Goal: Task Accomplishment & Management: Manage account settings

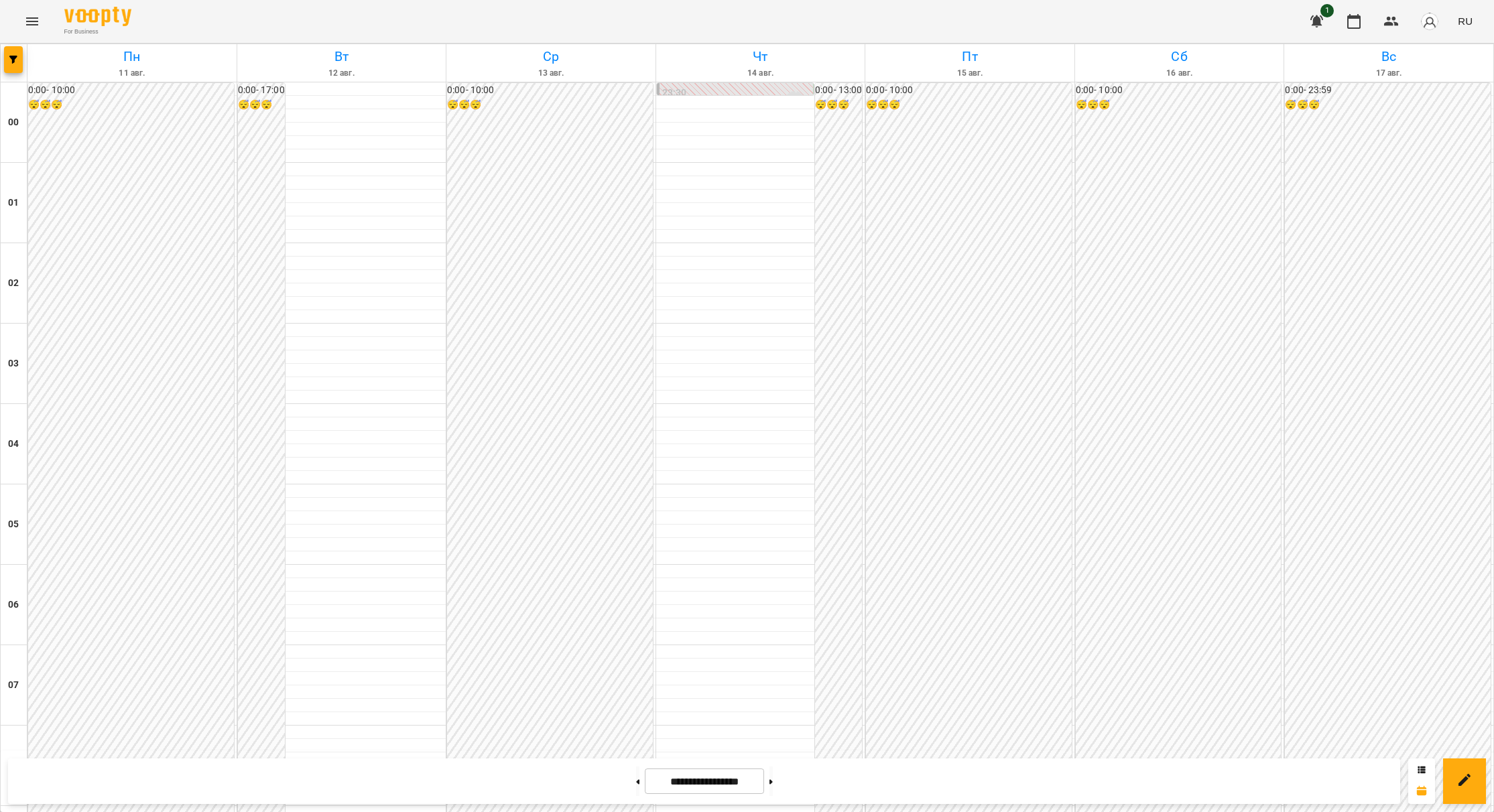
scroll to position [1005, 0]
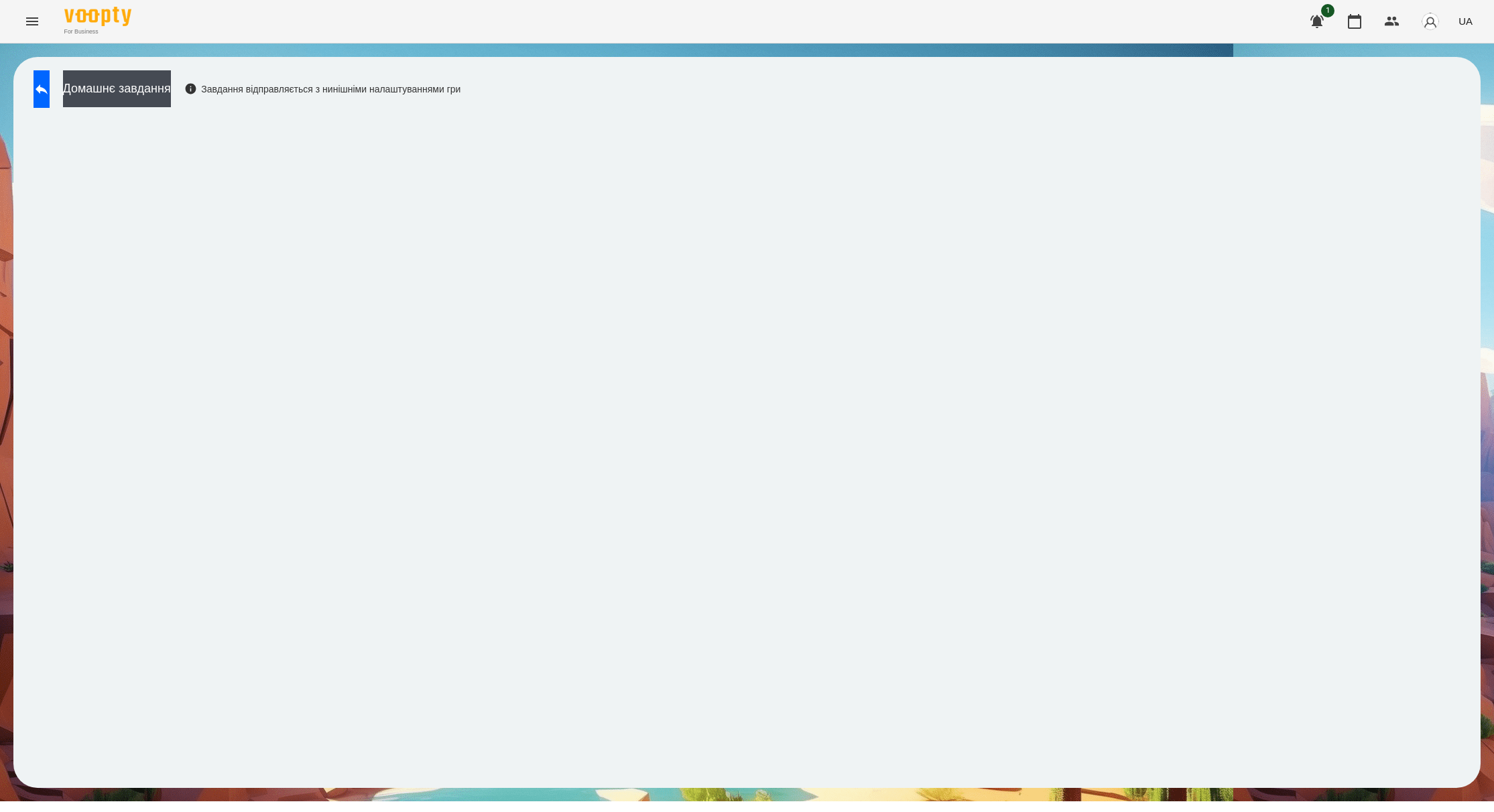
click at [48, 102] on button at bounding box center [42, 89] width 16 height 38
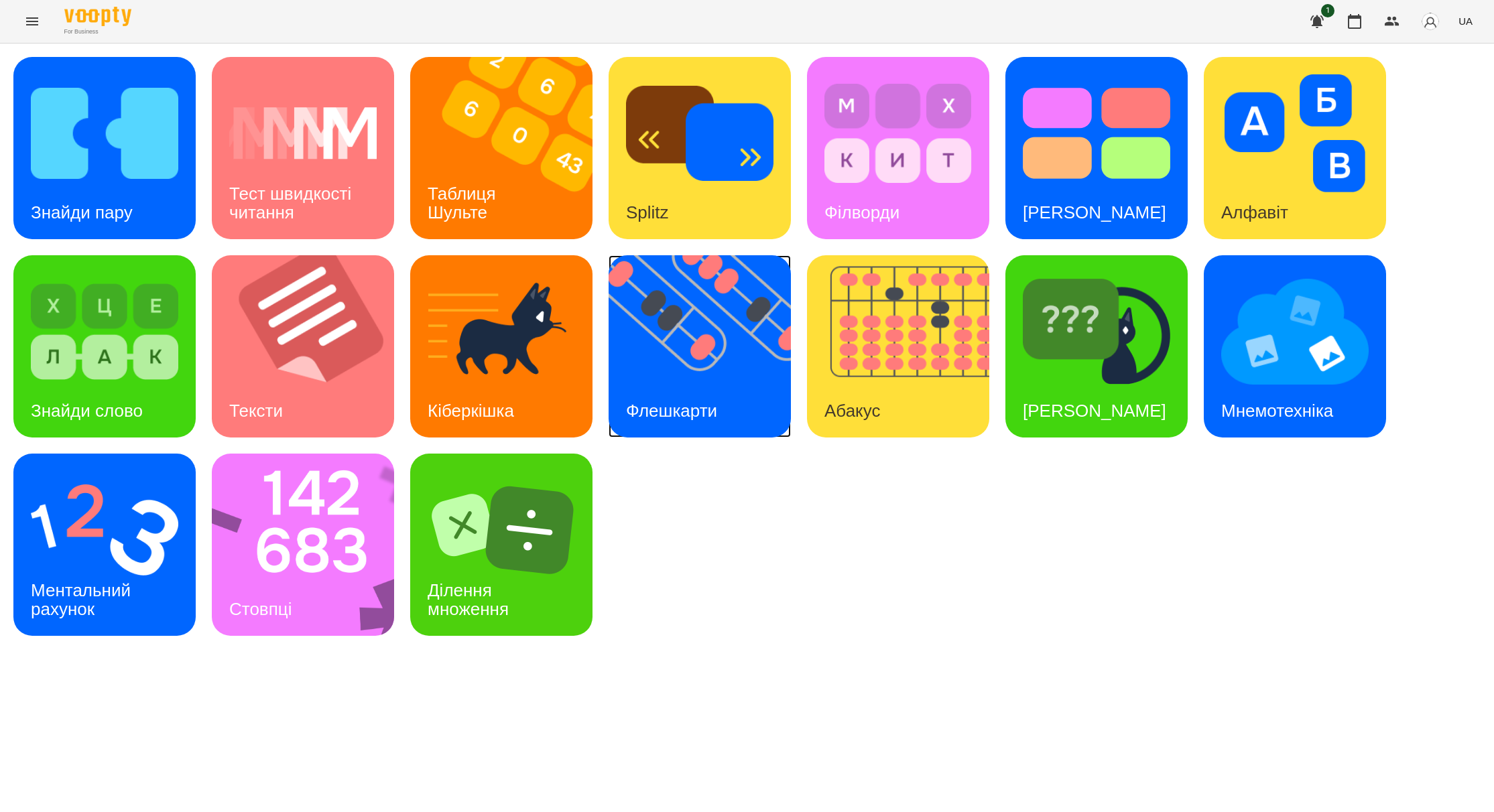
click at [701, 350] on img at bounding box center [708, 346] width 199 height 182
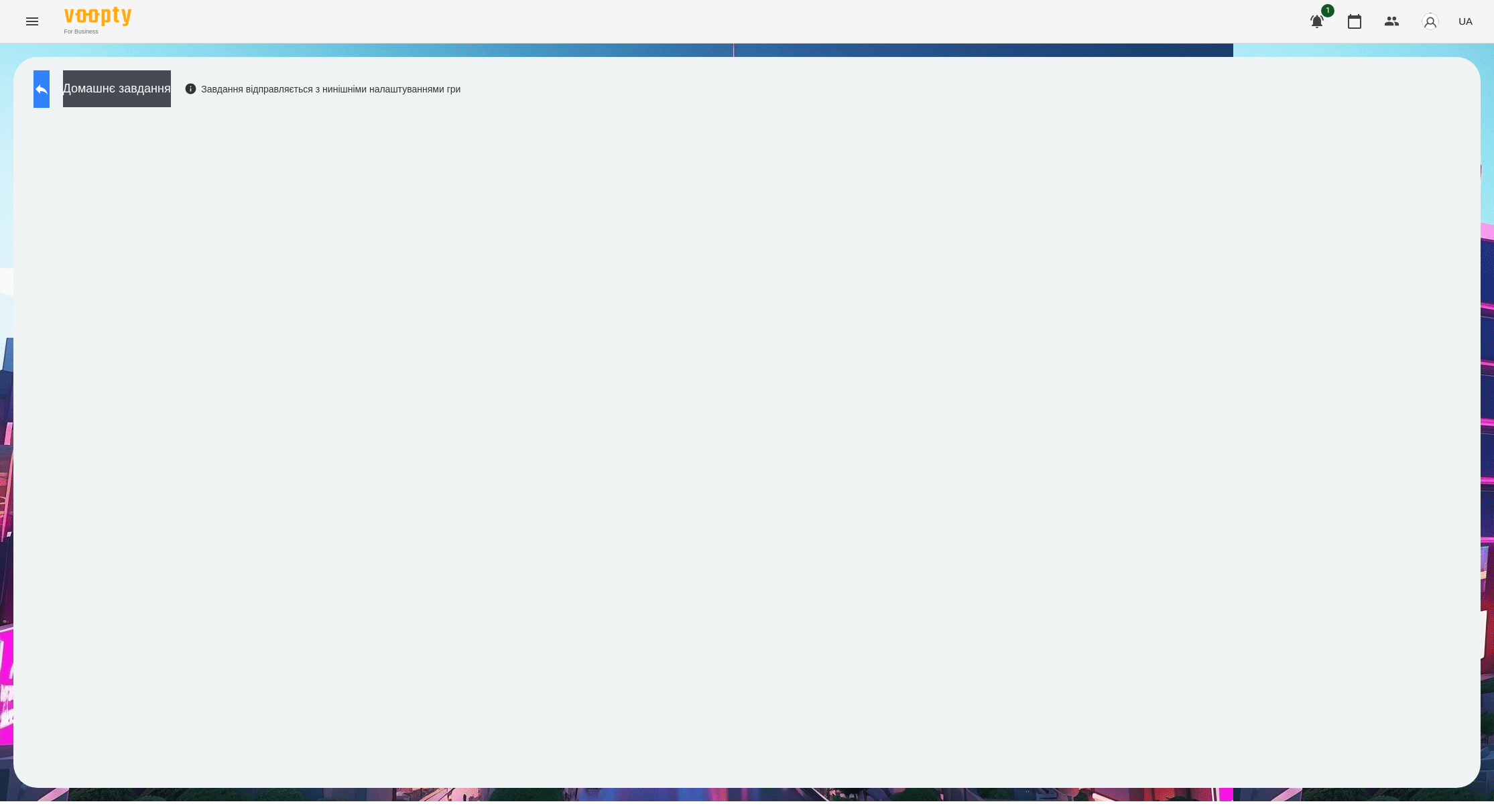
click at [50, 87] on button at bounding box center [42, 89] width 16 height 38
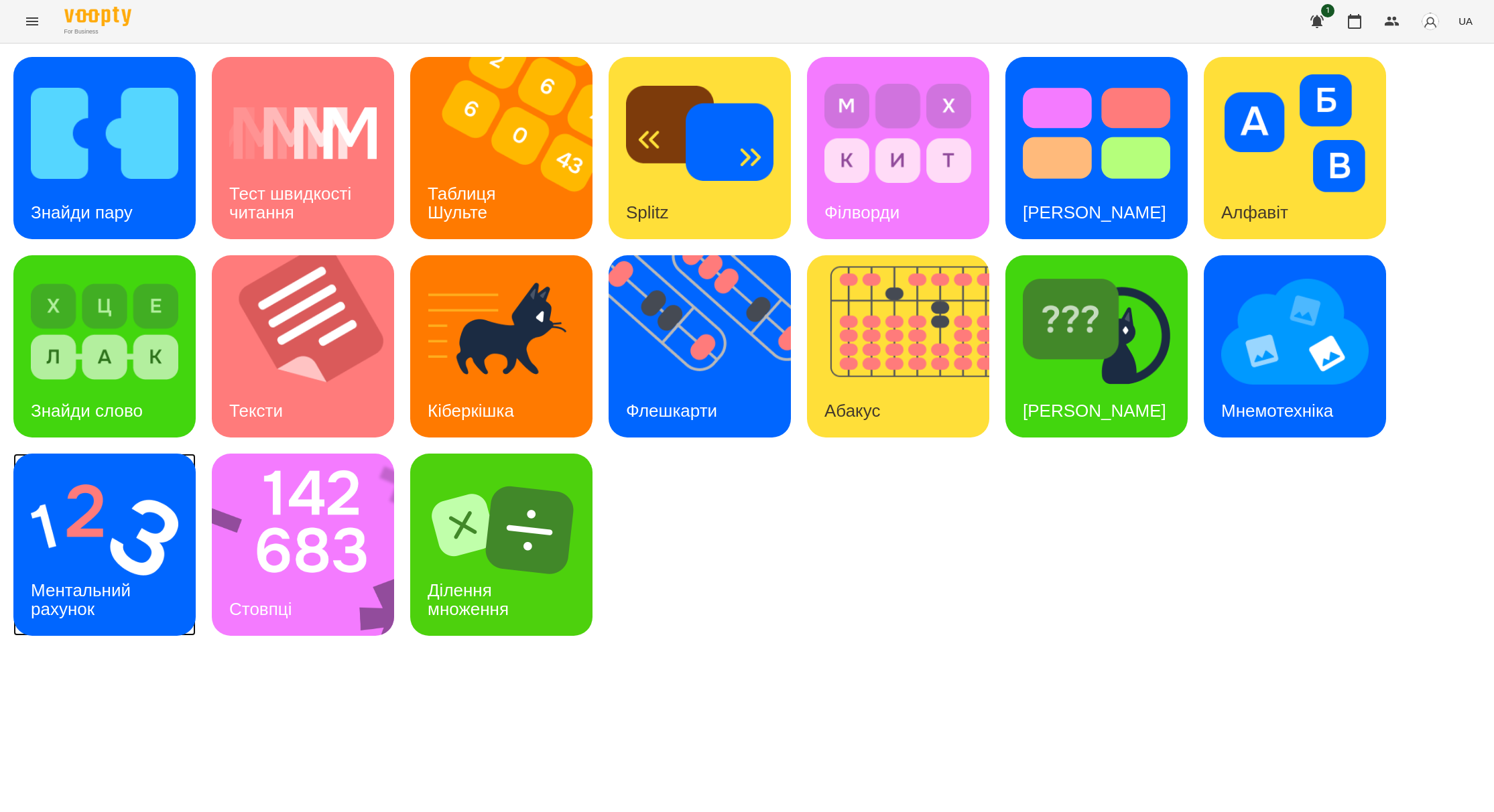
click at [116, 551] on img at bounding box center [104, 530] width 147 height 118
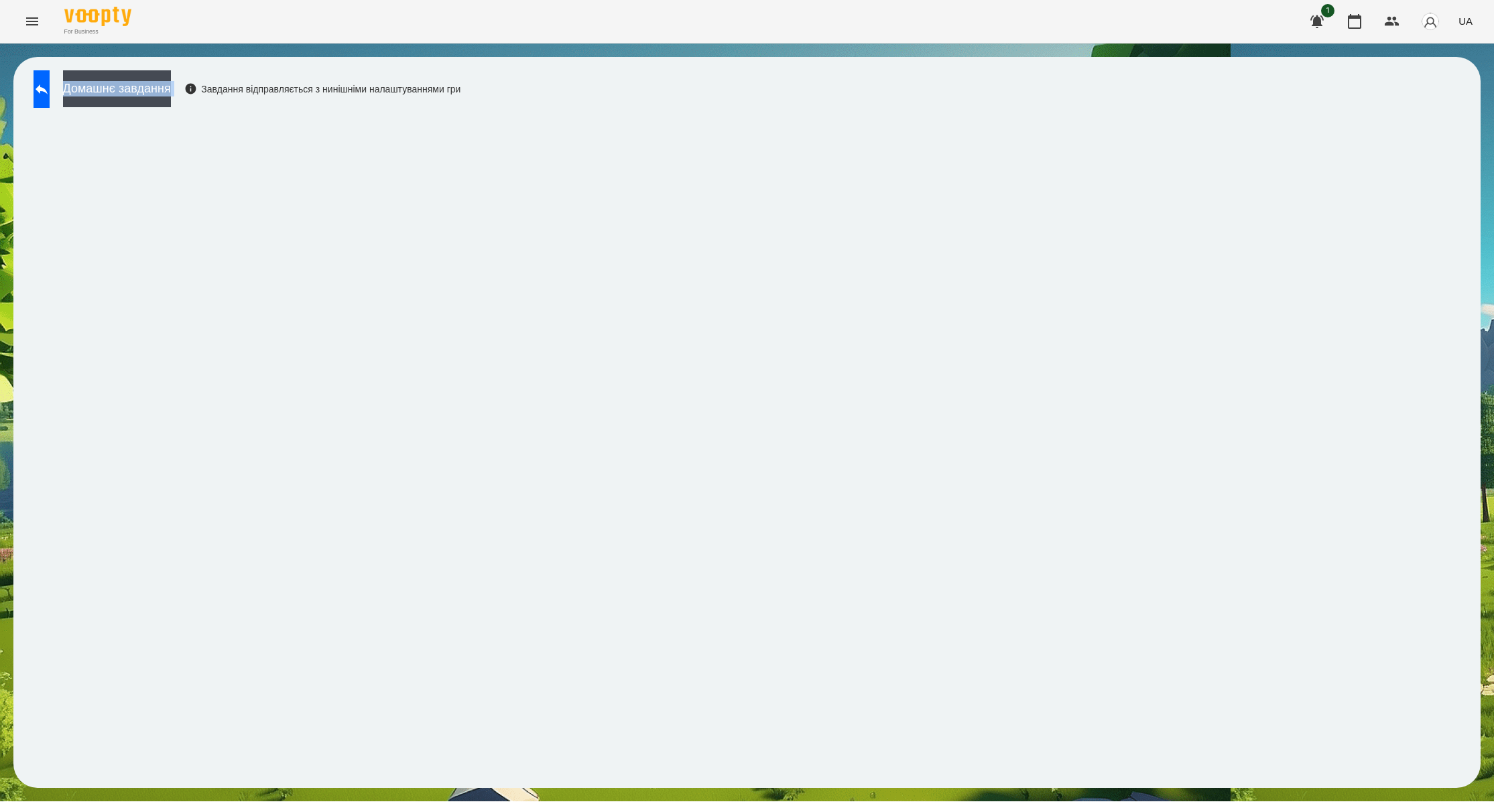
drag, startPoint x: 551, startPoint y: 80, endPoint x: 1126, endPoint y: 73, distance: 575.0
click at [1126, 73] on div "Домашнє завдання Завдання відправляється з нинішніми налаштуваннями гри" at bounding box center [747, 422] width 1467 height 731
click at [48, 90] on icon at bounding box center [42, 89] width 12 height 10
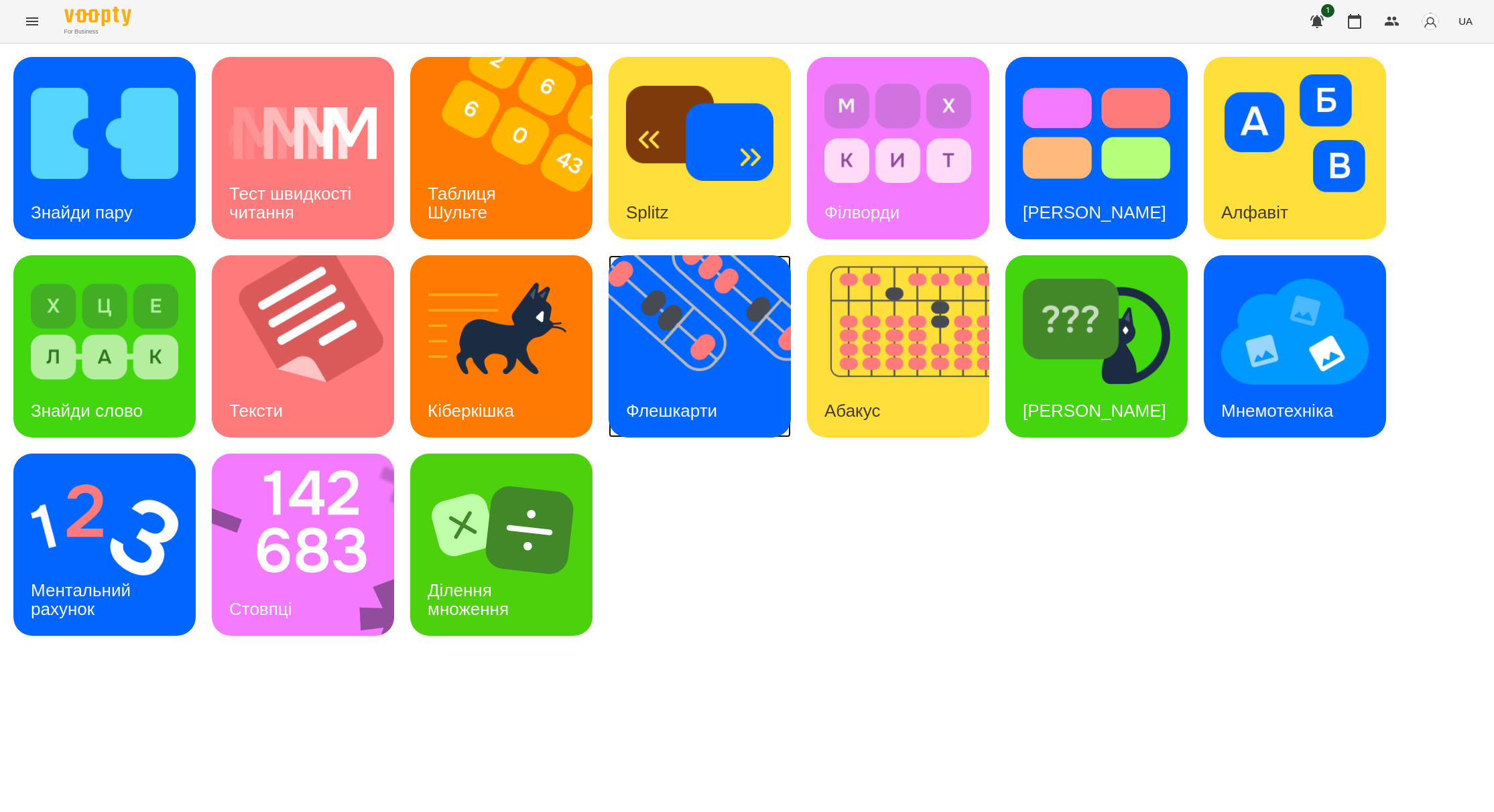
click at [699, 377] on img at bounding box center [708, 346] width 199 height 182
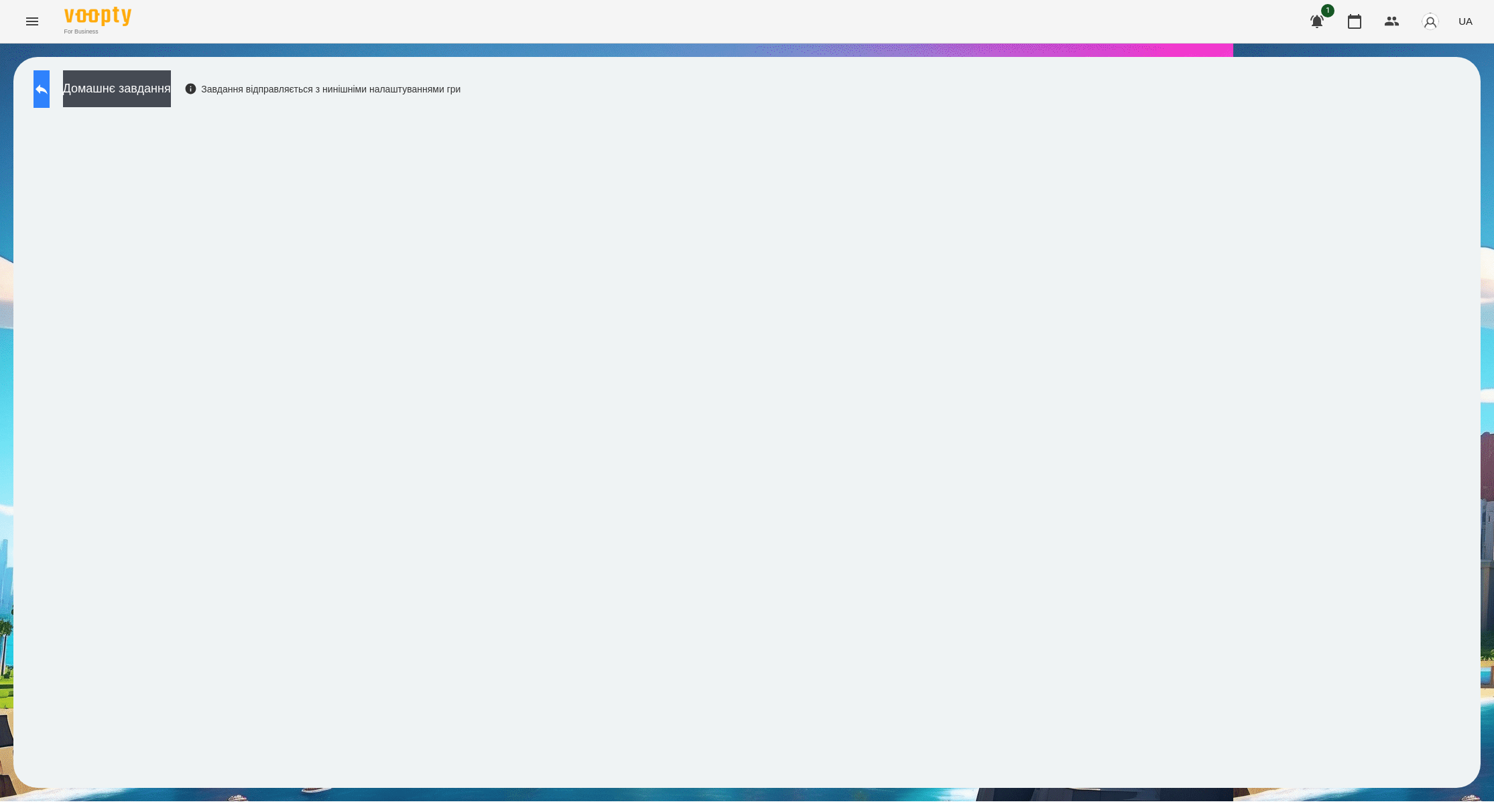
click at [48, 90] on icon at bounding box center [42, 89] width 12 height 10
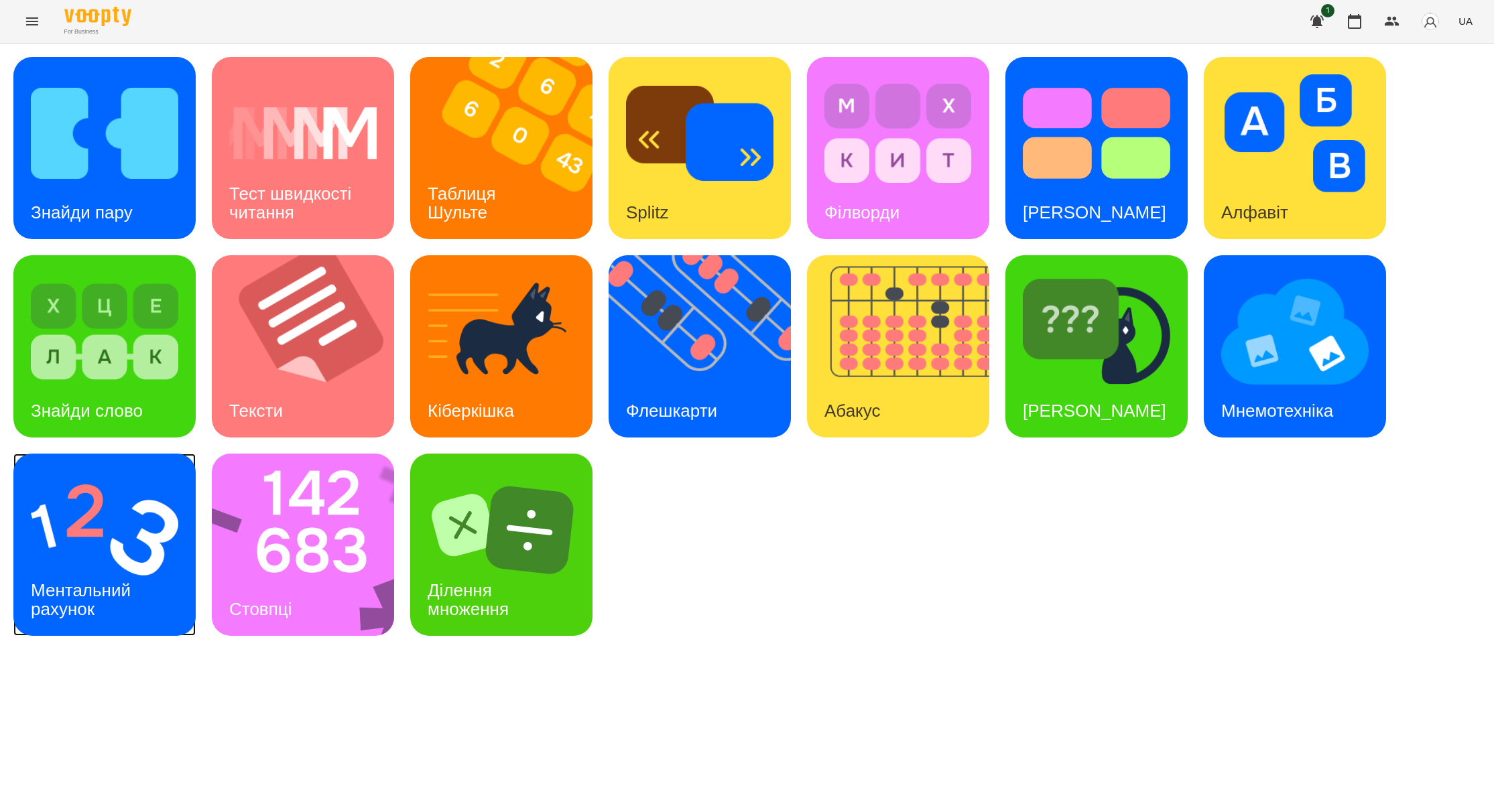
click at [164, 552] on img at bounding box center [104, 530] width 147 height 118
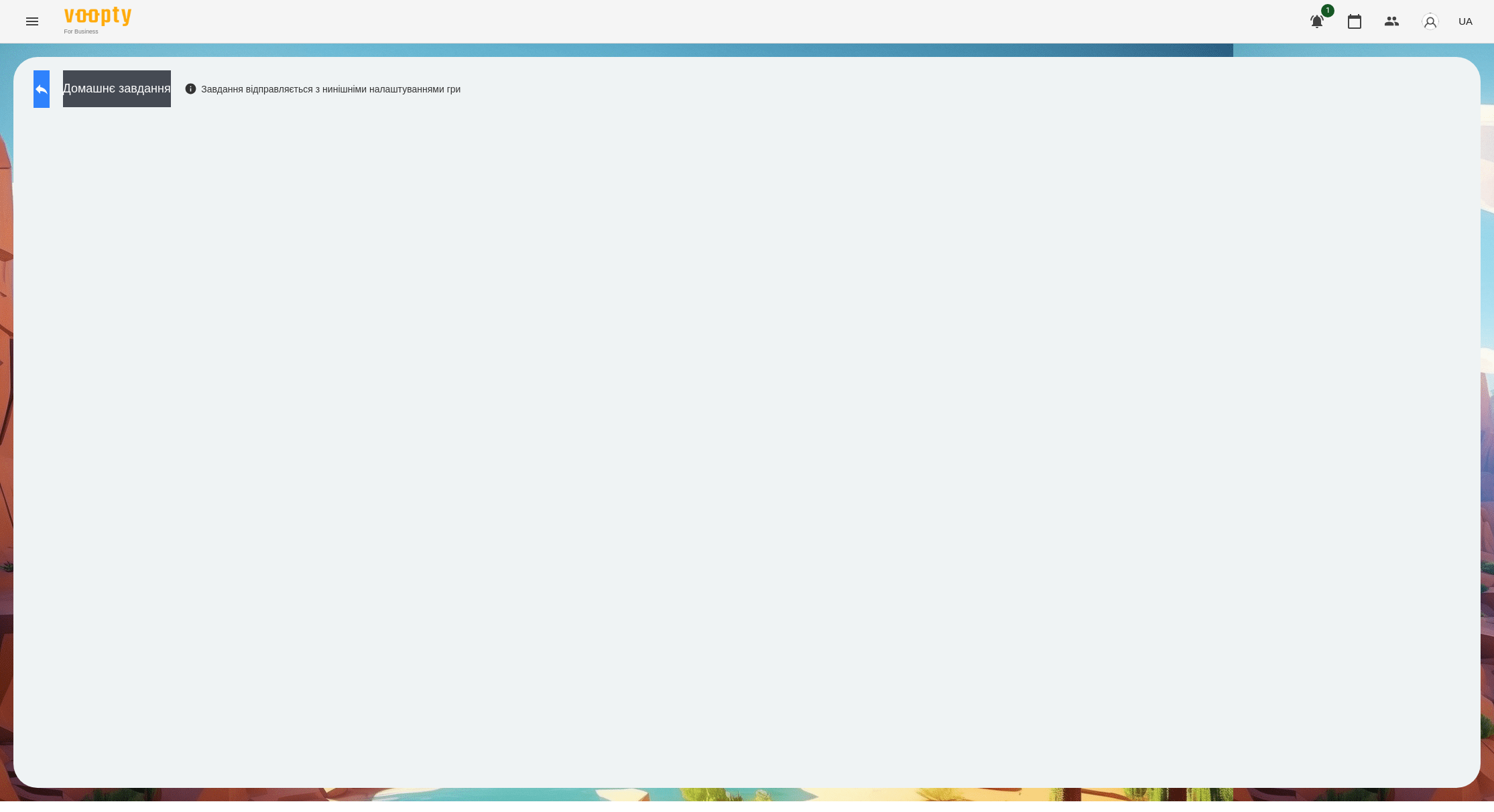
click at [50, 93] on button at bounding box center [42, 89] width 16 height 38
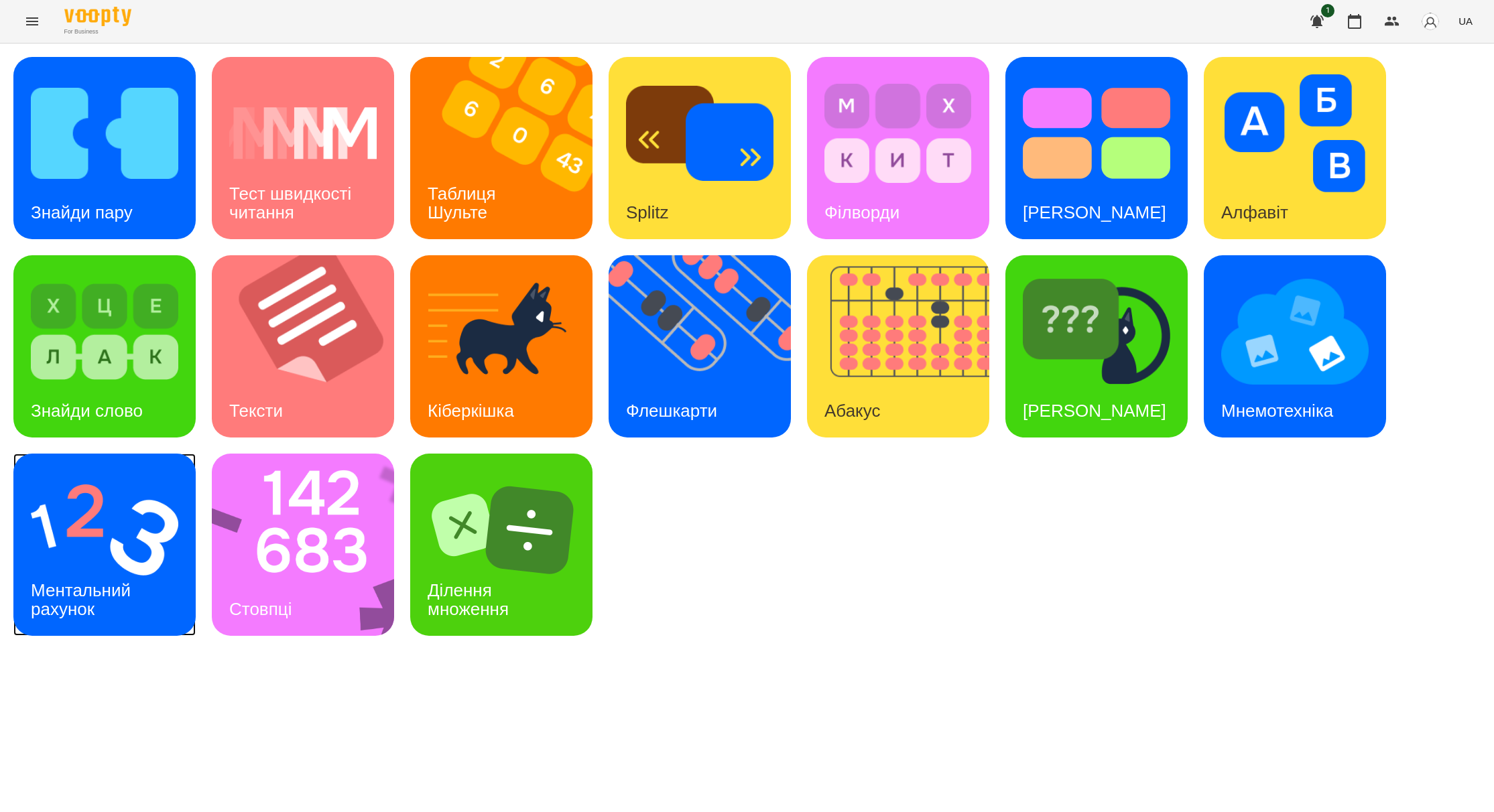
click at [124, 572] on div "Ментальний рахунок" at bounding box center [83, 600] width 139 height 72
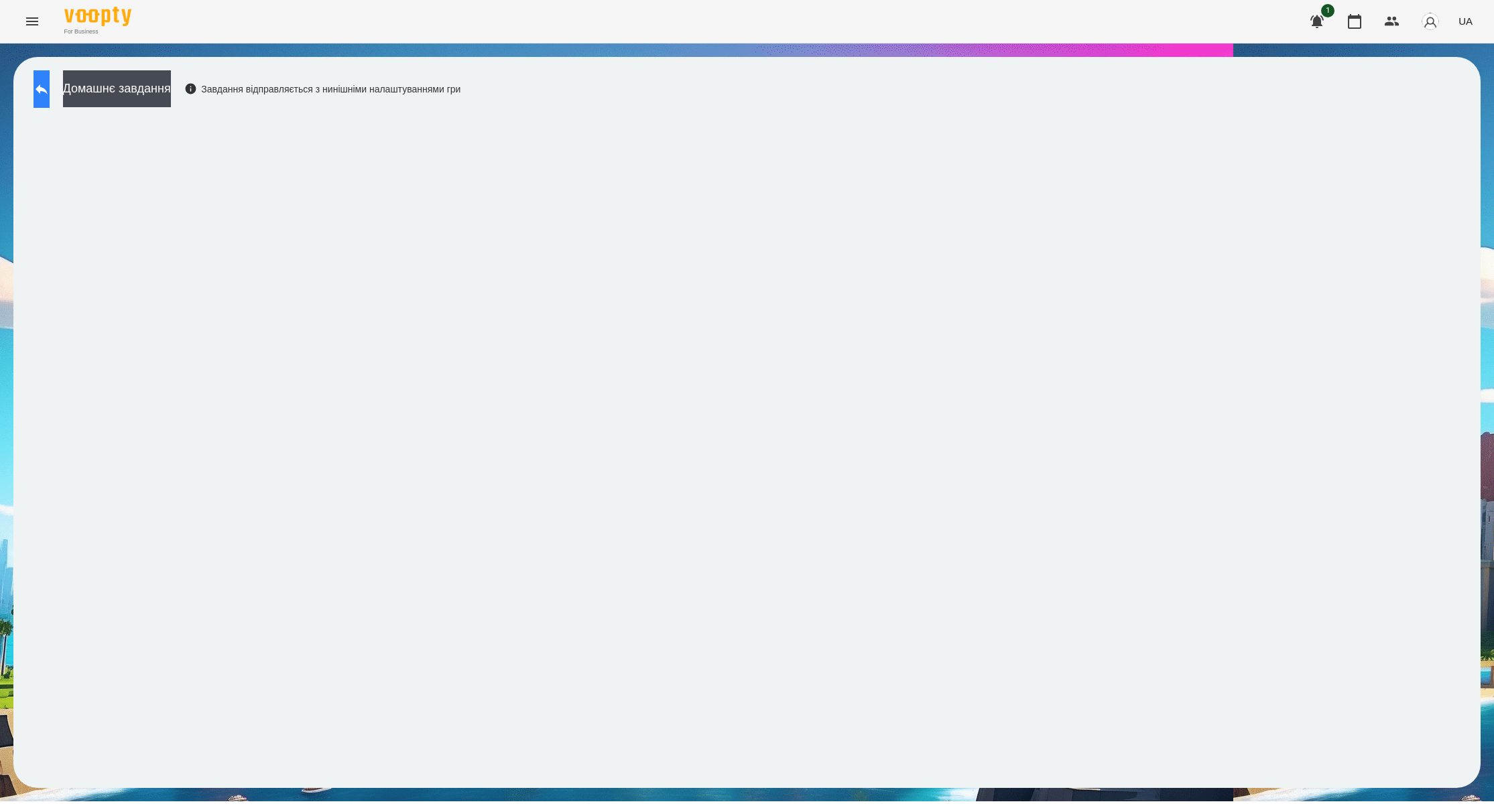
click at [48, 87] on icon at bounding box center [42, 89] width 12 height 10
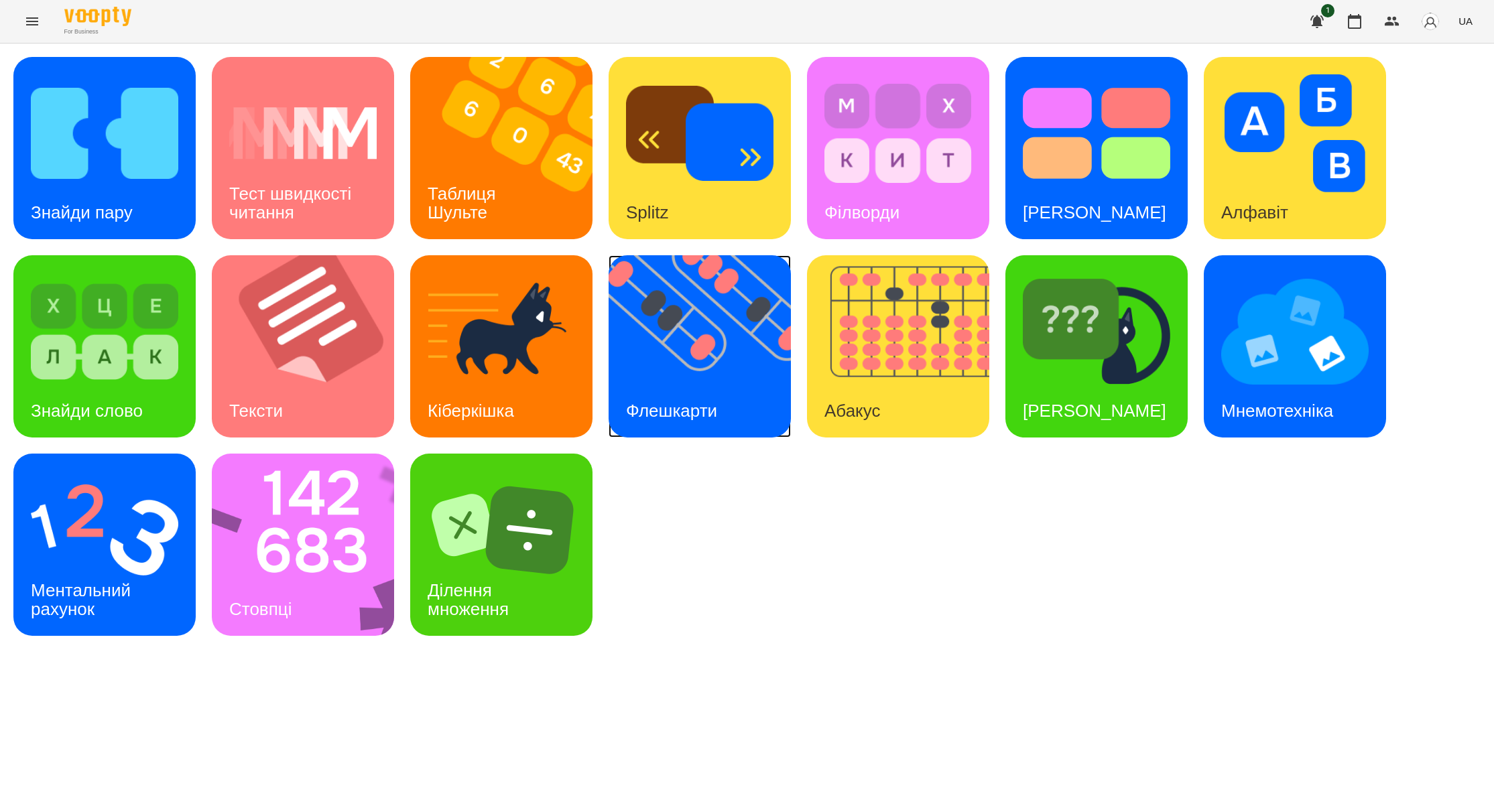
click at [728, 345] on img at bounding box center [708, 346] width 199 height 182
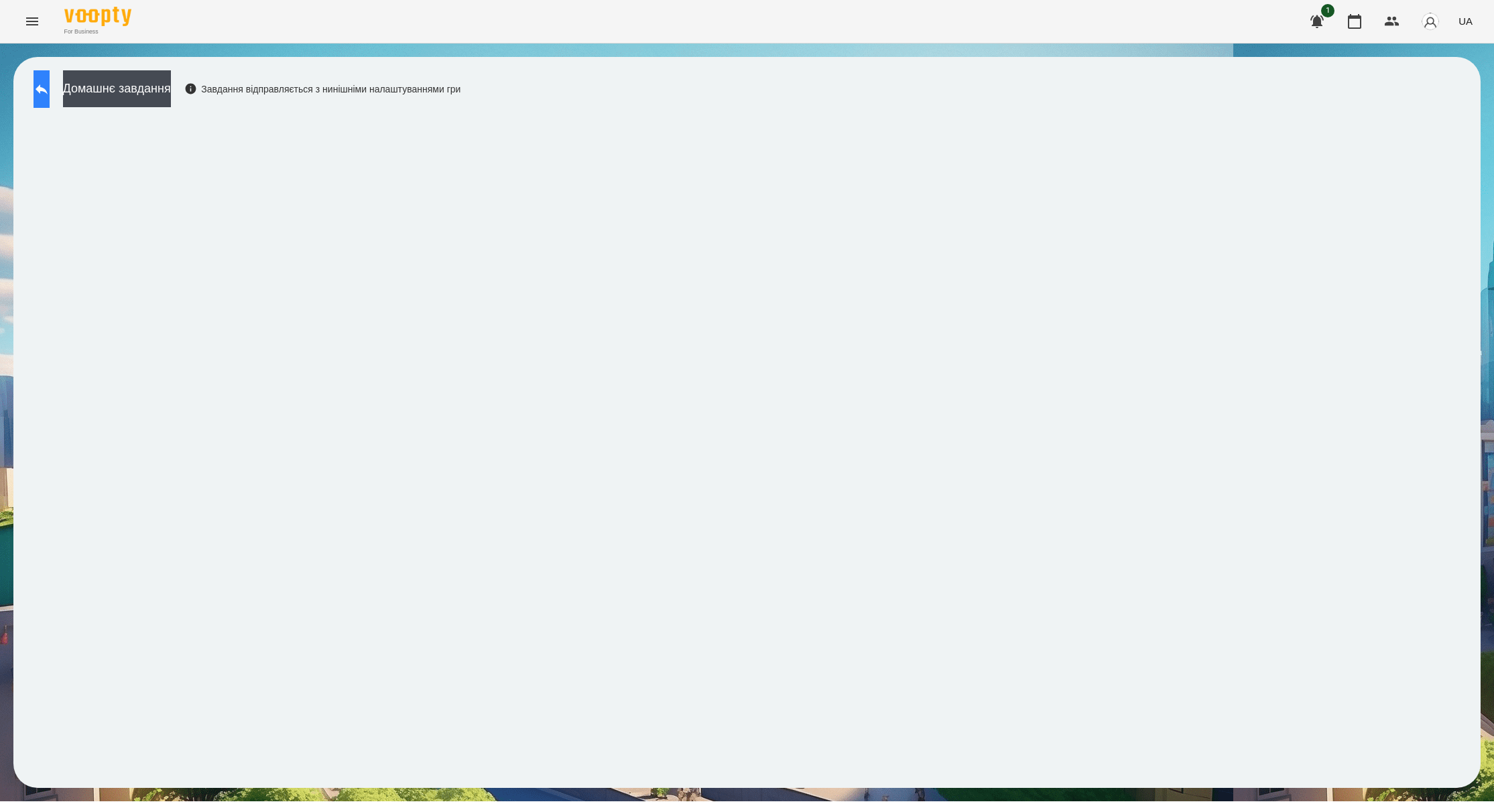
click at [50, 101] on button at bounding box center [42, 89] width 16 height 38
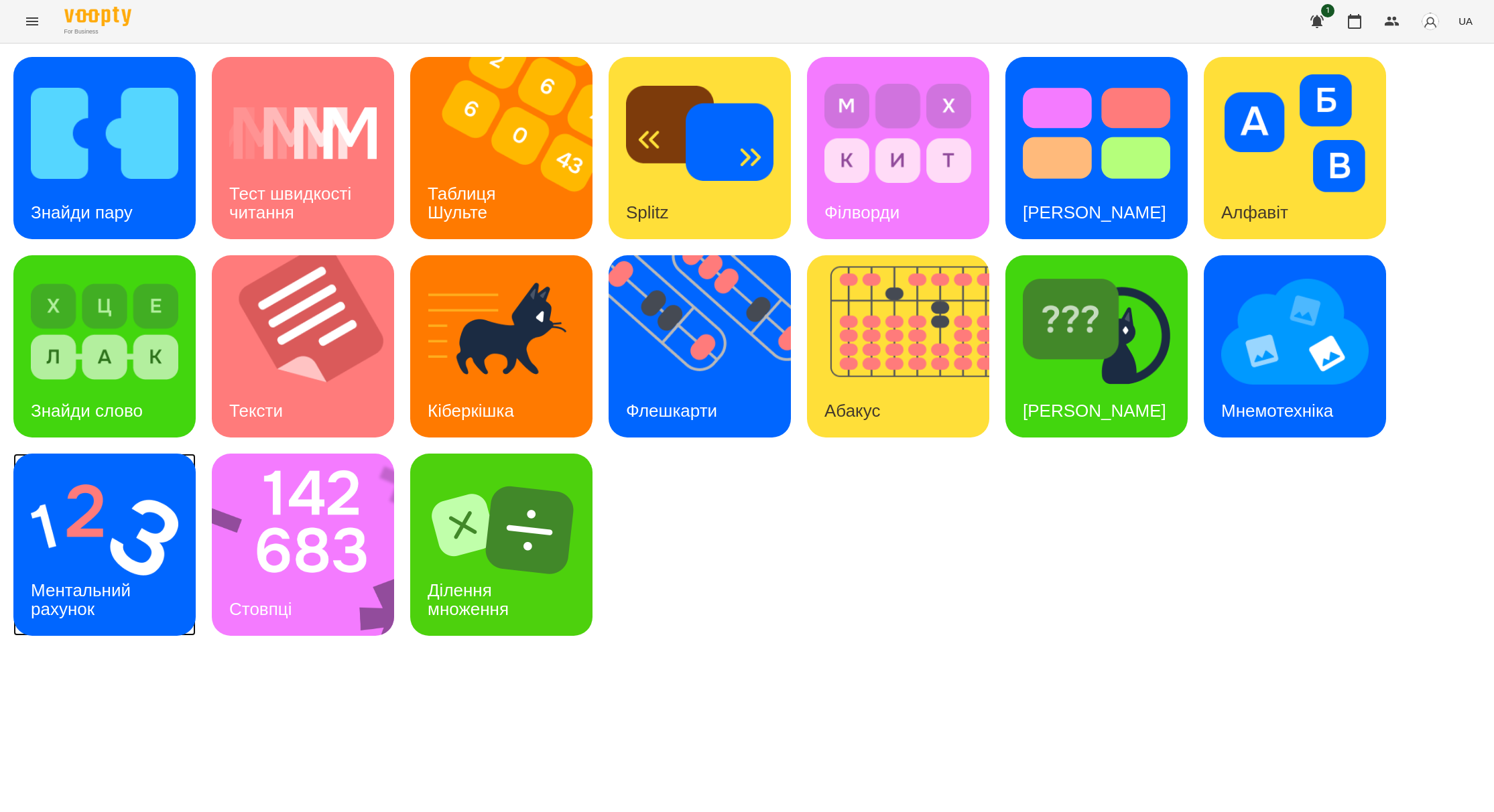
click at [86, 566] on div "Ментальний рахунок" at bounding box center [83, 600] width 139 height 72
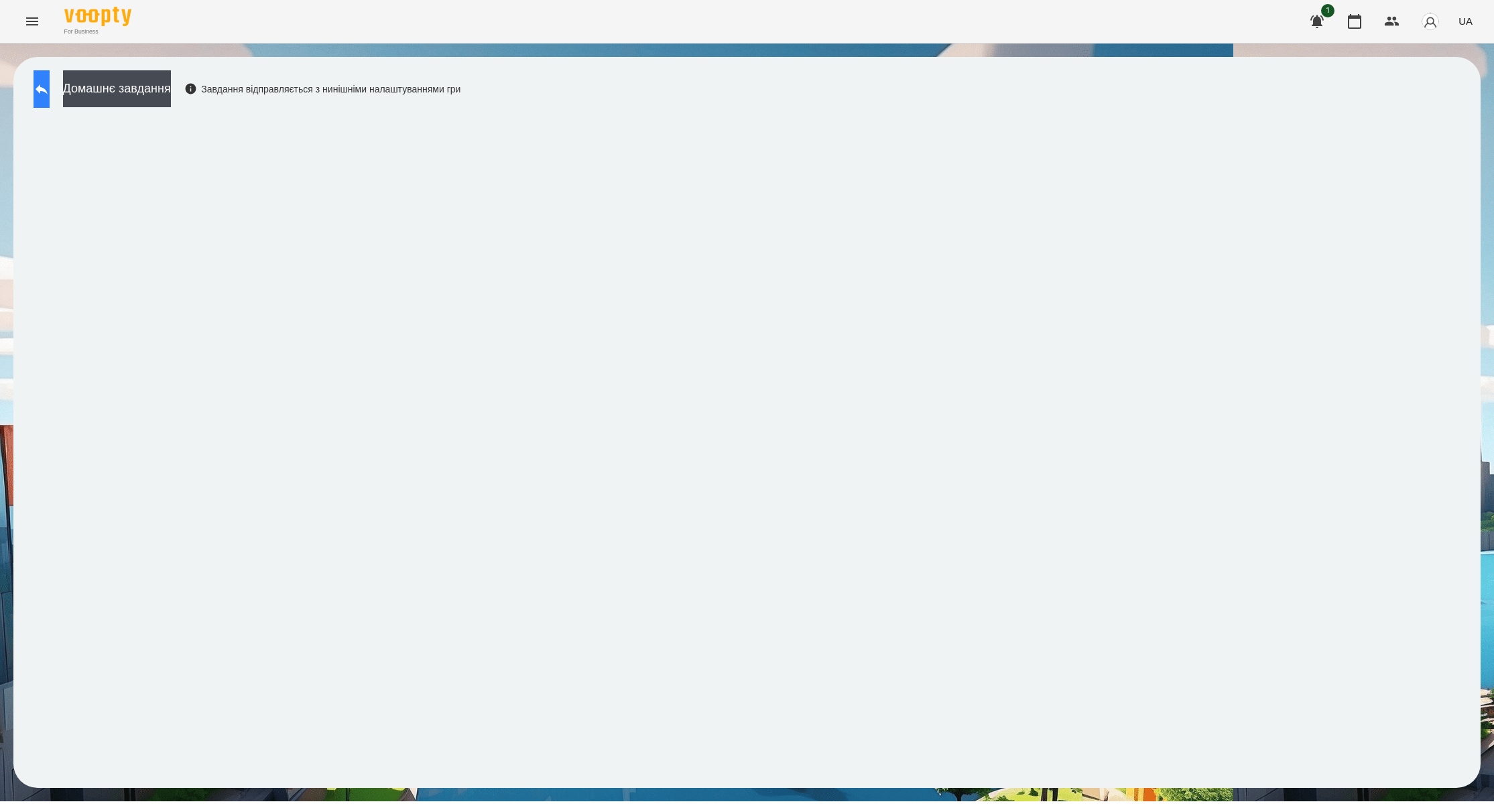
click at [50, 87] on button at bounding box center [42, 89] width 16 height 38
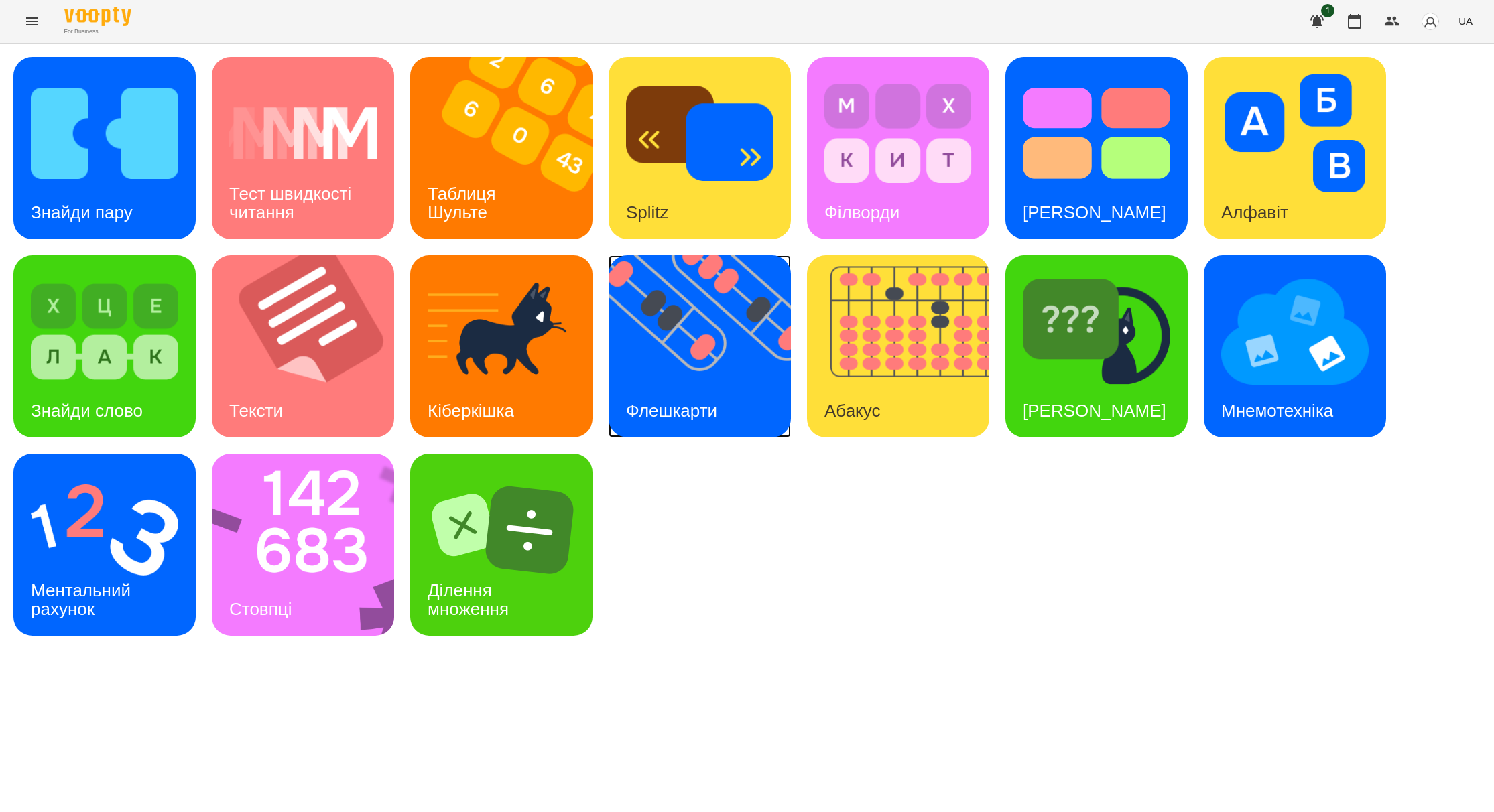
click at [626, 379] on img at bounding box center [708, 346] width 199 height 182
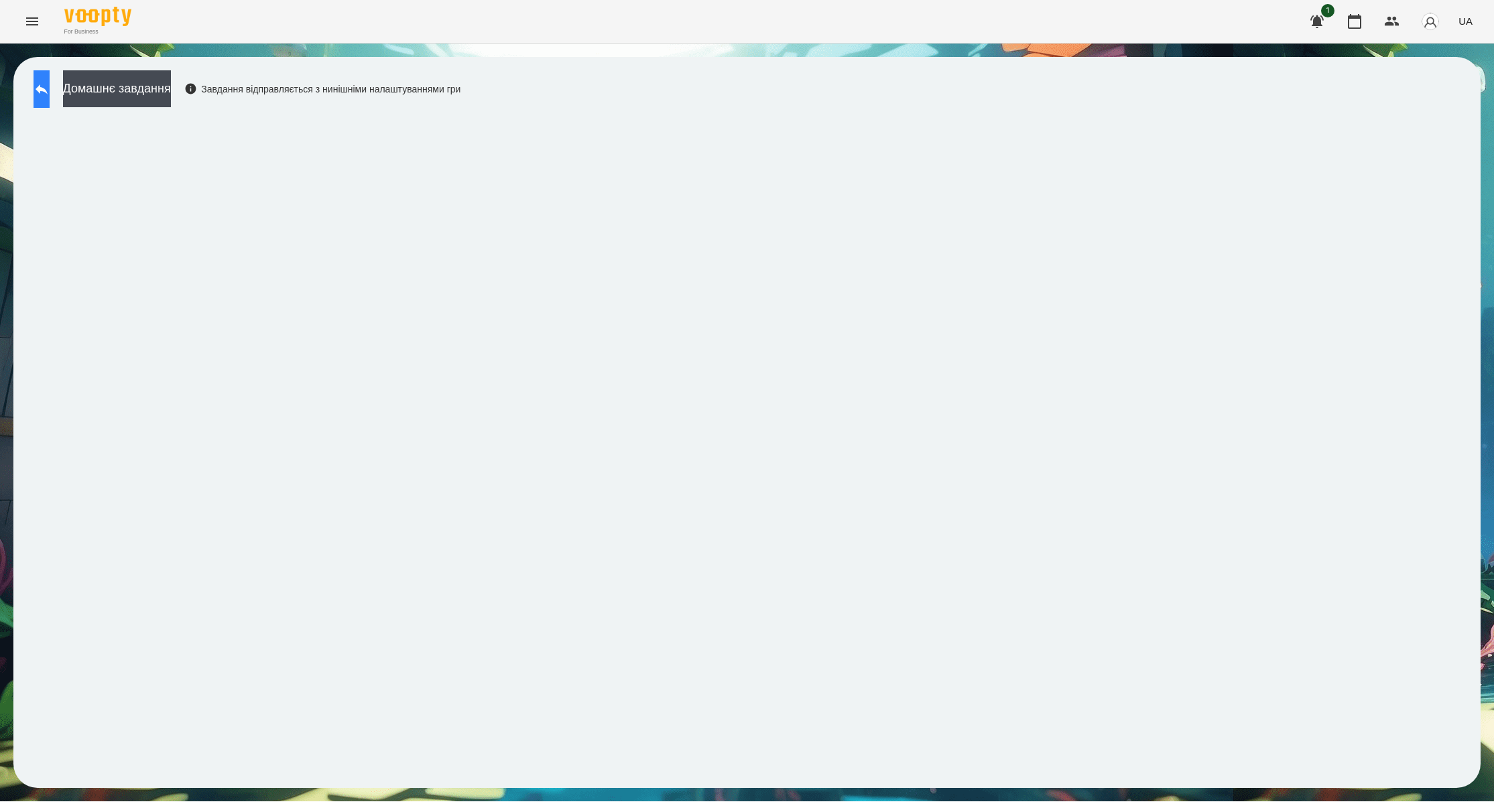
click at [50, 91] on icon at bounding box center [42, 89] width 16 height 16
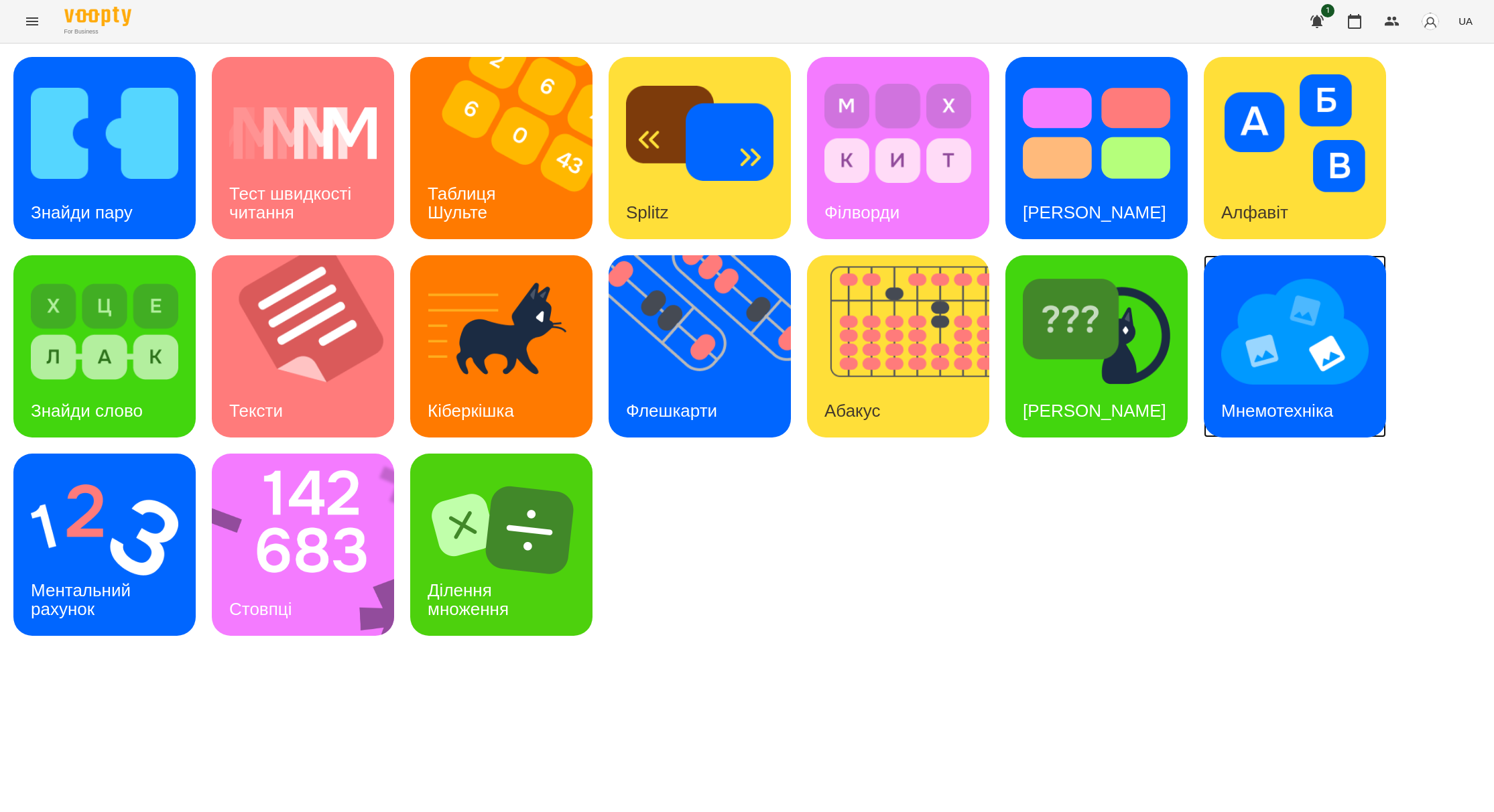
click at [1252, 348] on img at bounding box center [1295, 331] width 147 height 118
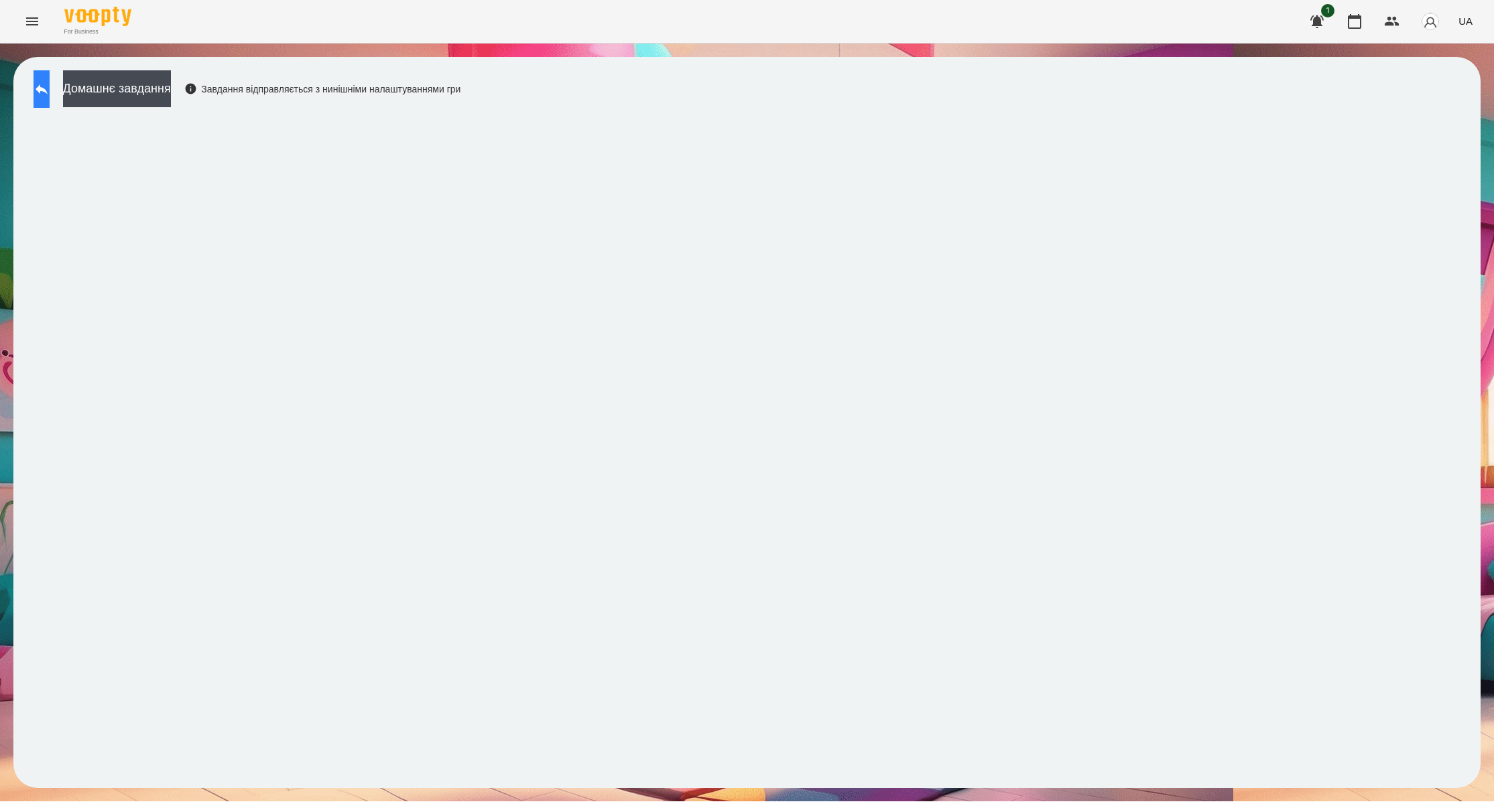
click at [50, 98] on button at bounding box center [42, 89] width 16 height 38
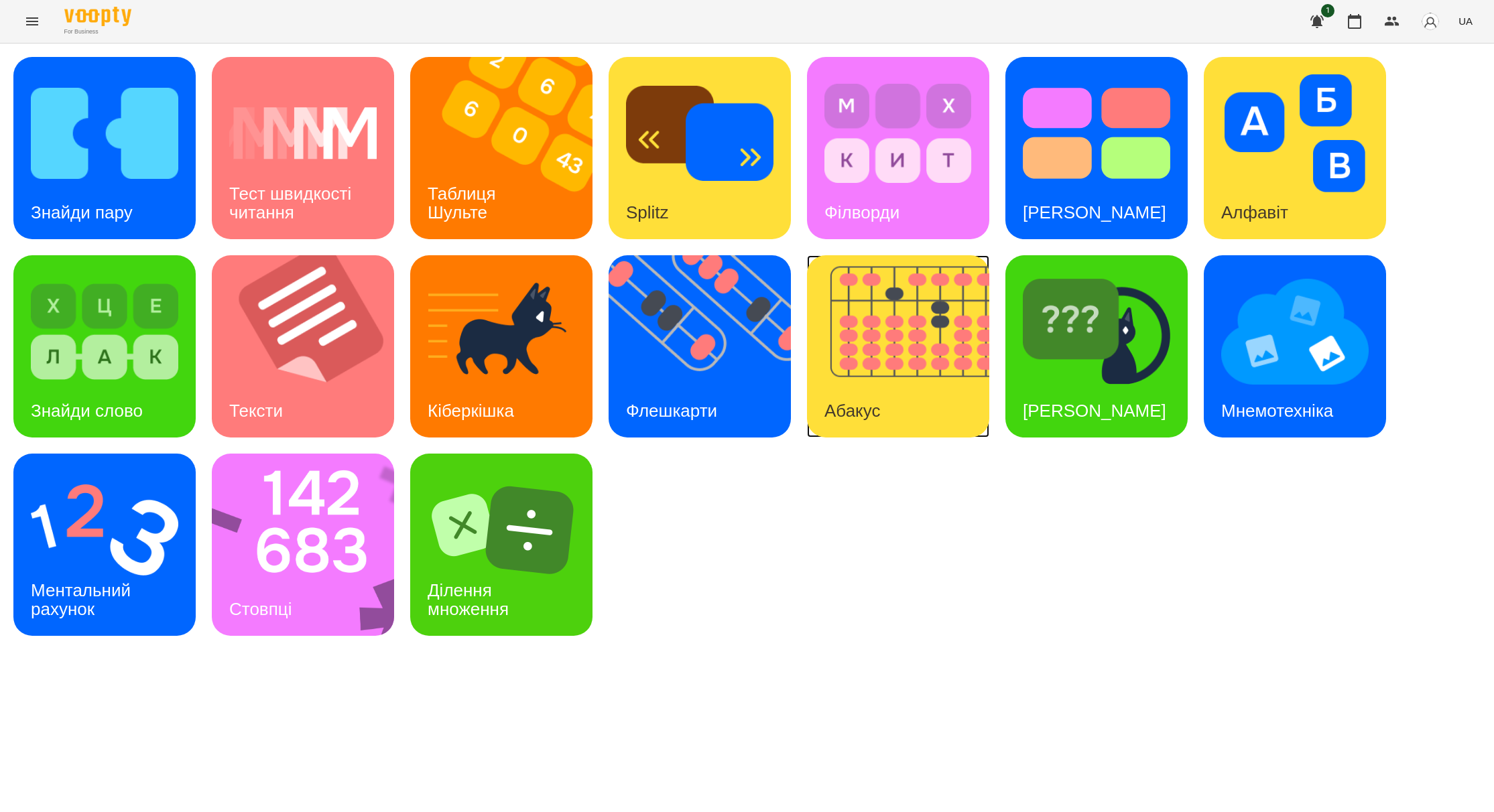
click at [892, 353] on img at bounding box center [907, 346] width 199 height 182
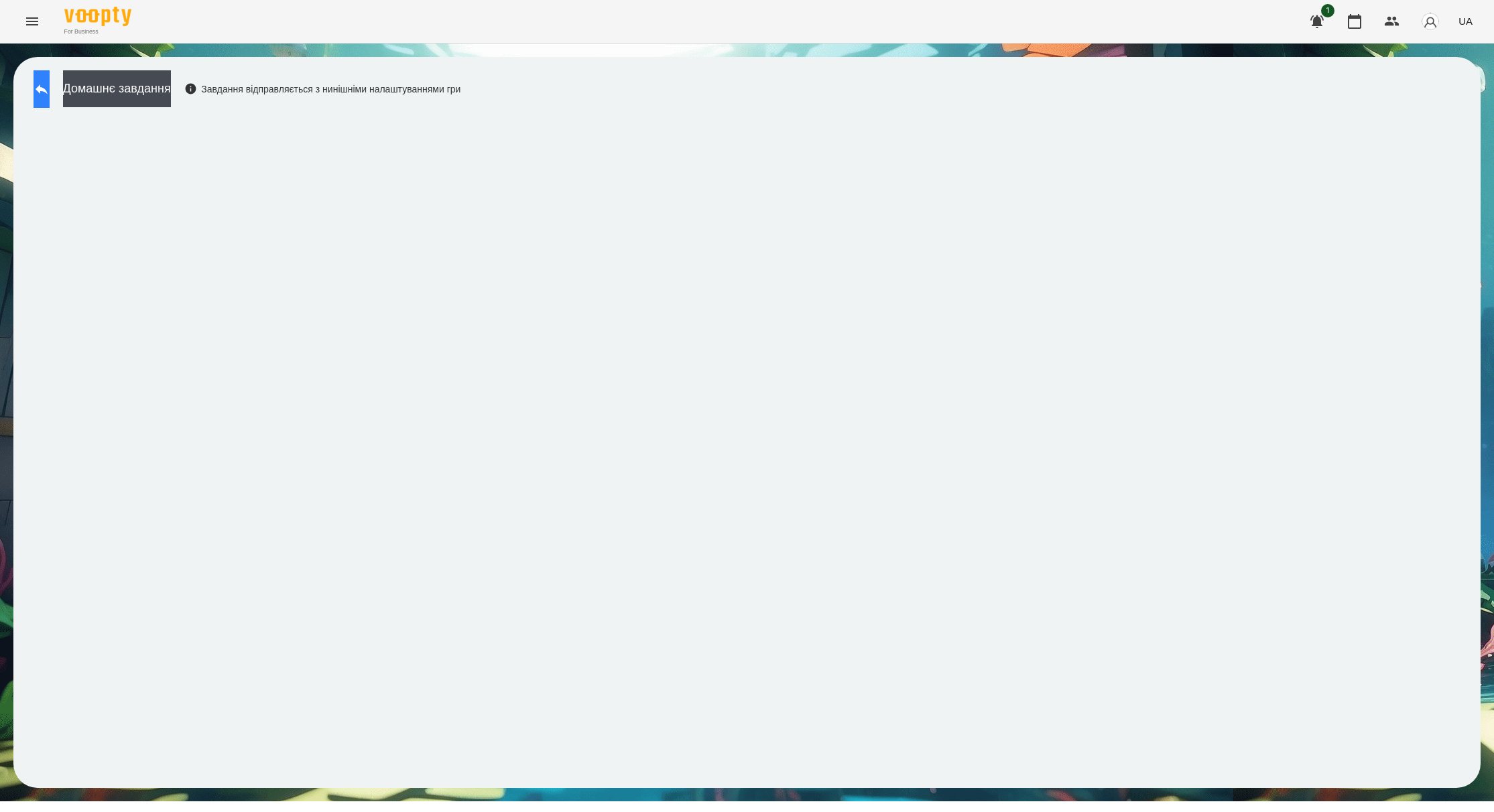
click at [50, 100] on button at bounding box center [42, 89] width 16 height 38
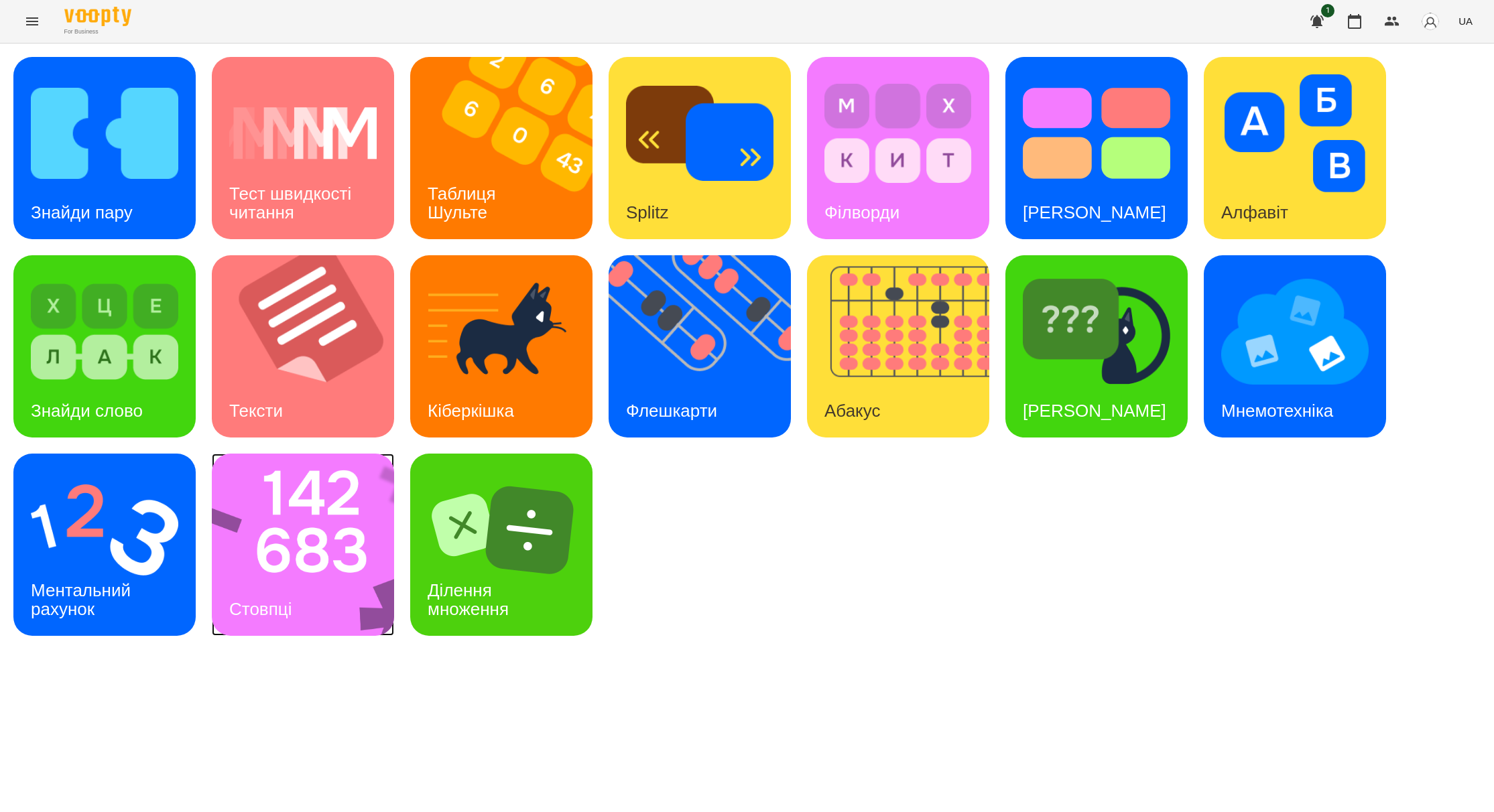
click at [347, 568] on img at bounding box center [311, 544] width 200 height 182
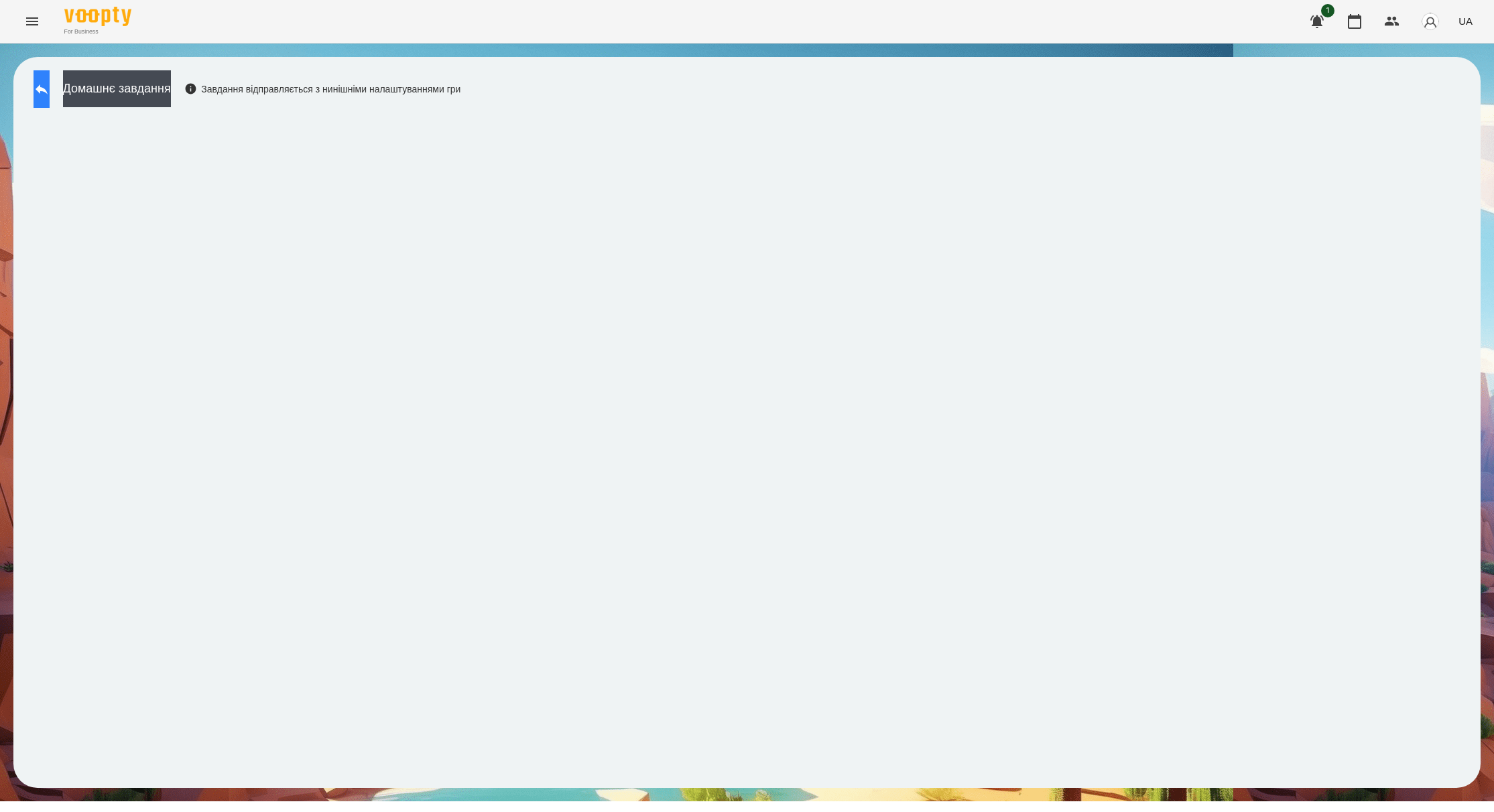
click at [50, 91] on icon at bounding box center [42, 89] width 16 height 16
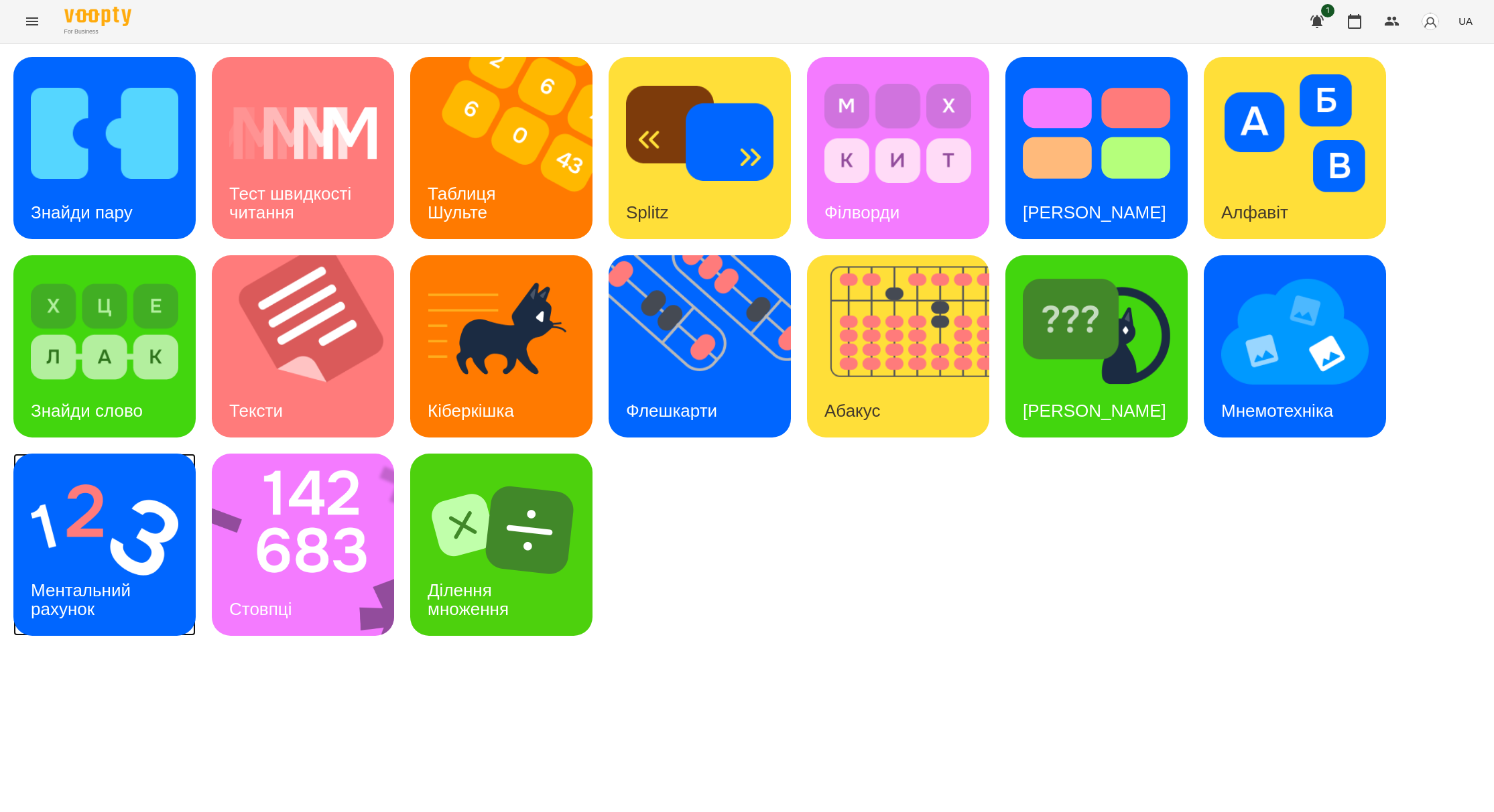
click at [178, 540] on img at bounding box center [104, 530] width 147 height 118
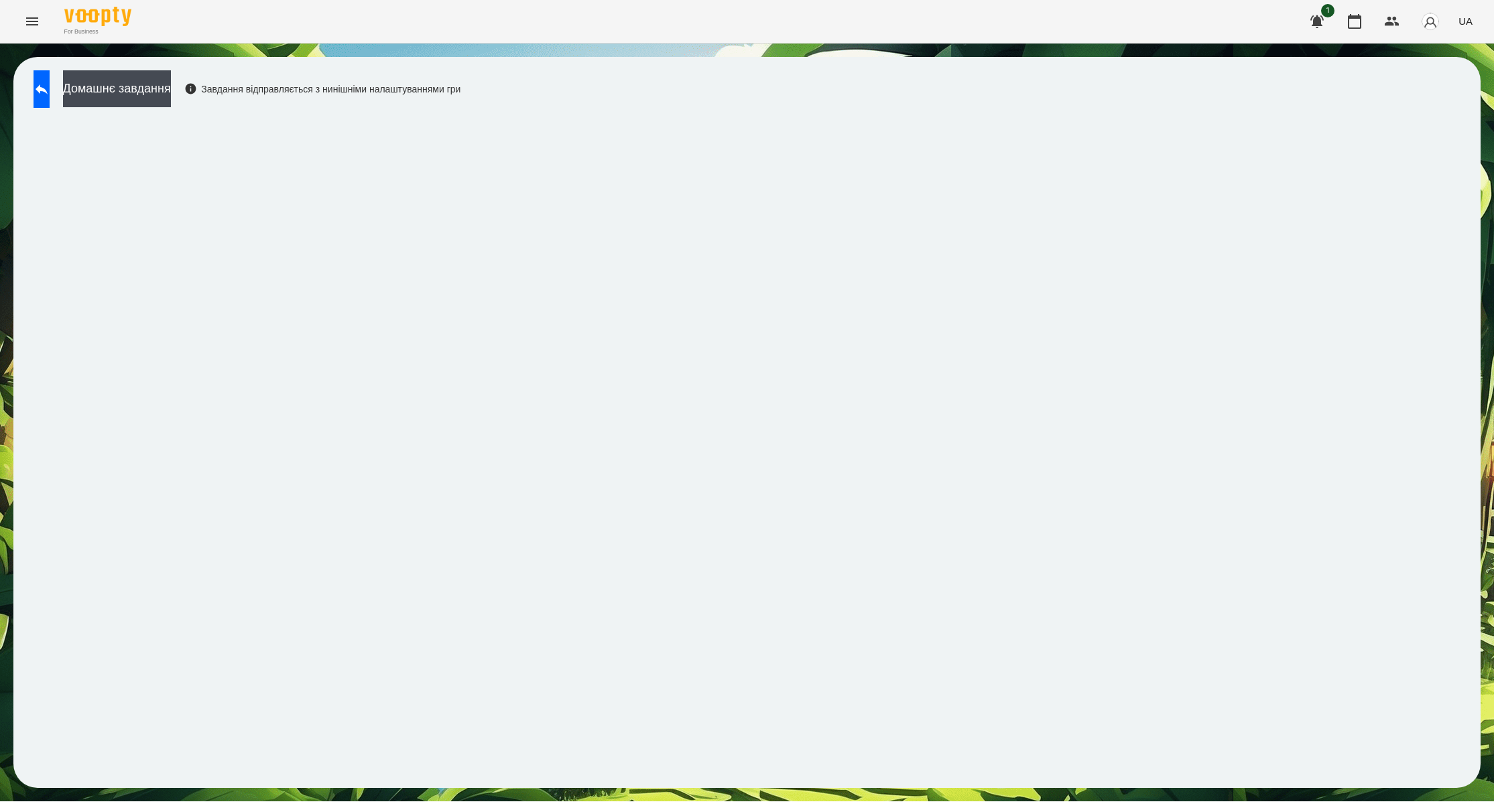
click at [28, 24] on icon "Menu" at bounding box center [32, 22] width 12 height 8
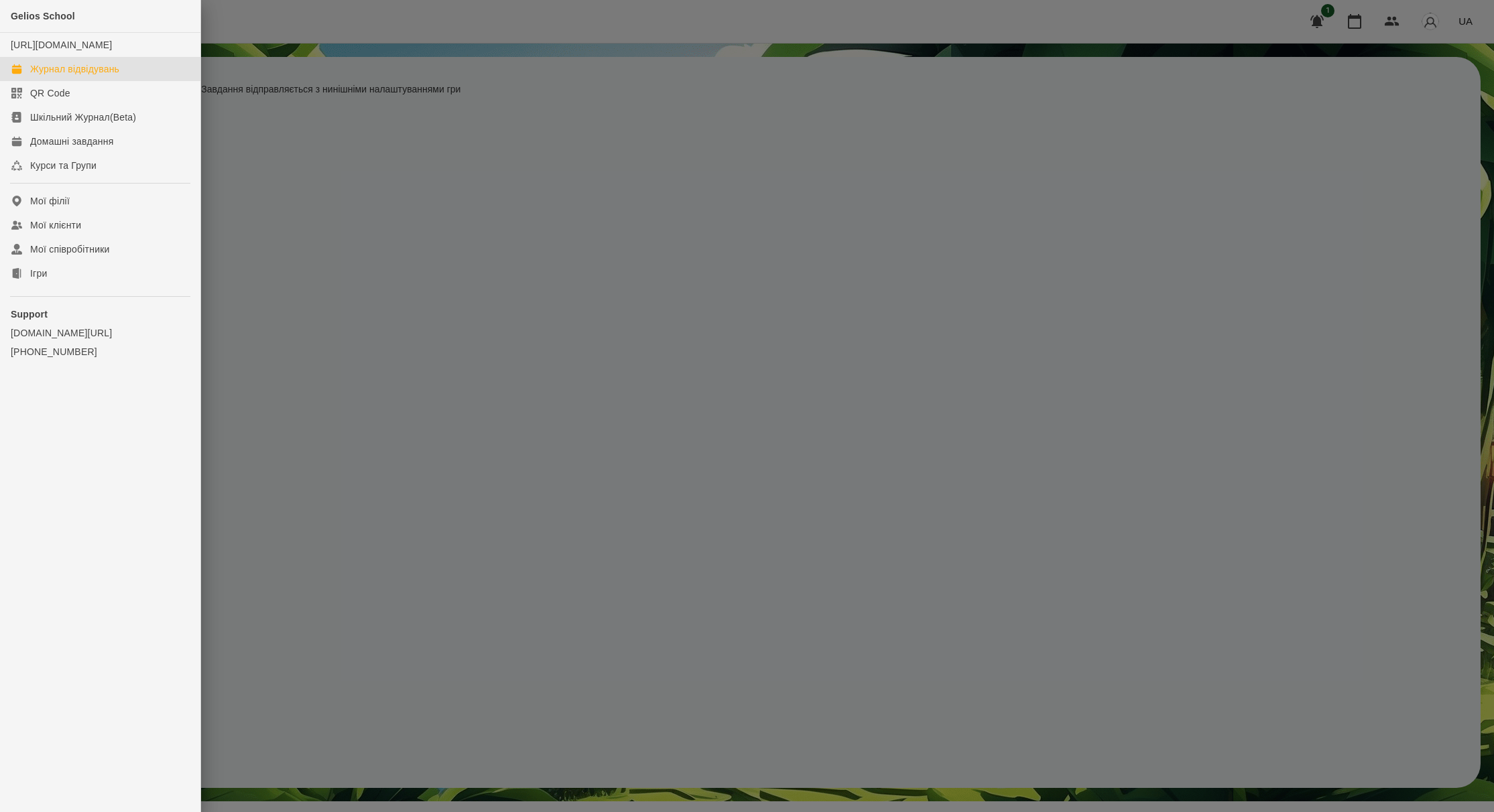
click at [90, 76] on div "Журнал відвідувань" at bounding box center [75, 69] width 89 height 13
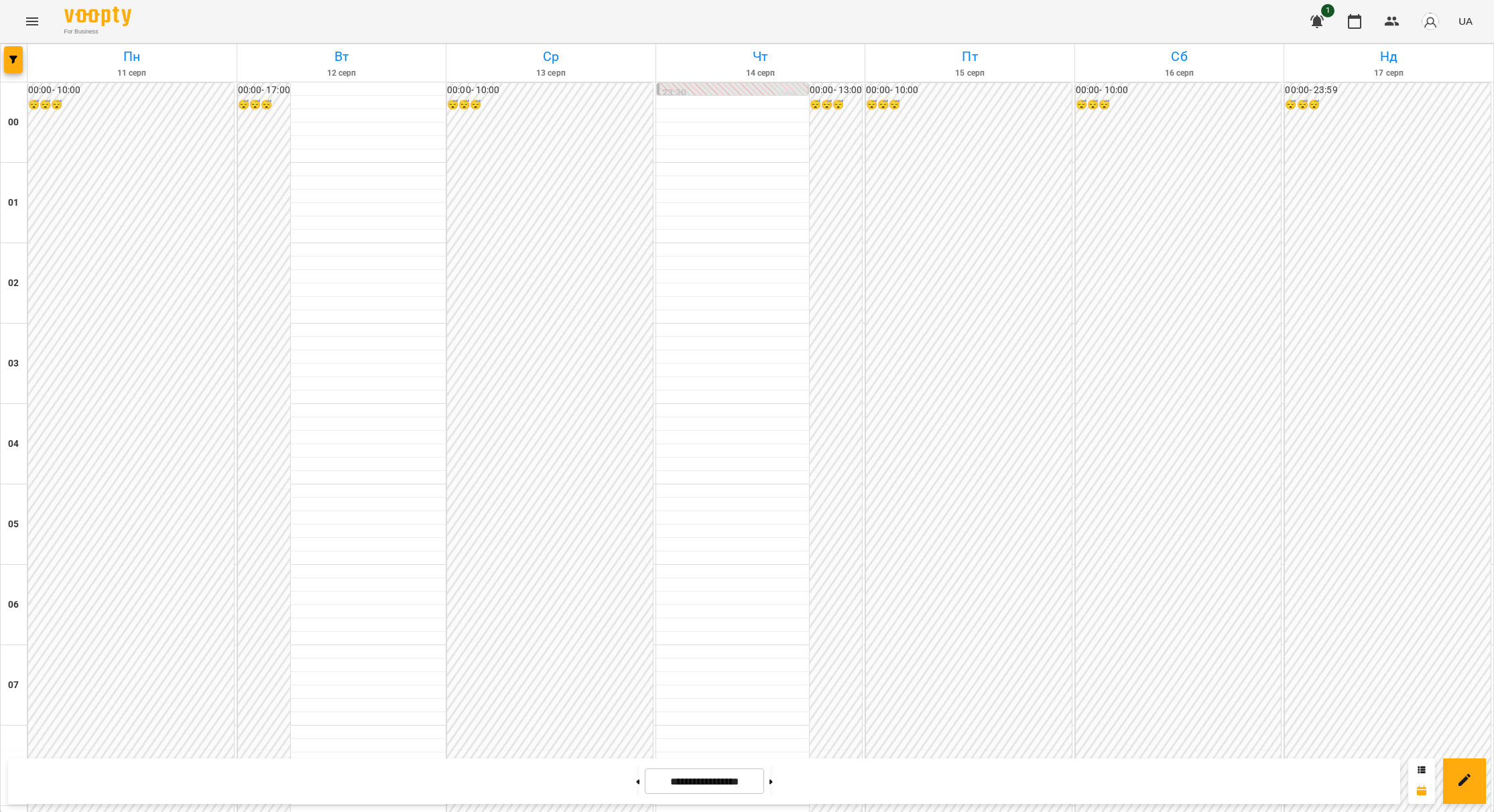
click at [214, 229] on div "00:00 - 10:00 😴😴😴" at bounding box center [130, 485] width 206 height 803
click at [1485, 336] on div at bounding box center [747, 406] width 1494 height 812
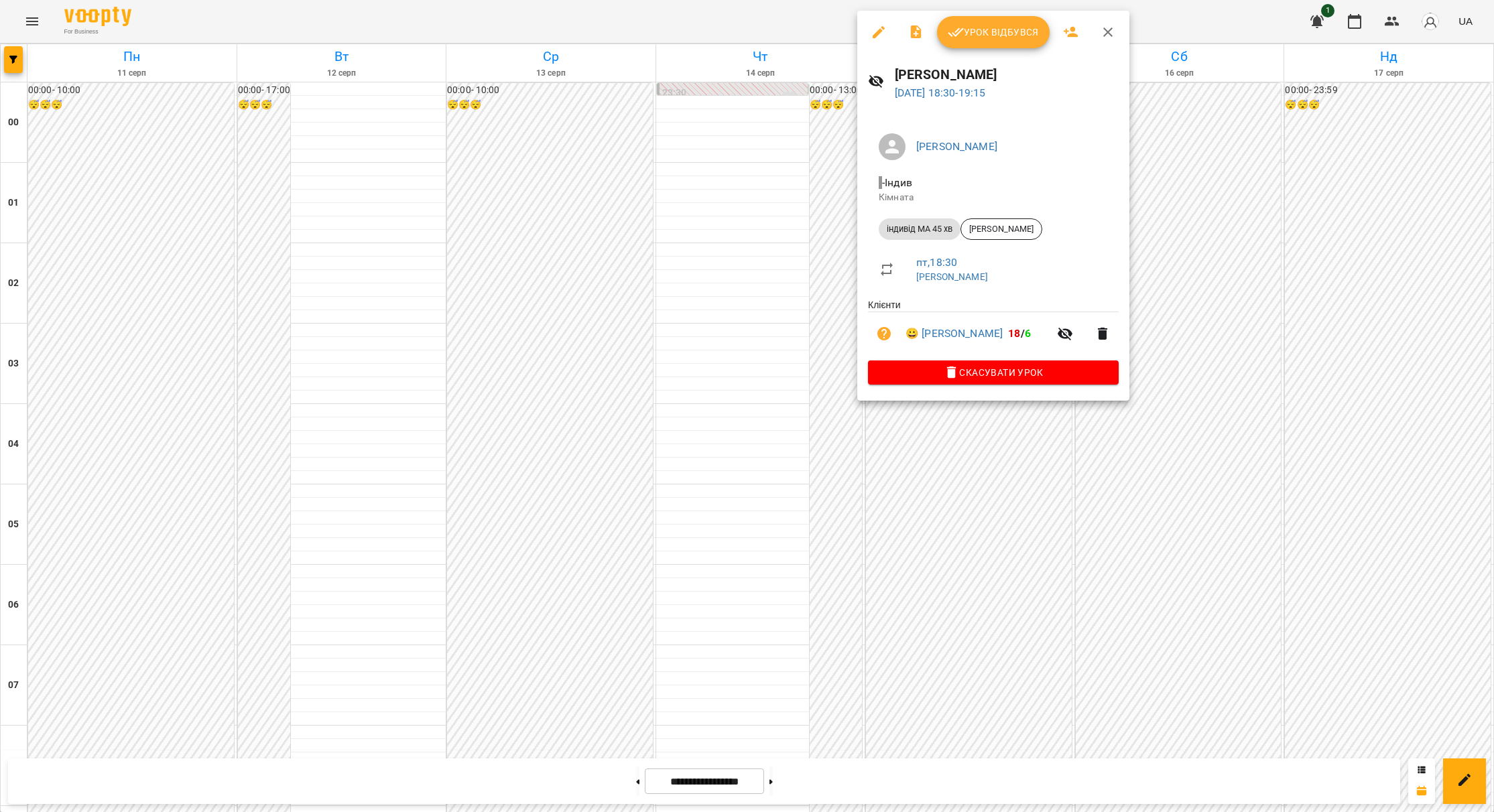
click at [28, 17] on div at bounding box center [747, 406] width 1494 height 812
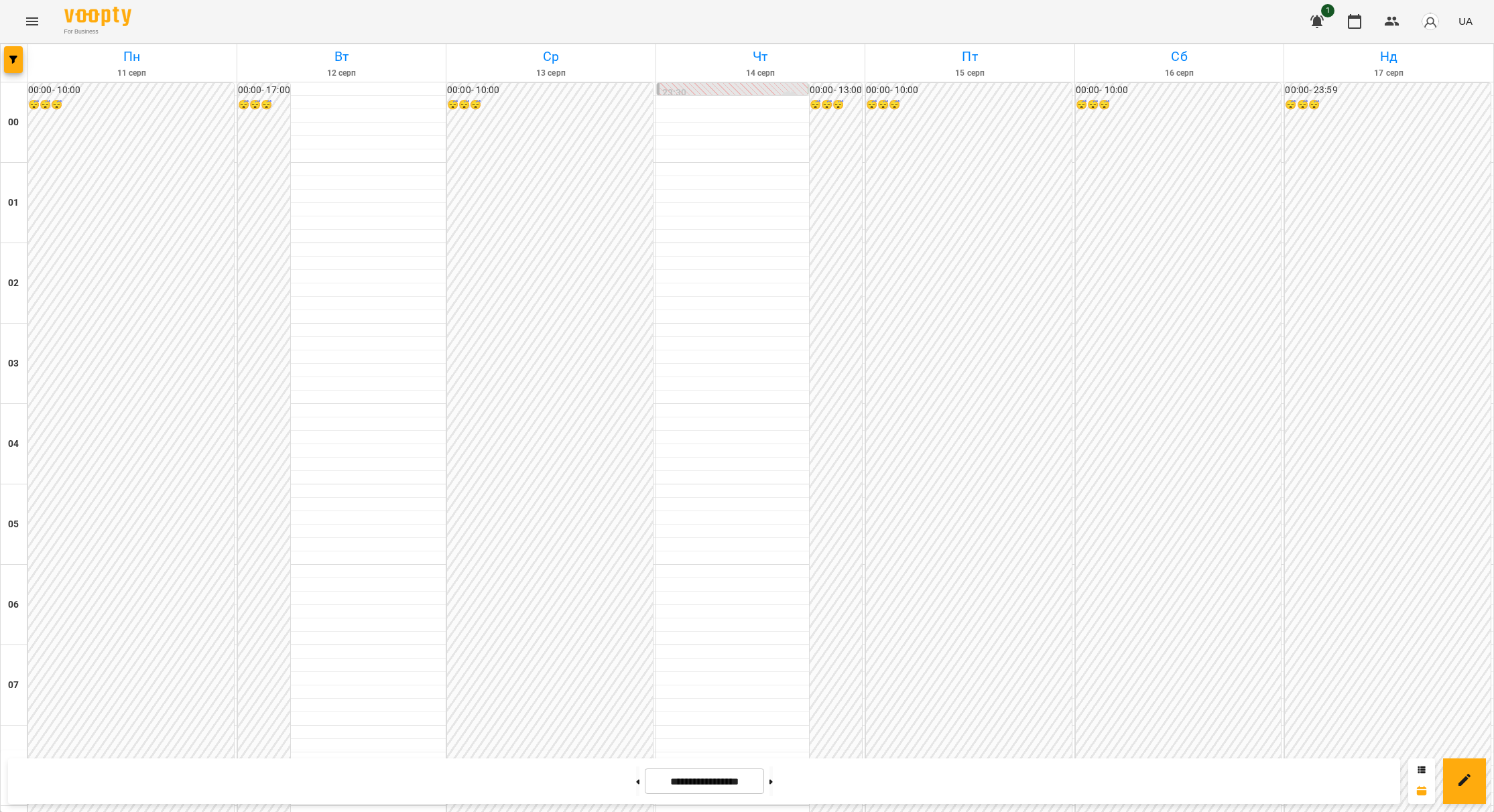
click at [40, 24] on icon "Menu" at bounding box center [32, 21] width 16 height 16
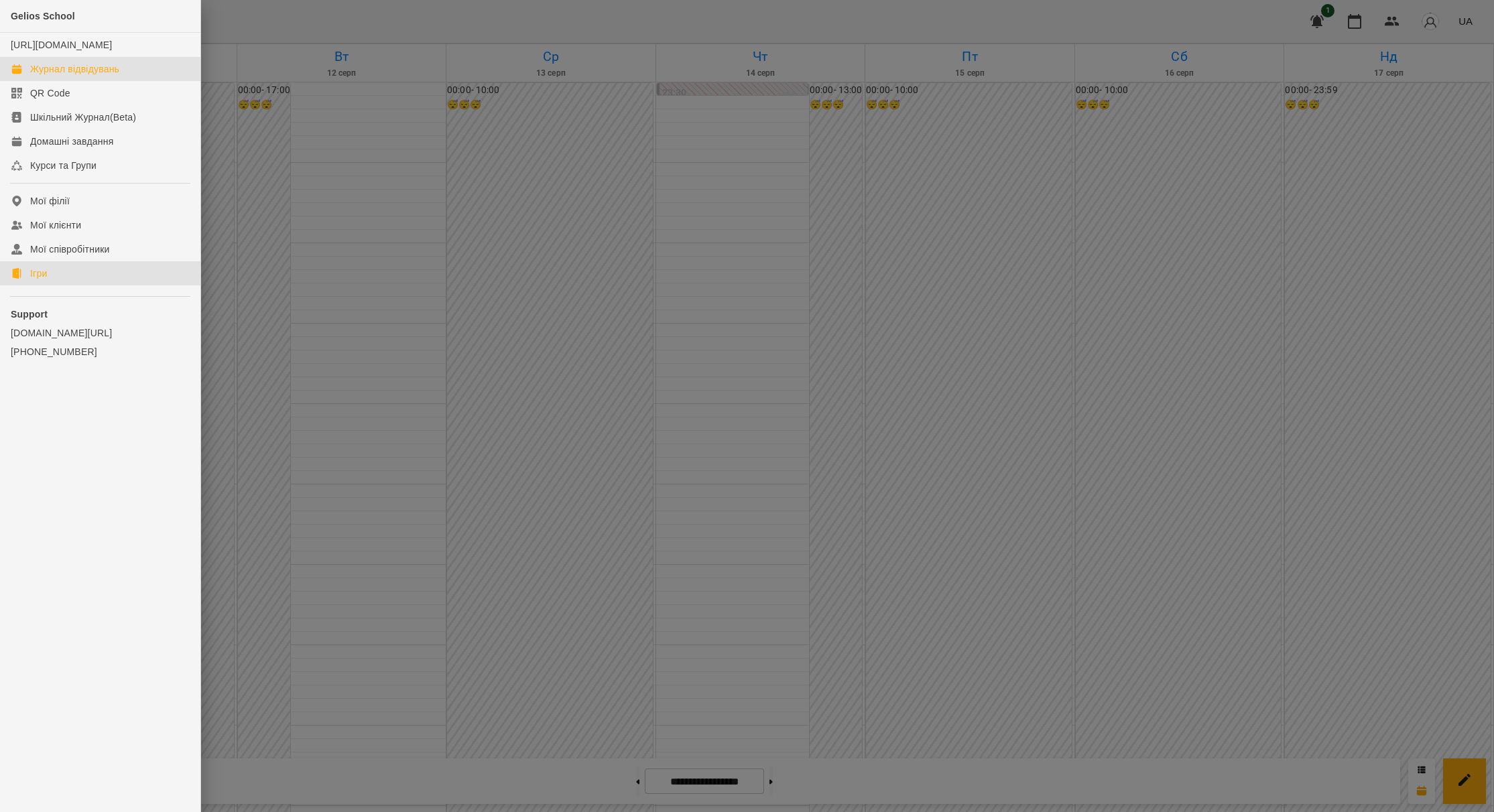
click at [58, 283] on link "Ігри" at bounding box center [100, 273] width 201 height 24
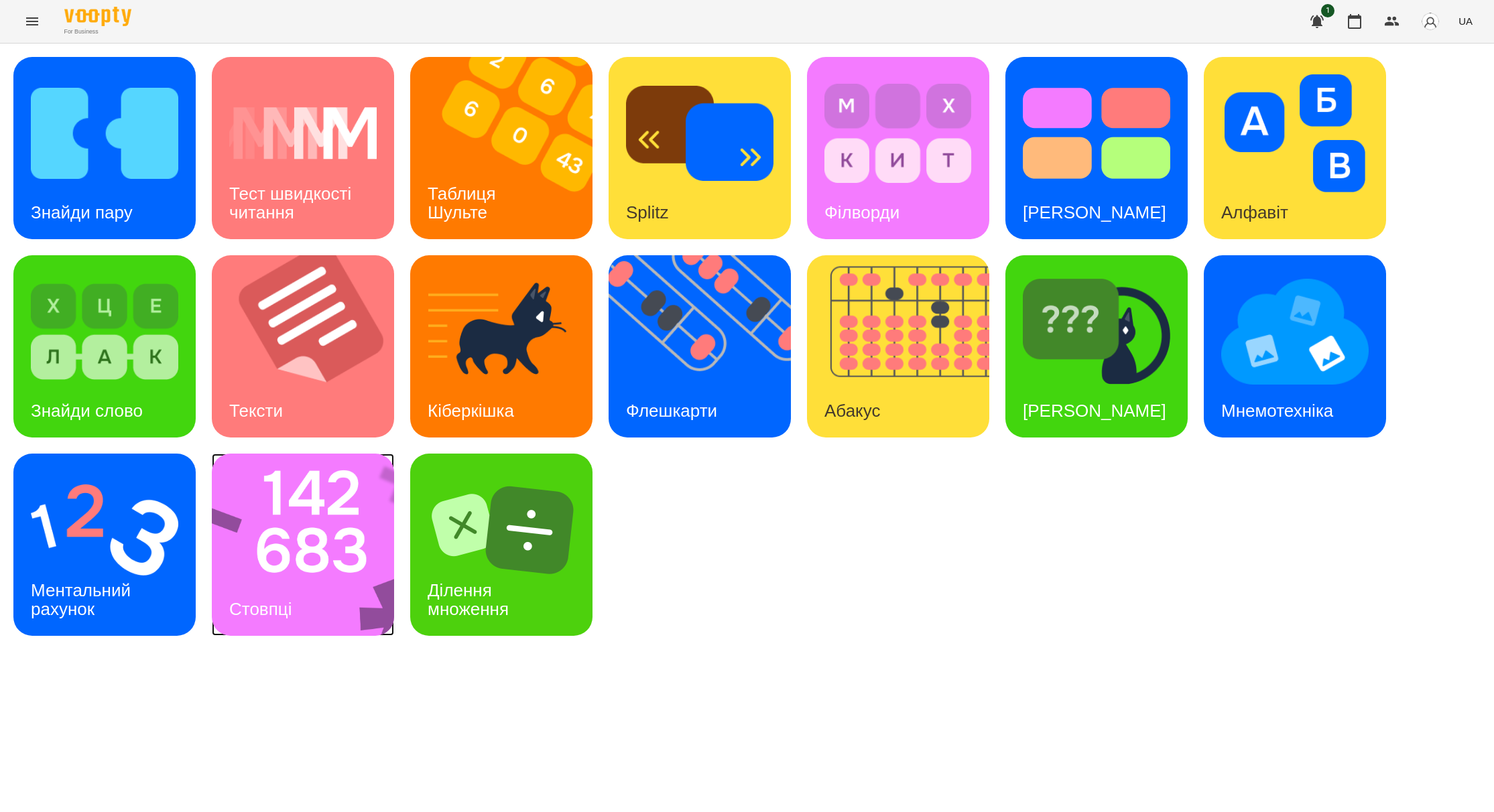
click at [296, 524] on img at bounding box center [311, 544] width 200 height 182
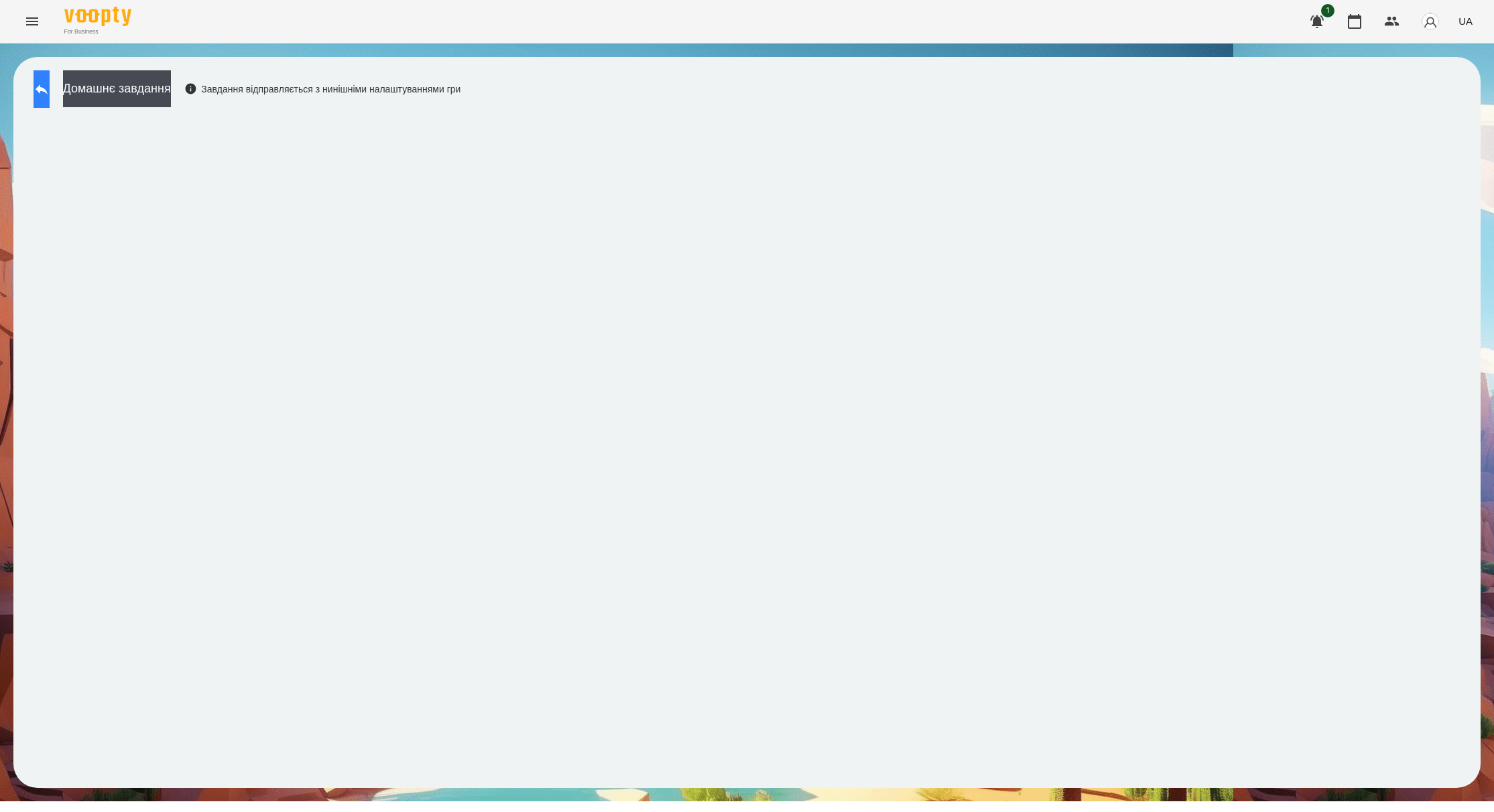
click at [38, 88] on button at bounding box center [42, 89] width 16 height 38
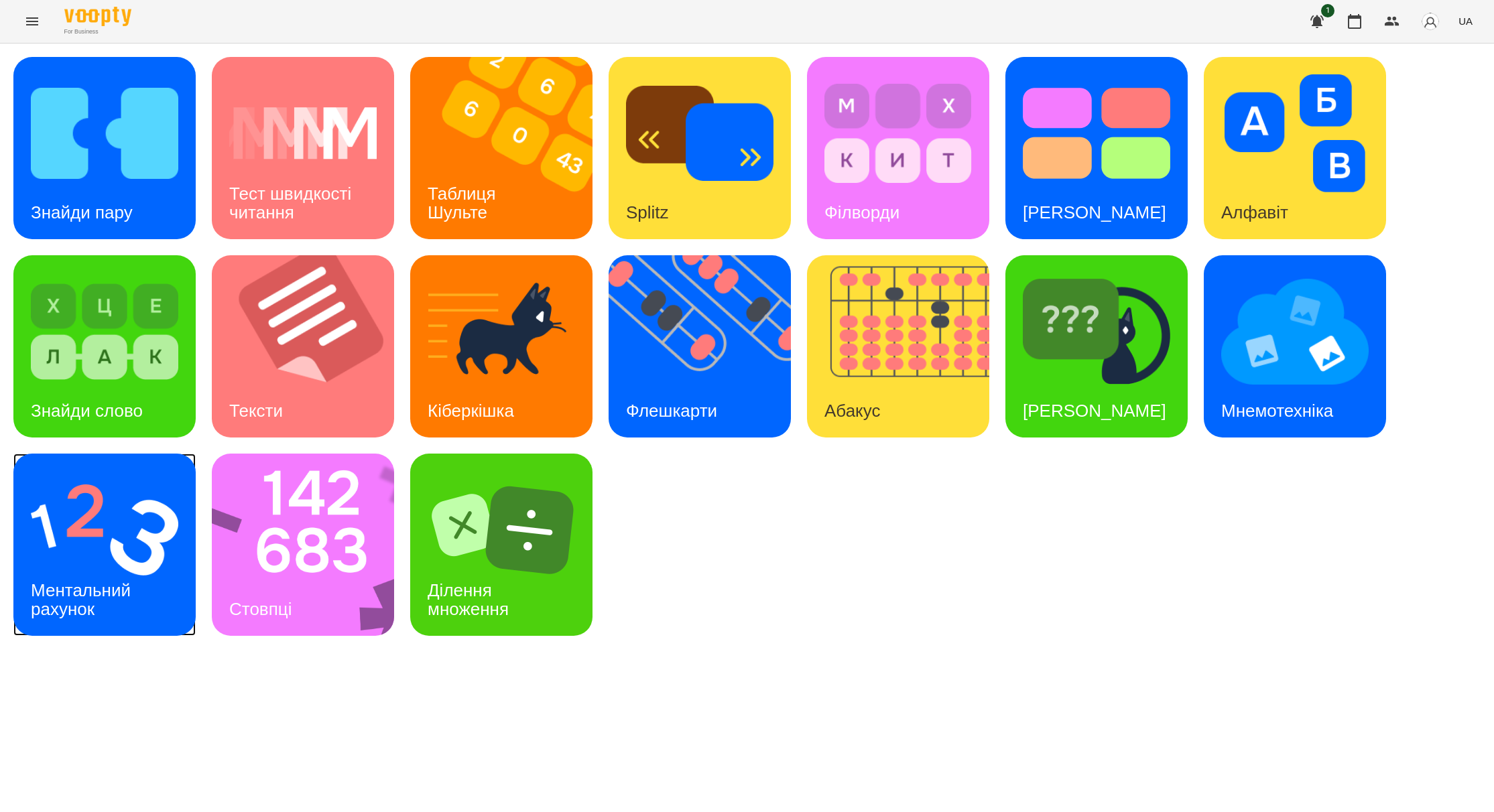
click at [156, 573] on img at bounding box center [104, 530] width 147 height 118
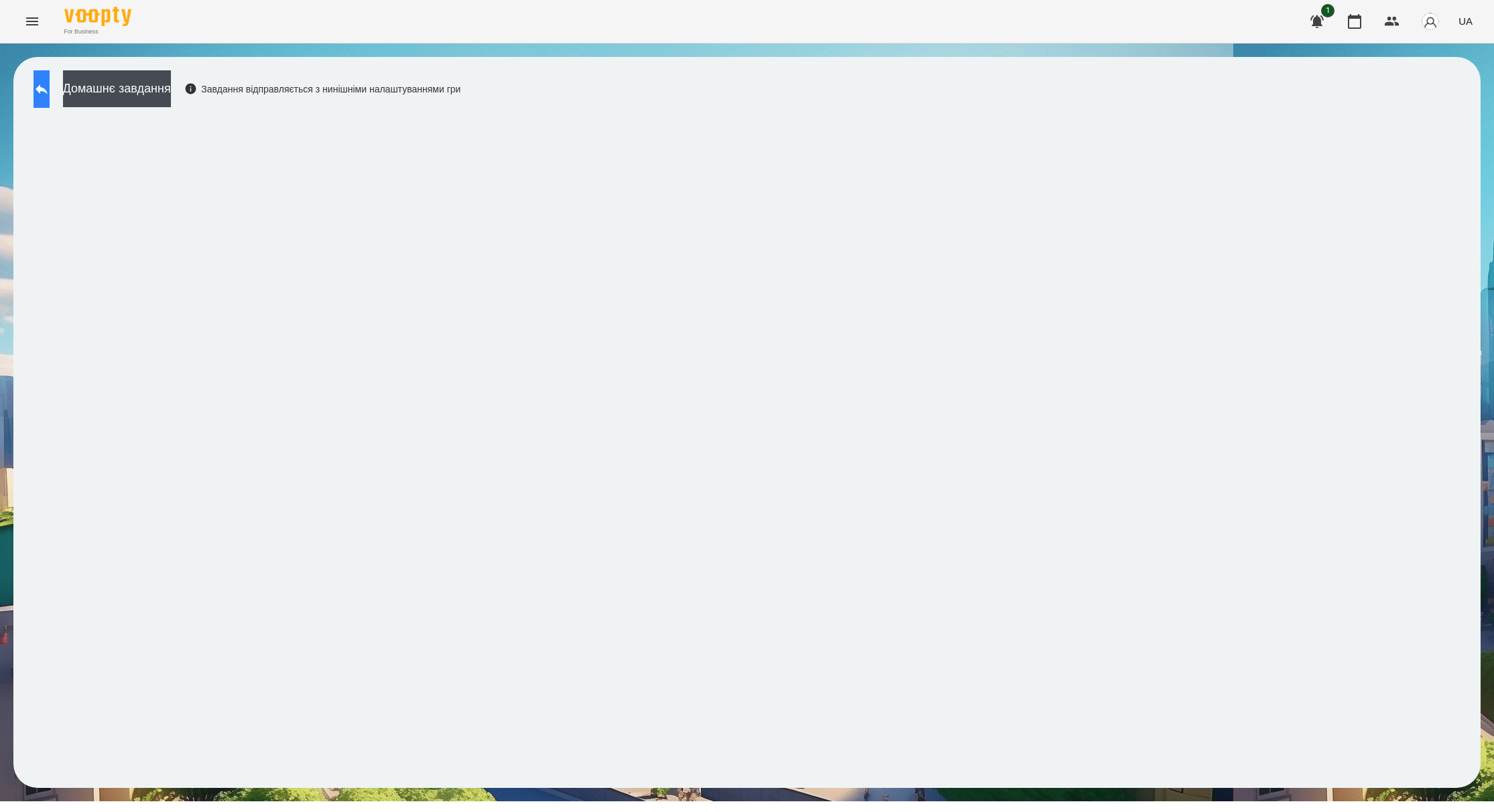
click at [50, 93] on icon at bounding box center [42, 89] width 16 height 16
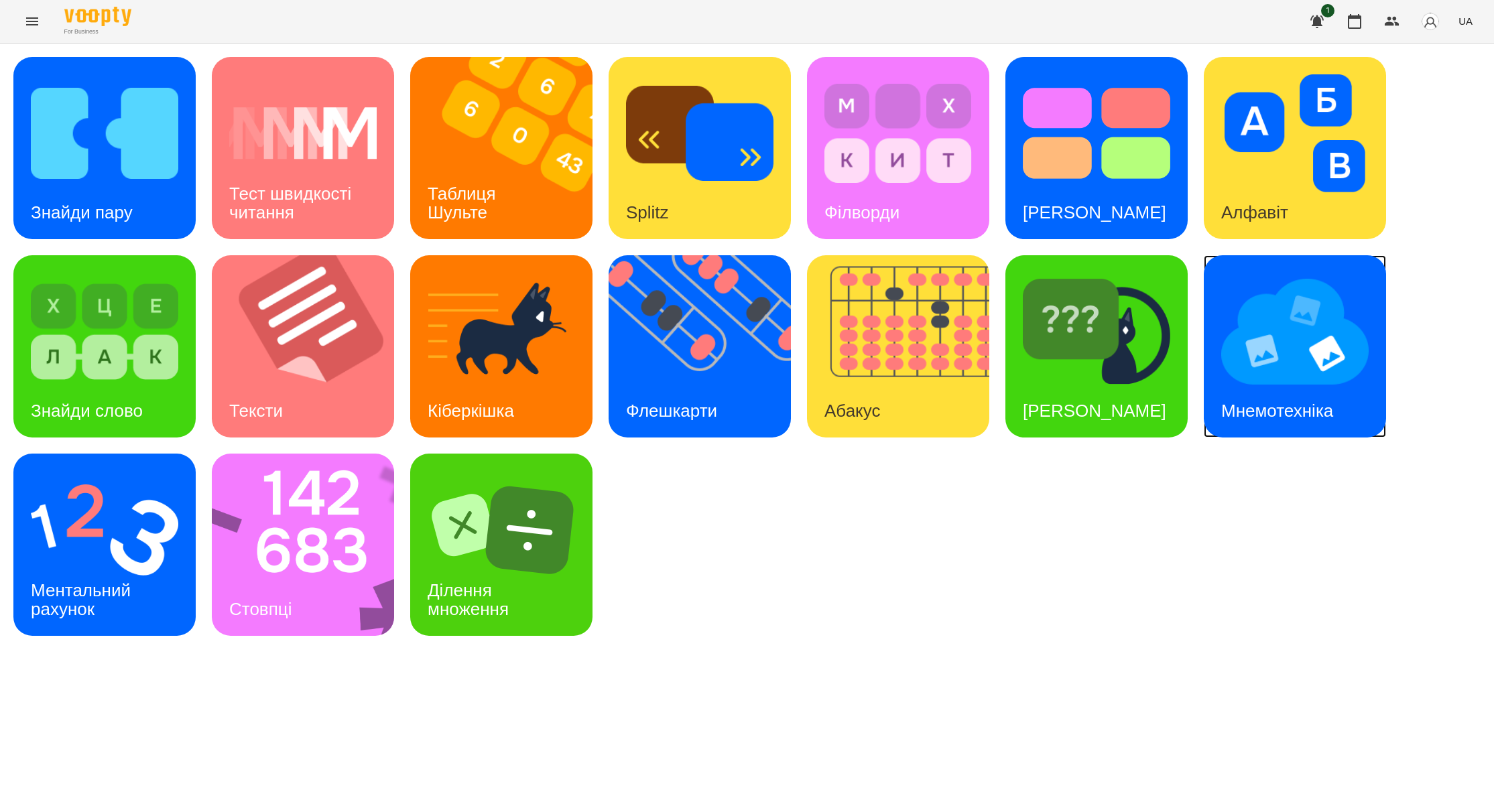
click at [1297, 378] on img at bounding box center [1295, 331] width 147 height 118
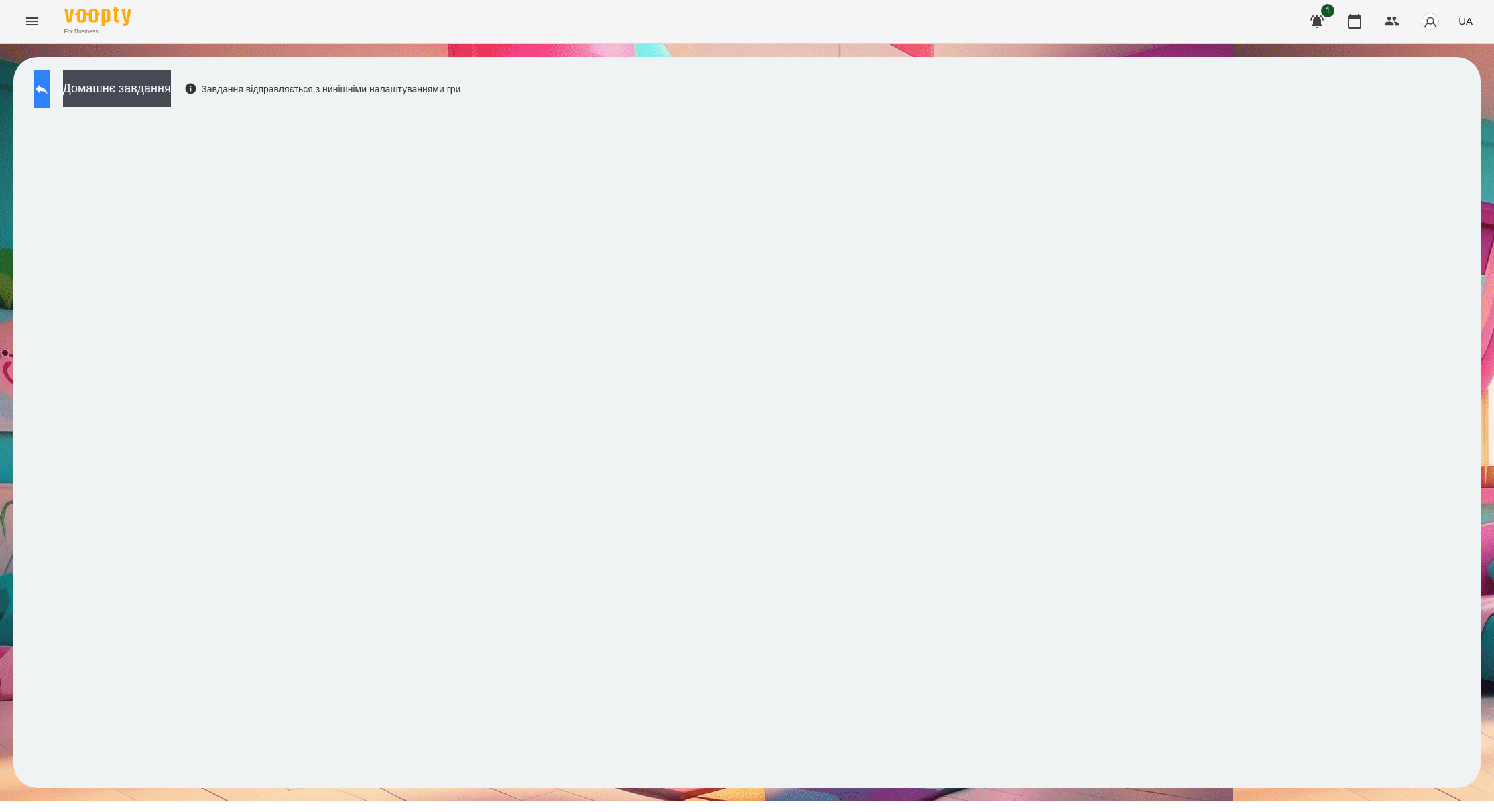
click at [34, 90] on button at bounding box center [42, 89] width 16 height 38
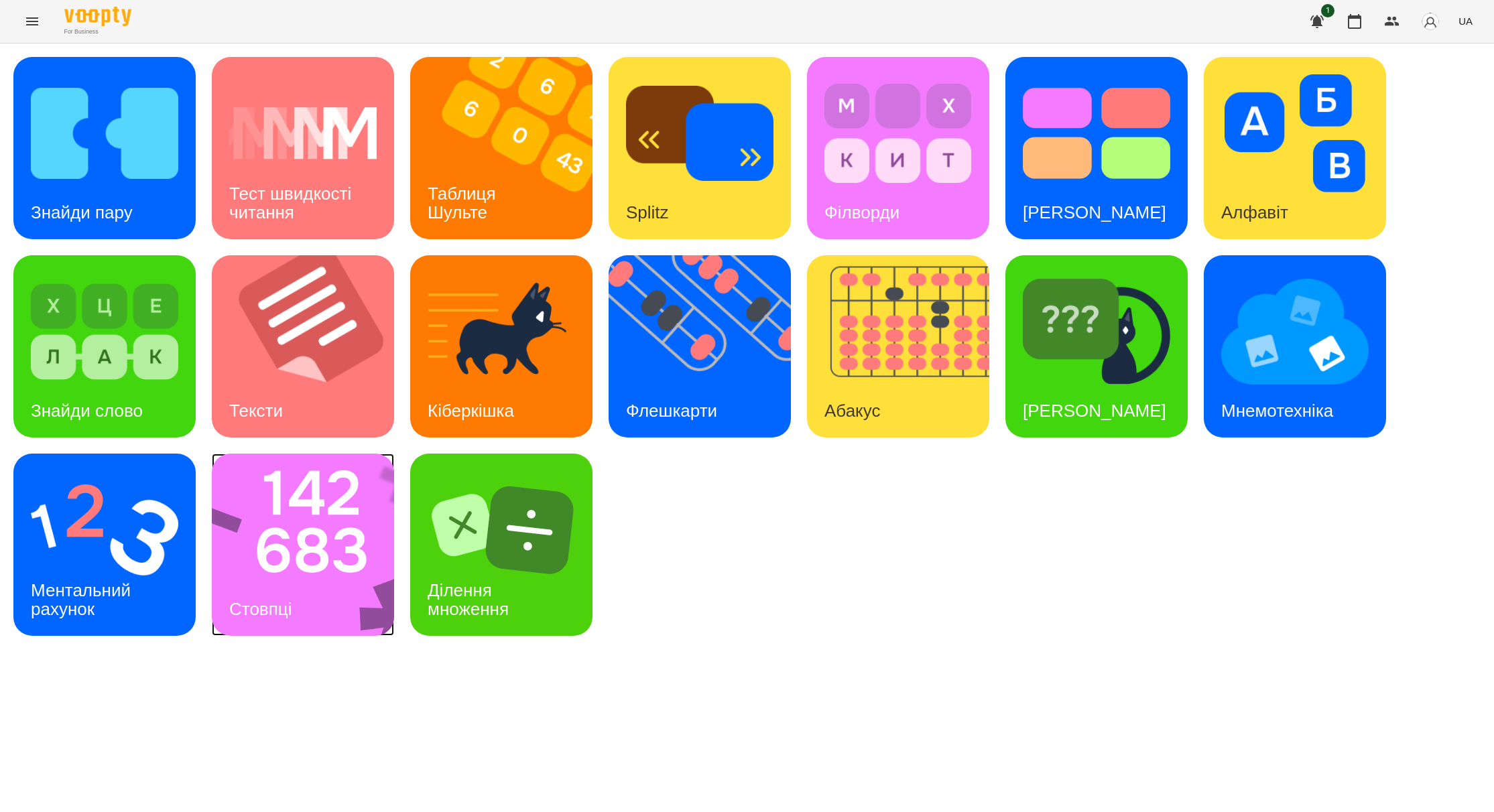
click at [291, 551] on img at bounding box center [311, 544] width 200 height 182
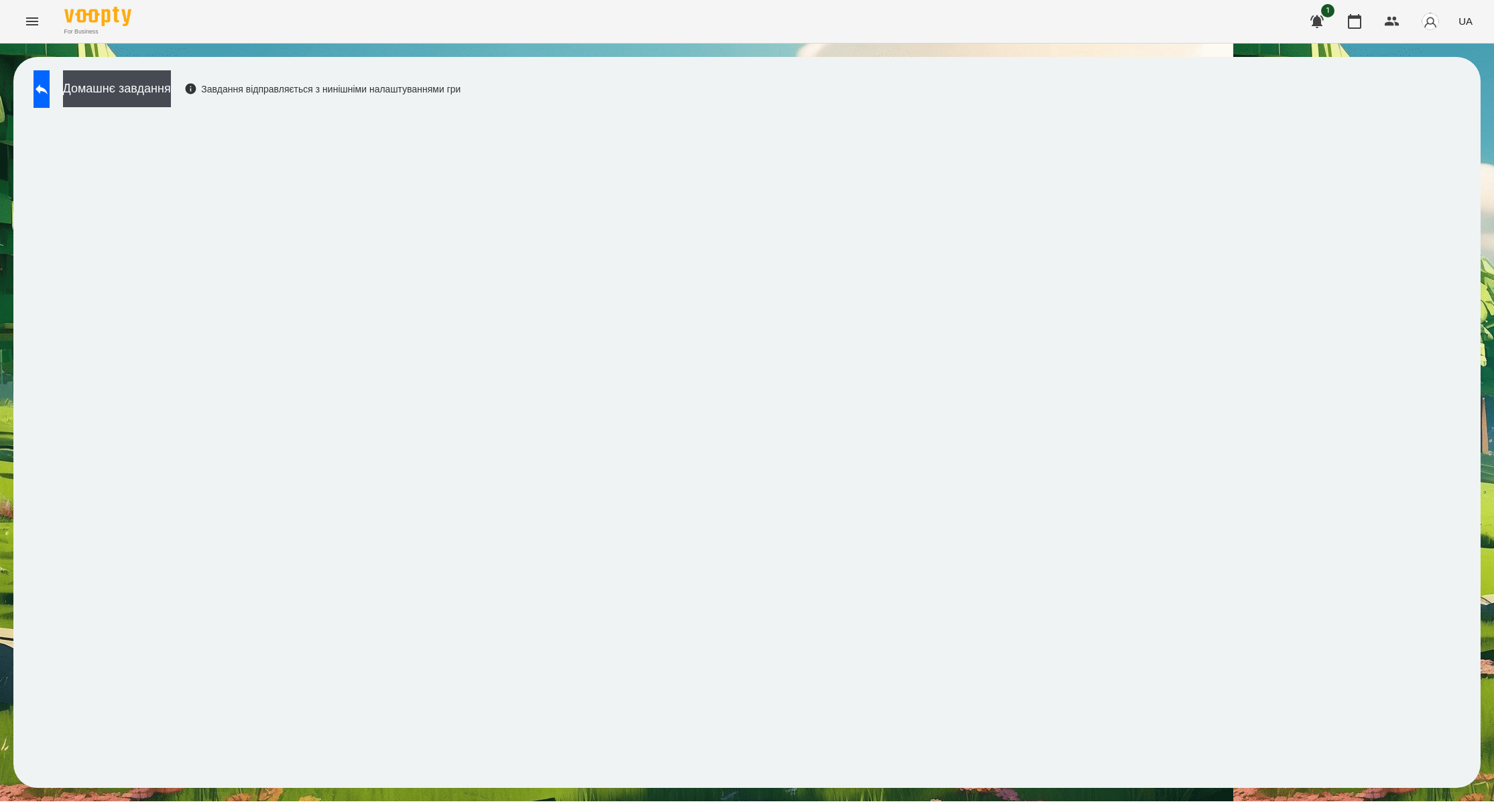
click at [32, 20] on icon "Menu" at bounding box center [32, 21] width 16 height 16
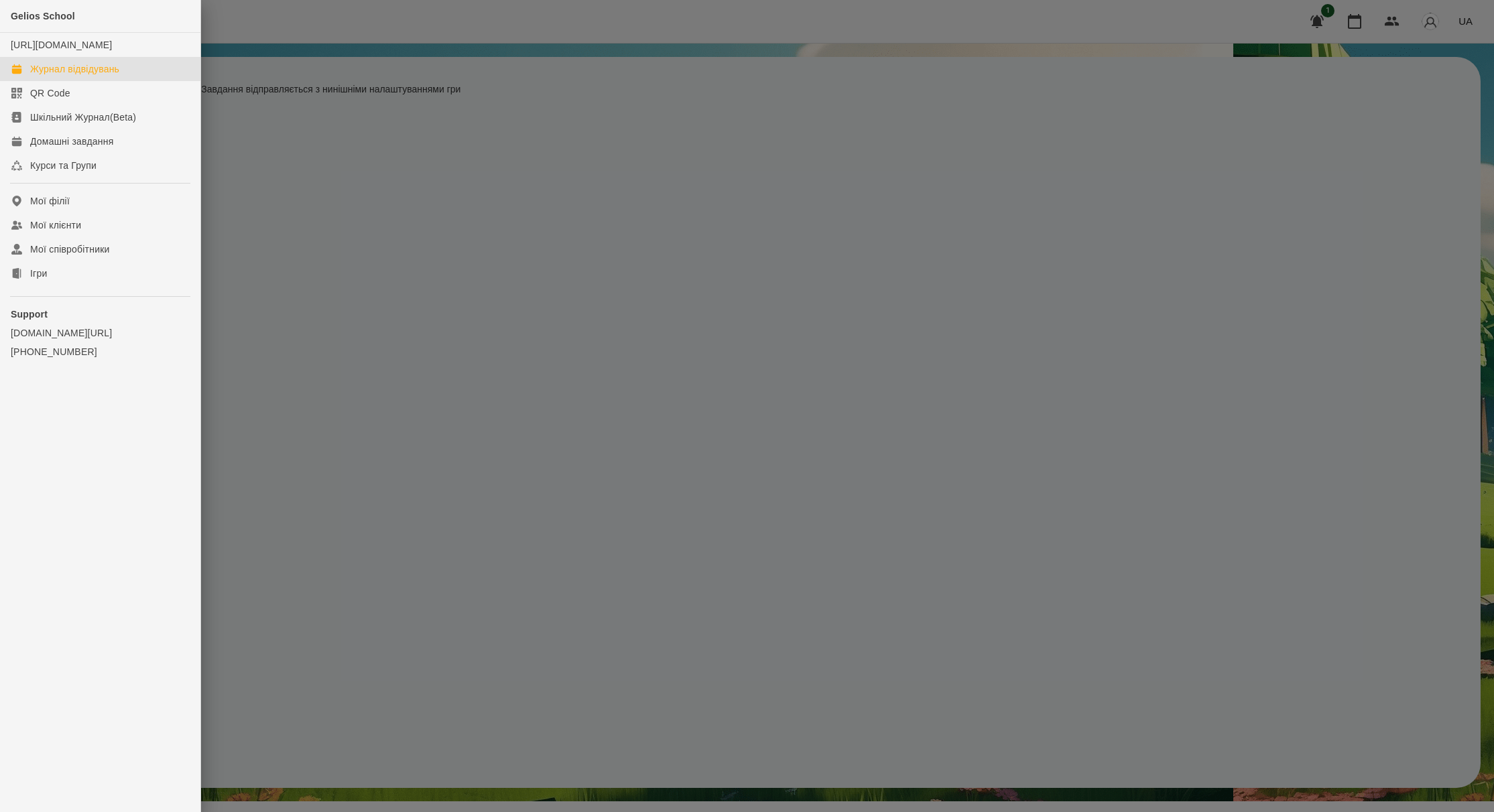
click at [79, 76] on link "Журнал відвідувань" at bounding box center [100, 69] width 201 height 24
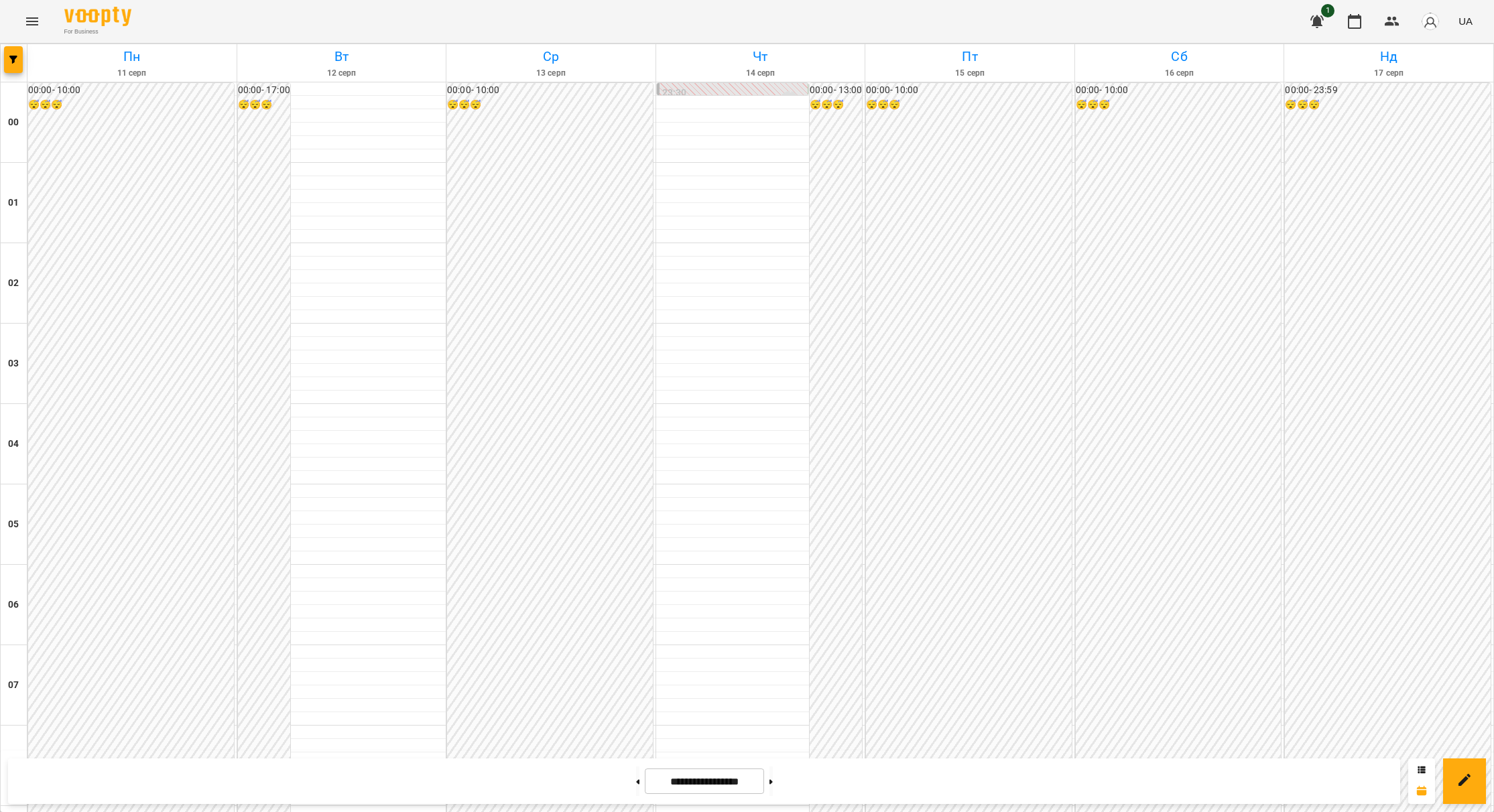
scroll to position [1260, 0]
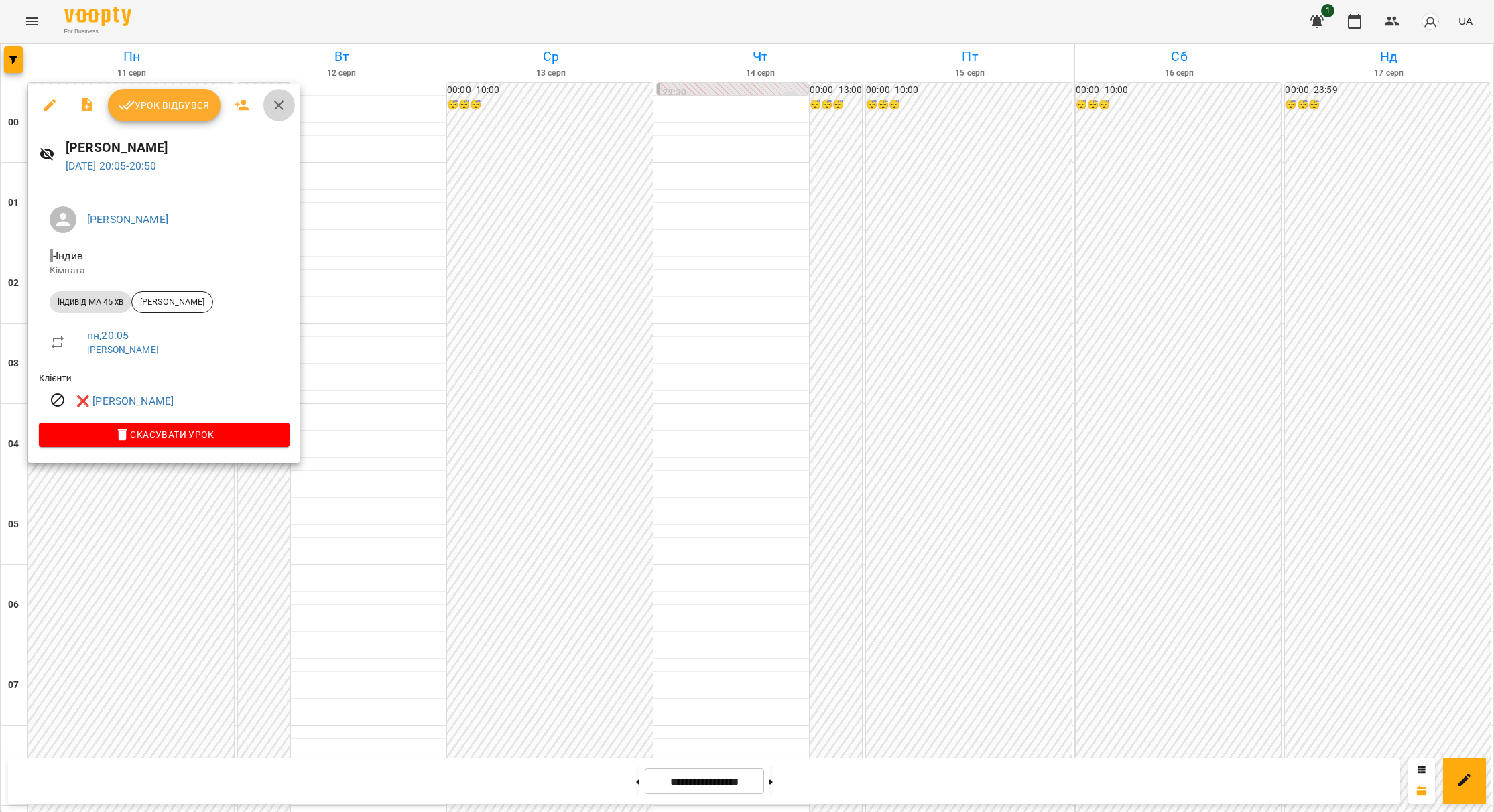
click at [274, 108] on icon "button" at bounding box center [278, 104] width 9 height 9
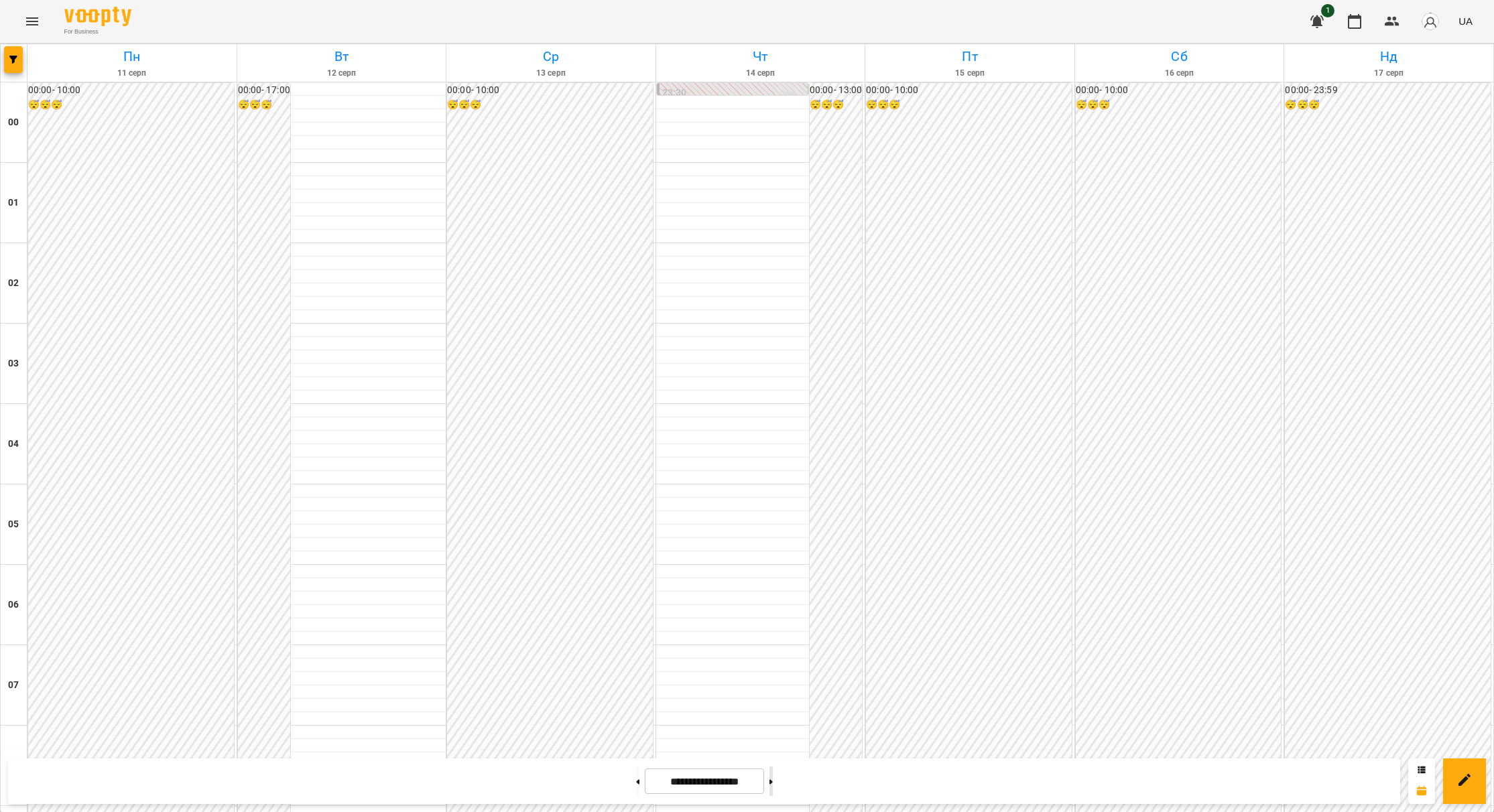
click at [772, 783] on button at bounding box center [770, 781] width 3 height 30
type input "**********"
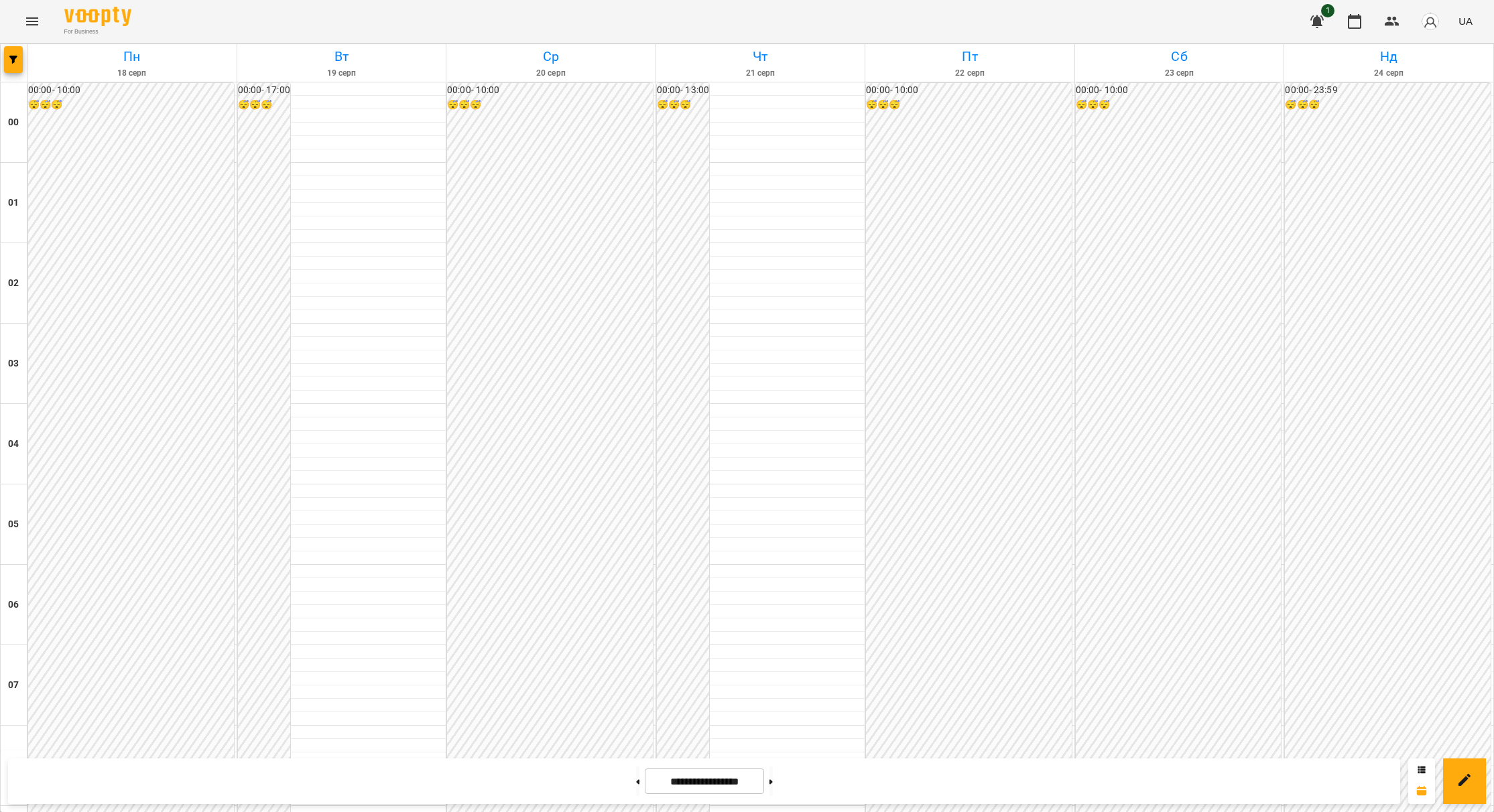
scroll to position [959, 0]
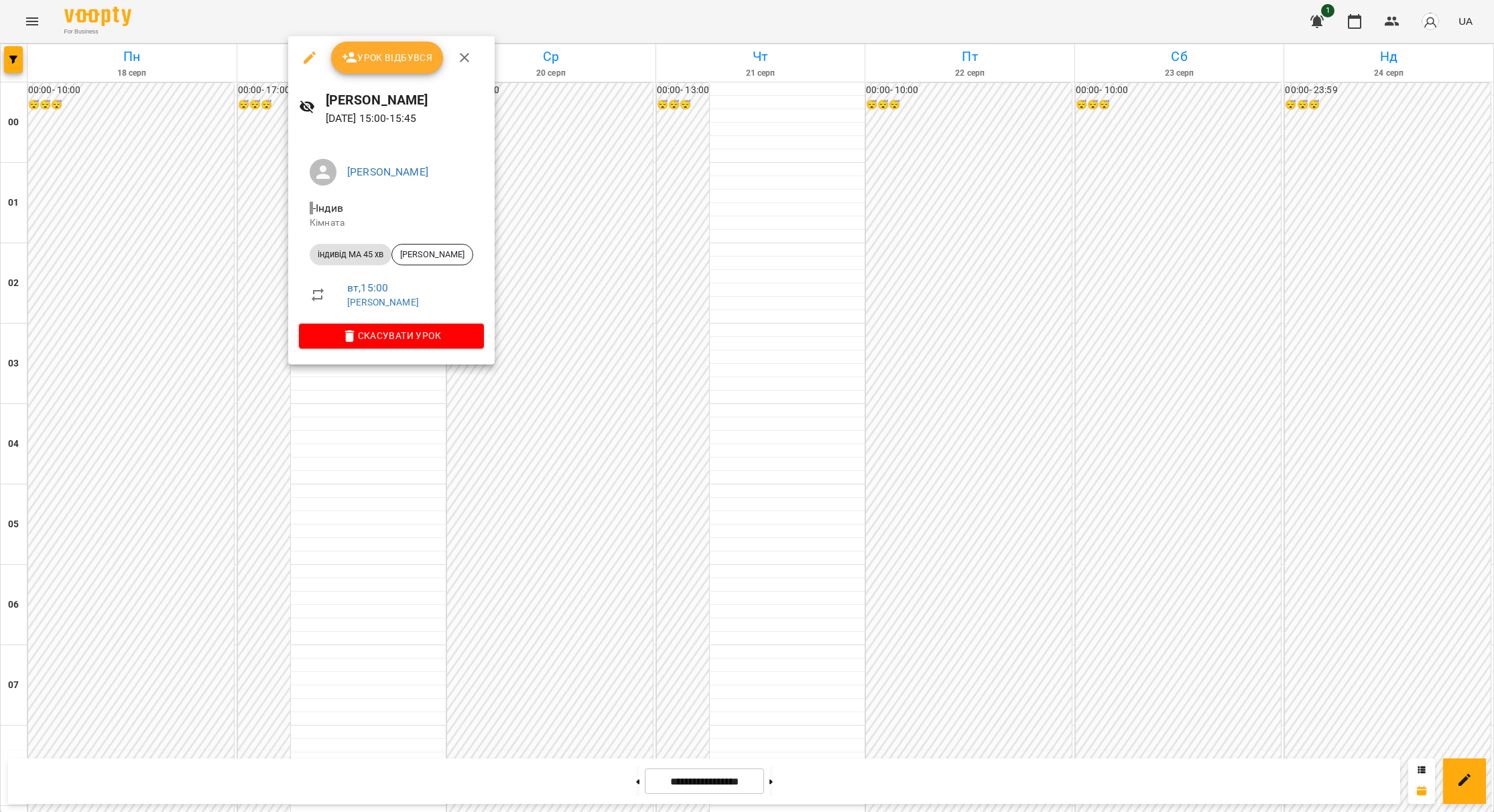
click at [304, 59] on icon "button" at bounding box center [309, 58] width 16 height 16
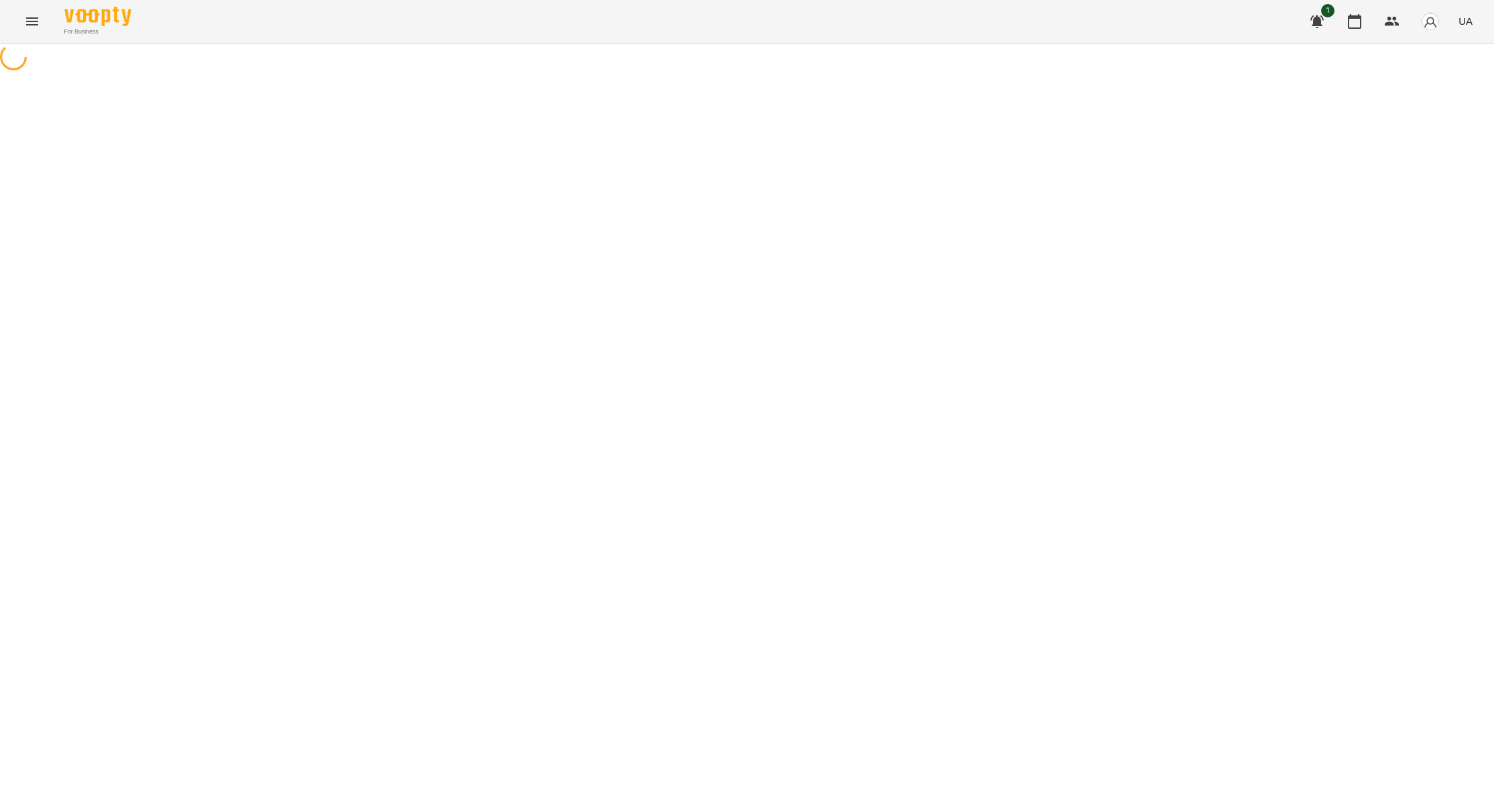
select select "**********"
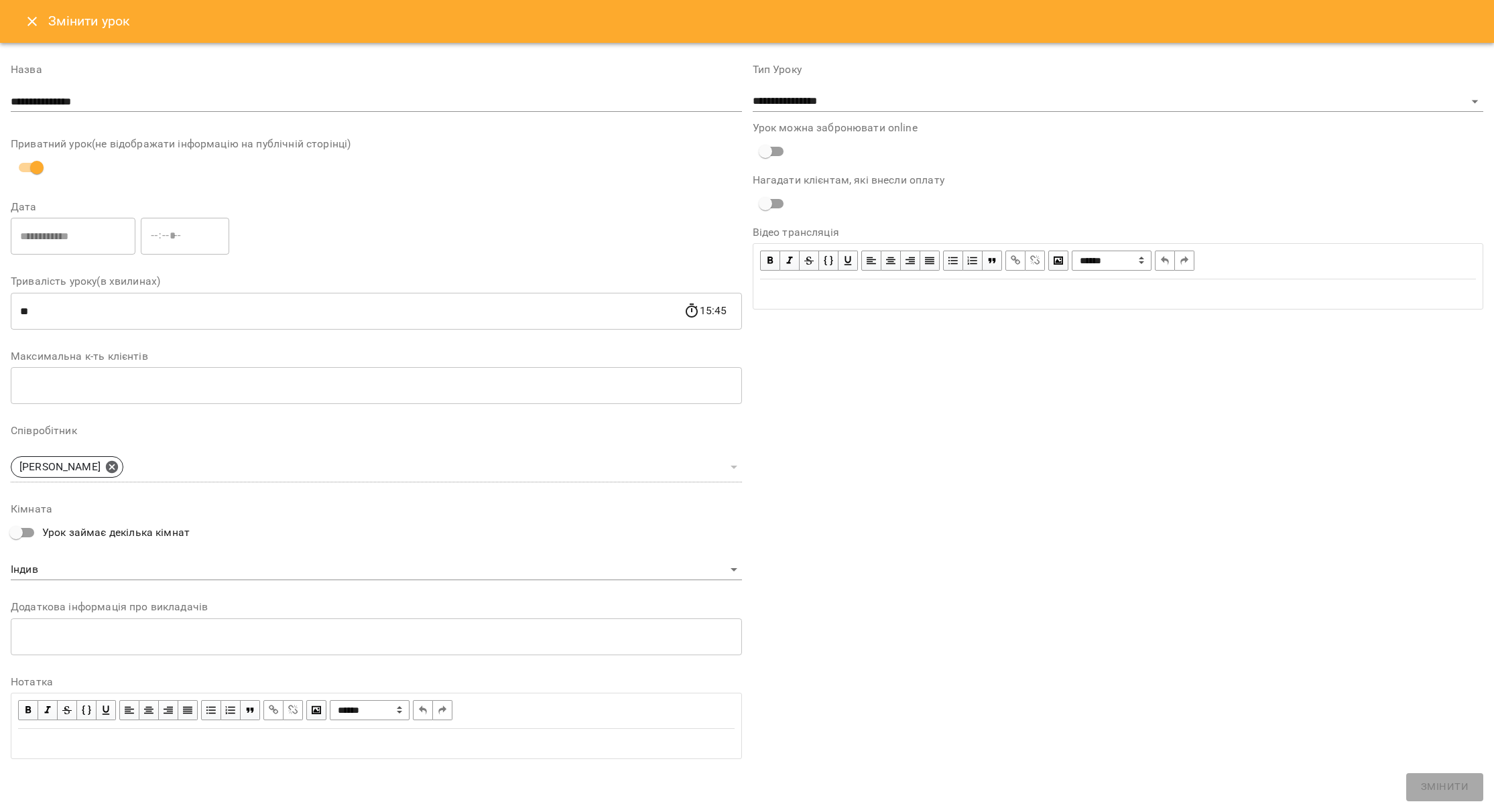
click at [32, 24] on icon "Close" at bounding box center [32, 21] width 16 height 16
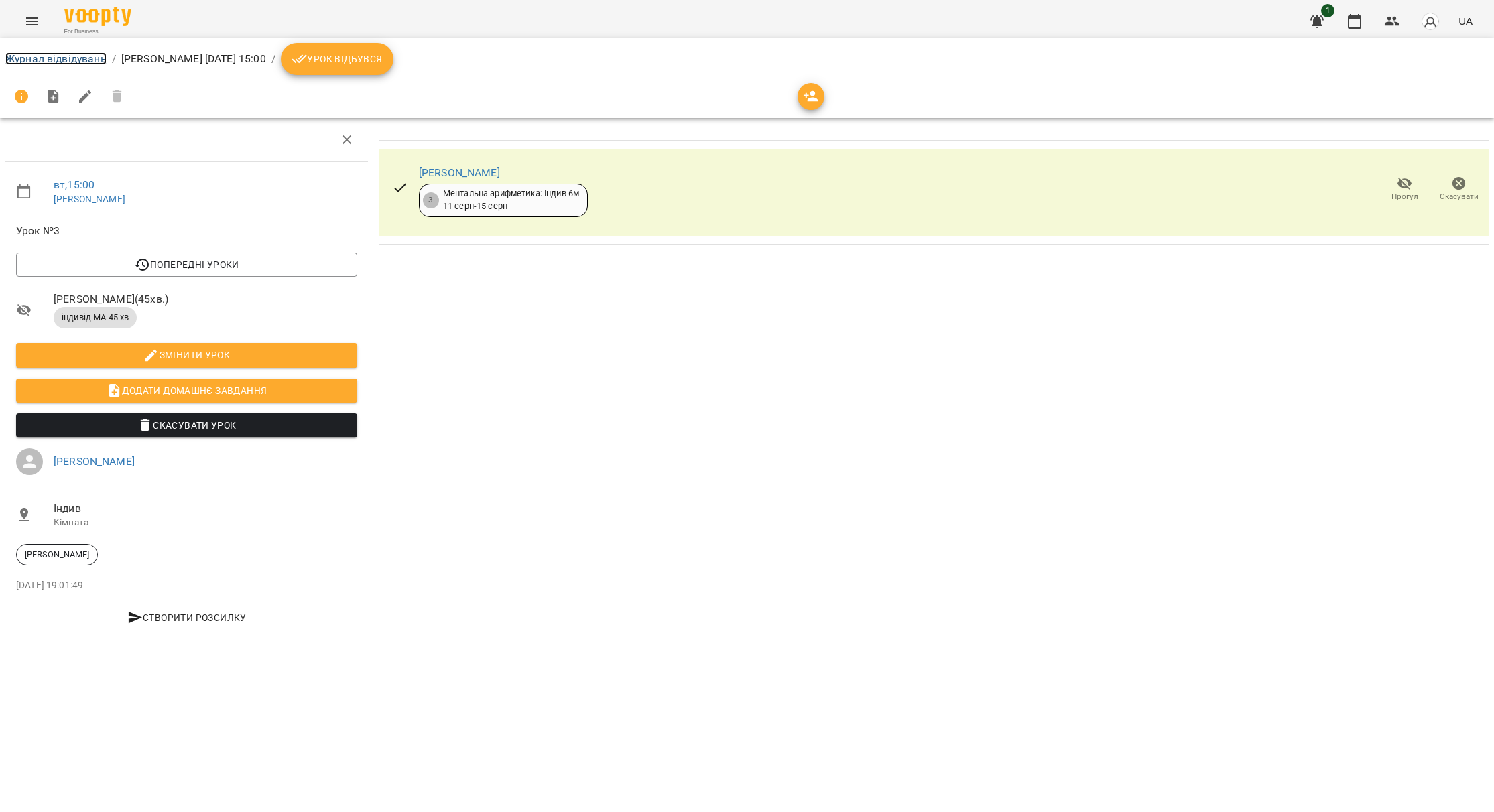
click at [82, 62] on link "Журнал відвідувань" at bounding box center [56, 59] width 101 height 13
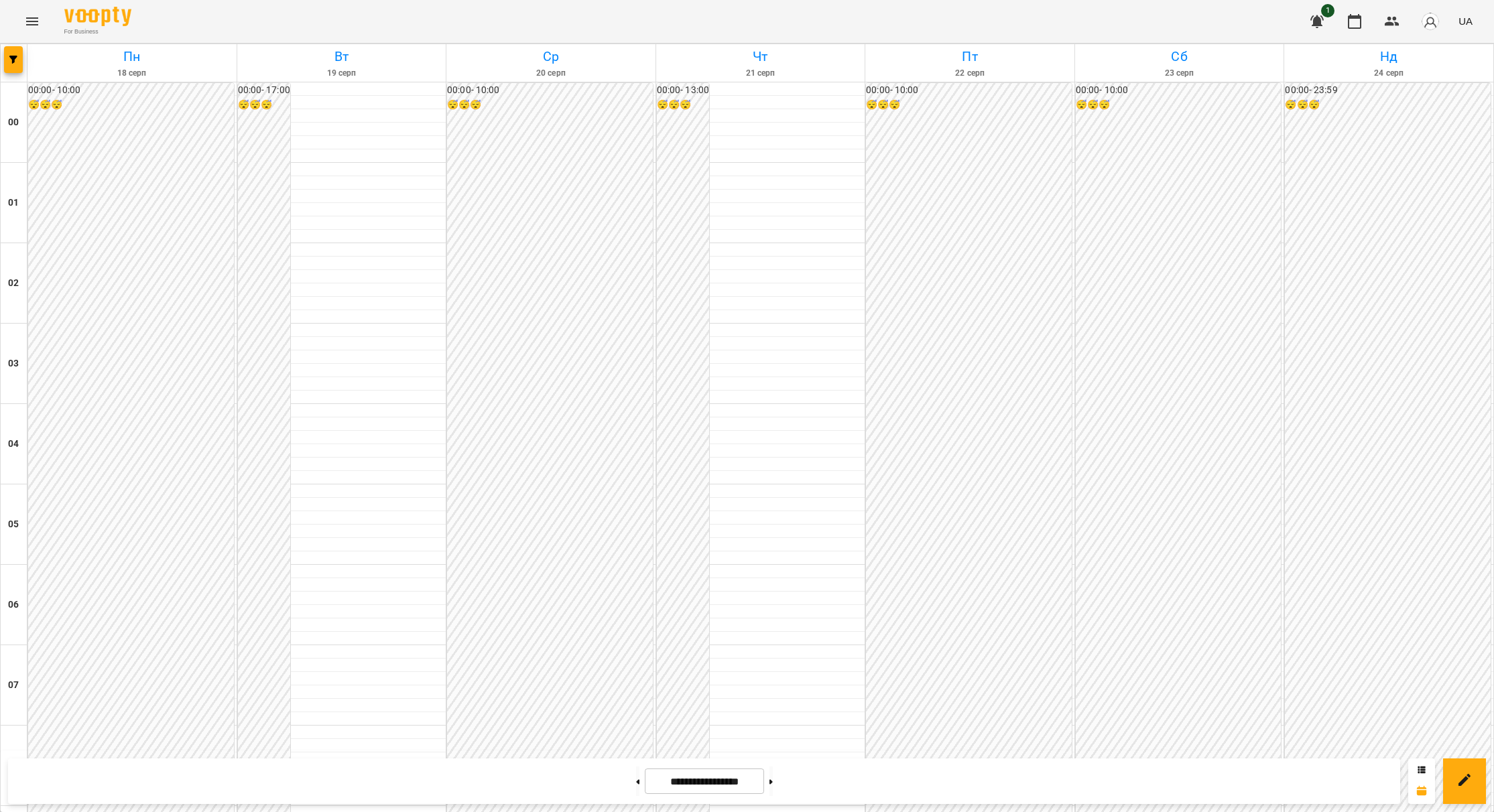
scroll to position [904, 0]
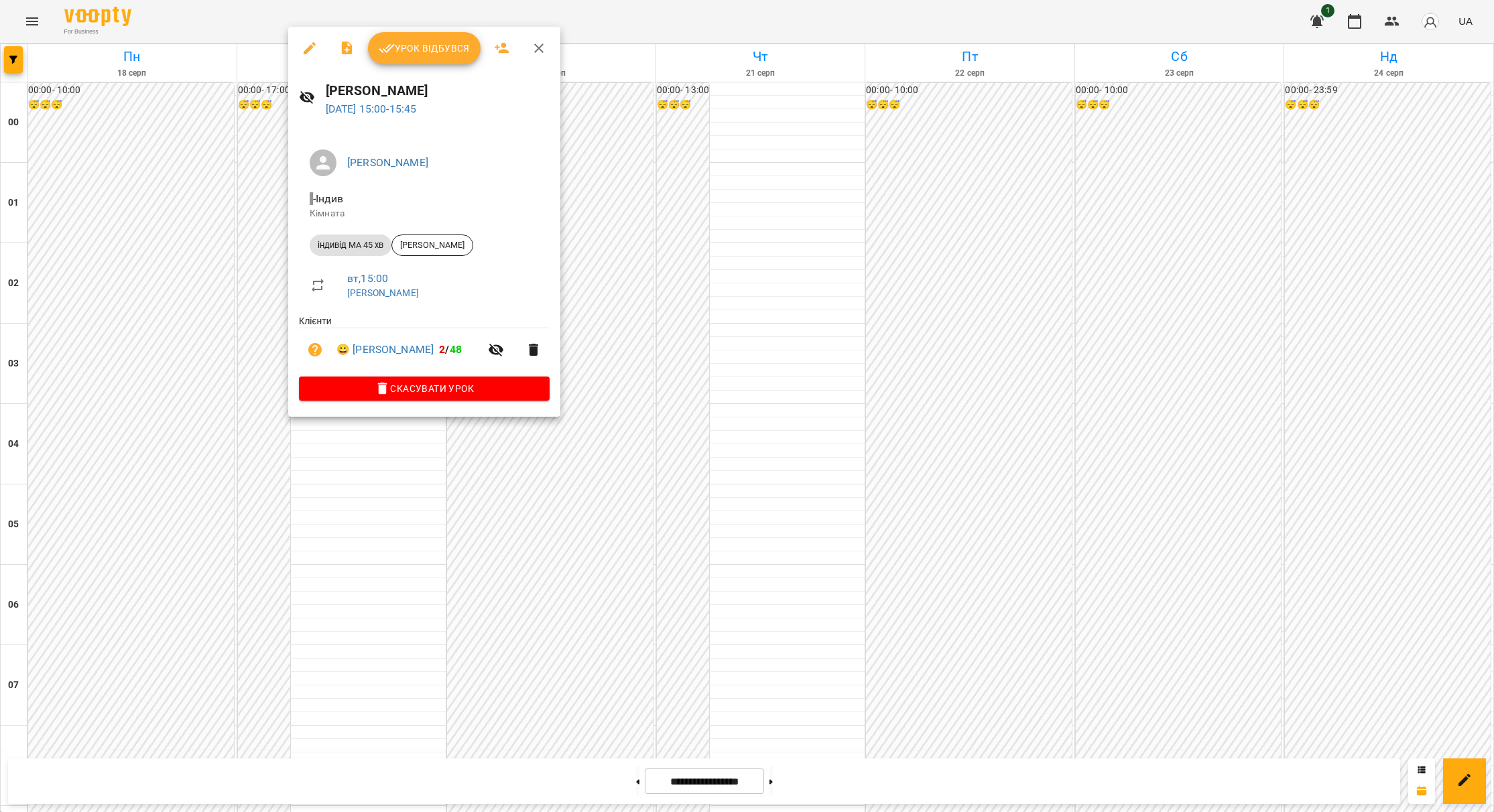
click at [545, 43] on icon "button" at bounding box center [539, 48] width 16 height 16
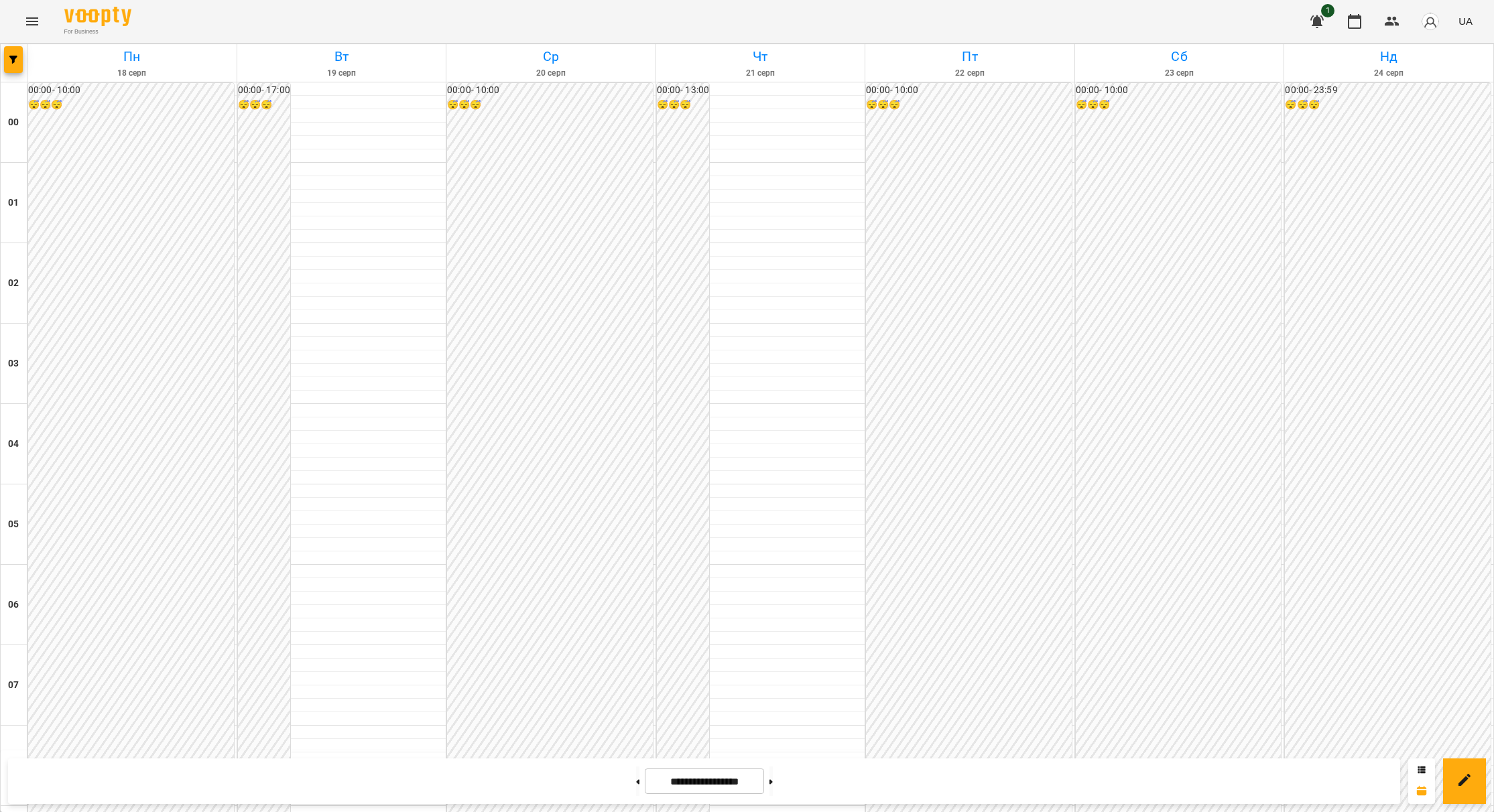
scroll to position [1005, 0]
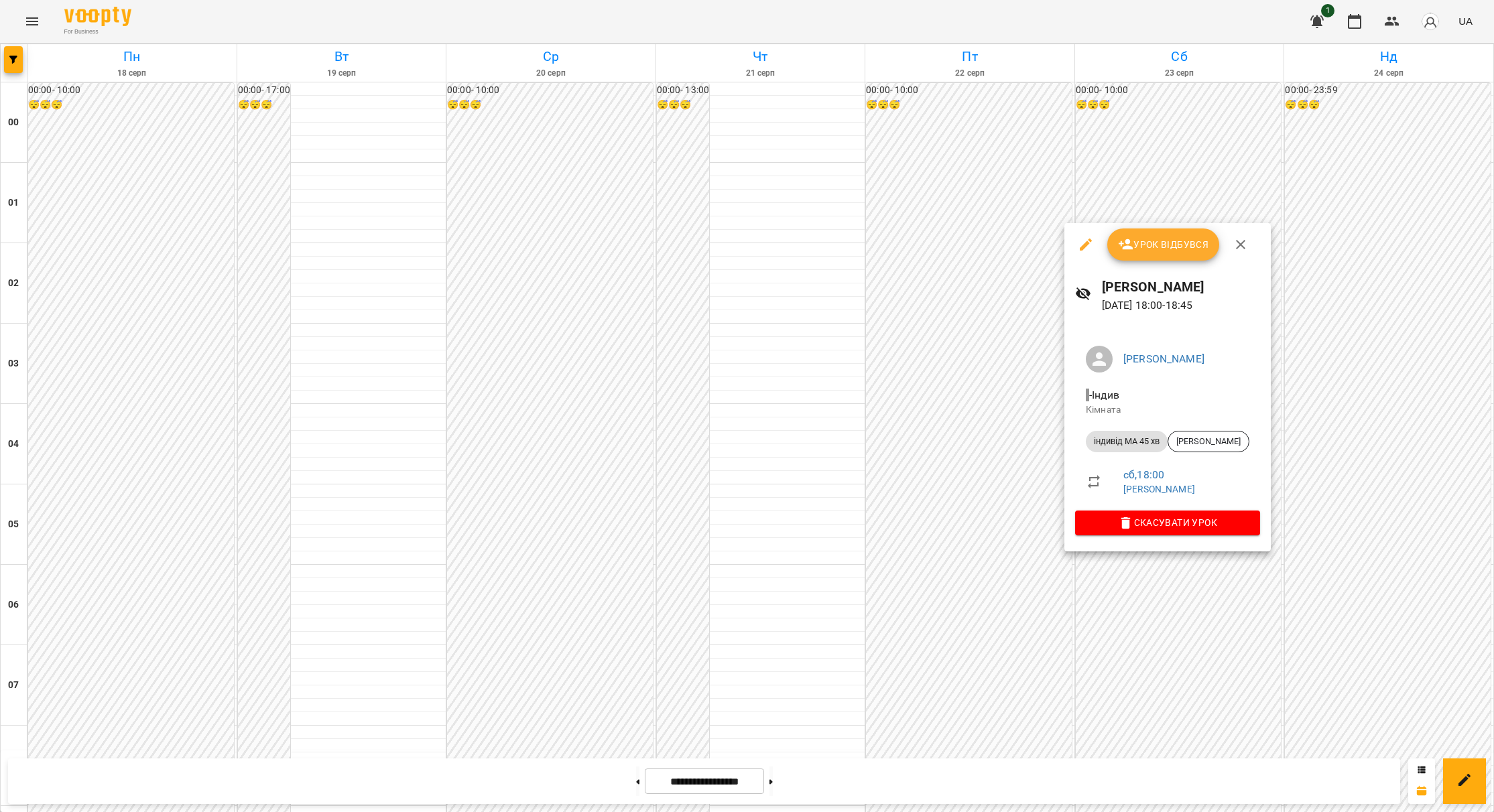
click at [1236, 244] on icon "button" at bounding box center [1241, 244] width 16 height 16
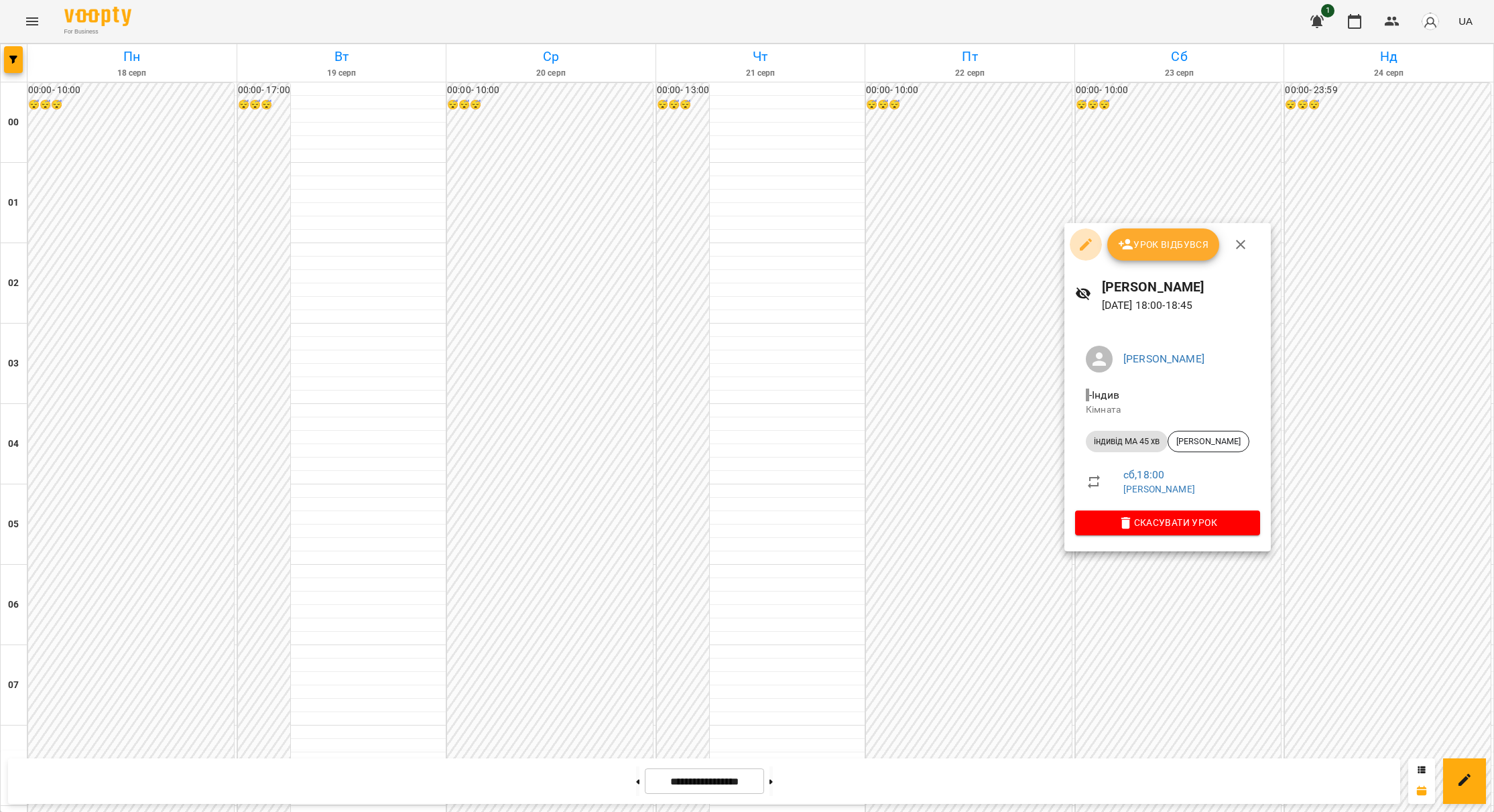
click at [1089, 242] on icon "button" at bounding box center [1085, 244] width 12 height 12
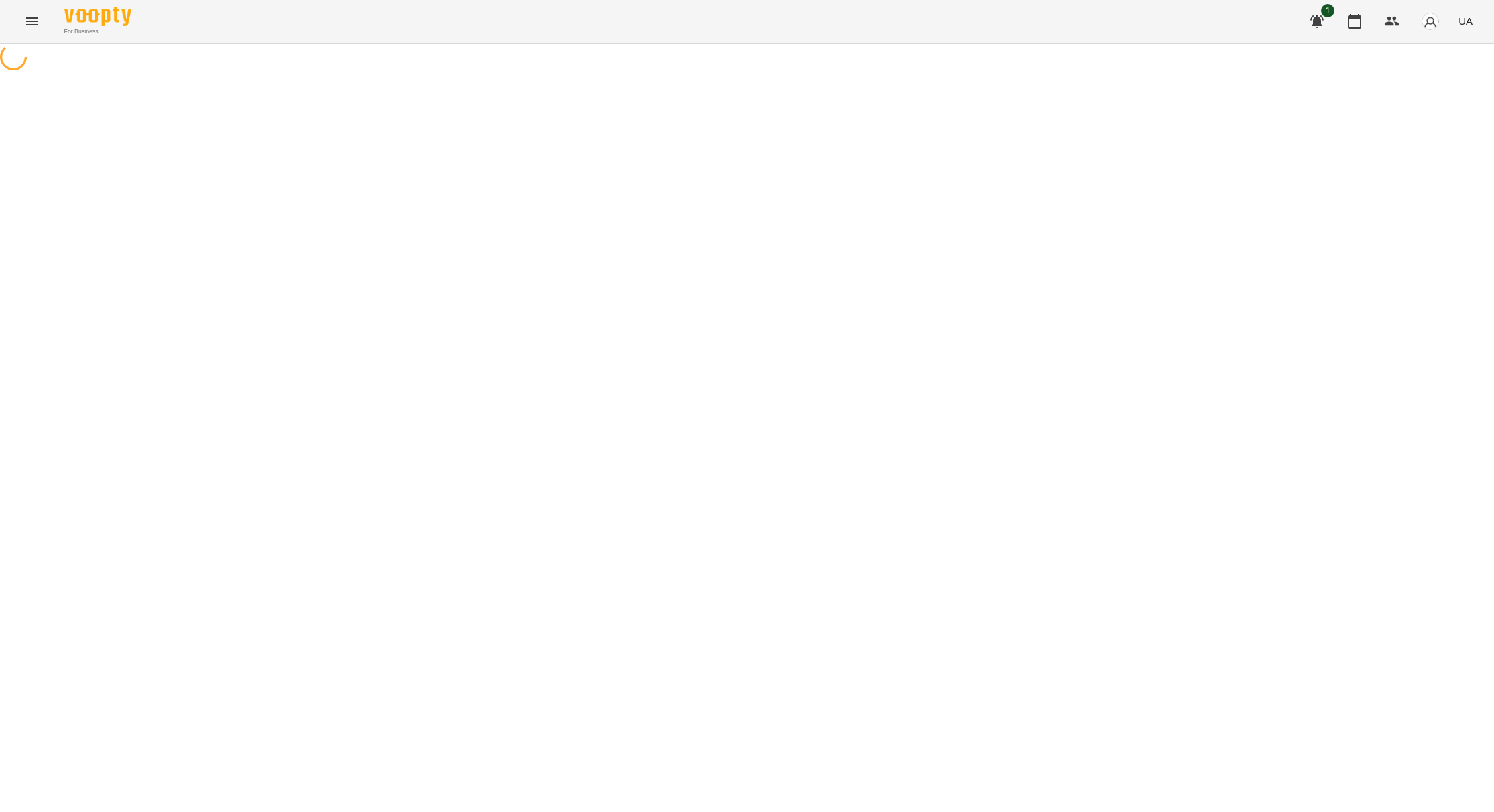
select select "**********"
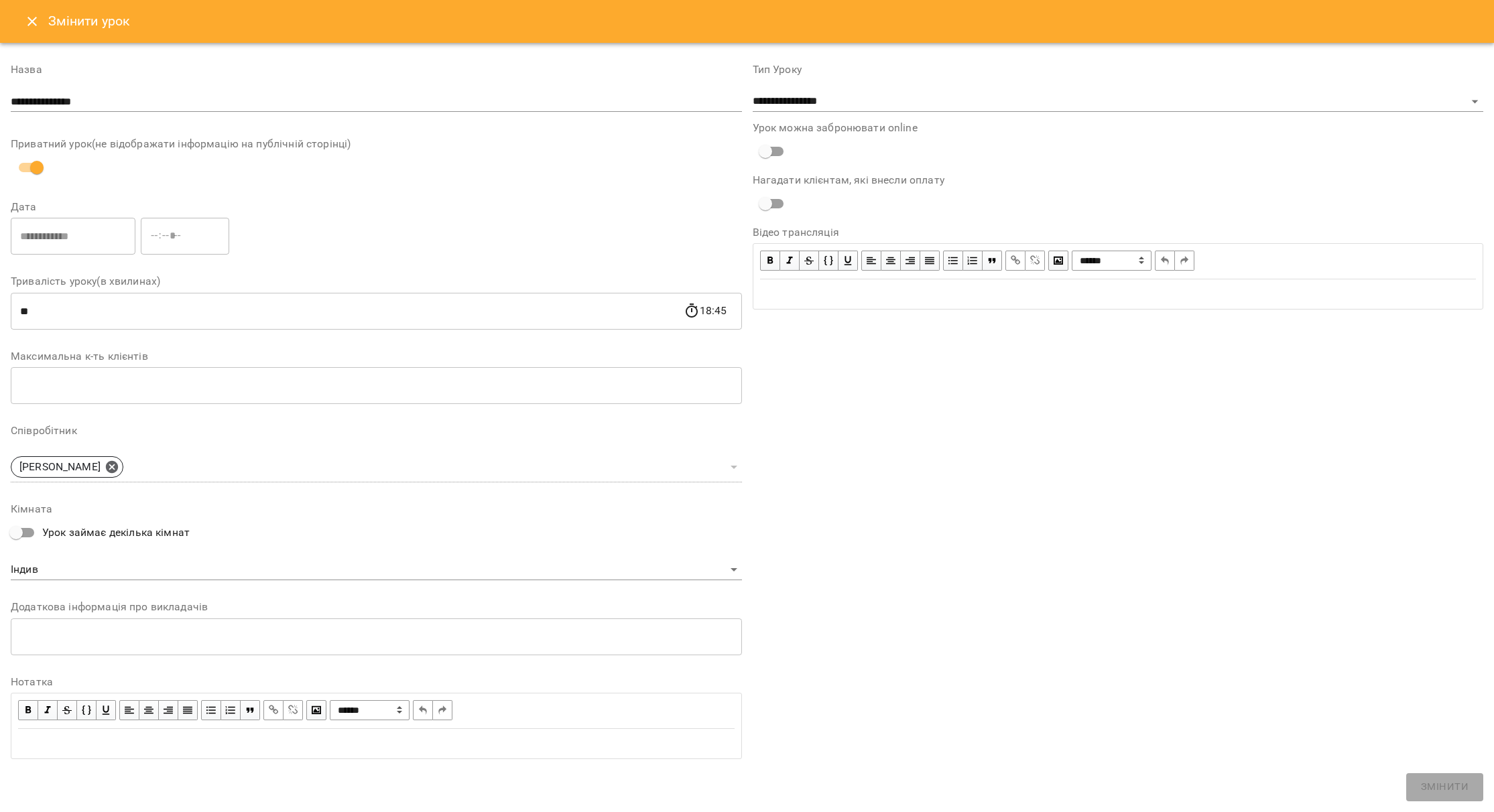
click at [36, 20] on icon "Close" at bounding box center [32, 21] width 16 height 16
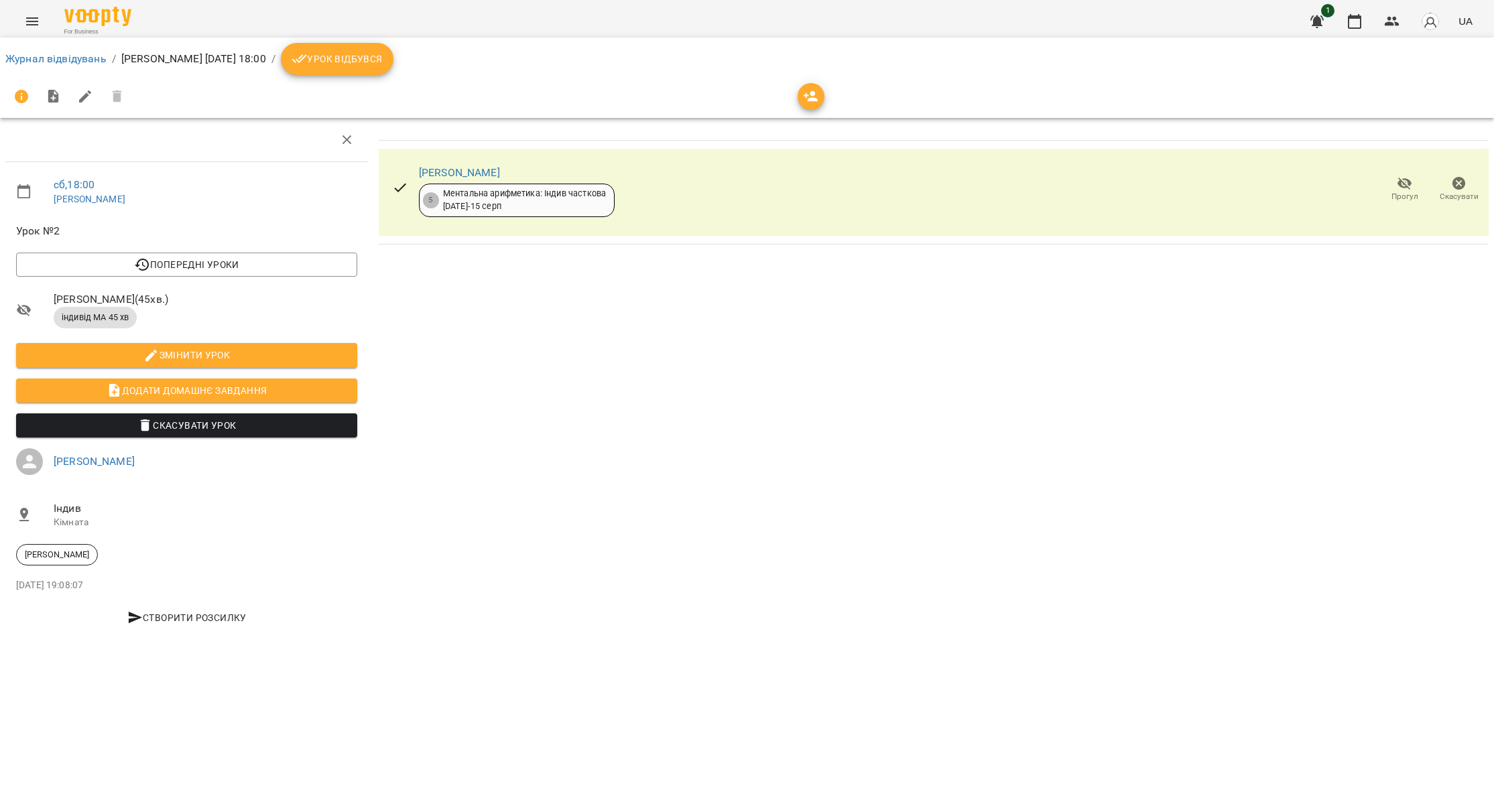
click at [443, 164] on div "Тимур Яремус 5 Ментальна арифметика: Індив часткова 24 черв - 15 серп" at bounding box center [516, 189] width 196 height 55
click at [449, 170] on link "Тимур Яремус" at bounding box center [459, 172] width 82 height 13
drag, startPoint x: 64, startPoint y: 53, endPoint x: 80, endPoint y: 57, distance: 16.5
click at [64, 53] on link "Журнал відвідувань" at bounding box center [56, 59] width 101 height 13
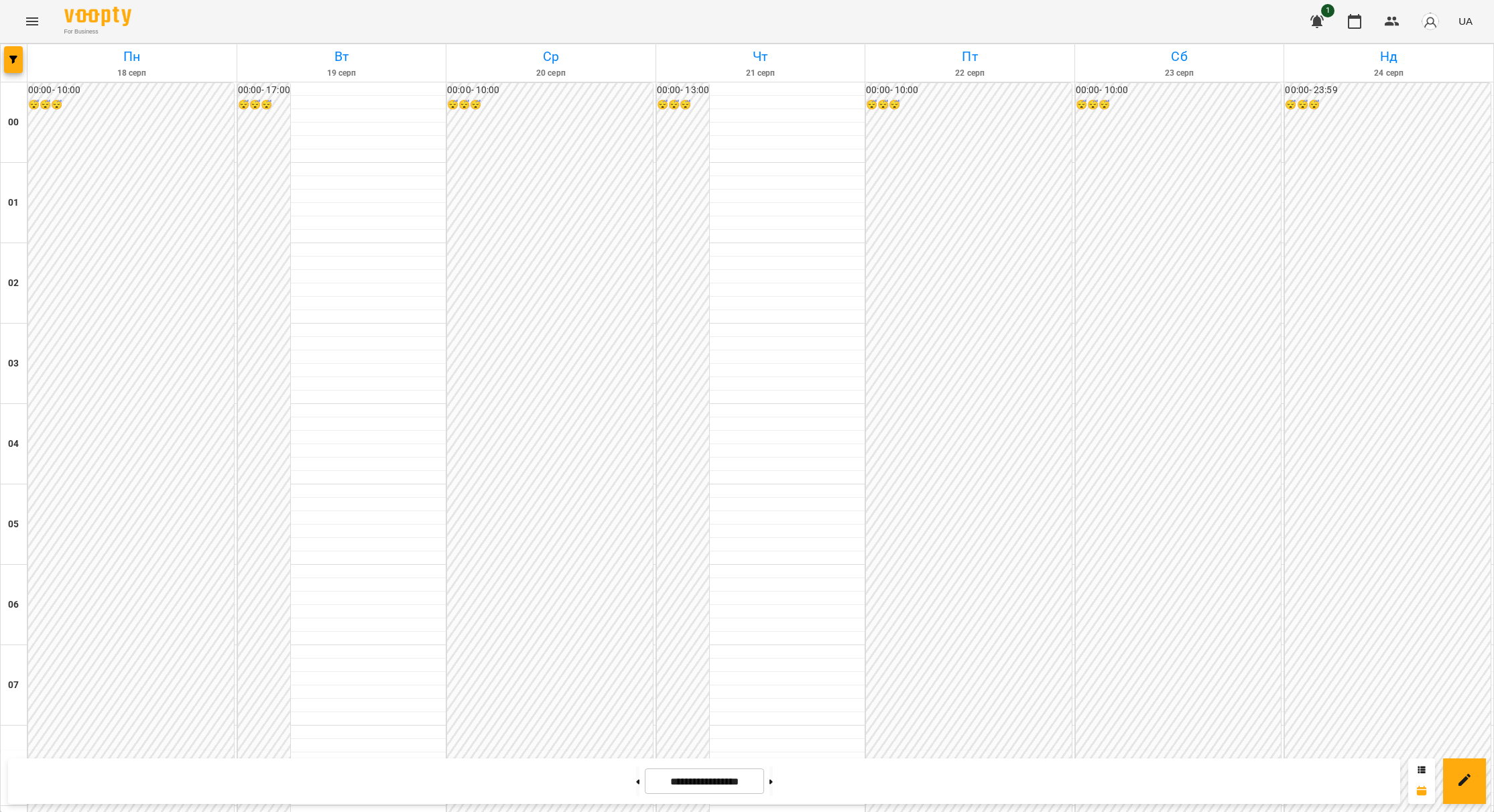
scroll to position [1260, 0]
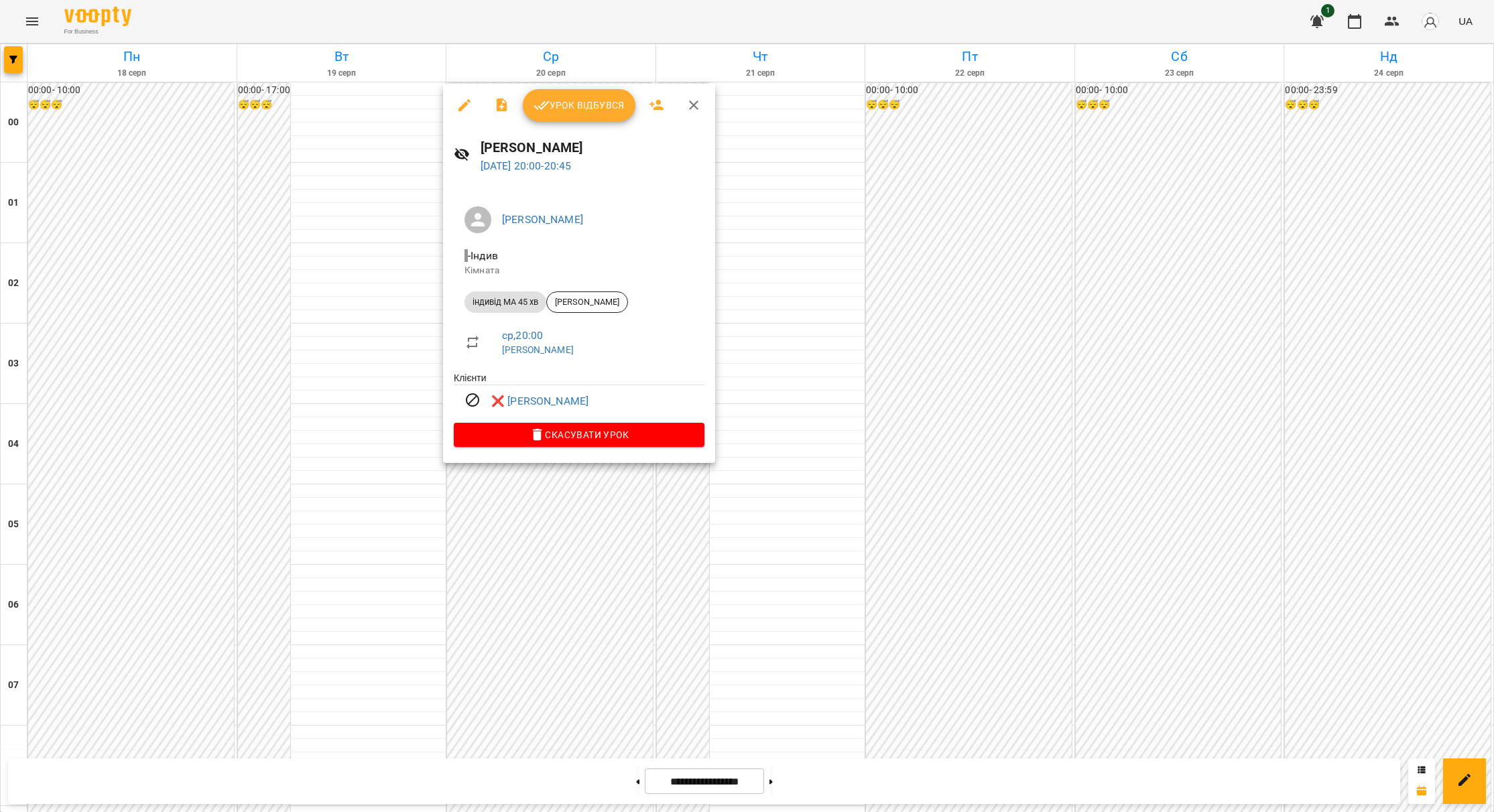
click at [370, 520] on div at bounding box center [747, 406] width 1494 height 812
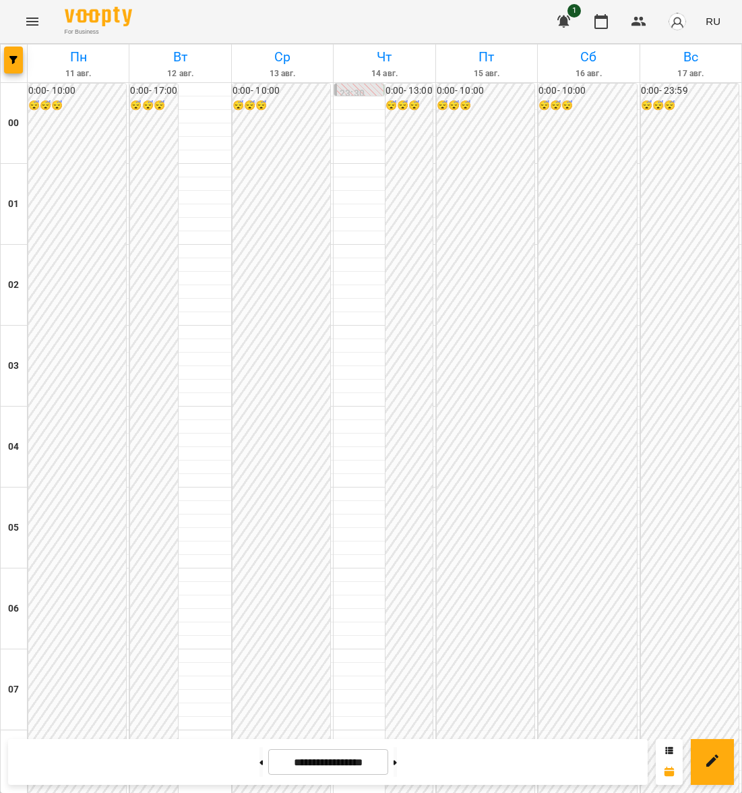
scroll to position [1293, 0]
click at [260, 763] on icon at bounding box center [261, 762] width 3 height 5
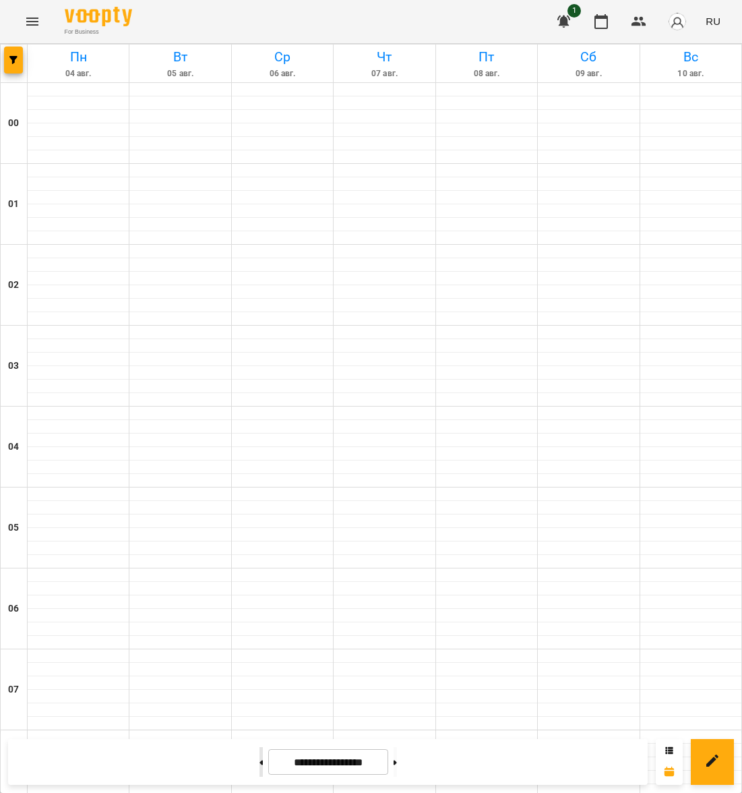
click at [260, 763] on icon at bounding box center [261, 762] width 3 height 5
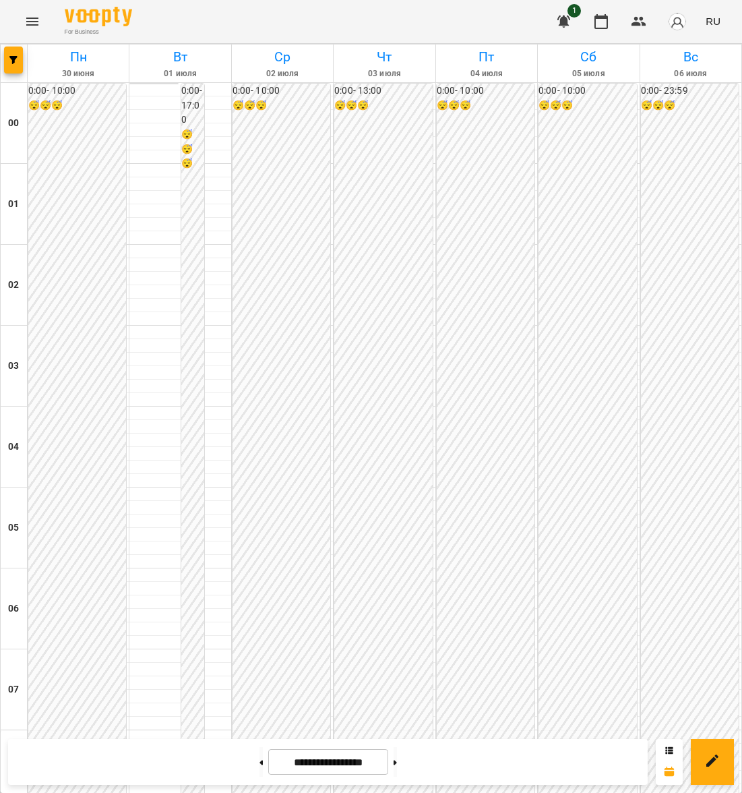
scroll to position [1090, 0]
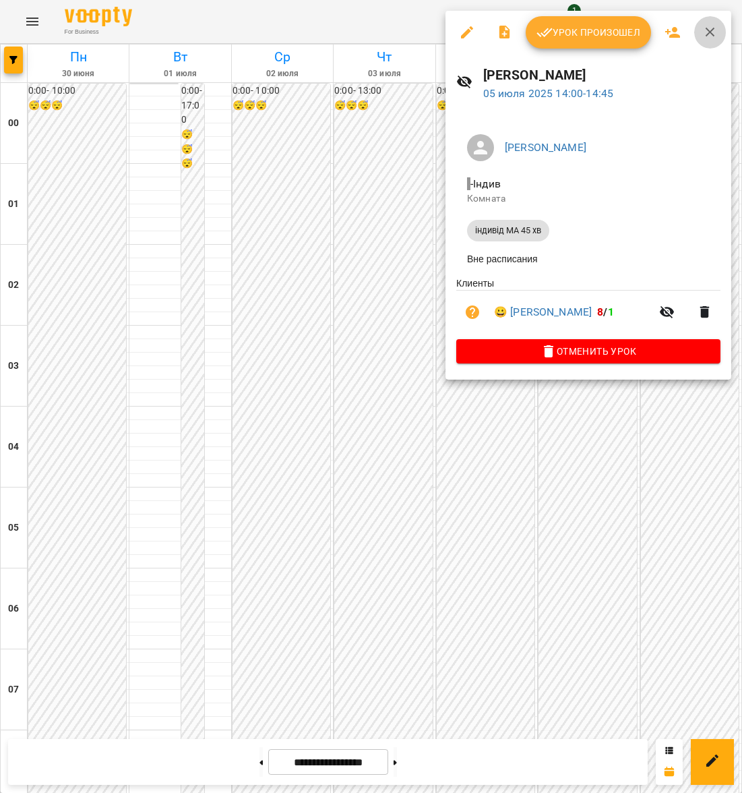
click at [710, 30] on icon "button" at bounding box center [711, 32] width 16 height 16
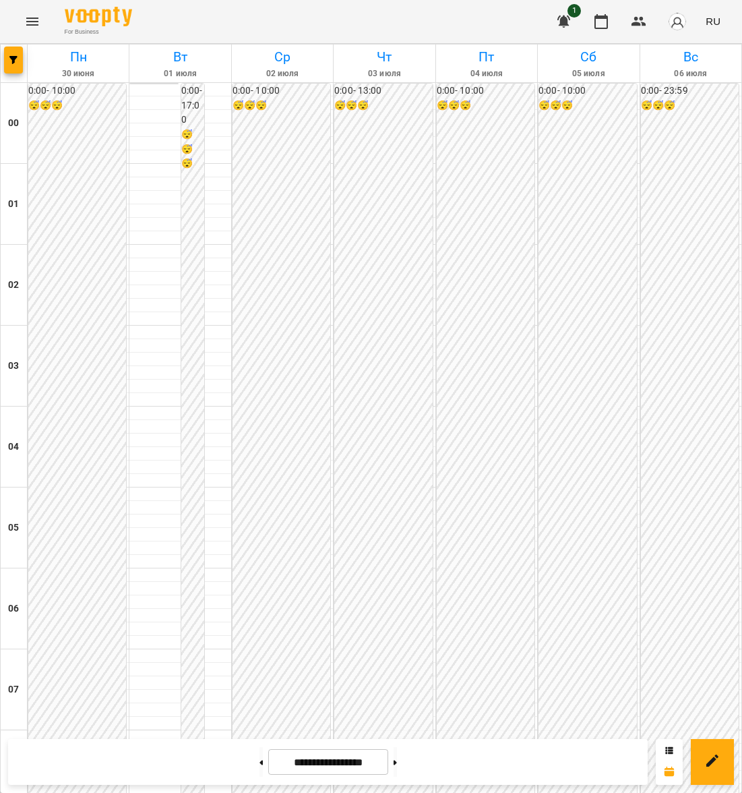
scroll to position [1293, 0]
click at [397, 760] on button at bounding box center [395, 762] width 3 height 30
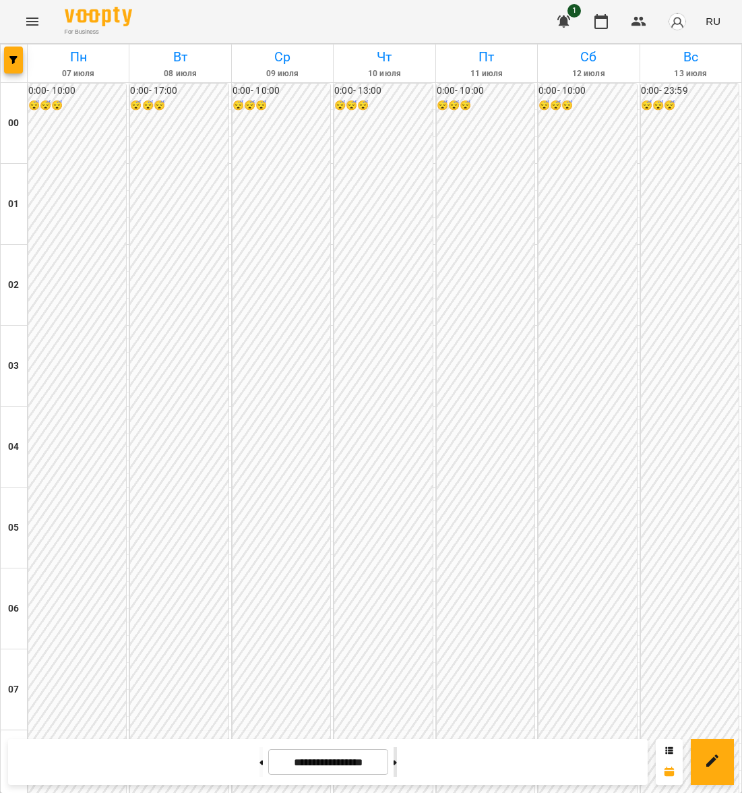
click at [397, 764] on button at bounding box center [395, 762] width 3 height 30
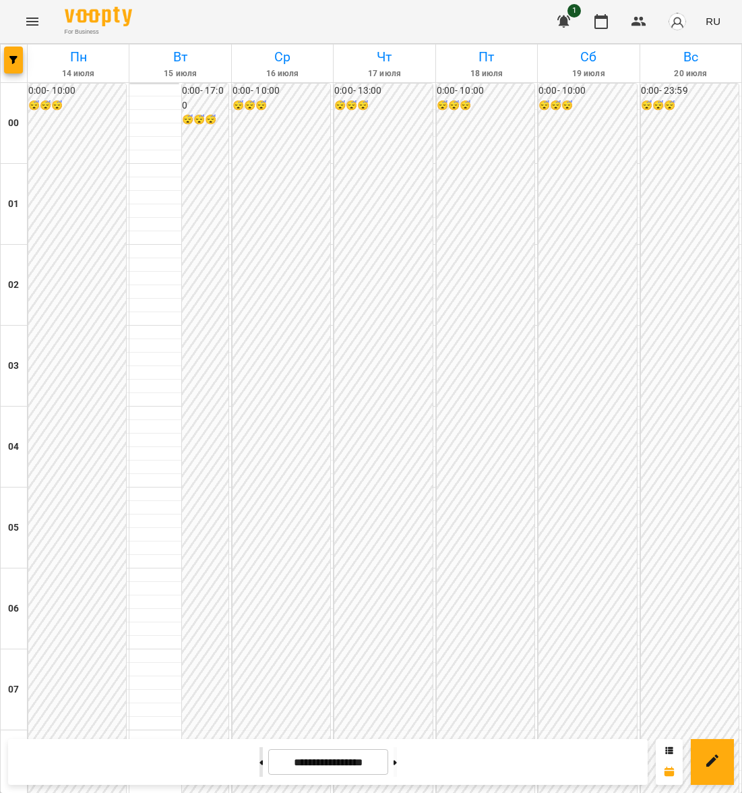
click at [260, 765] on button at bounding box center [261, 762] width 3 height 30
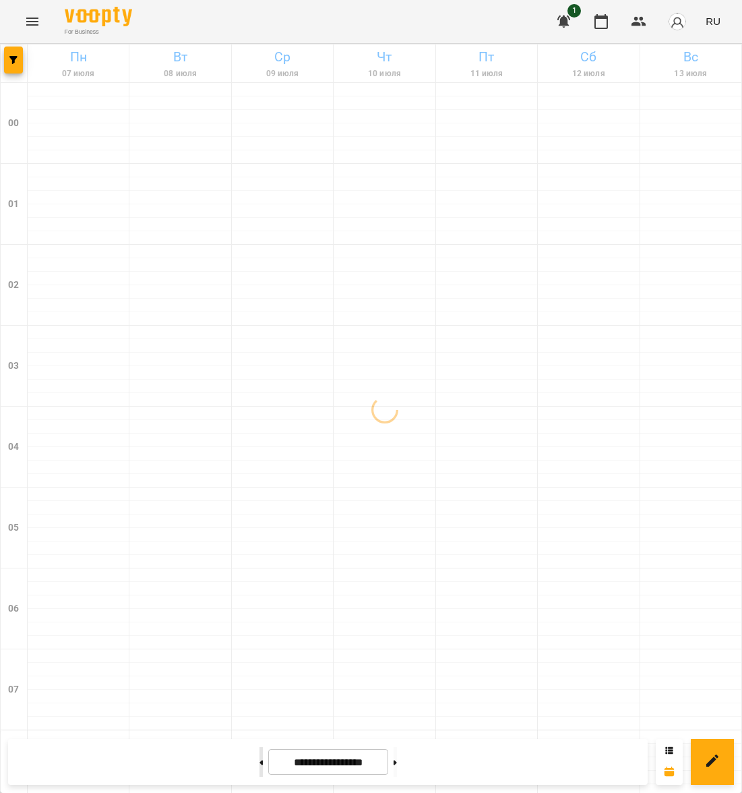
click at [260, 765] on button at bounding box center [261, 762] width 3 height 30
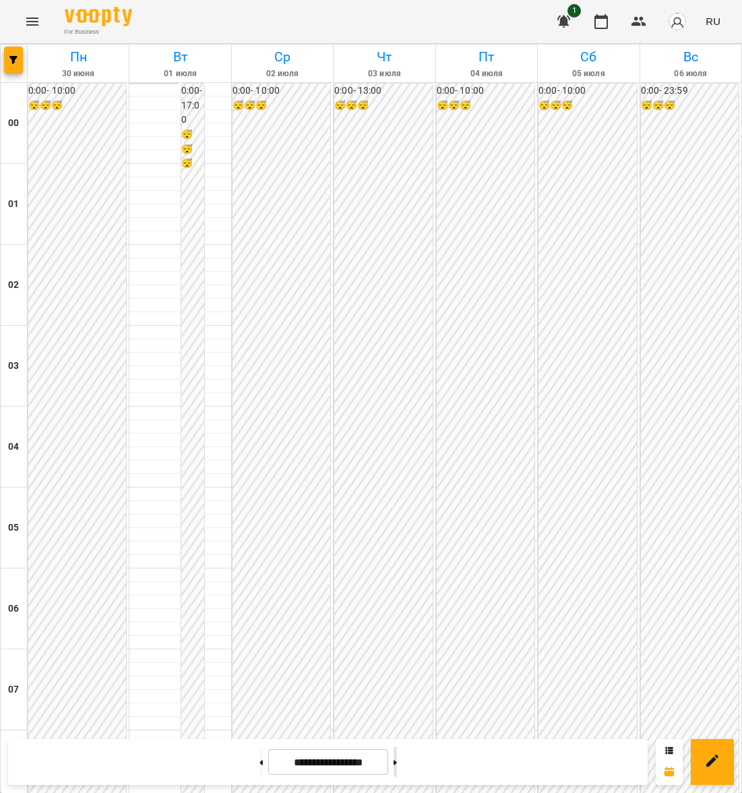
click at [397, 763] on button at bounding box center [395, 762] width 3 height 30
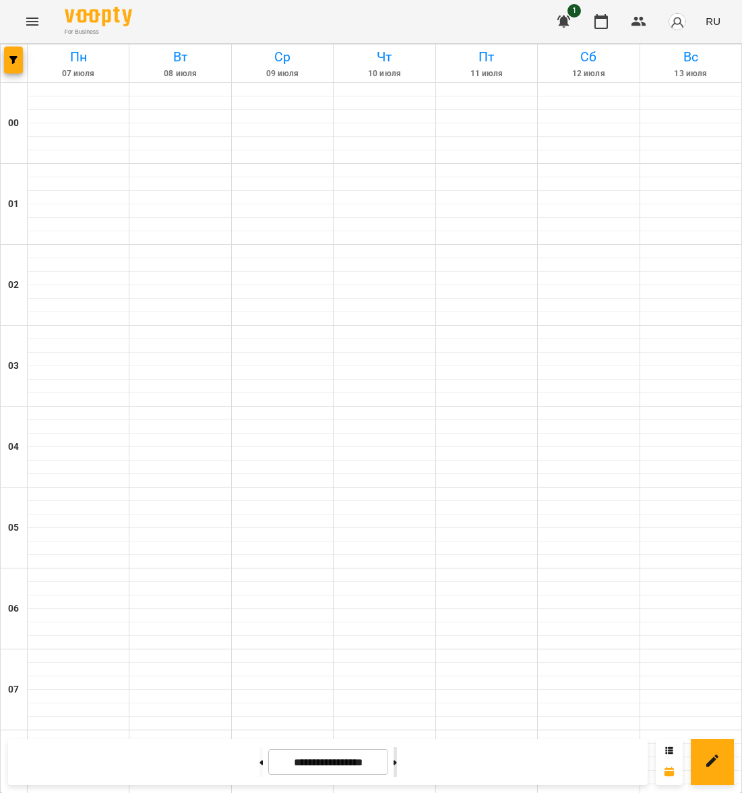
click at [397, 763] on button at bounding box center [395, 762] width 3 height 30
click at [397, 759] on button at bounding box center [395, 762] width 3 height 30
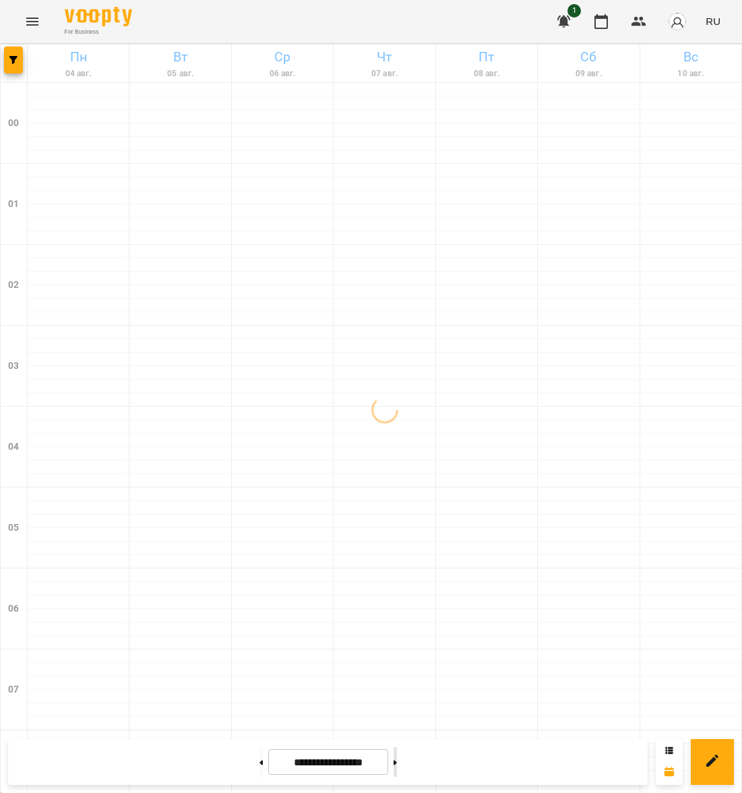
type input "**********"
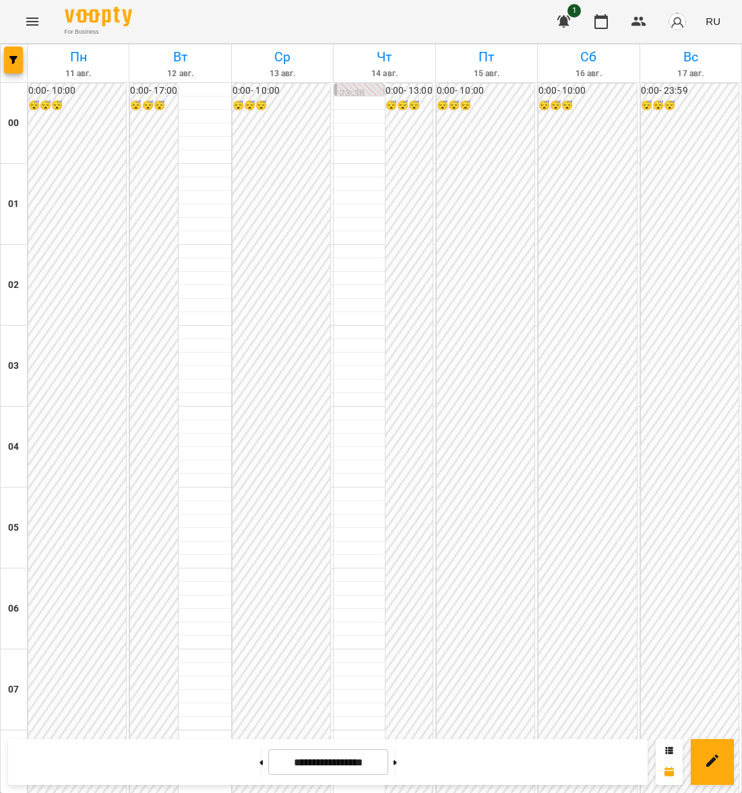
scroll to position [888, 0]
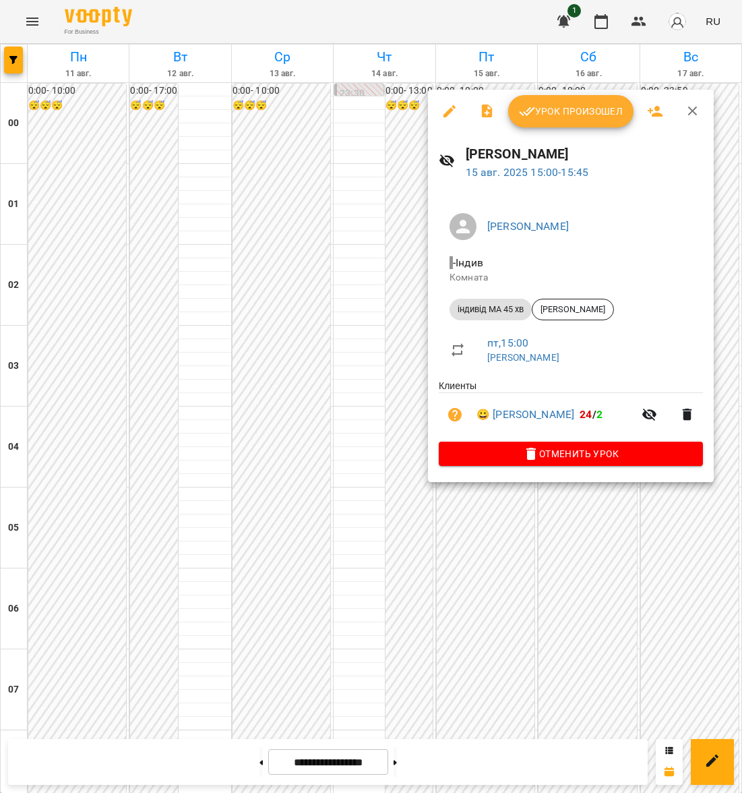
click at [488, 568] on div at bounding box center [371, 396] width 742 height 793
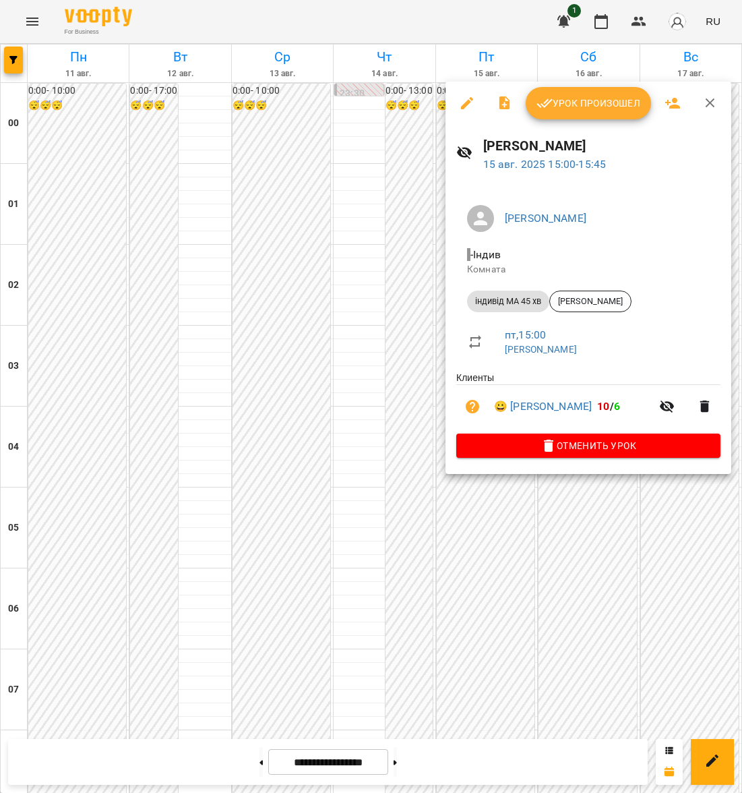
click at [609, 93] on button "Урок произошел" at bounding box center [588, 103] width 125 height 32
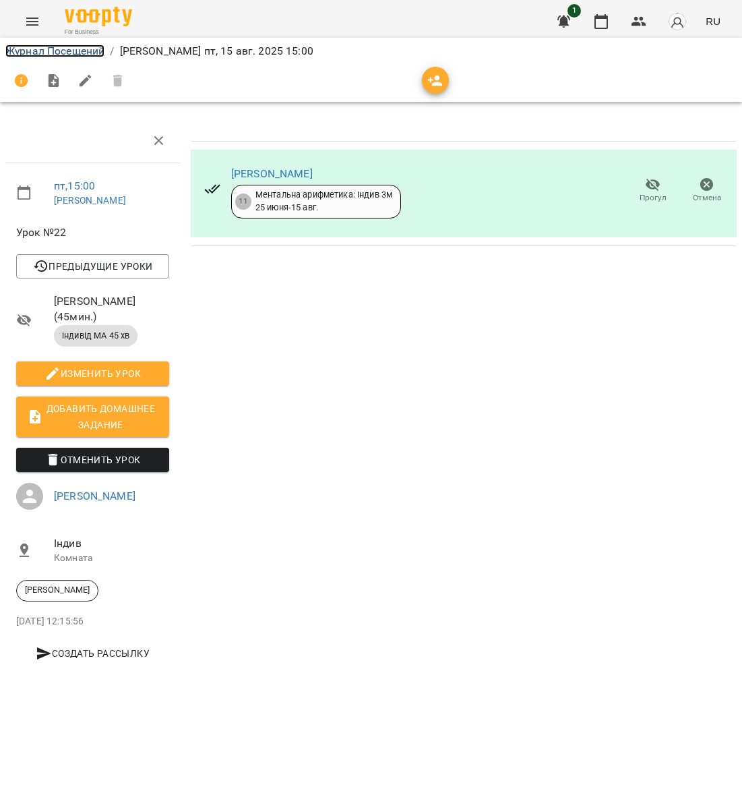
click at [83, 52] on link "Журнал Посещений" at bounding box center [54, 51] width 99 height 13
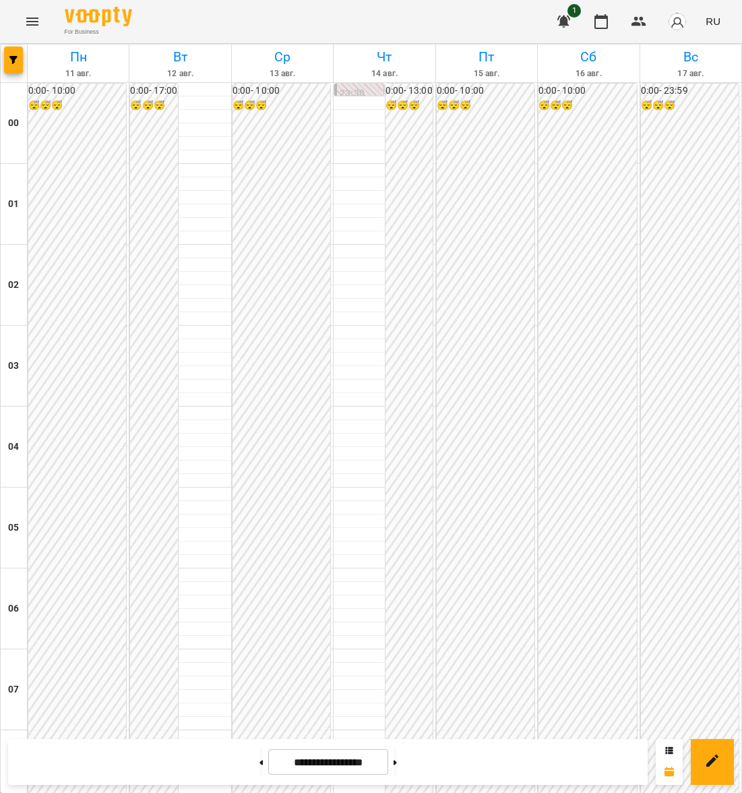
scroll to position [1214, 0]
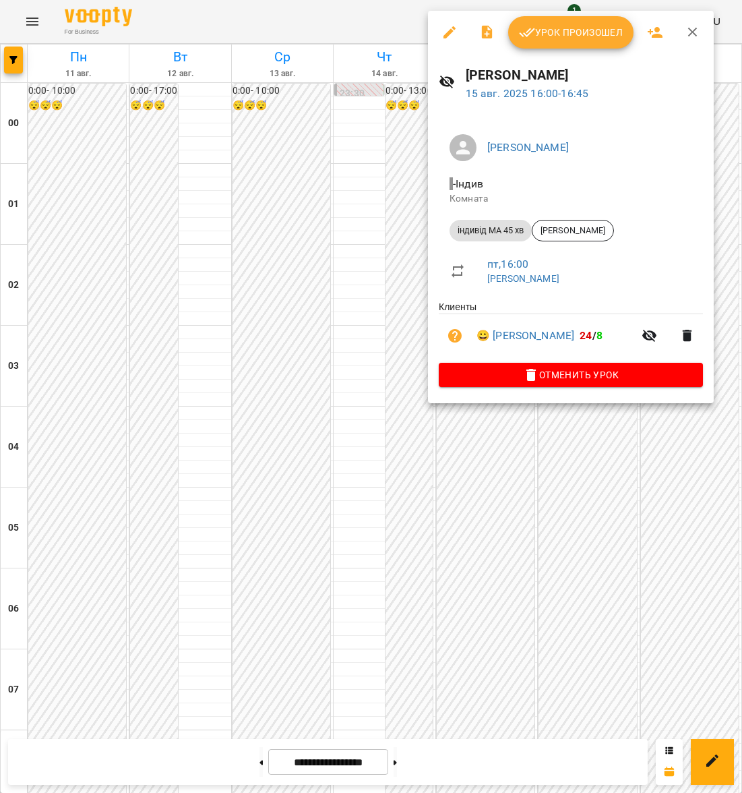
click at [570, 40] on button "Урок произошел" at bounding box center [570, 32] width 125 height 32
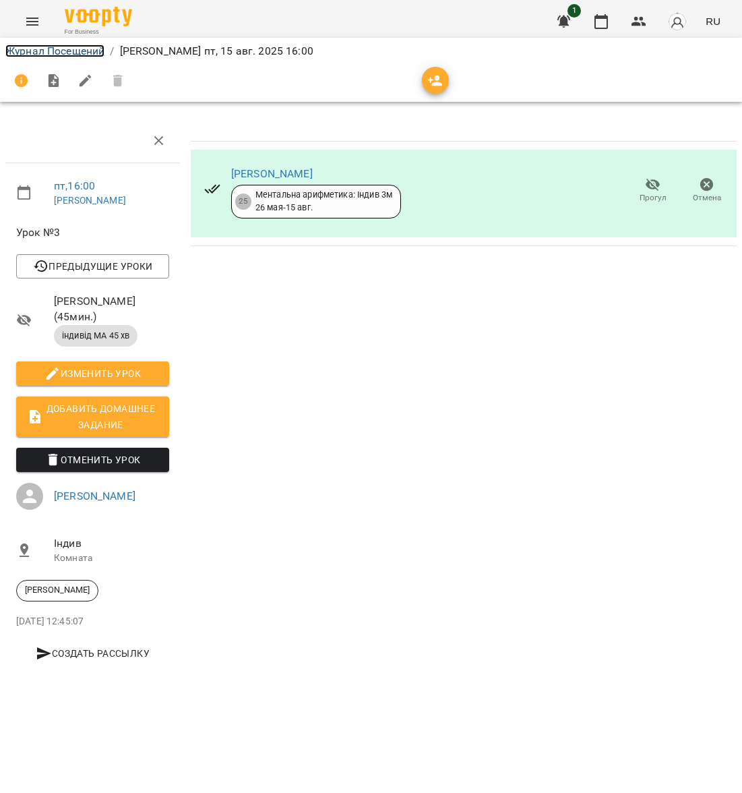
drag, startPoint x: 75, startPoint y: 50, endPoint x: 69, endPoint y: 32, distance: 18.3
click at [76, 49] on link "Журнал Посещений" at bounding box center [54, 51] width 99 height 13
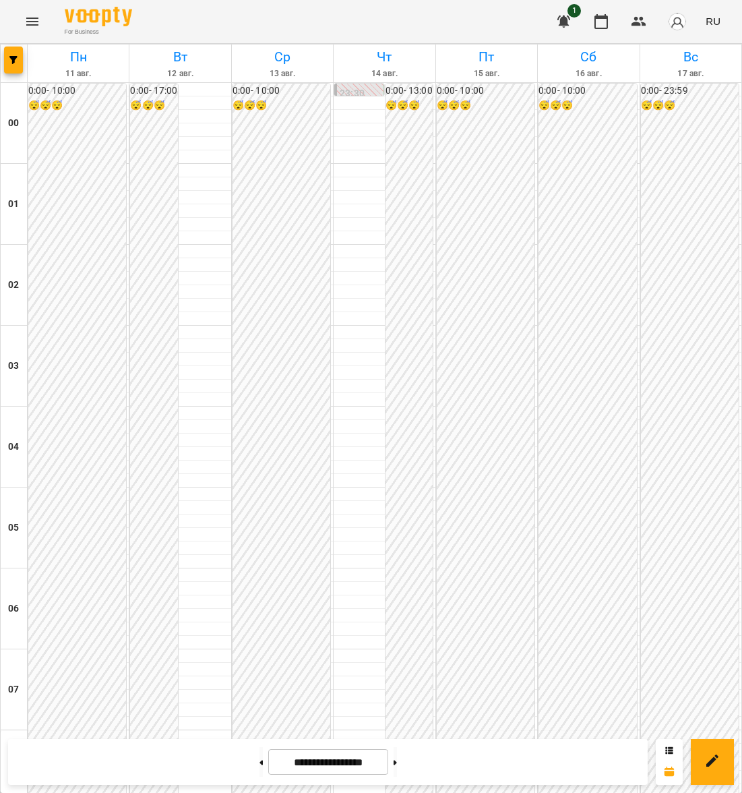
scroll to position [1293, 0]
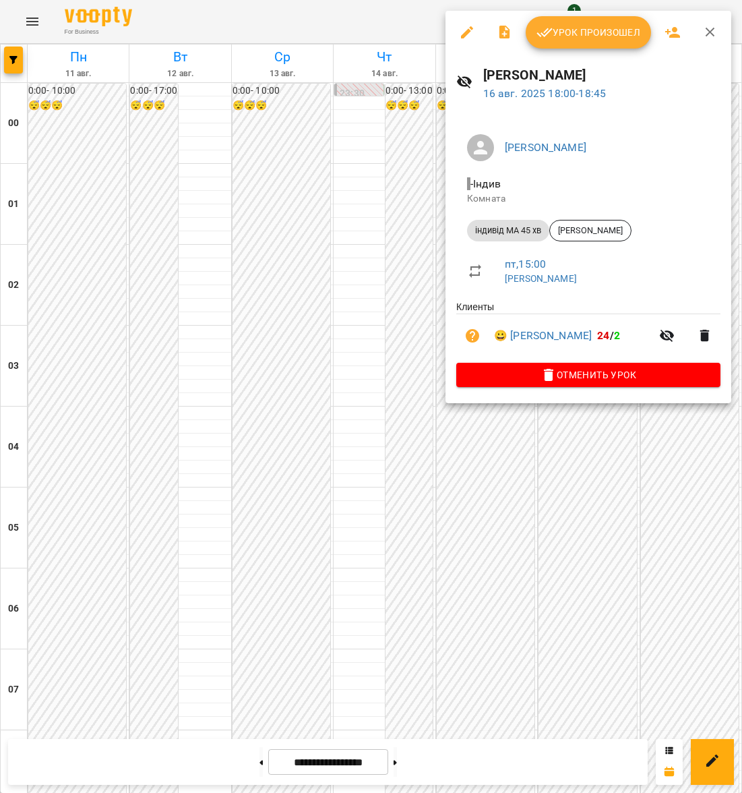
click at [671, 463] on div at bounding box center [371, 396] width 742 height 793
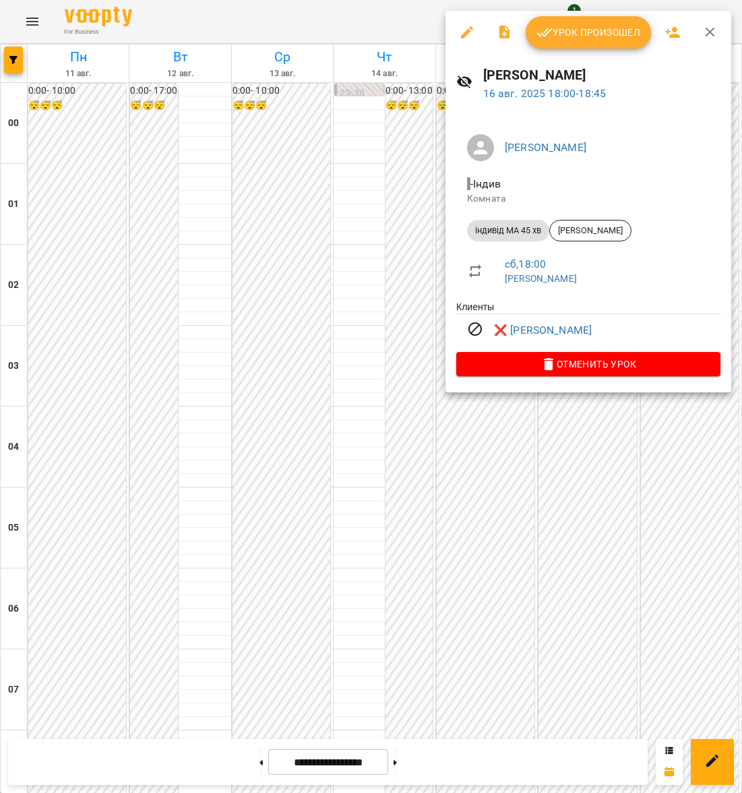
click at [661, 456] on div at bounding box center [371, 396] width 742 height 793
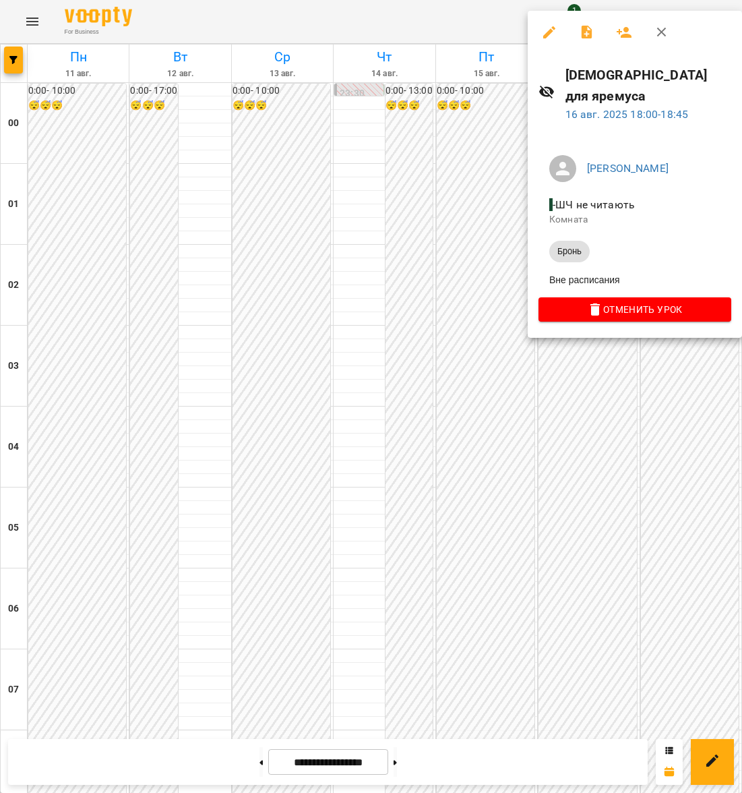
click at [668, 386] on div at bounding box center [371, 396] width 742 height 793
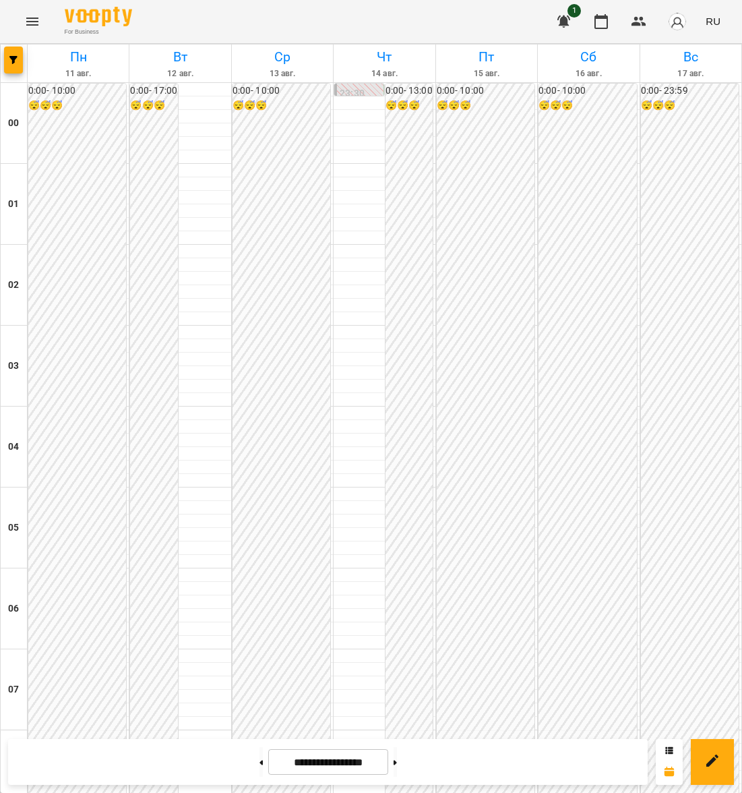
scroll to position [888, 0]
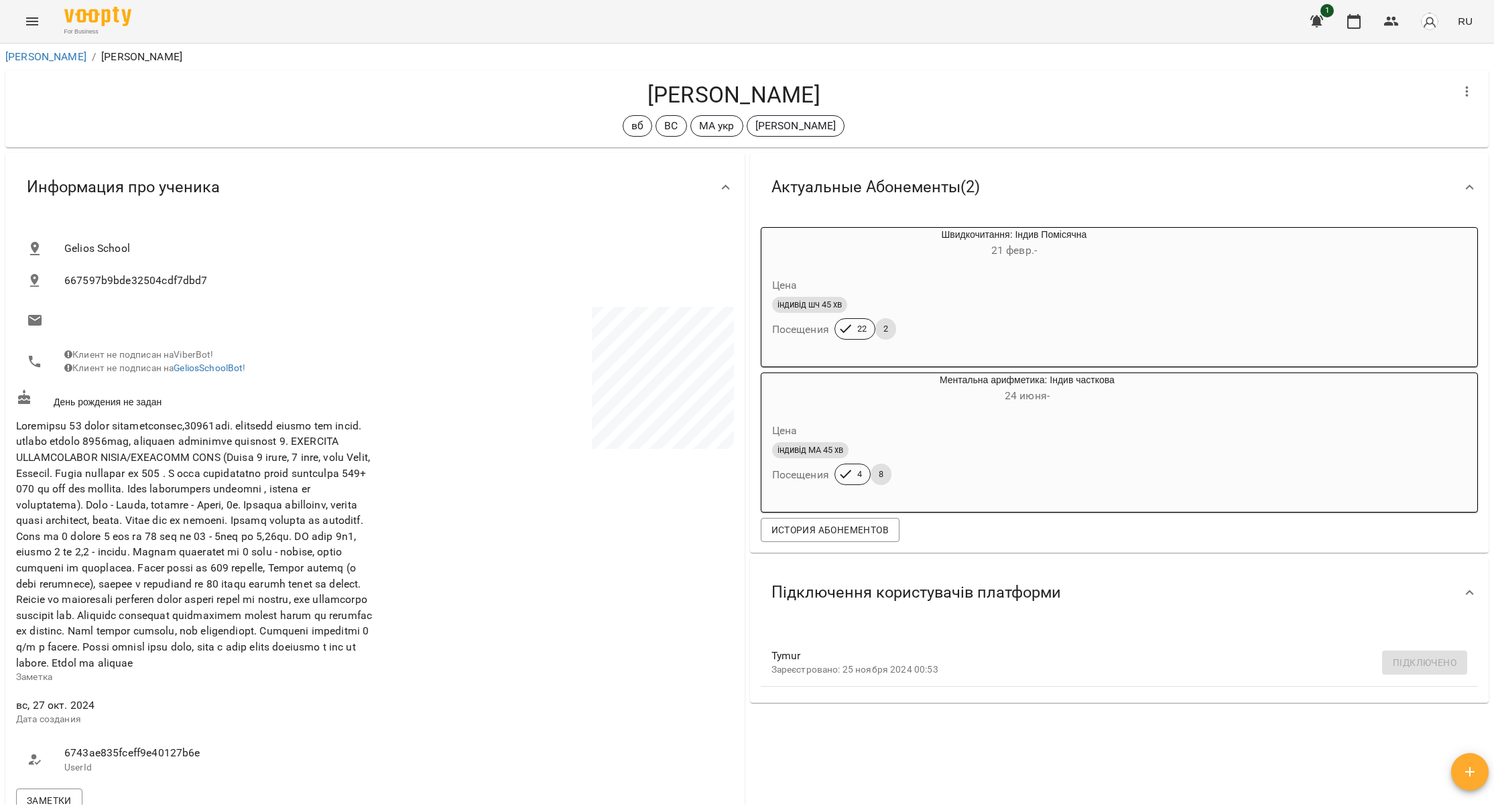
click at [31, 26] on icon "Menu" at bounding box center [32, 21] width 16 height 16
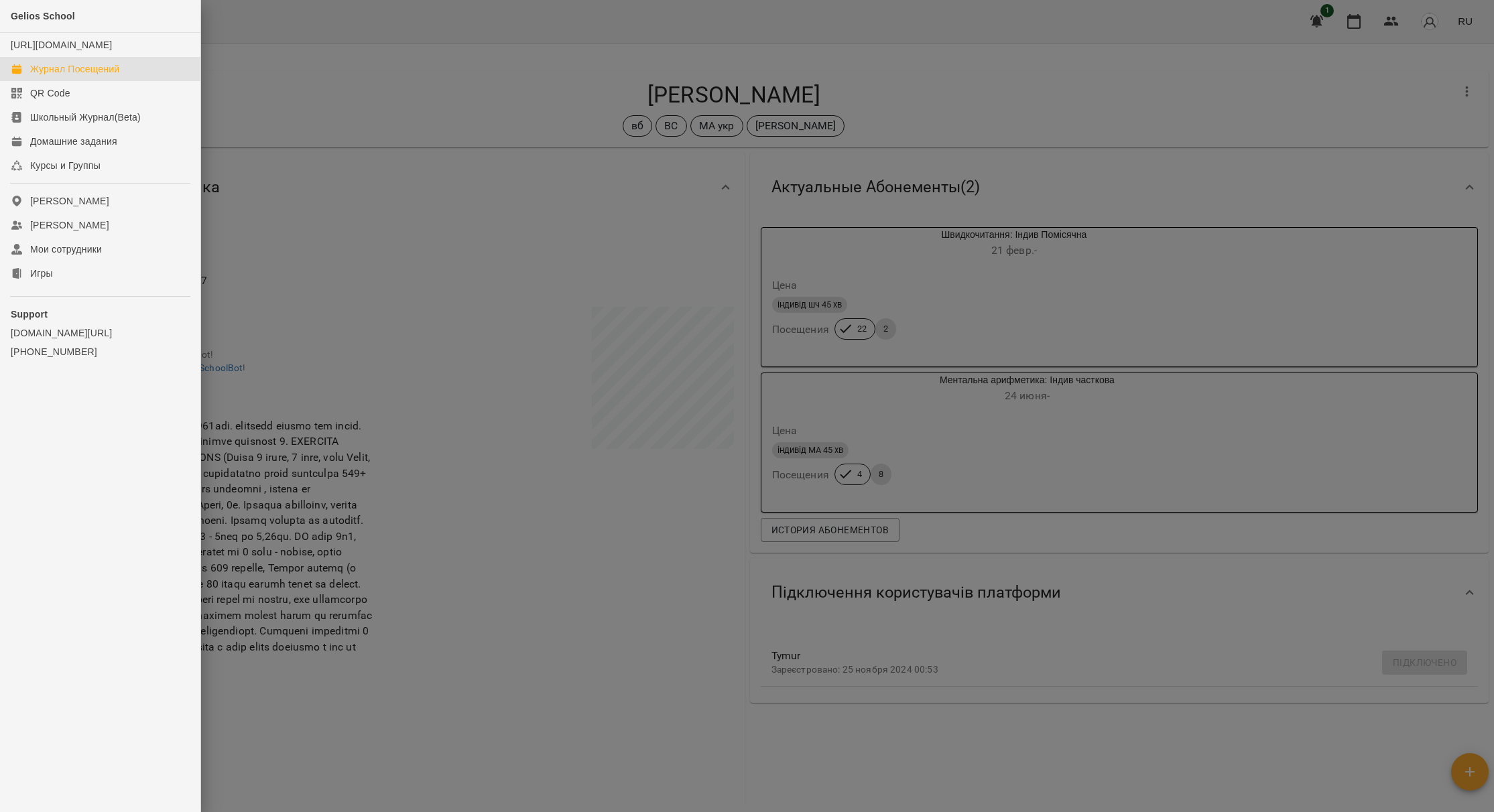
click at [102, 76] on div "Журнал Посещений" at bounding box center [75, 69] width 89 height 13
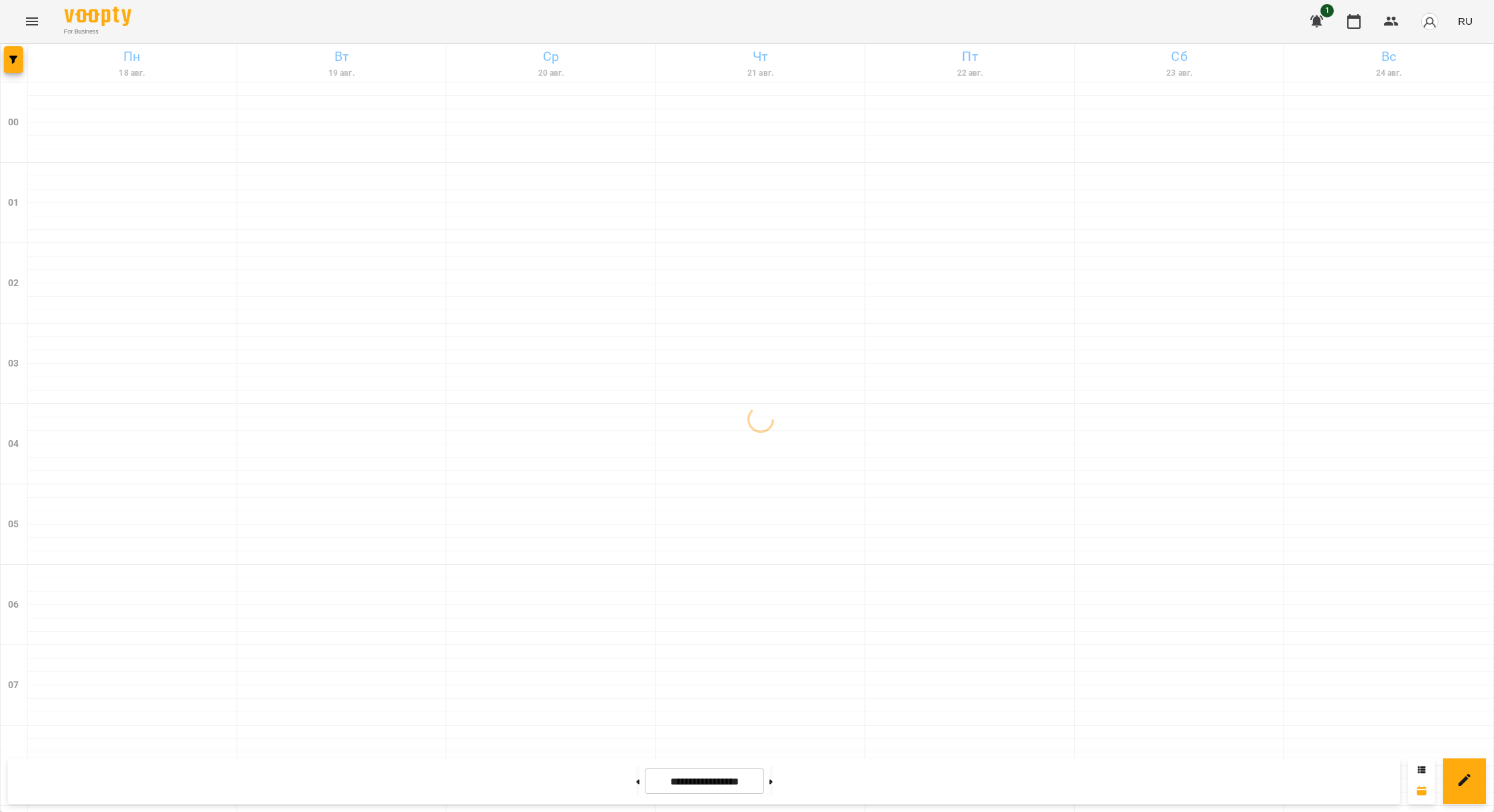
click at [1466, 20] on span "RU" at bounding box center [1465, 21] width 15 height 14
click at [1433, 81] on div "Українська" at bounding box center [1440, 76] width 69 height 24
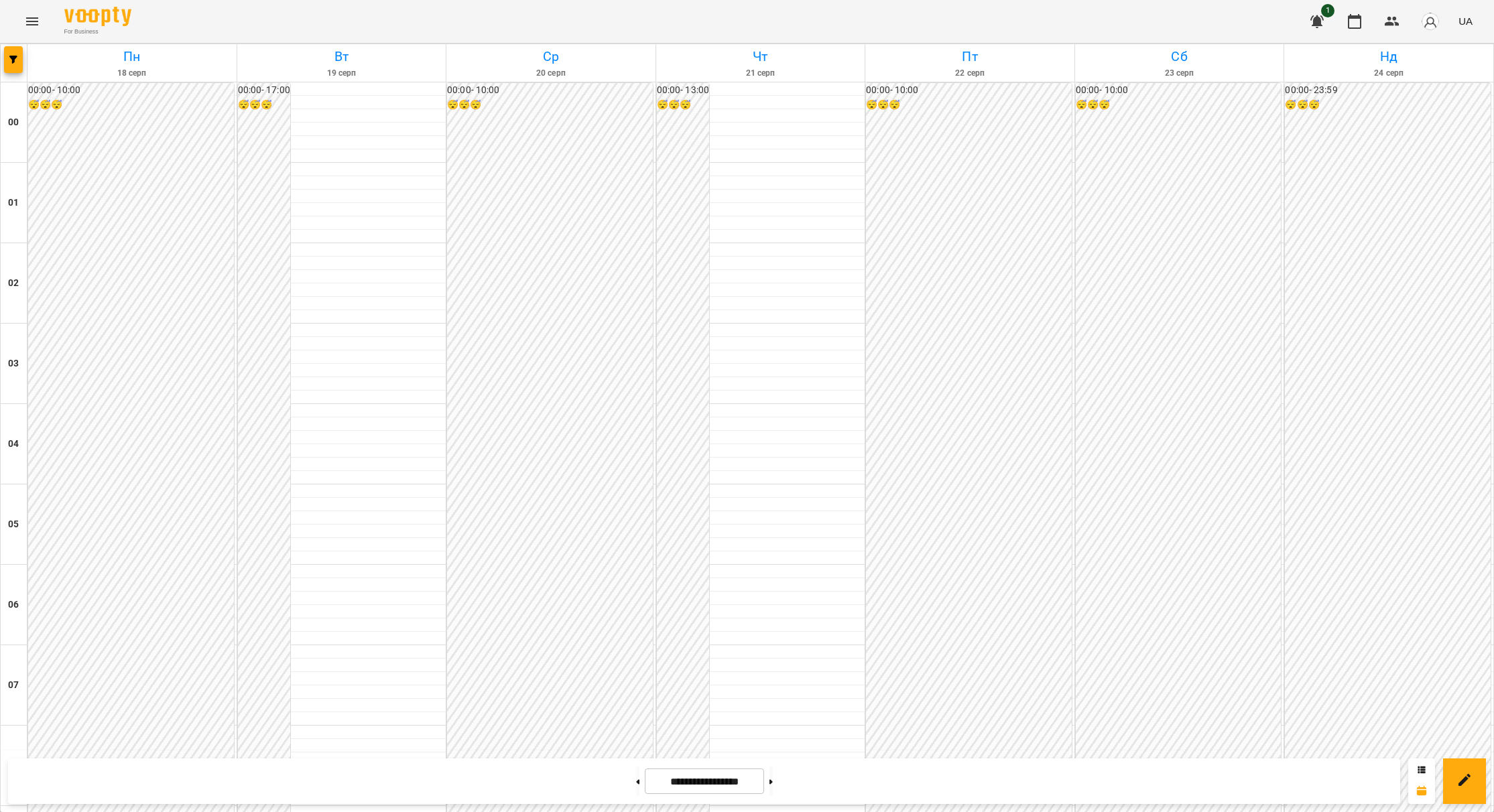
scroll to position [804, 0]
click at [636, 784] on button at bounding box center [637, 781] width 3 height 30
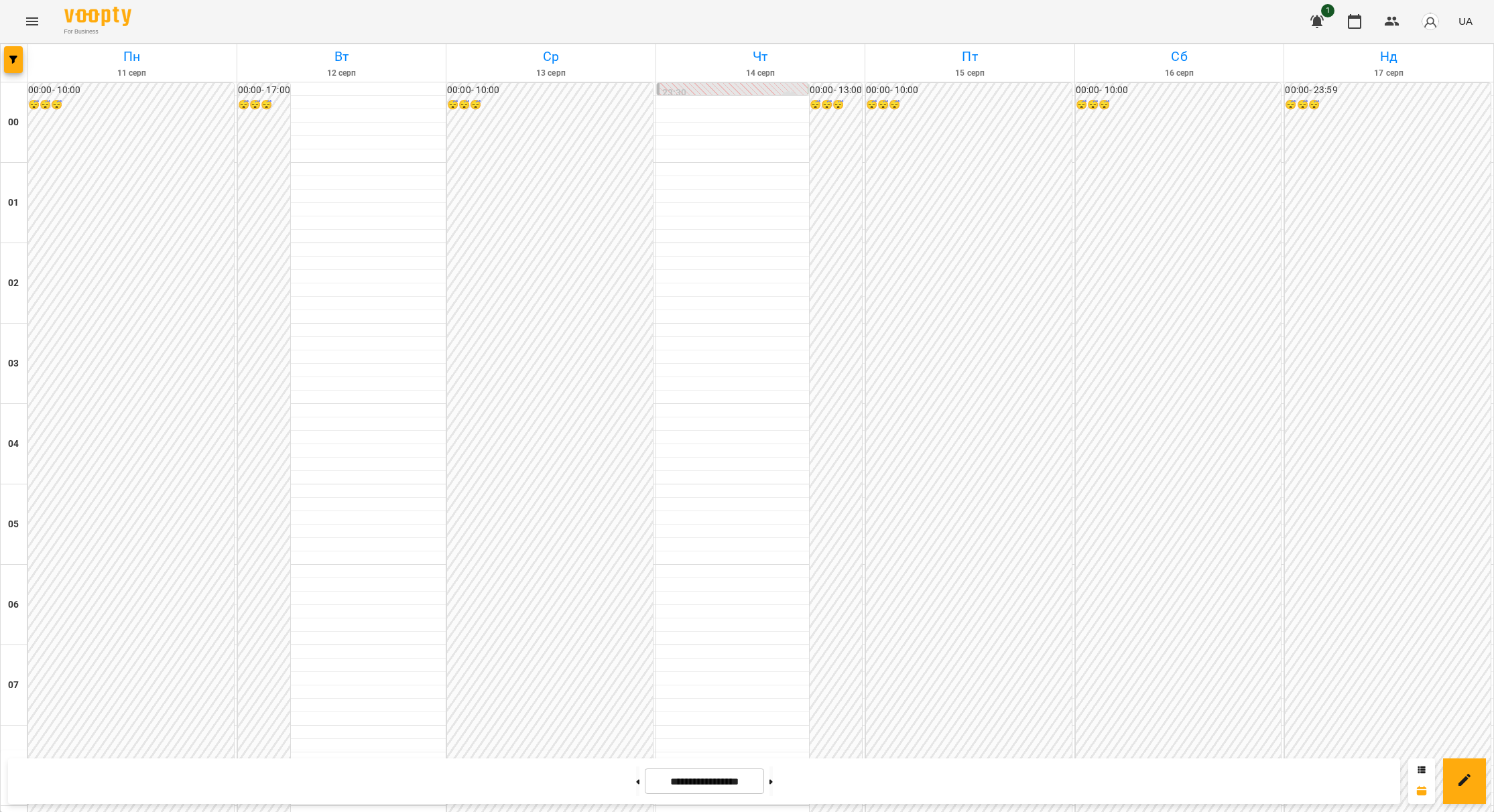
scroll to position [1260, 0]
click at [772, 785] on button at bounding box center [770, 781] width 3 height 30
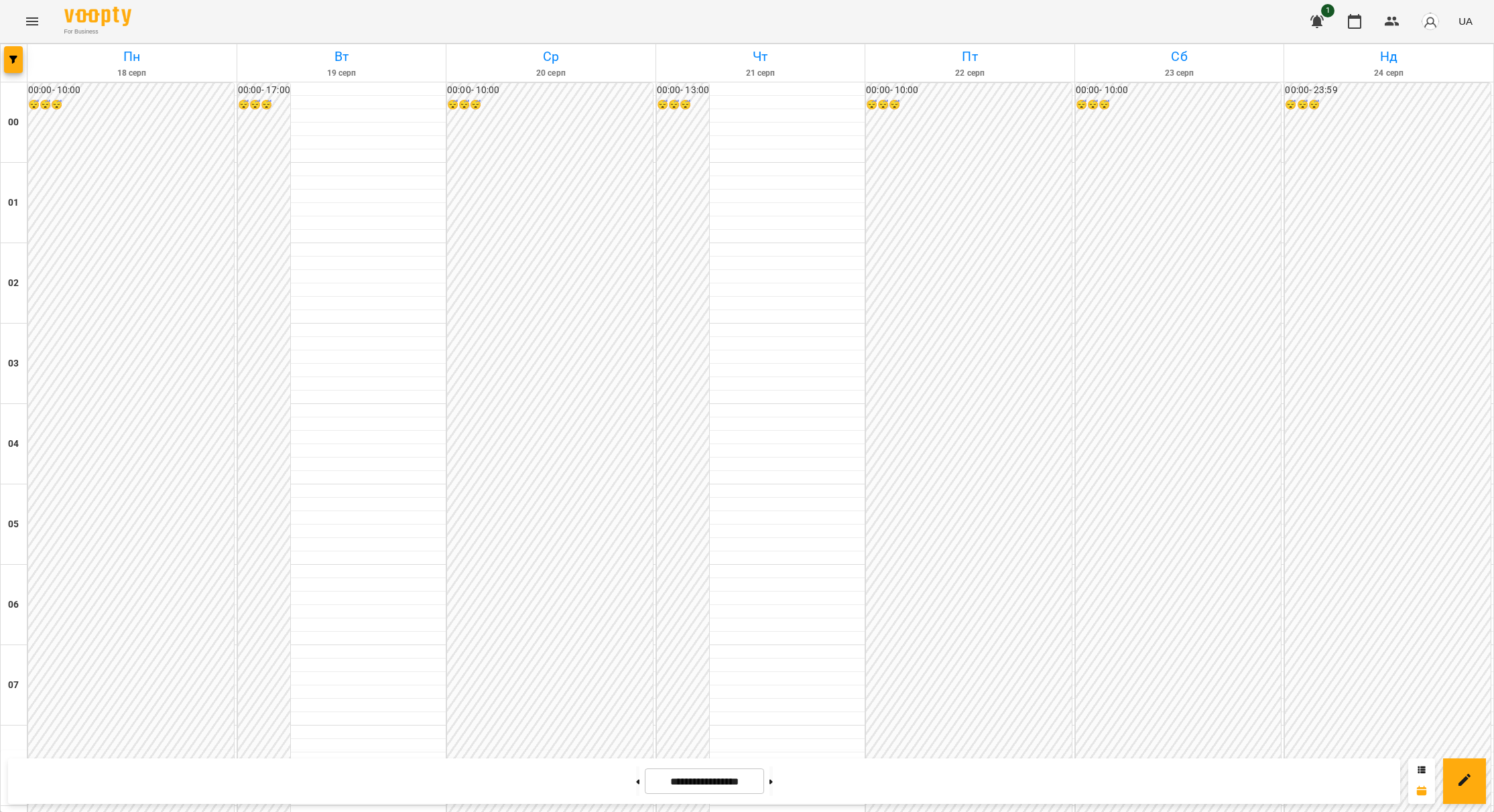
scroll to position [959, 0]
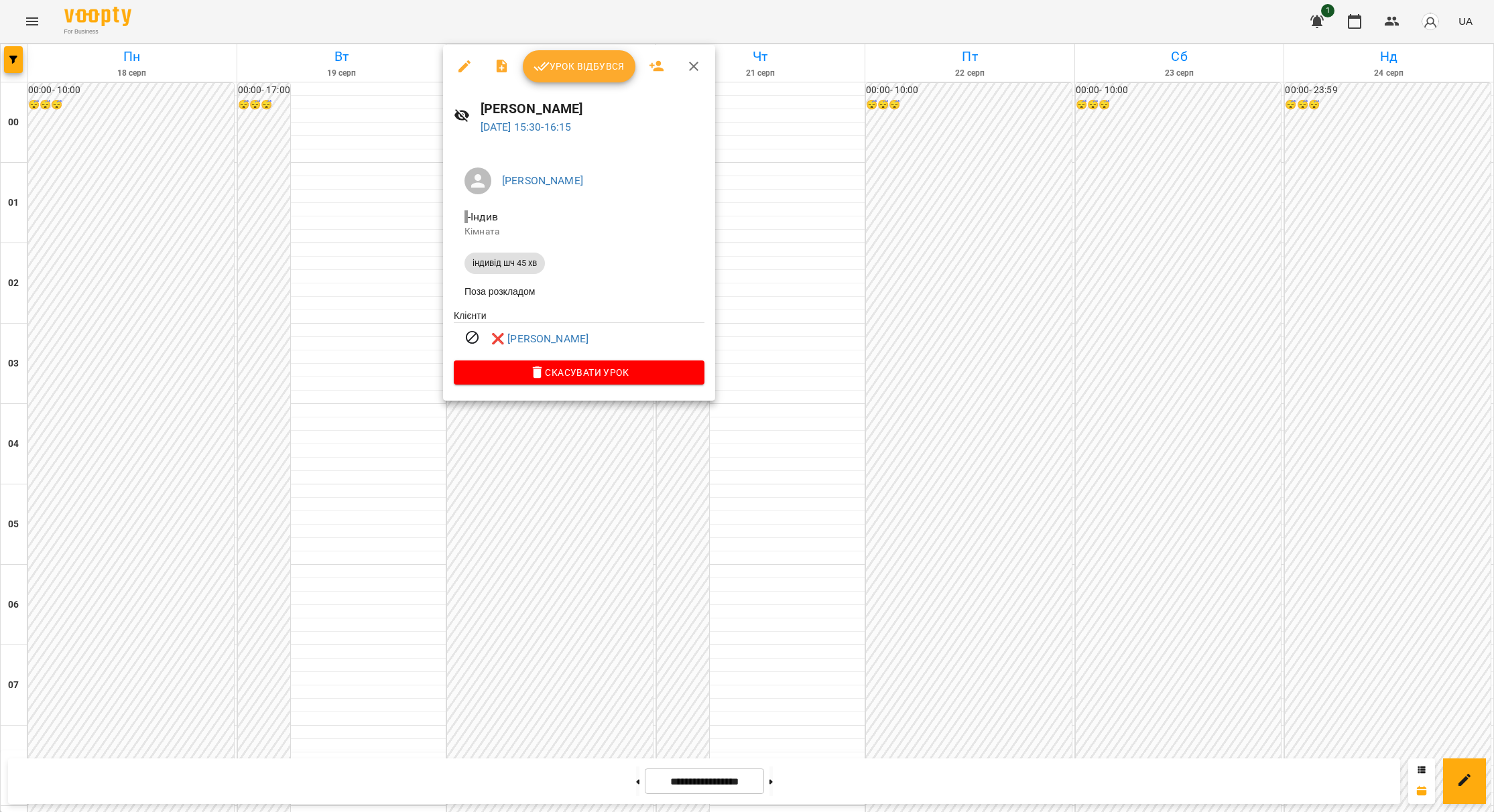
click at [708, 298] on div "Єфіменко Оксана - Індив Кімната індивід шч 45 хв Поза розкладом Клієнти ❌ Бунец…" at bounding box center [580, 273] width 272 height 254
click at [758, 307] on div at bounding box center [747, 406] width 1494 height 812
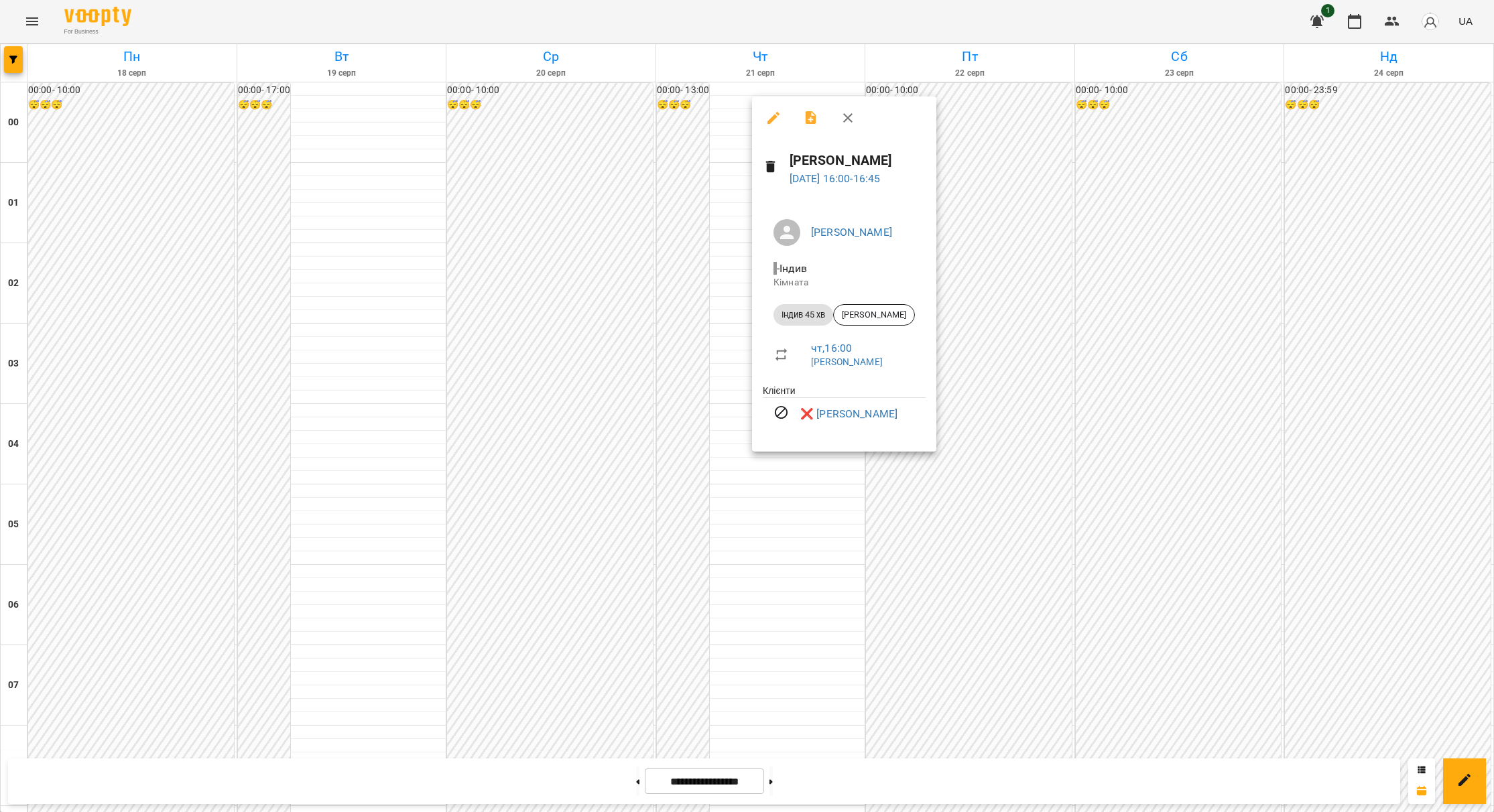
click at [996, 420] on div at bounding box center [747, 406] width 1494 height 812
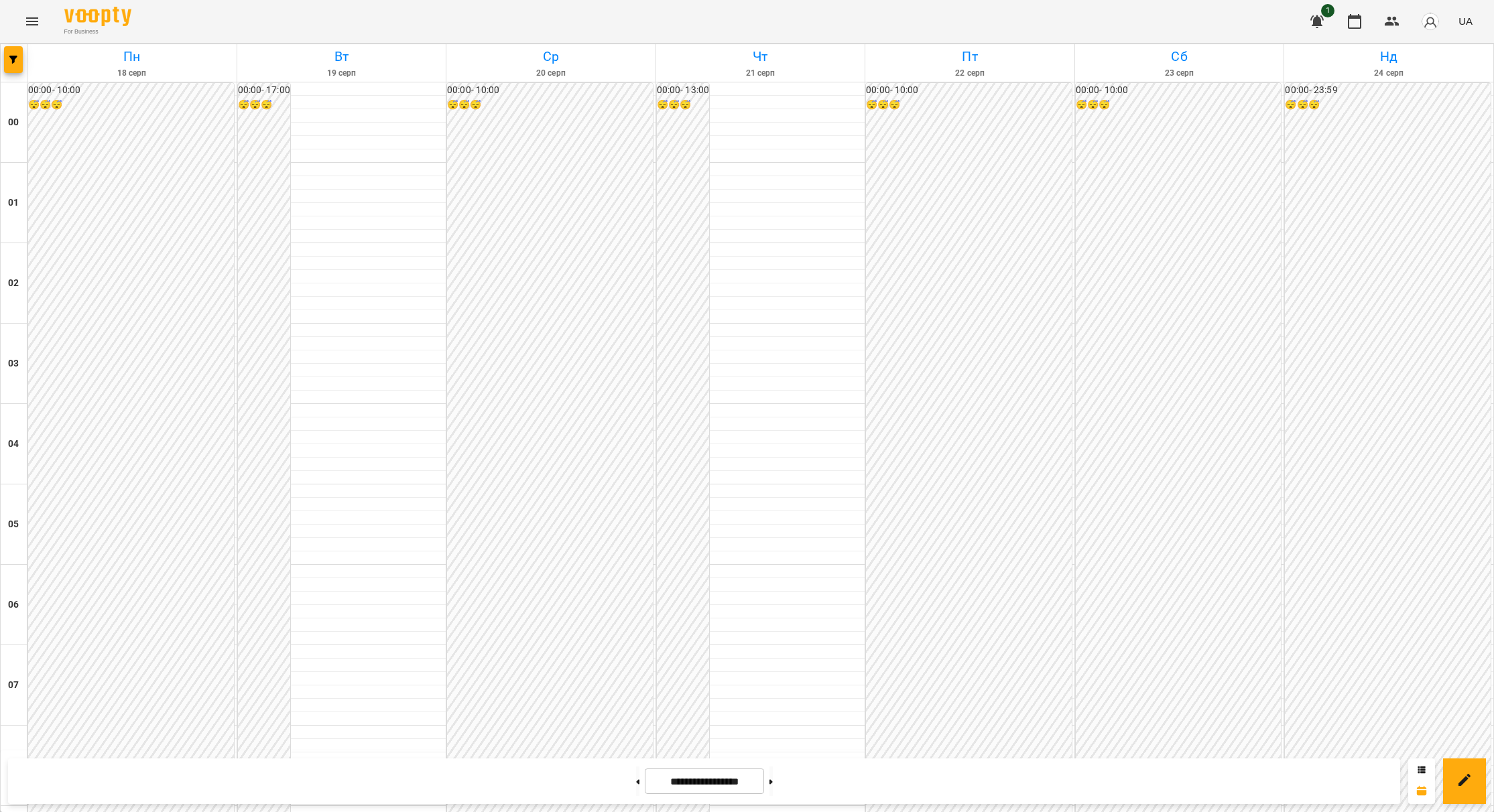
scroll to position [1260, 0]
click at [636, 781] on icon at bounding box center [637, 781] width 3 height 5
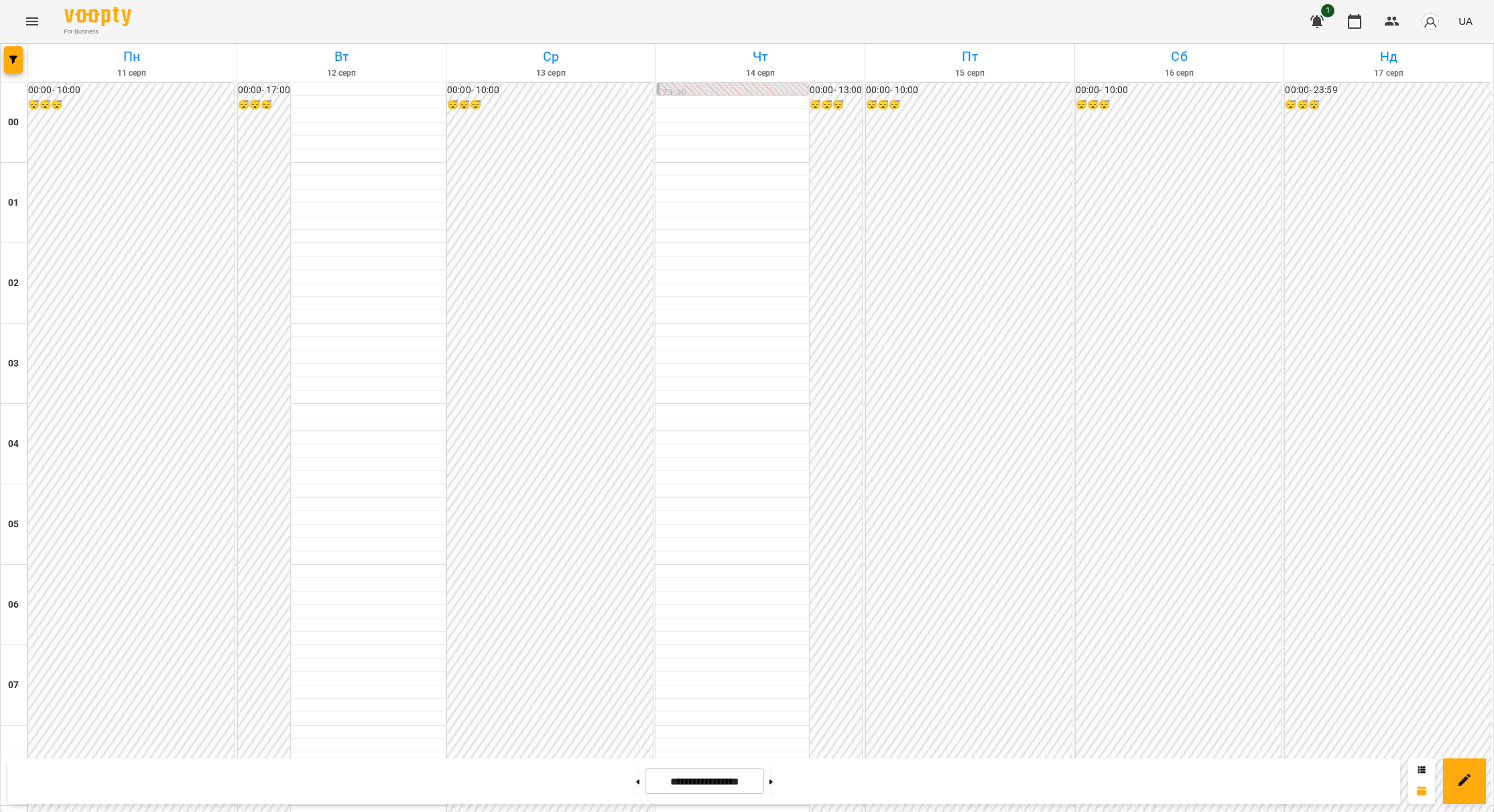
scroll to position [959, 0]
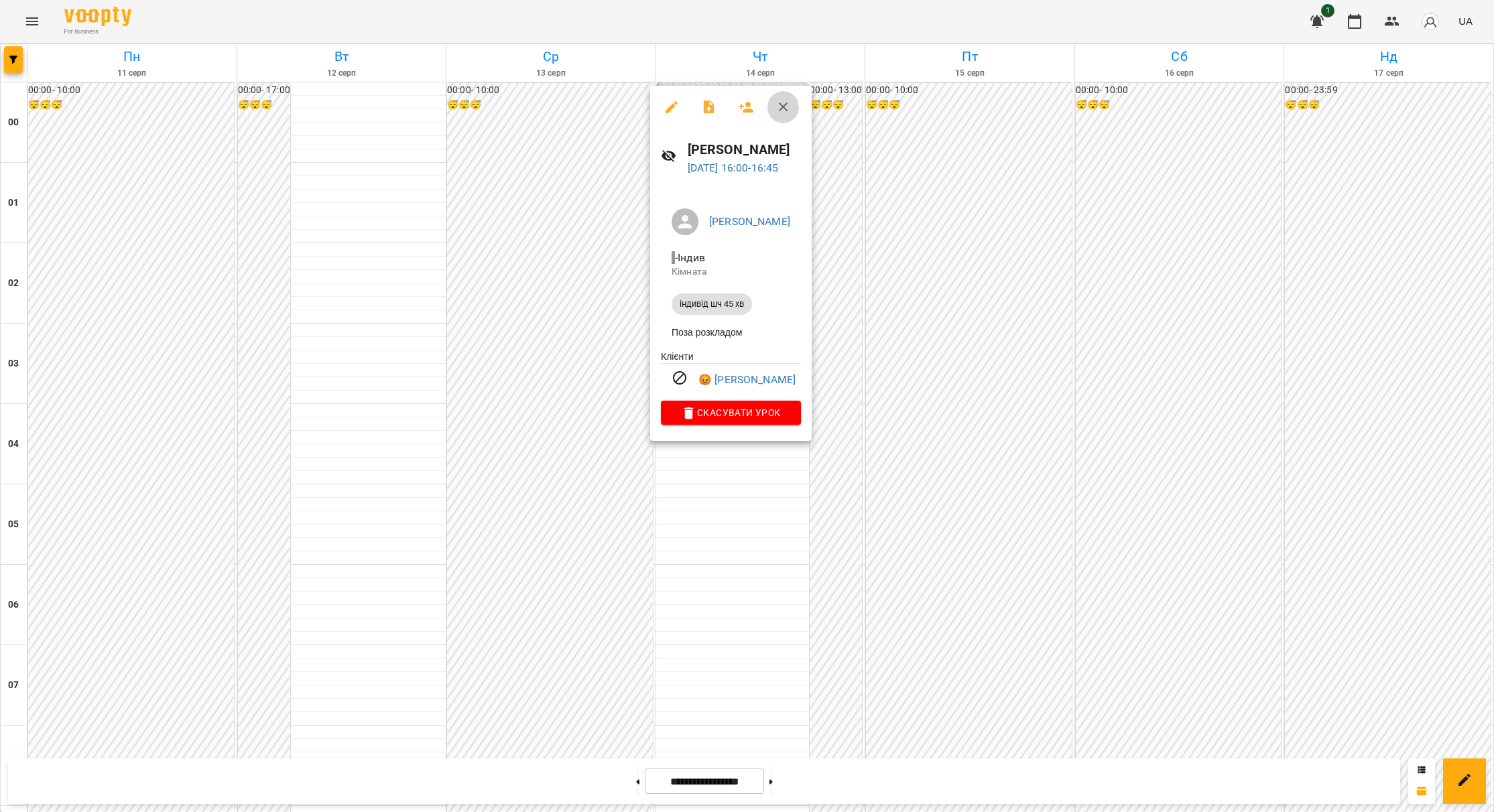
click at [787, 103] on icon "button" at bounding box center [783, 106] width 9 height 9
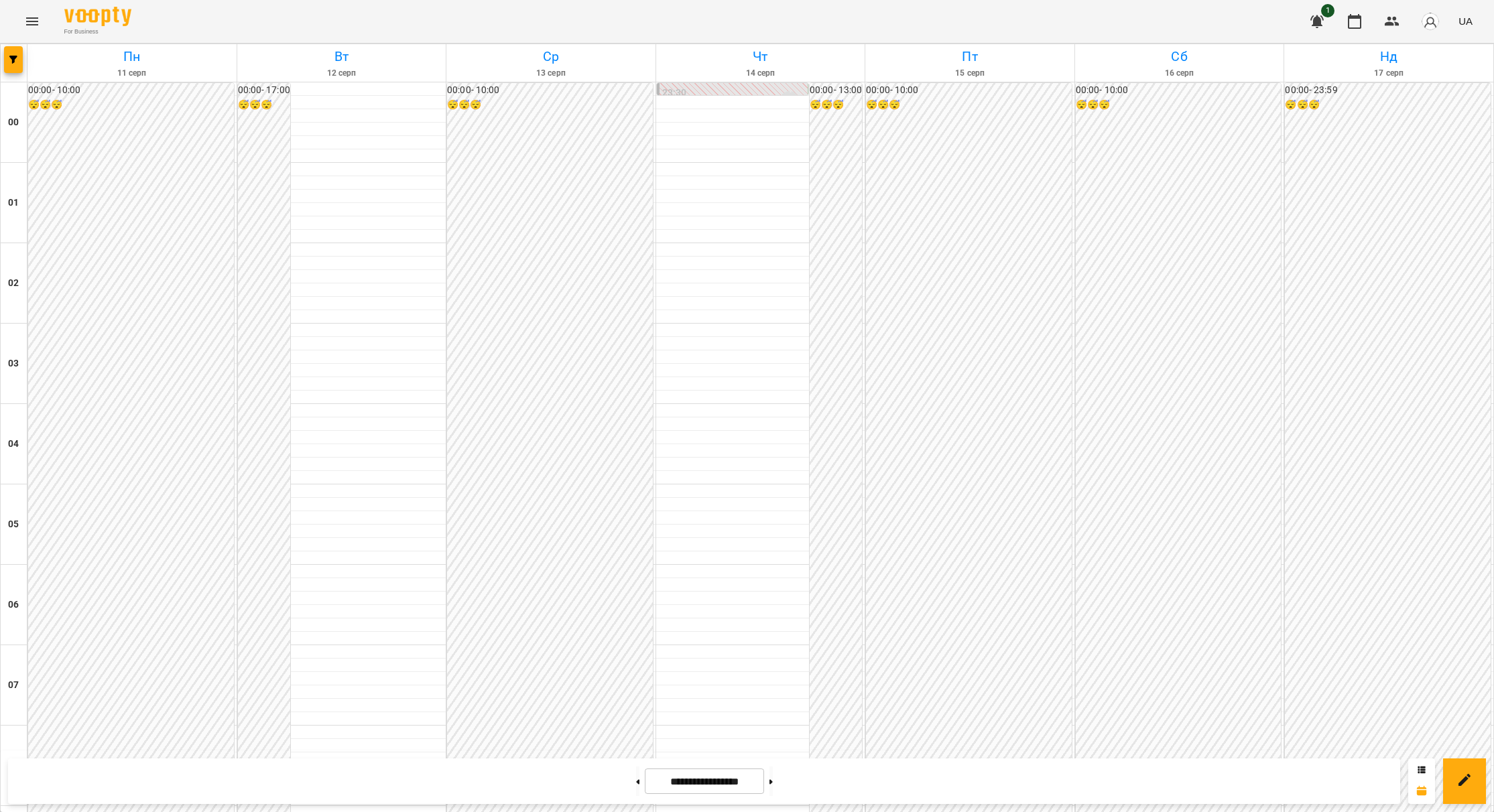
scroll to position [1059, 0]
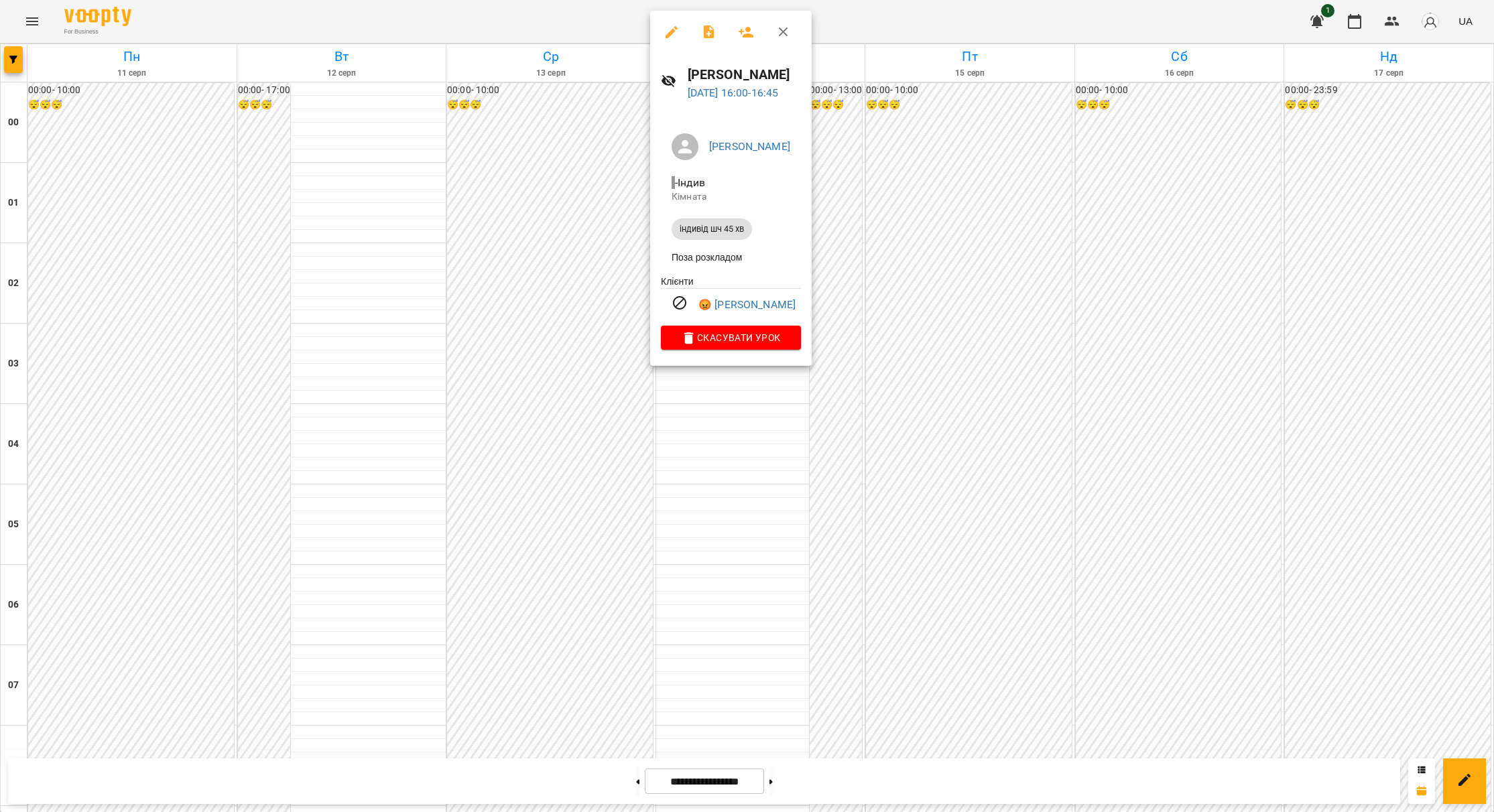
click at [752, 420] on div at bounding box center [747, 406] width 1494 height 812
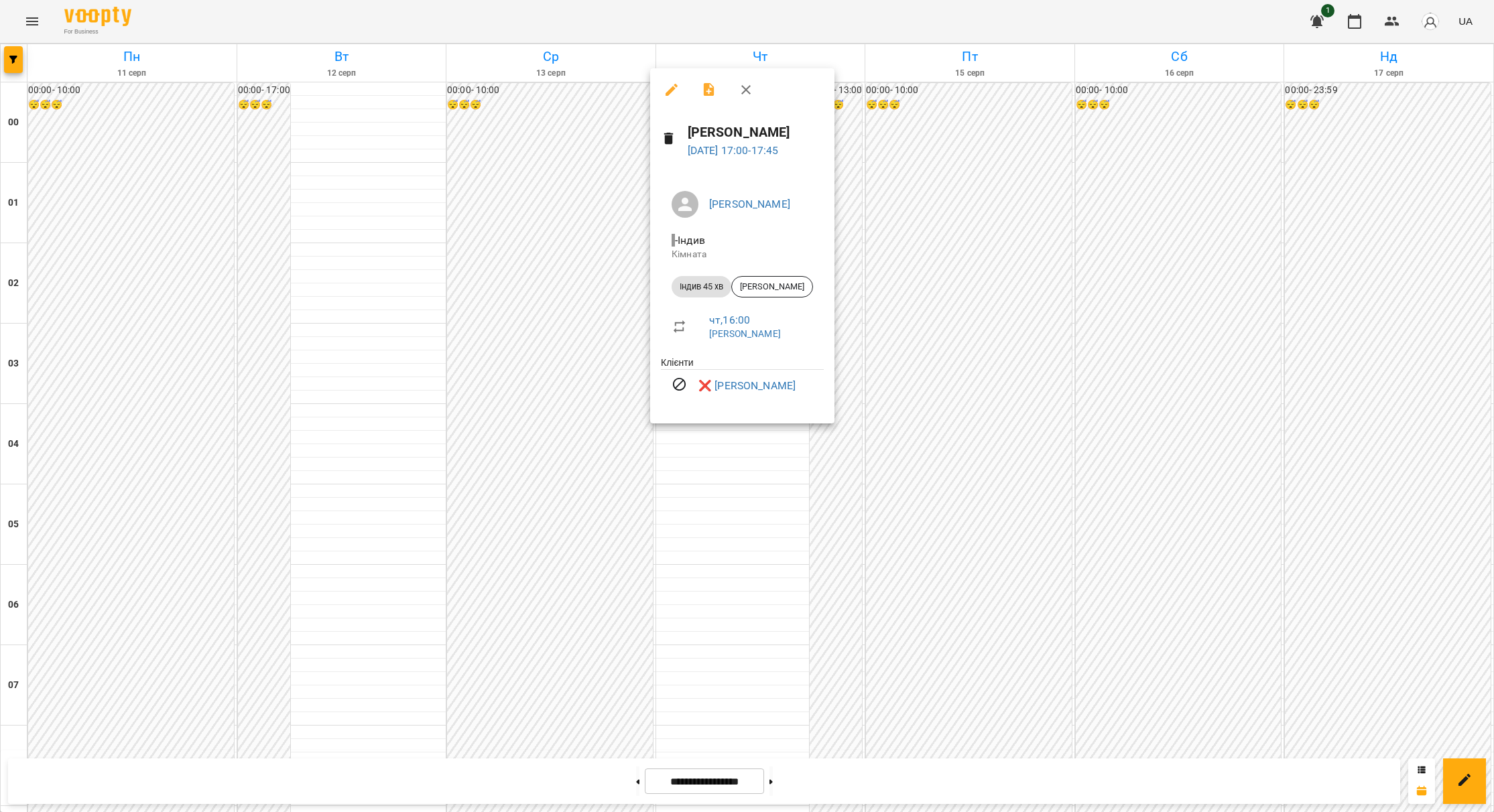
drag, startPoint x: 752, startPoint y: 420, endPoint x: 747, endPoint y: 93, distance: 327.0
click at [747, 93] on icon "button" at bounding box center [746, 89] width 16 height 16
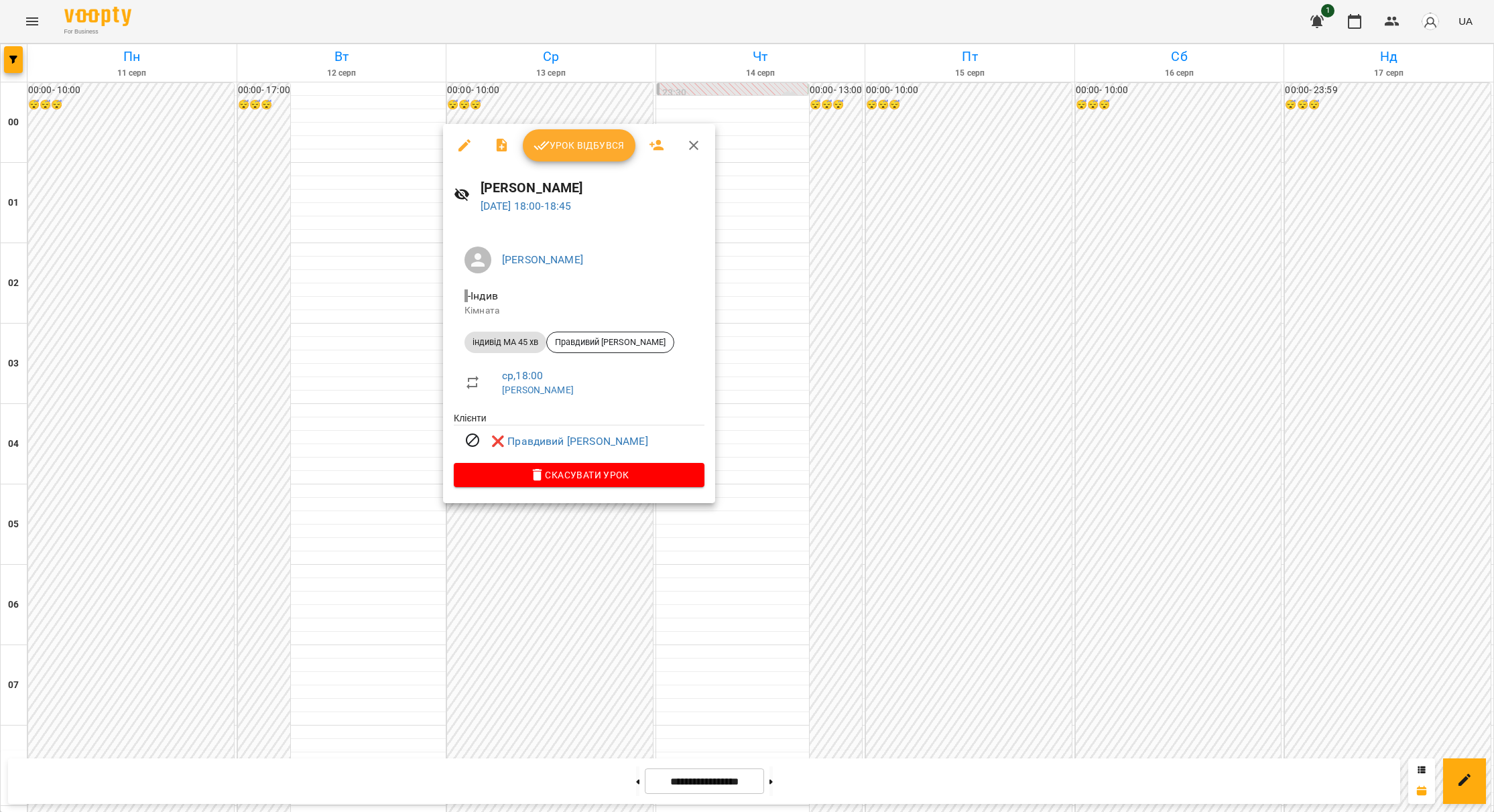
click at [536, 536] on div at bounding box center [747, 406] width 1494 height 812
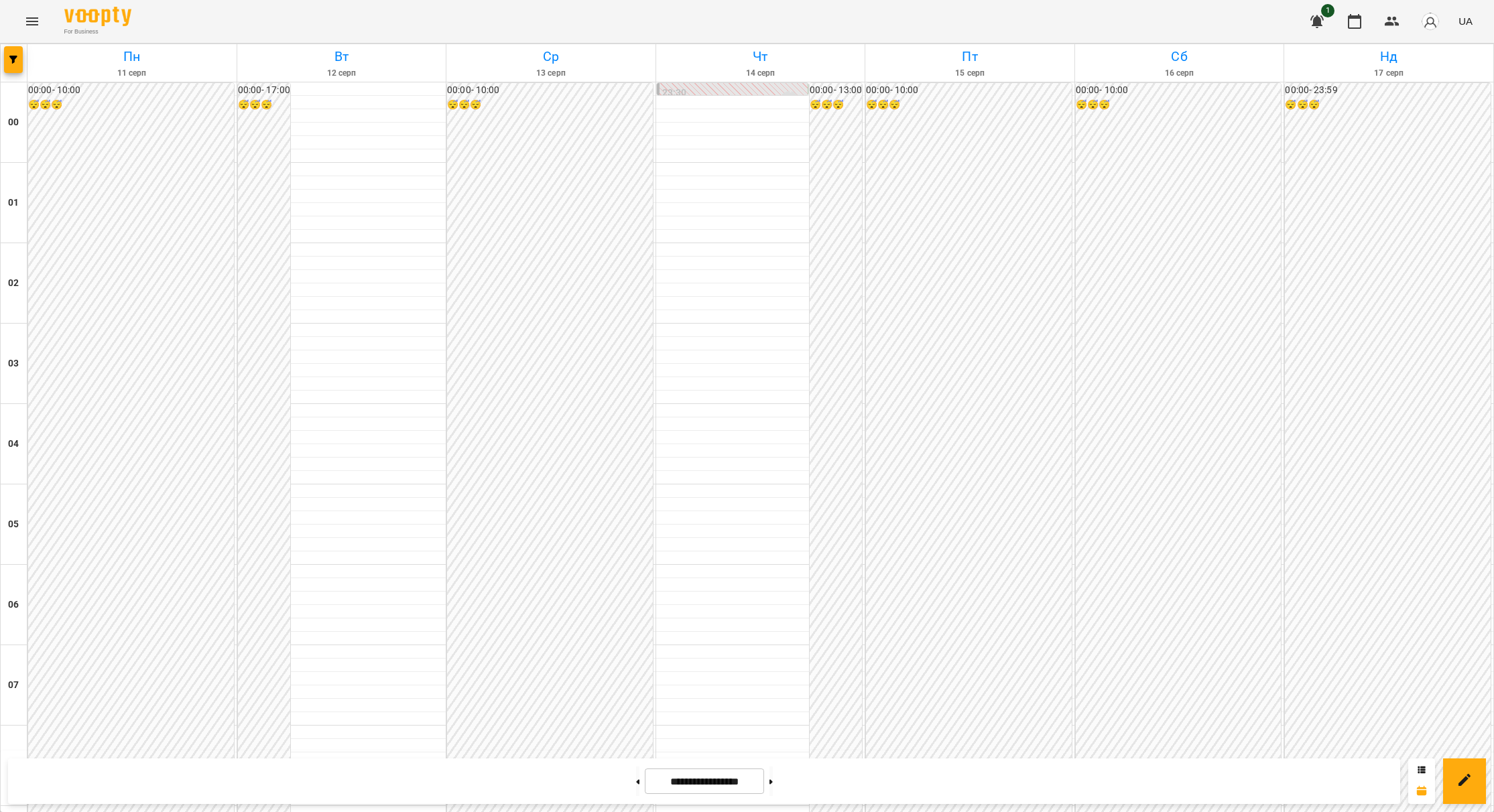
scroll to position [1160, 0]
click at [636, 778] on button at bounding box center [637, 781] width 3 height 30
type input "**********"
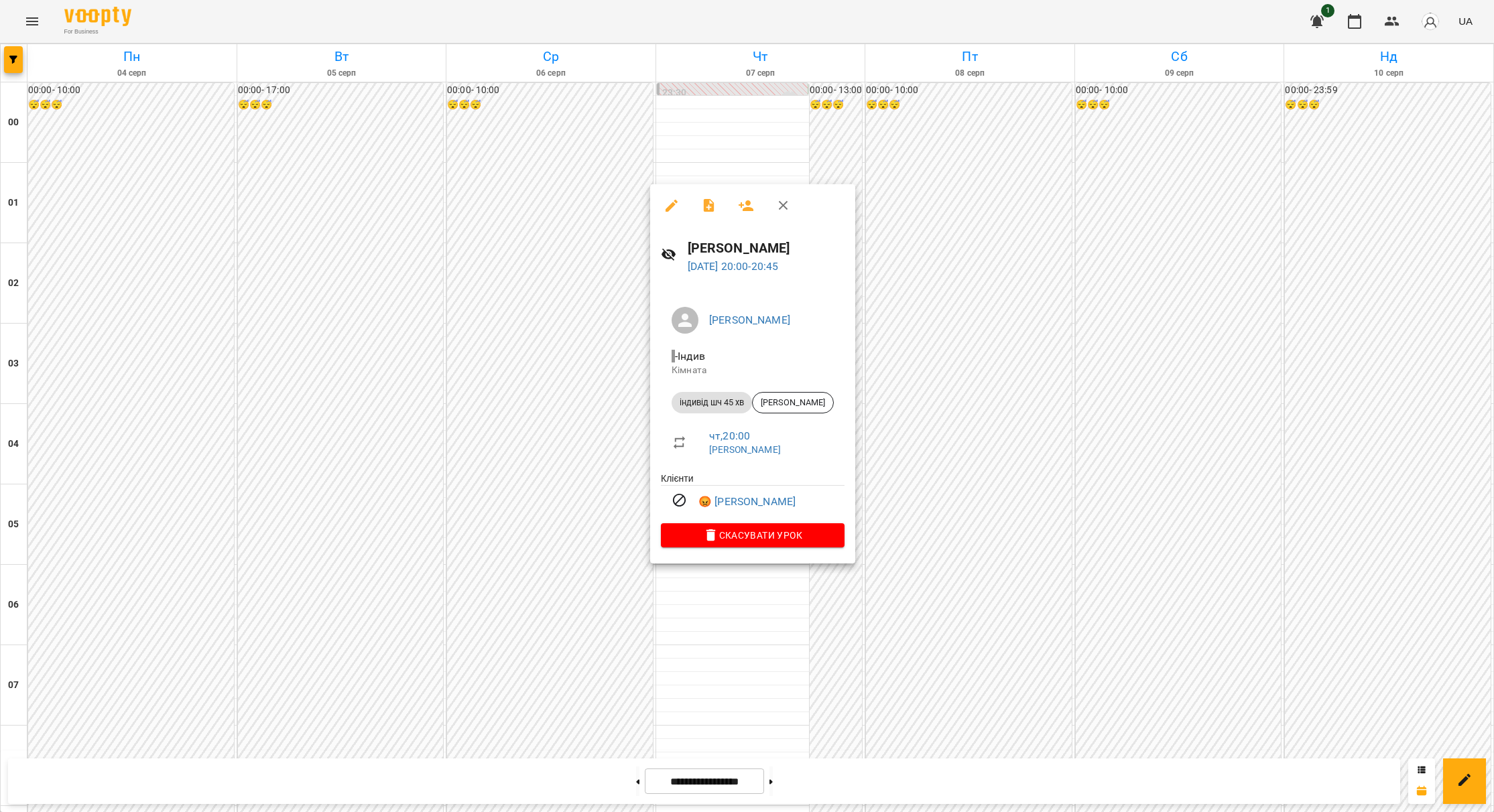
click at [783, 207] on icon "button" at bounding box center [783, 206] width 16 height 16
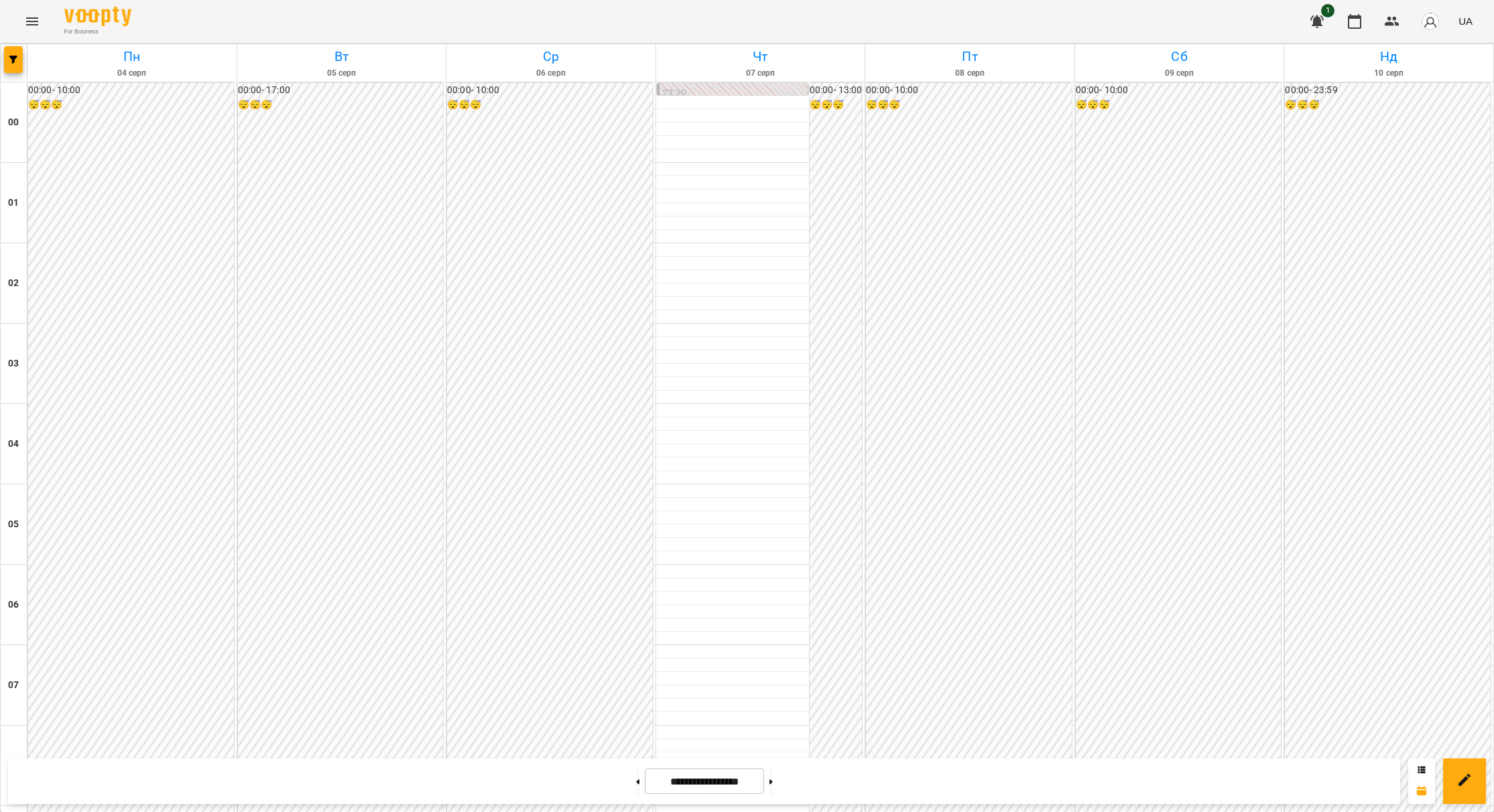
scroll to position [557, 0]
click at [40, 28] on icon "Menu" at bounding box center [32, 21] width 16 height 16
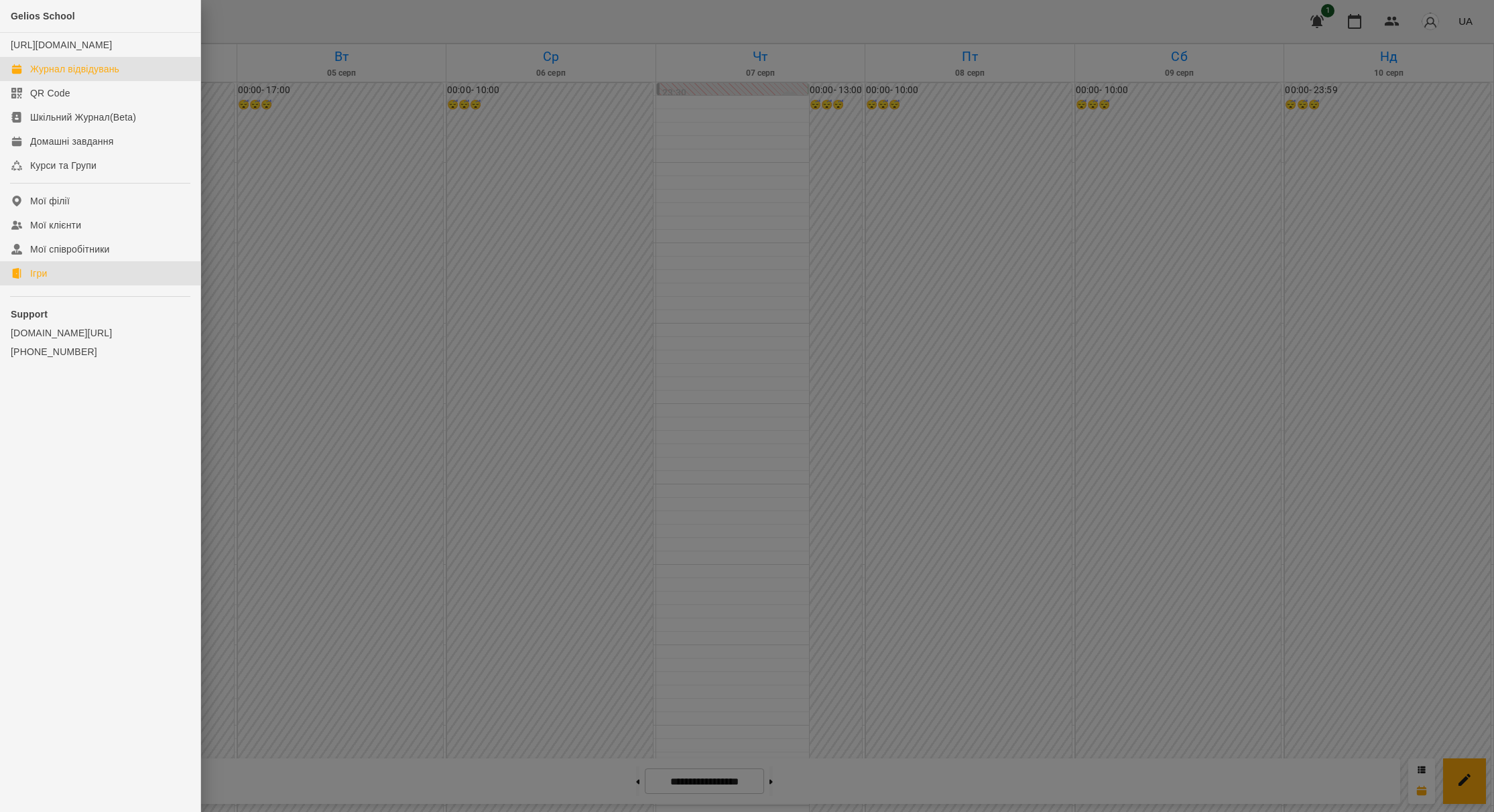
click at [73, 285] on link "Ігри" at bounding box center [100, 273] width 201 height 24
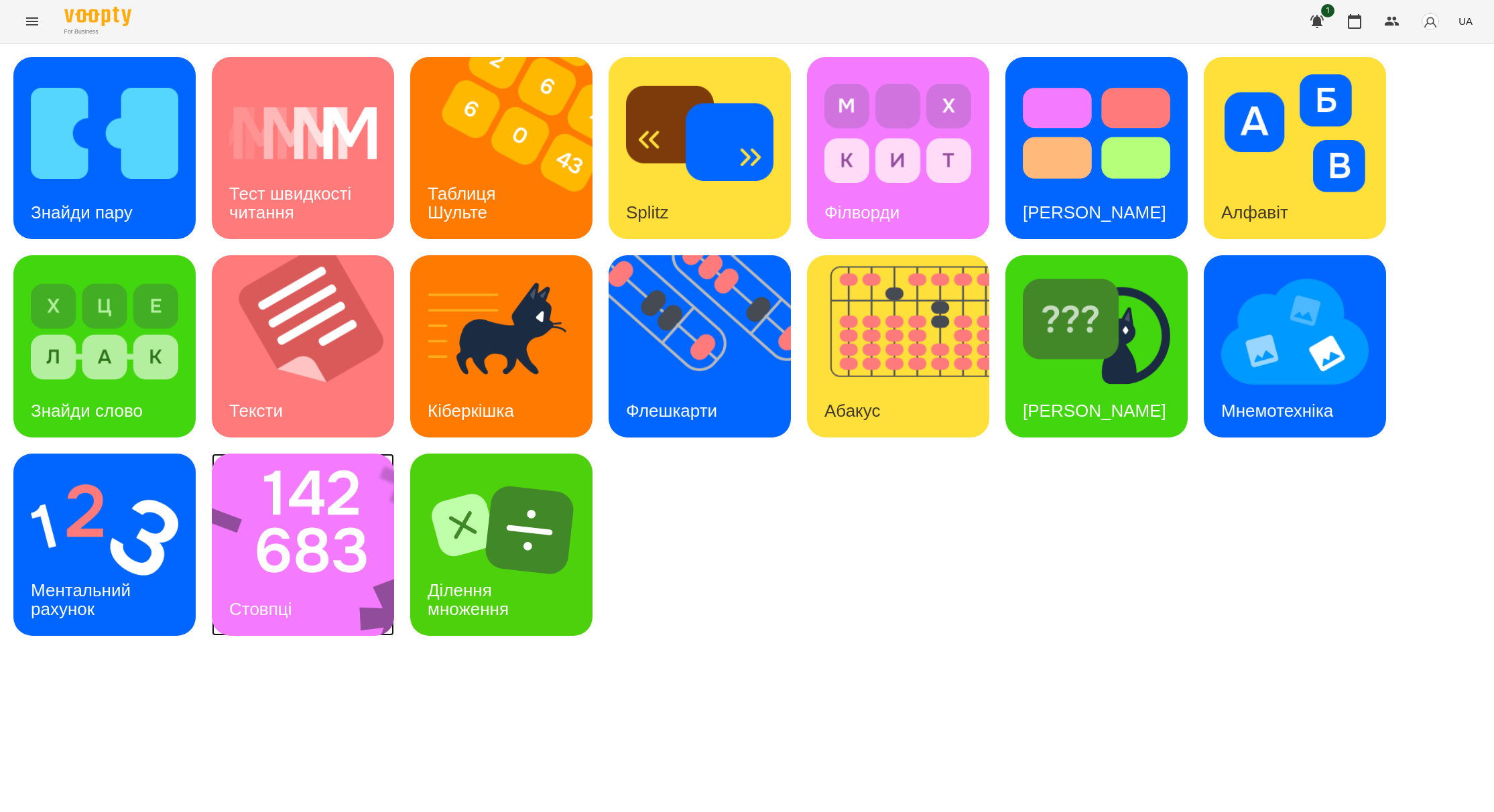
click at [363, 543] on img at bounding box center [311, 544] width 200 height 182
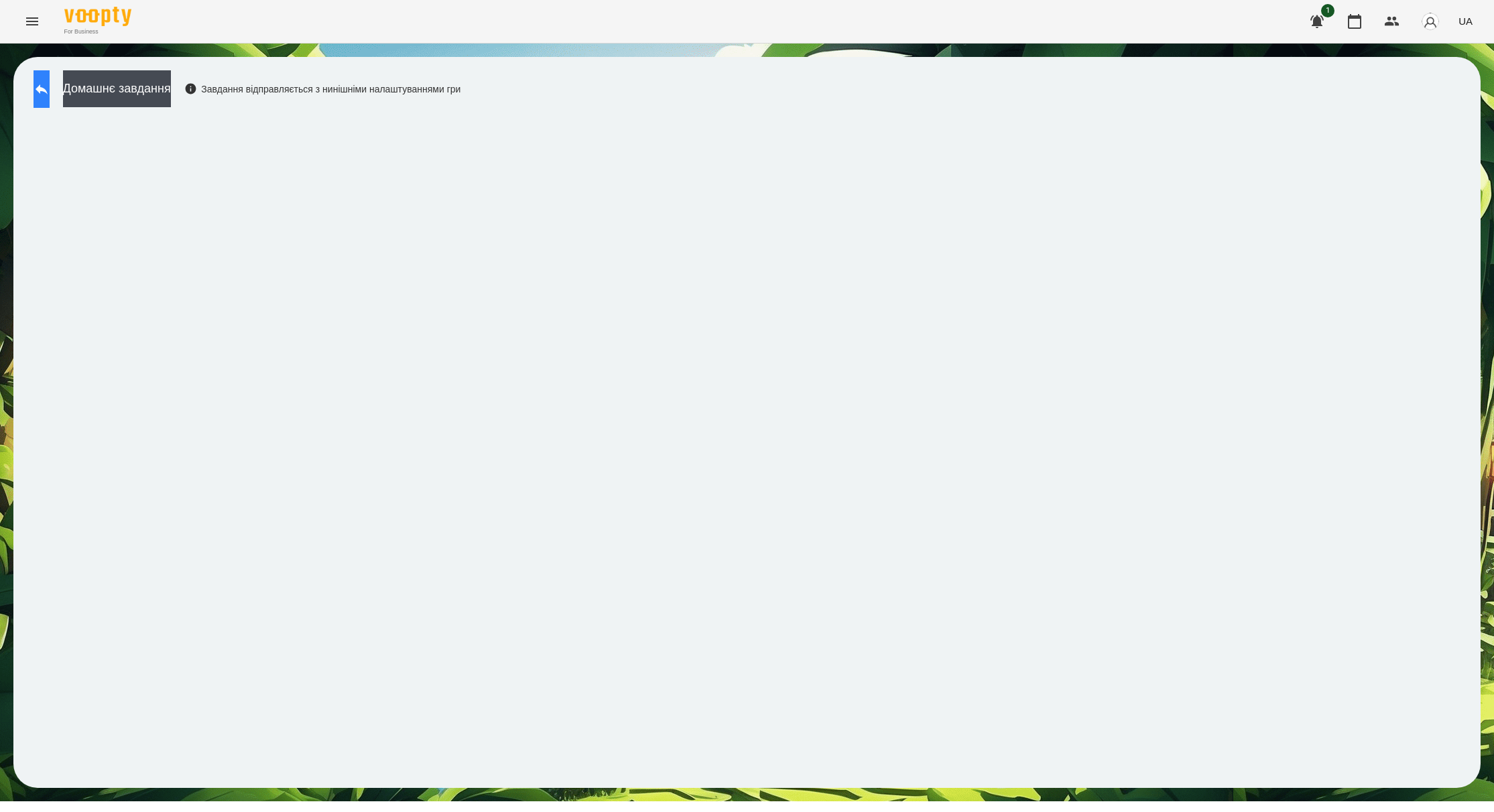
click at [46, 101] on button at bounding box center [42, 89] width 16 height 38
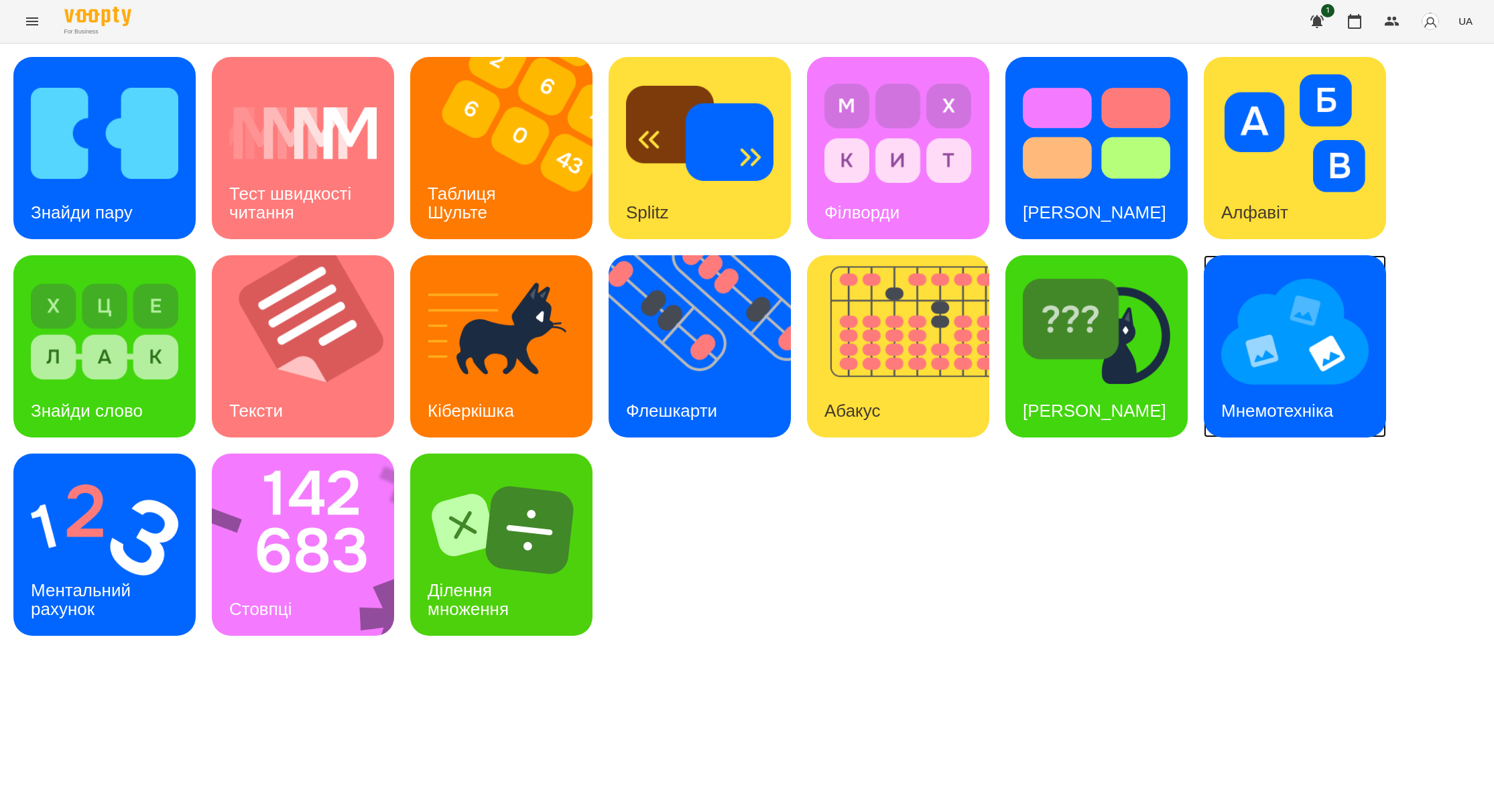
click at [1334, 334] on img at bounding box center [1295, 331] width 147 height 118
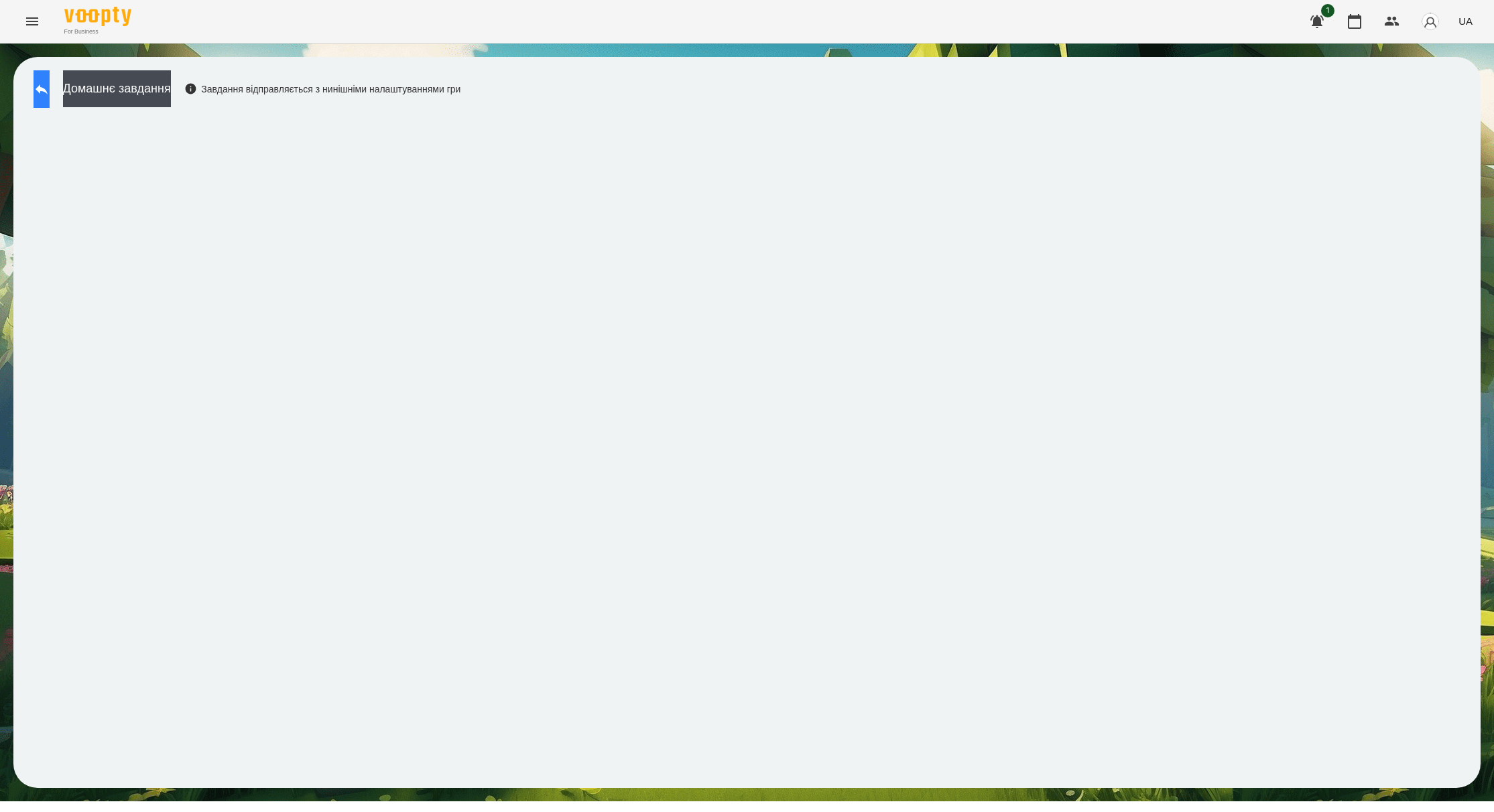
click at [47, 82] on button at bounding box center [42, 89] width 16 height 38
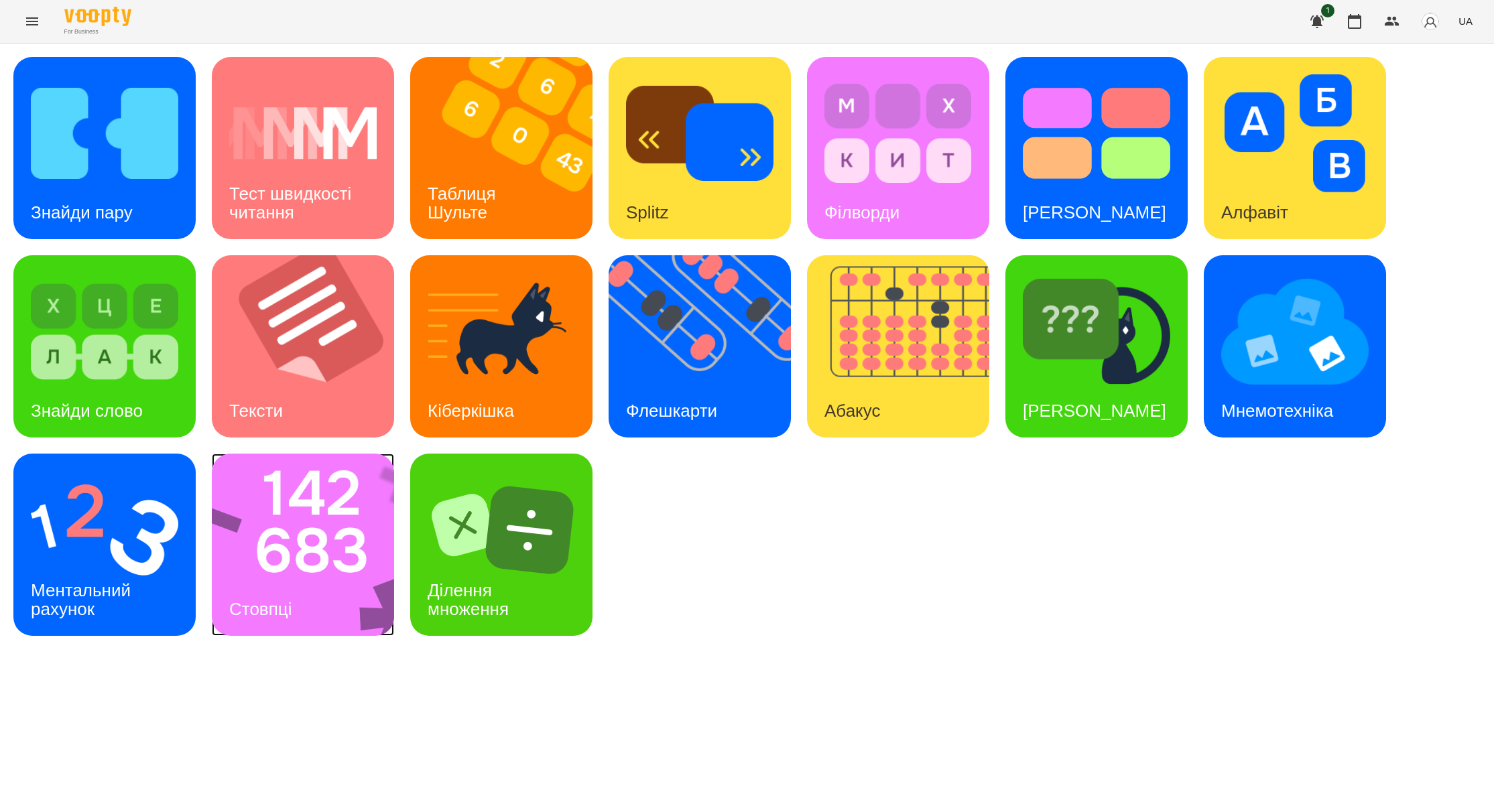
click at [308, 570] on img at bounding box center [311, 544] width 200 height 182
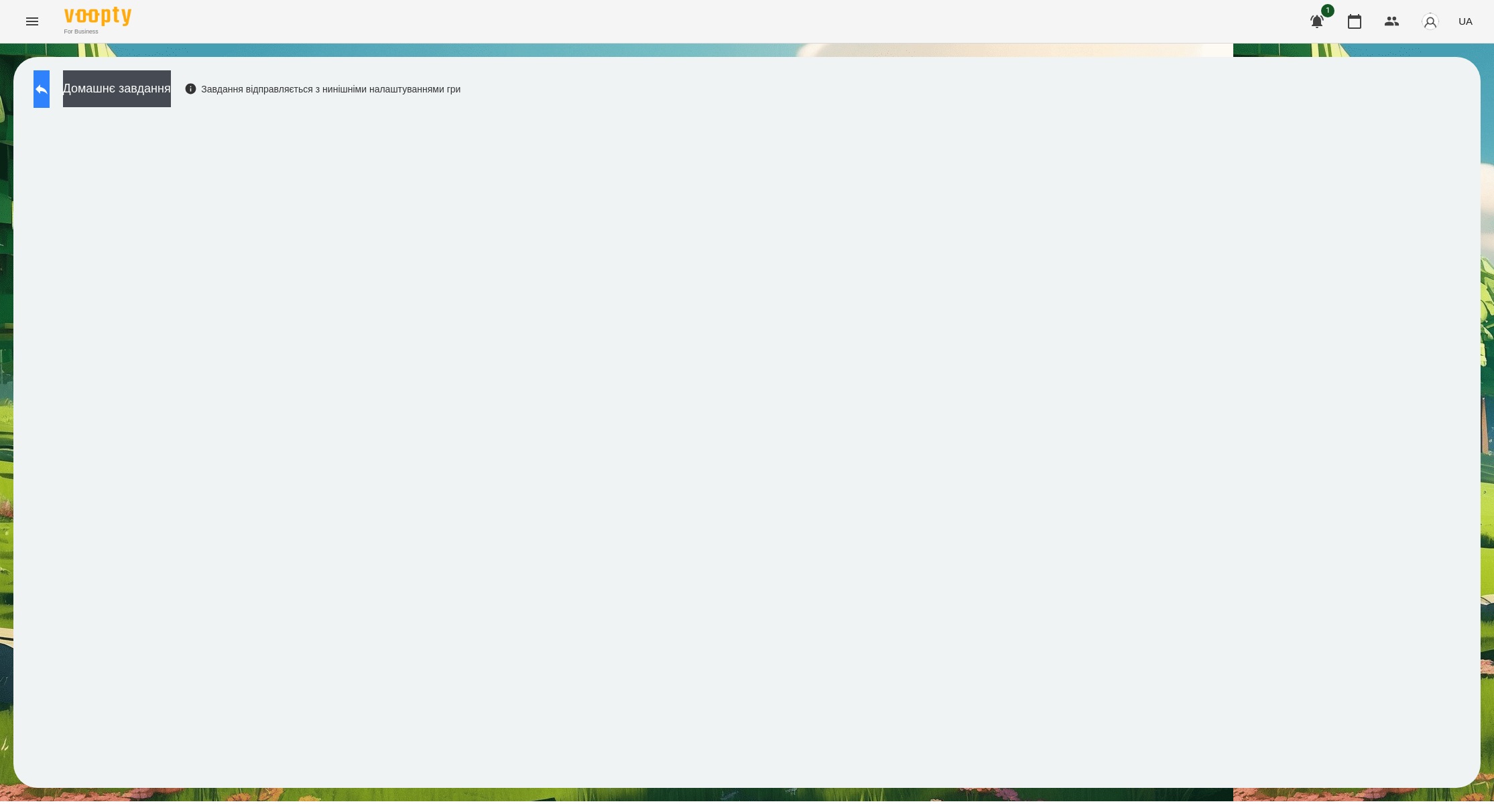
click at [50, 91] on icon at bounding box center [42, 89] width 16 height 16
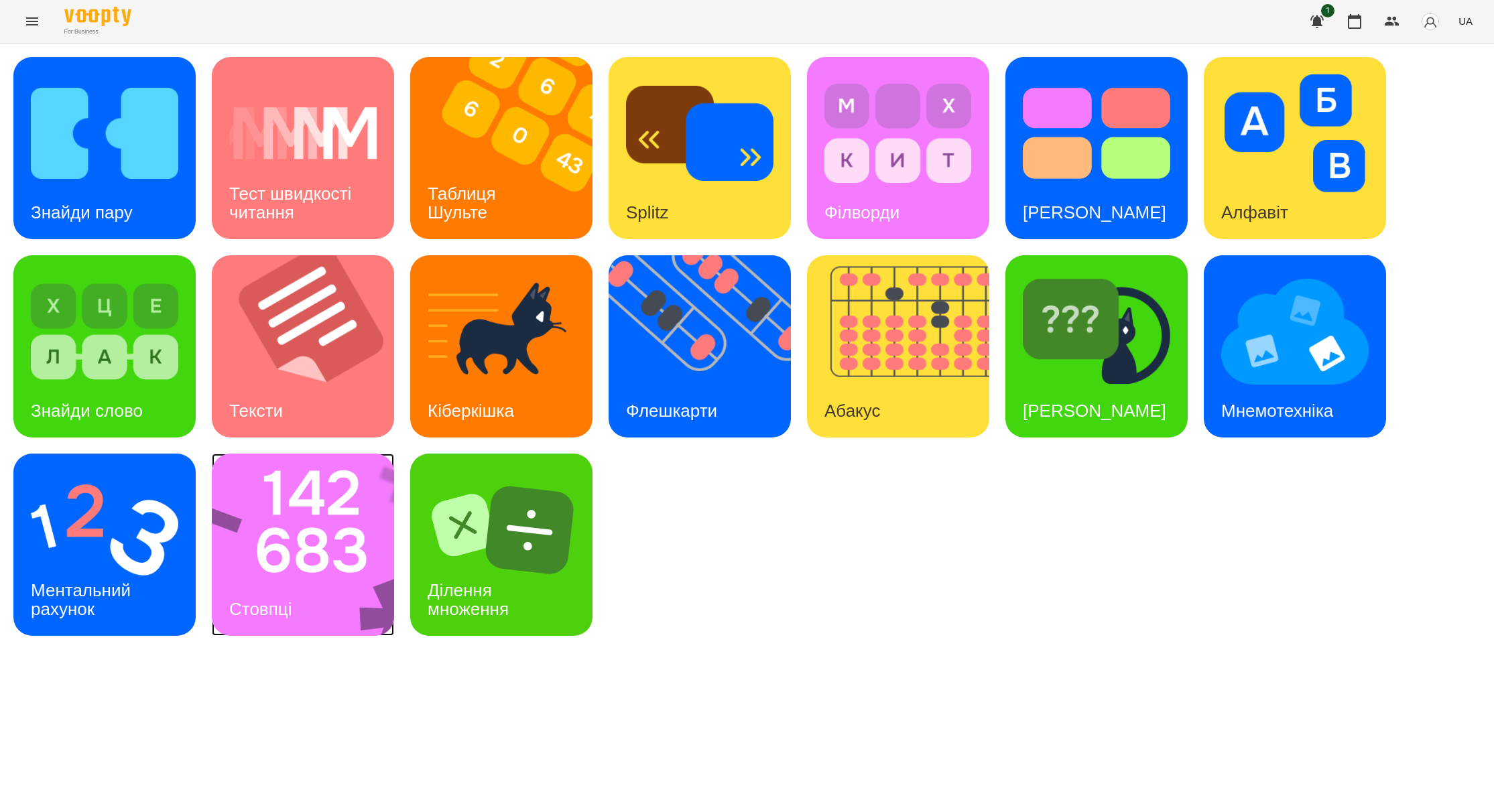
click at [353, 548] on img at bounding box center [311, 544] width 200 height 182
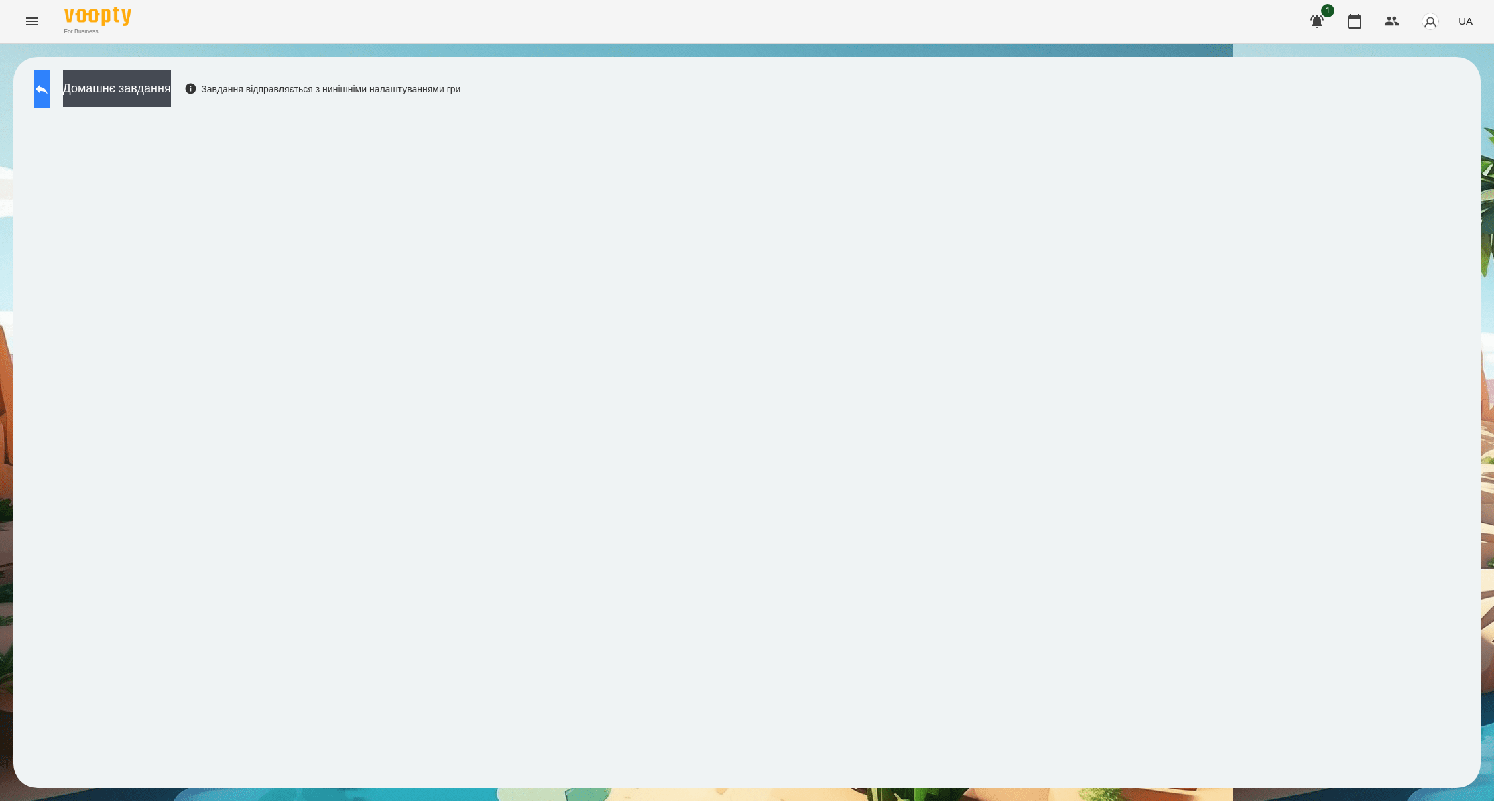
click at [50, 96] on button at bounding box center [42, 89] width 16 height 38
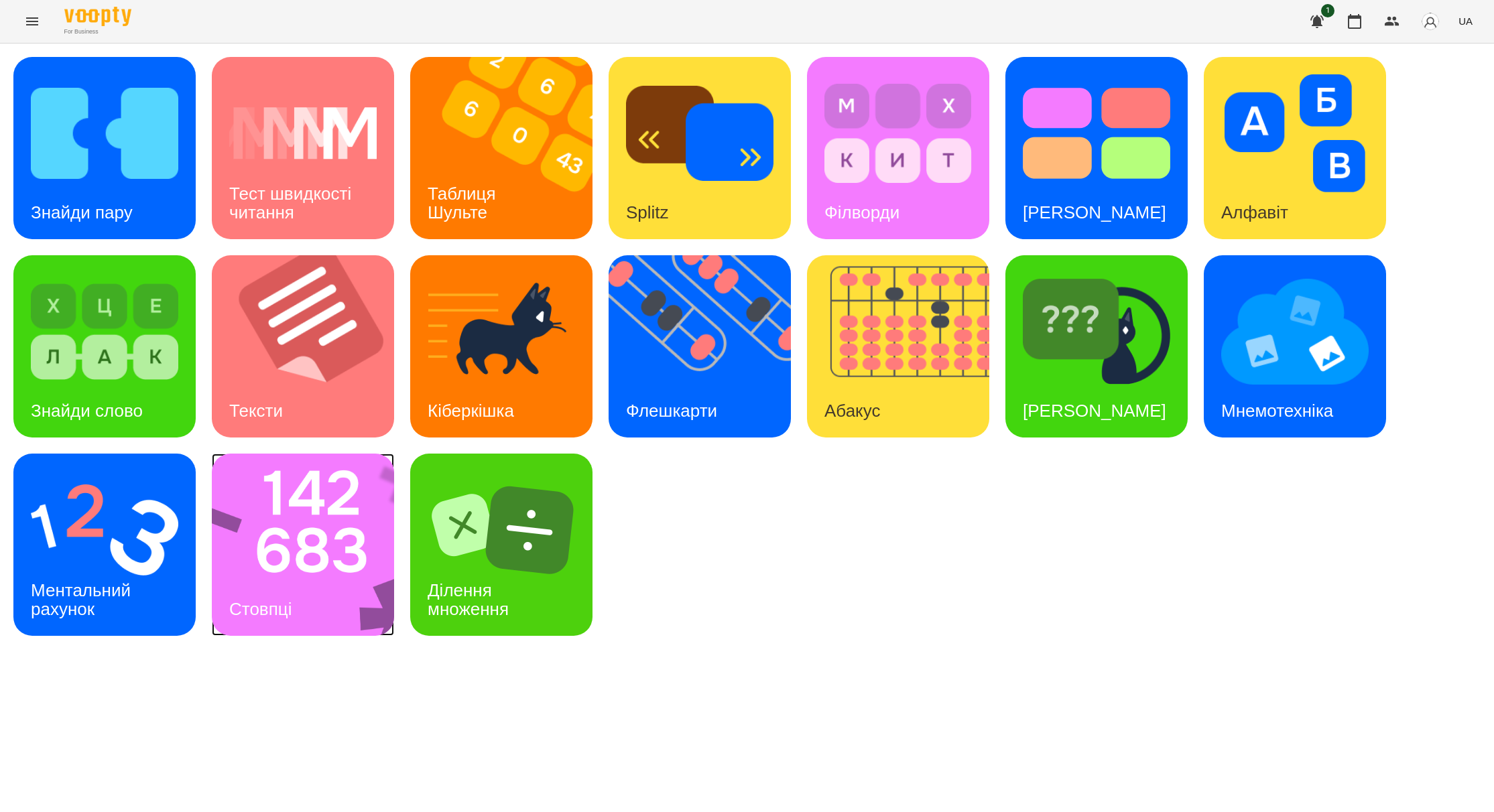
click at [347, 508] on img at bounding box center [311, 544] width 200 height 182
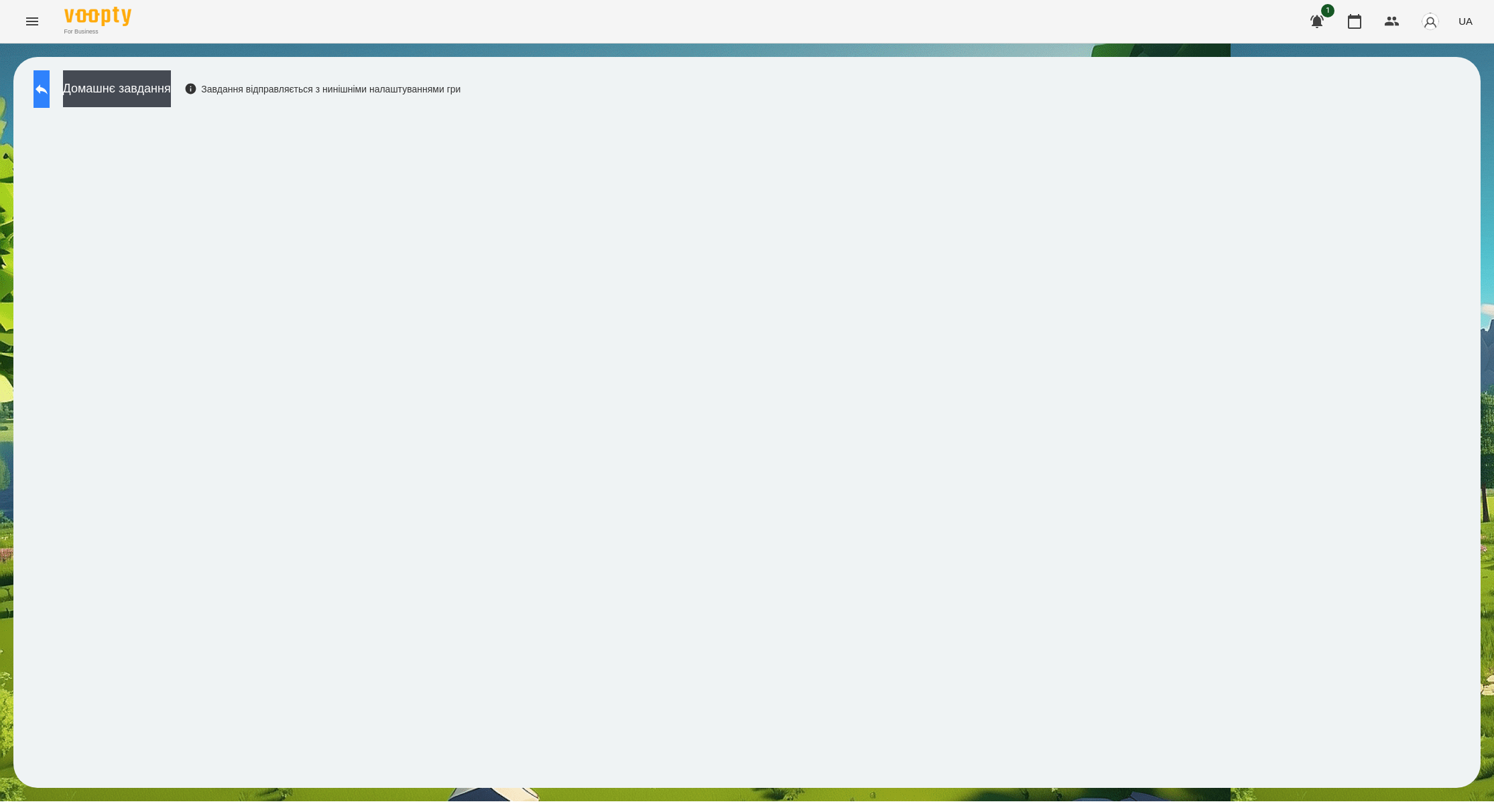
click at [50, 94] on icon at bounding box center [42, 89] width 16 height 16
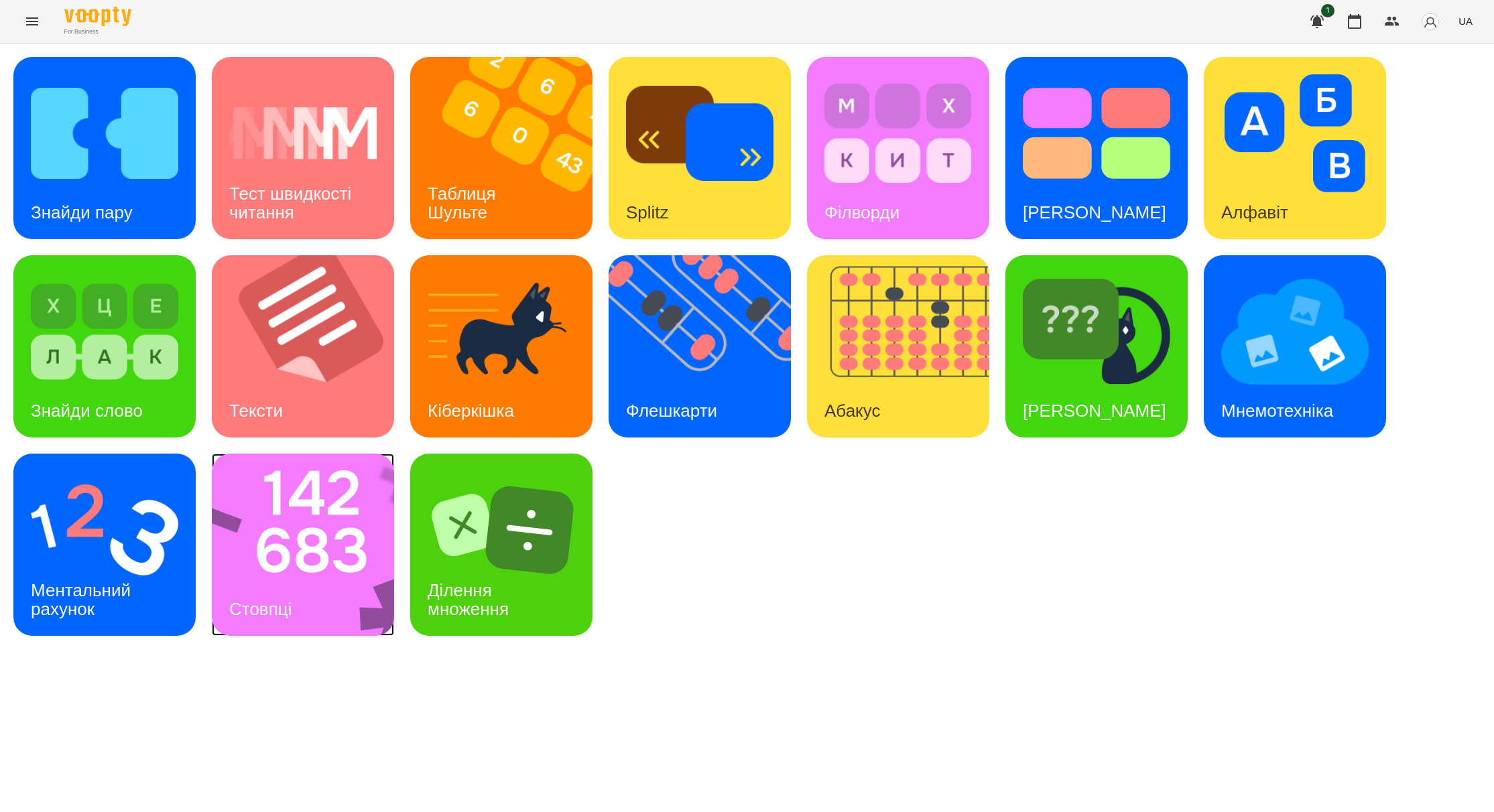
click at [316, 585] on img at bounding box center [311, 544] width 200 height 182
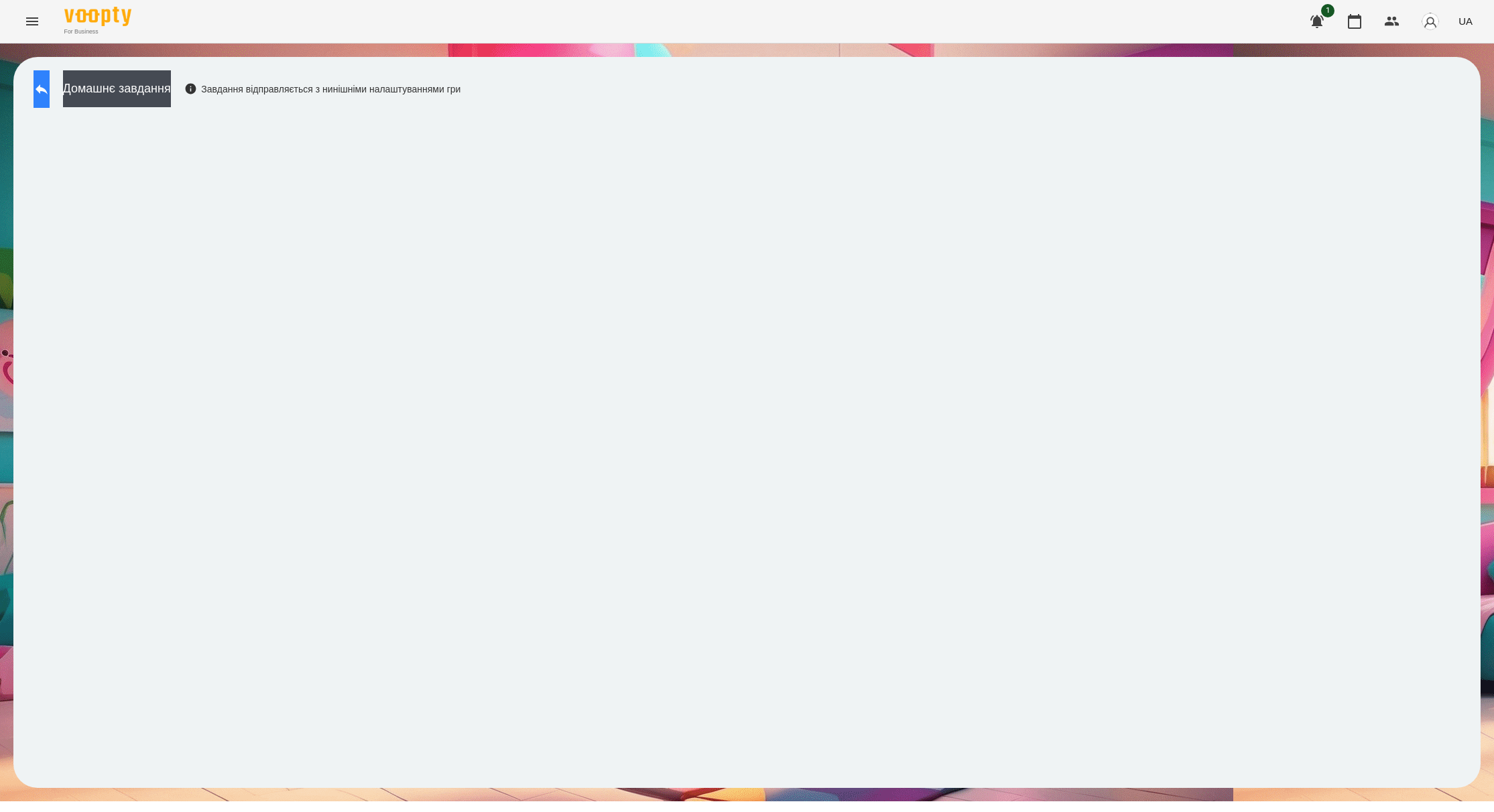
click at [50, 87] on icon at bounding box center [42, 89] width 16 height 16
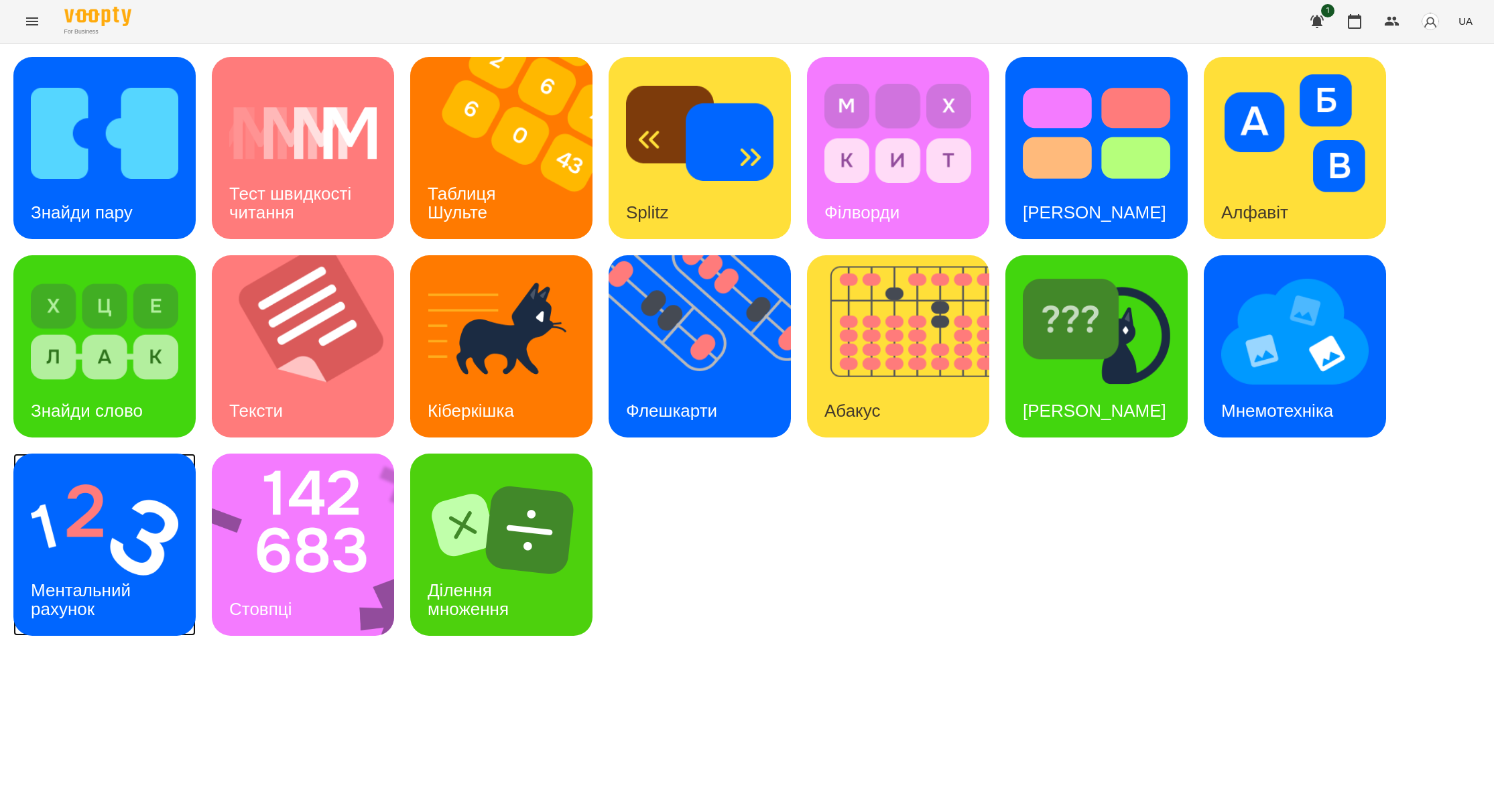
click at [149, 585] on div "Ментальний рахунок" at bounding box center [83, 600] width 139 height 72
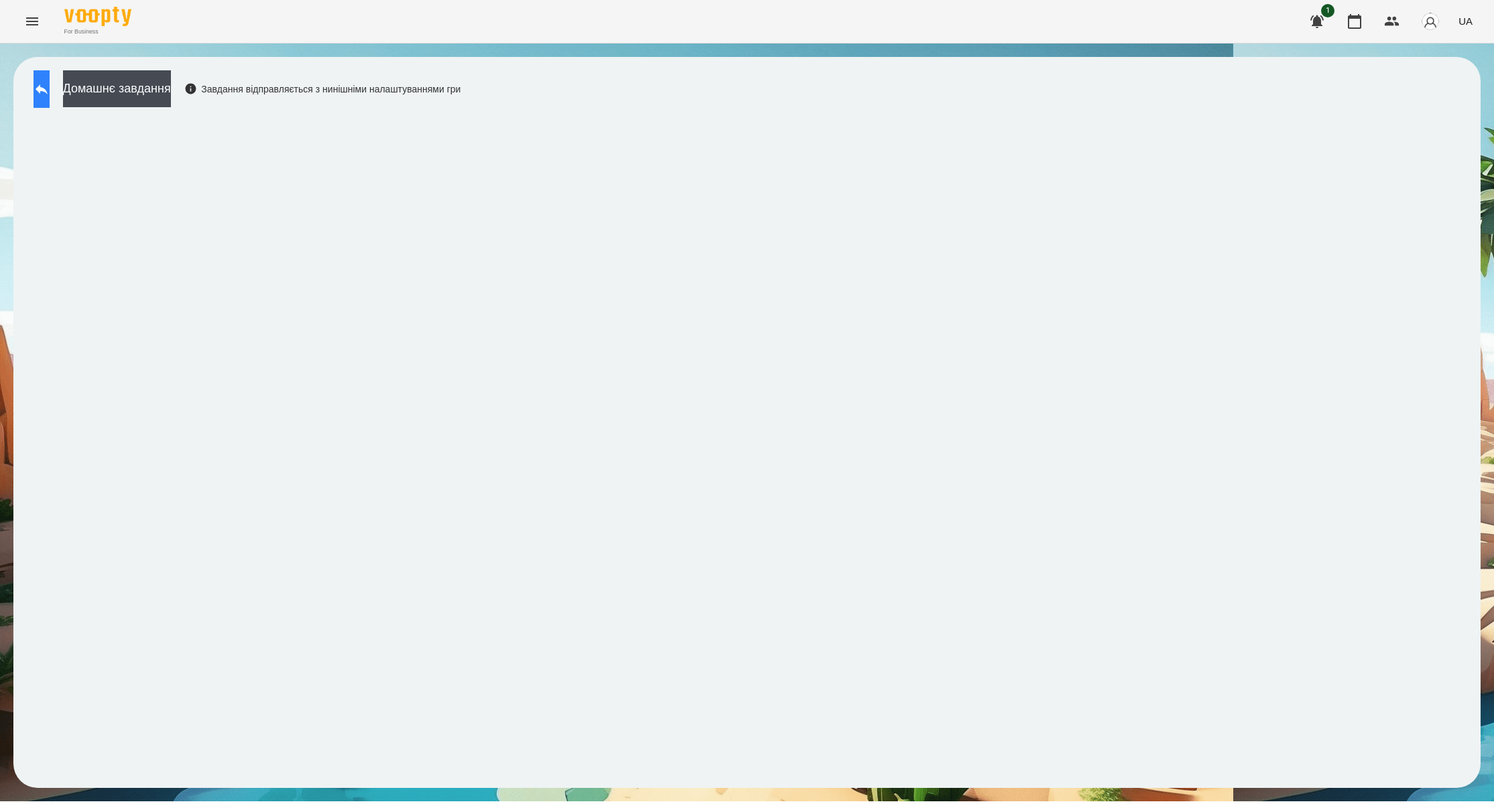
click at [50, 76] on button at bounding box center [42, 89] width 16 height 38
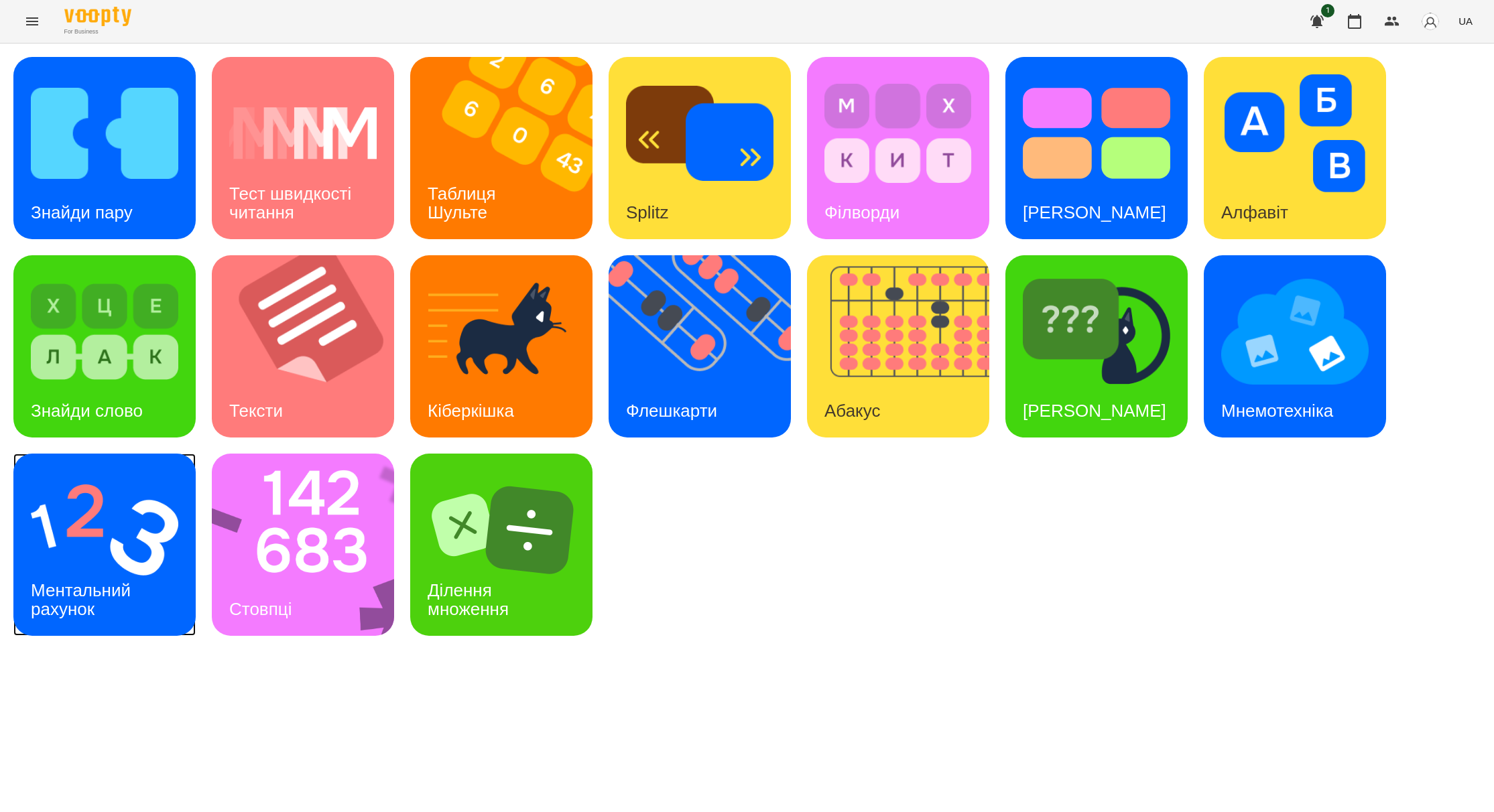
click at [79, 567] on div "Ментальний рахунок" at bounding box center [83, 600] width 139 height 72
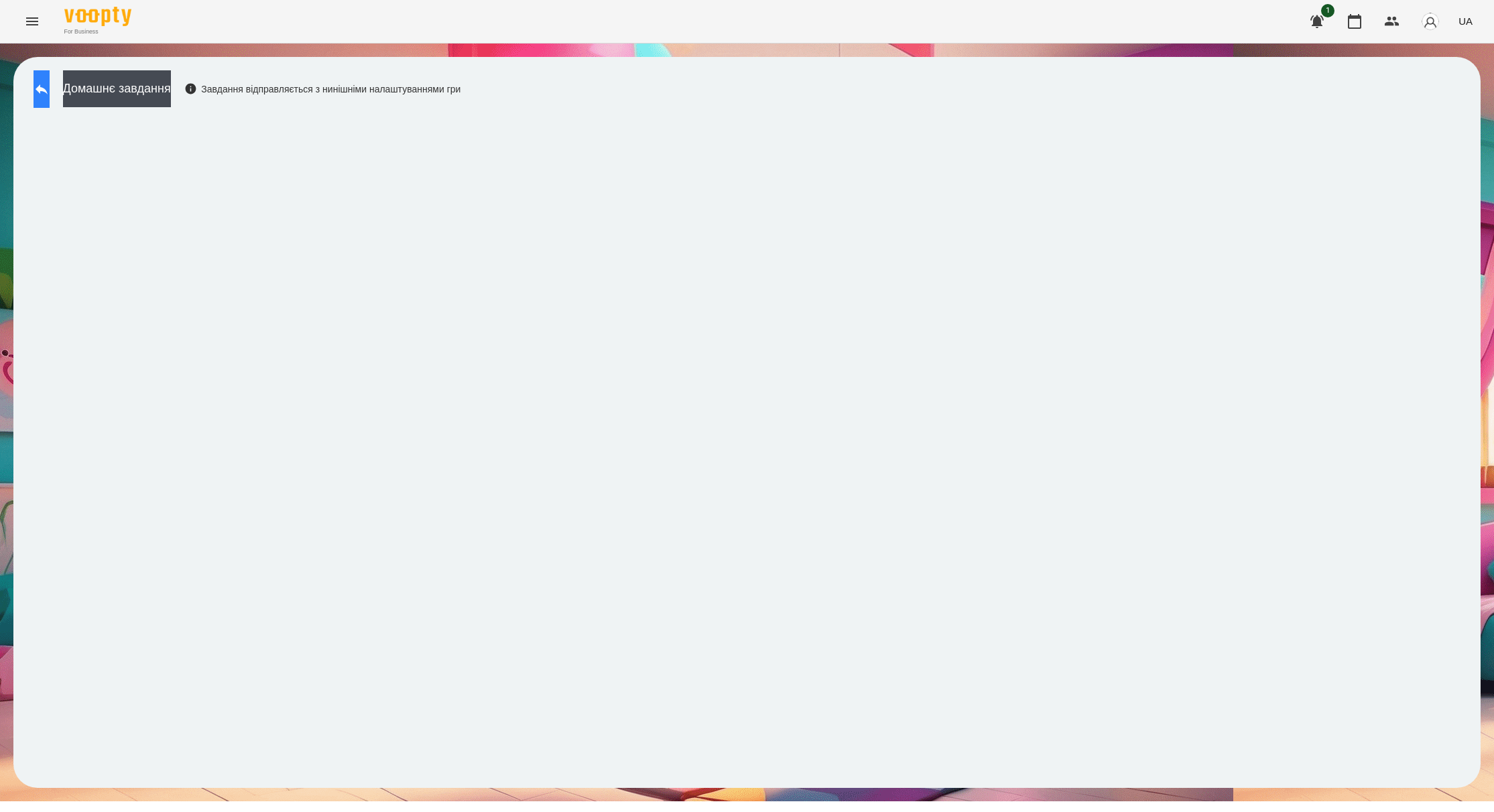
click at [50, 100] on button at bounding box center [42, 89] width 16 height 38
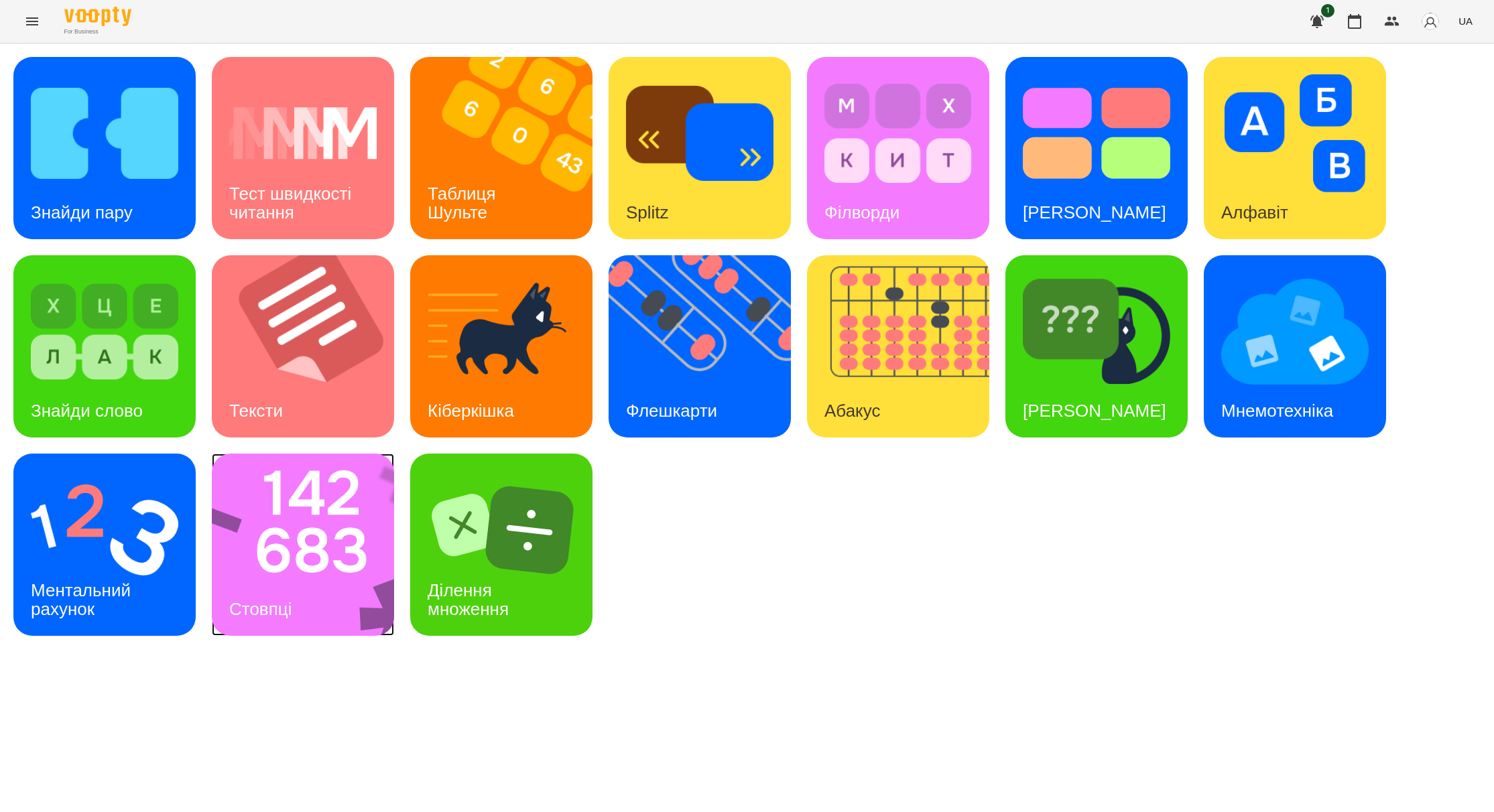
click at [342, 563] on img at bounding box center [311, 544] width 200 height 182
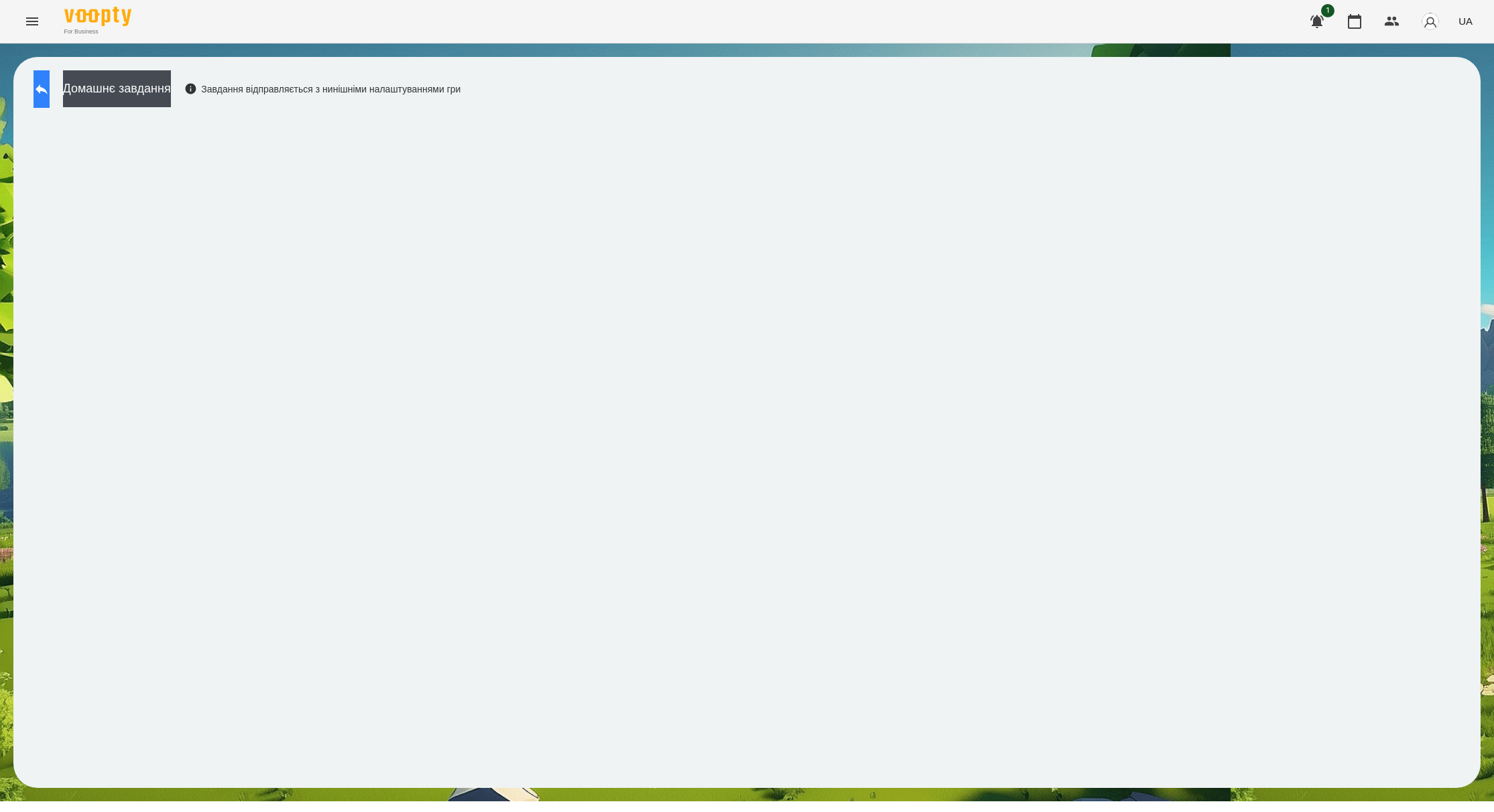
click at [50, 81] on button at bounding box center [42, 89] width 16 height 38
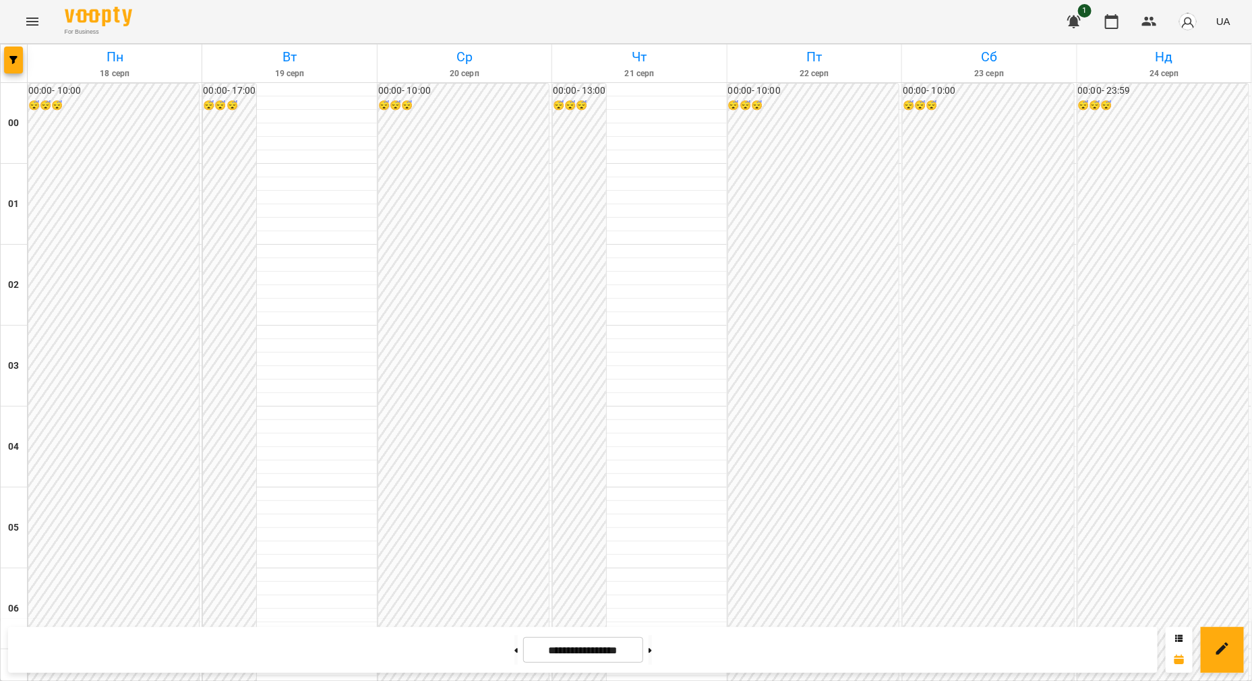
scroll to position [1268, 0]
click at [514, 652] on button at bounding box center [515, 650] width 3 height 30
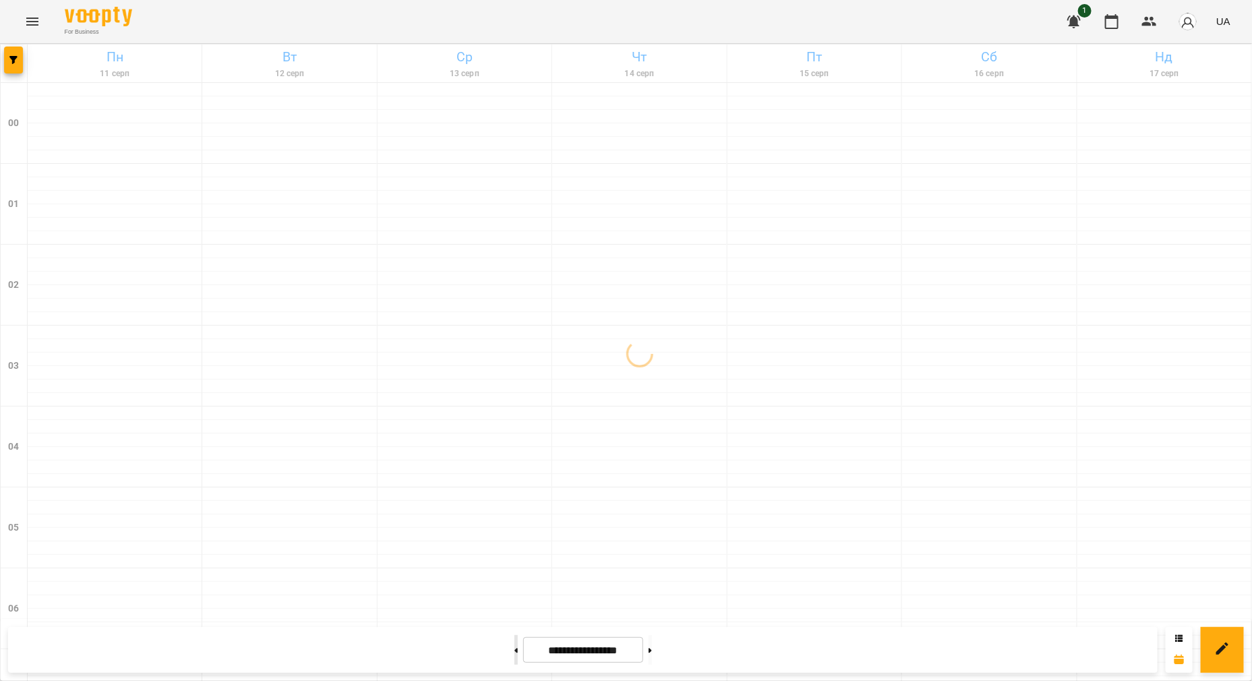
click at [514, 652] on button at bounding box center [515, 650] width 3 height 30
click at [652, 651] on button at bounding box center [650, 650] width 3 height 30
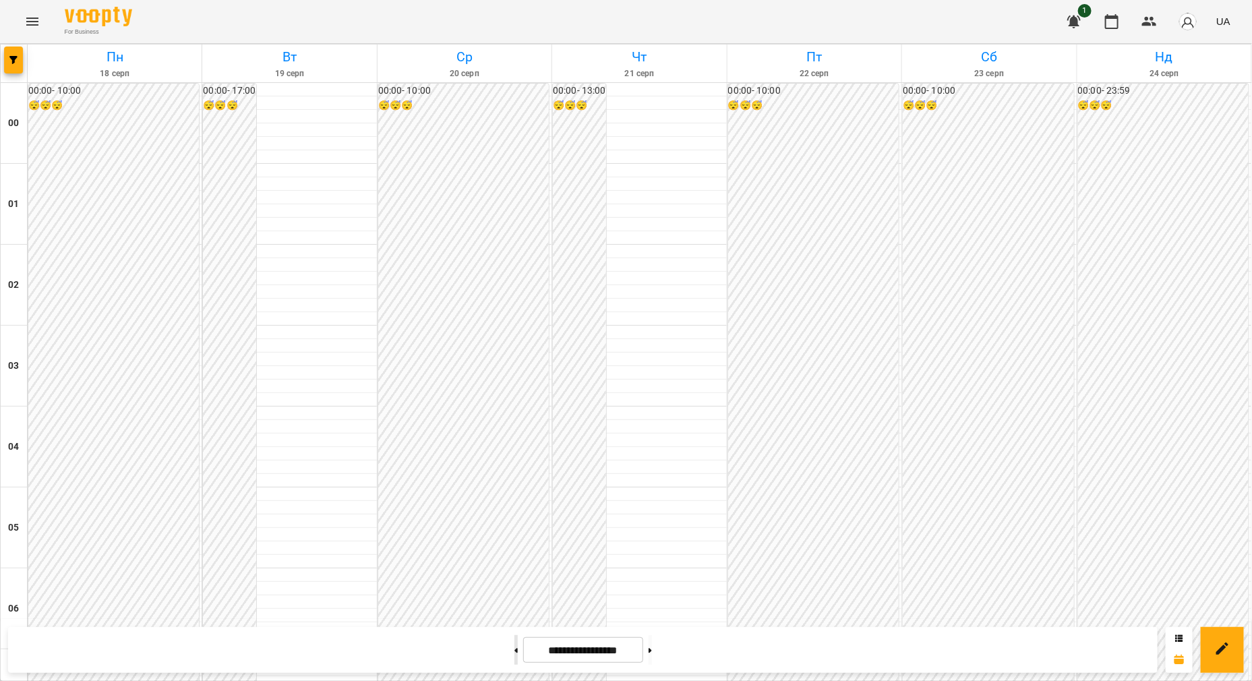
click at [514, 644] on button at bounding box center [515, 650] width 3 height 30
type input "**********"
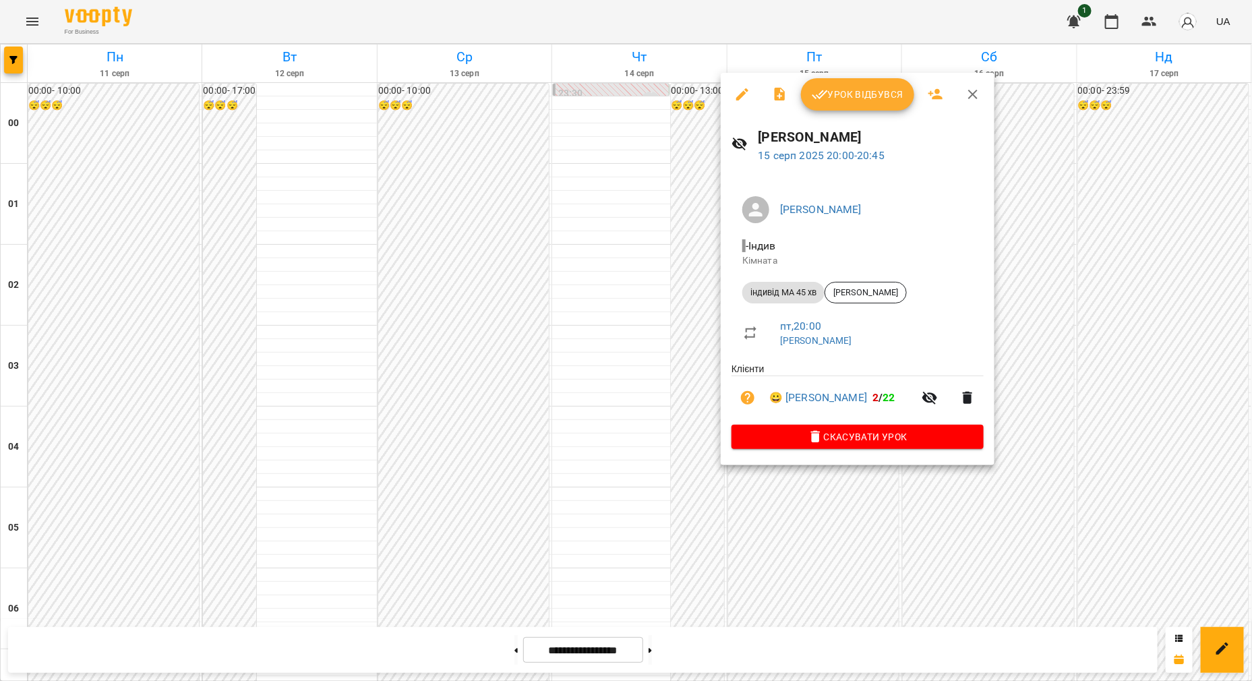
click at [850, 95] on span "Урок відбувся" at bounding box center [858, 94] width 92 height 16
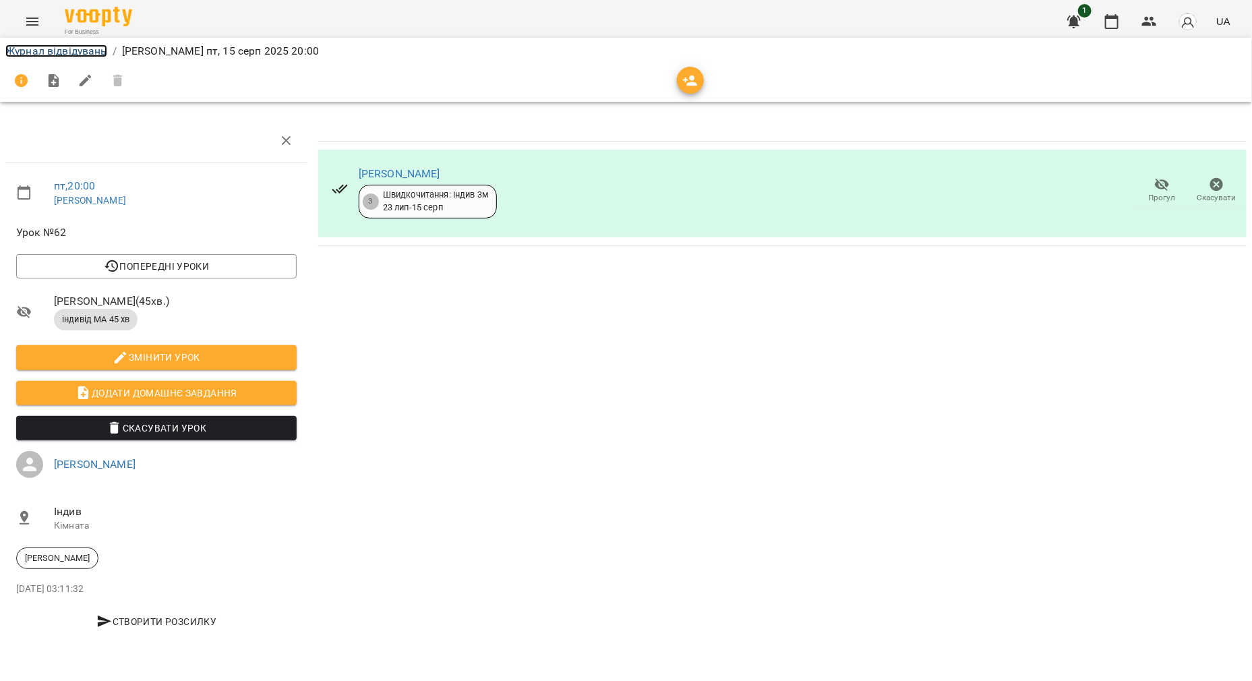
click at [44, 50] on link "Журнал відвідувань" at bounding box center [56, 51] width 102 height 13
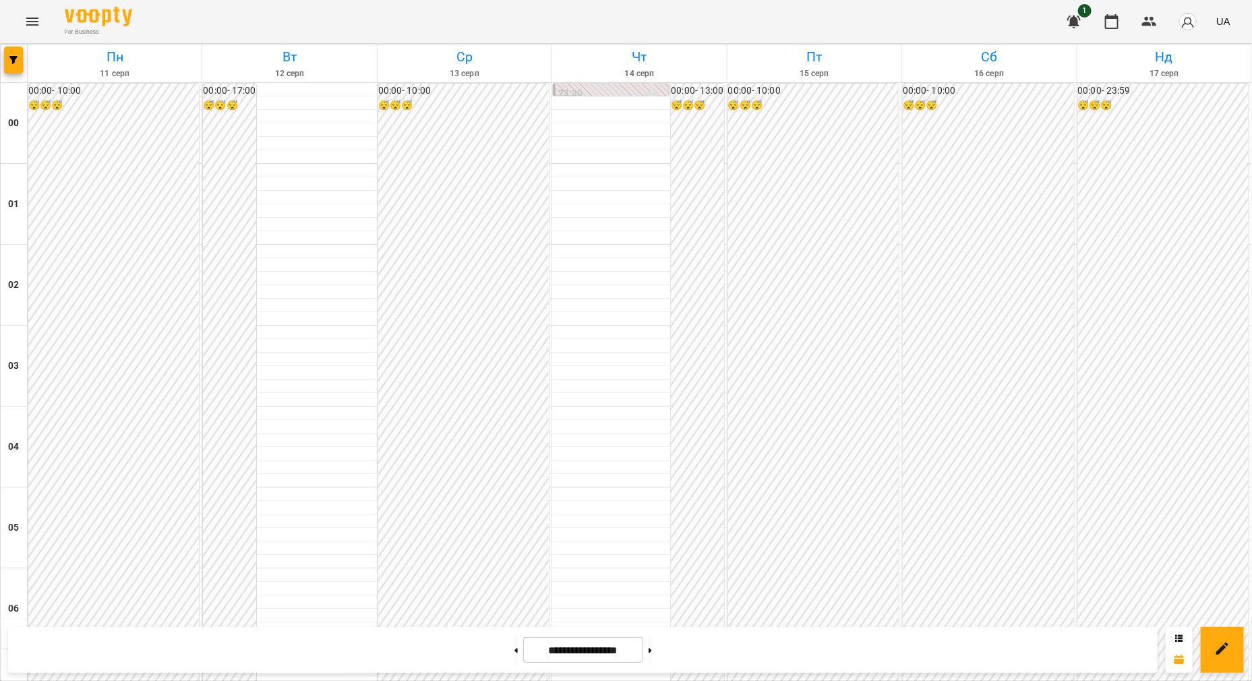
scroll to position [1179, 0]
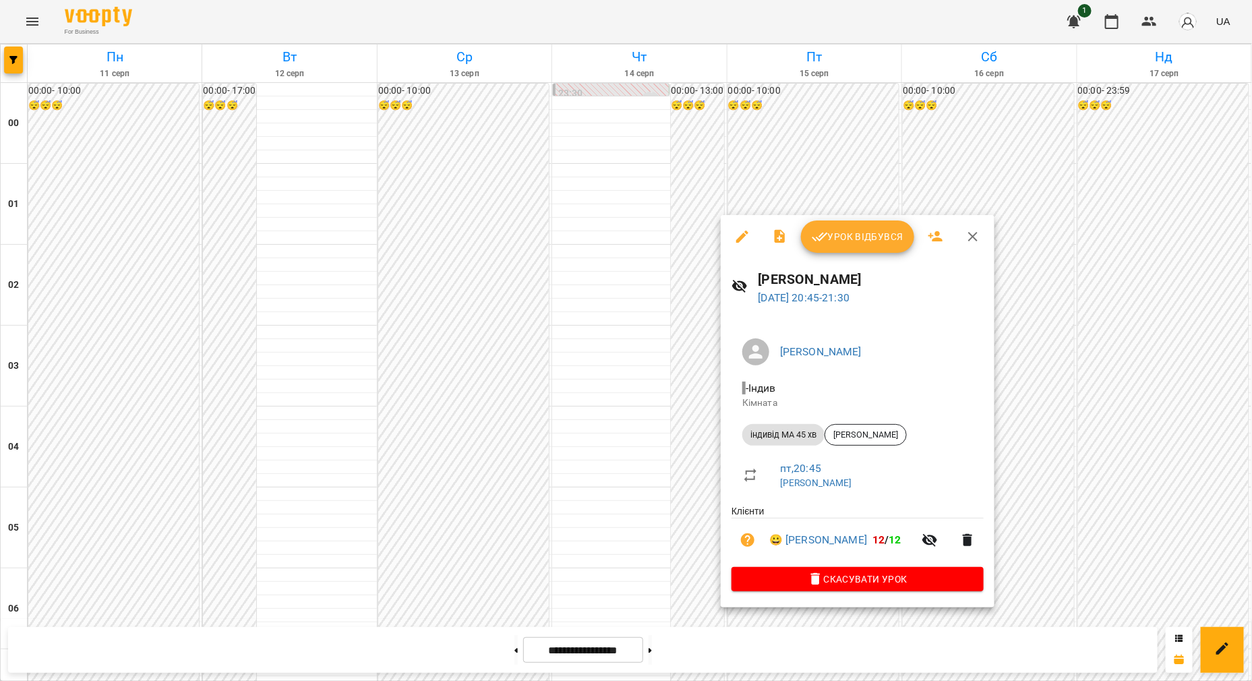
click at [826, 239] on icon "button" at bounding box center [820, 237] width 16 height 16
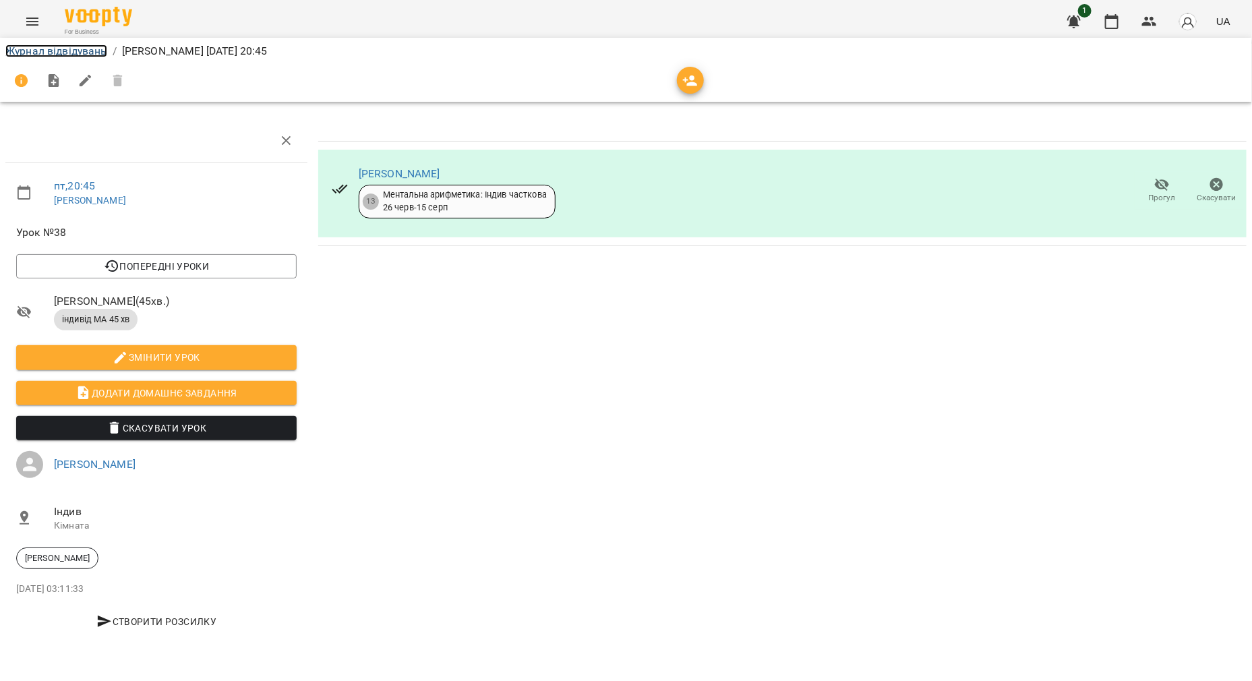
click at [47, 50] on link "Журнал відвідувань" at bounding box center [56, 51] width 102 height 13
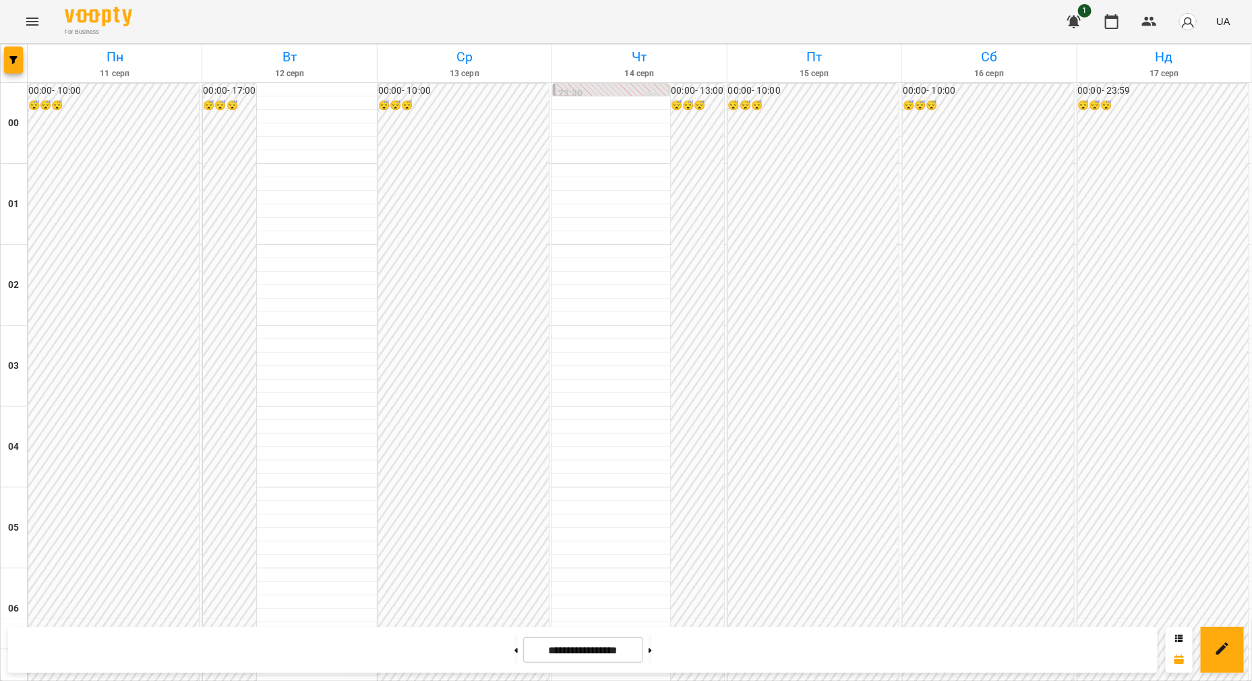
scroll to position [927, 0]
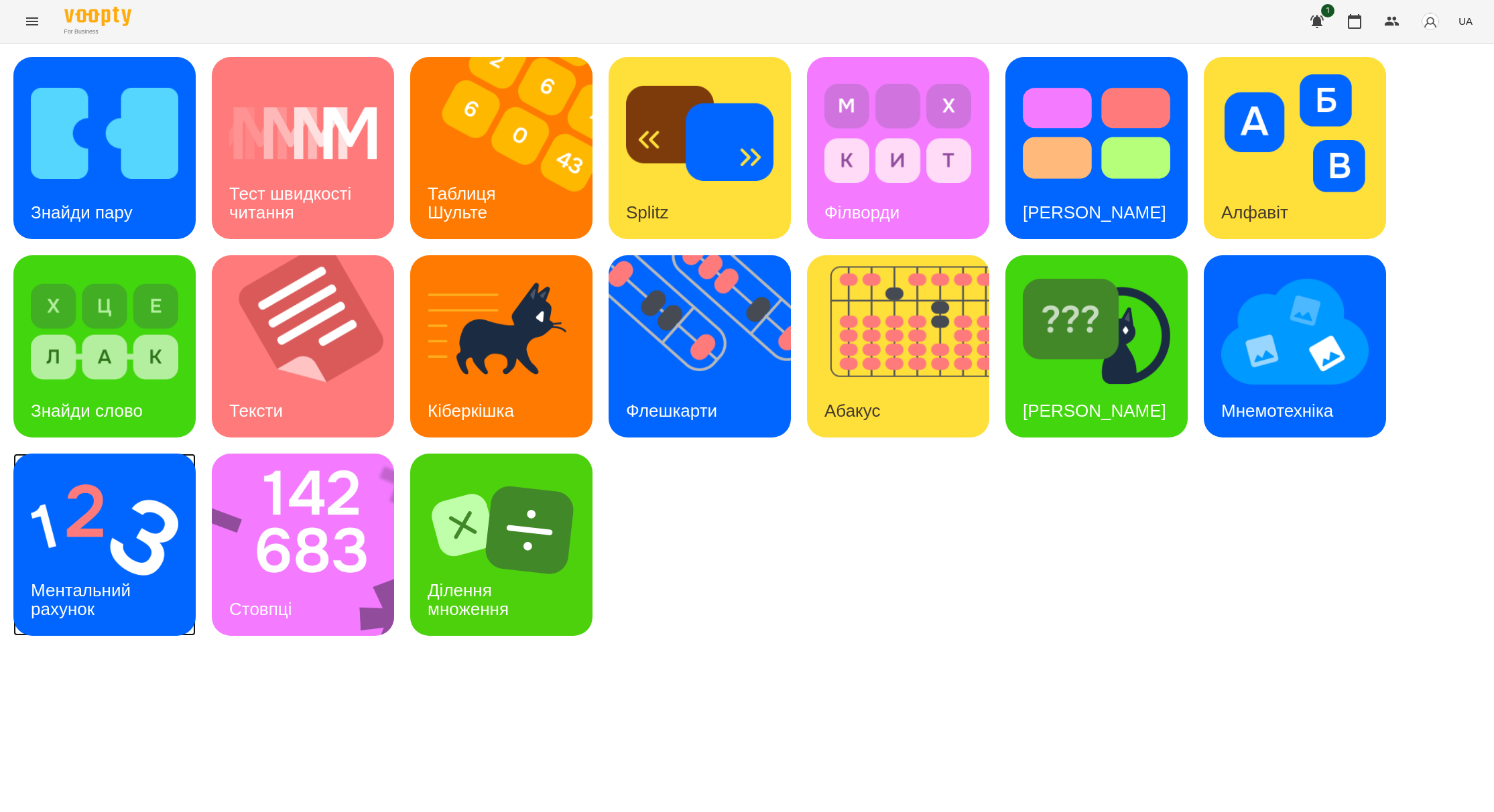
click at [66, 557] on img at bounding box center [104, 530] width 147 height 118
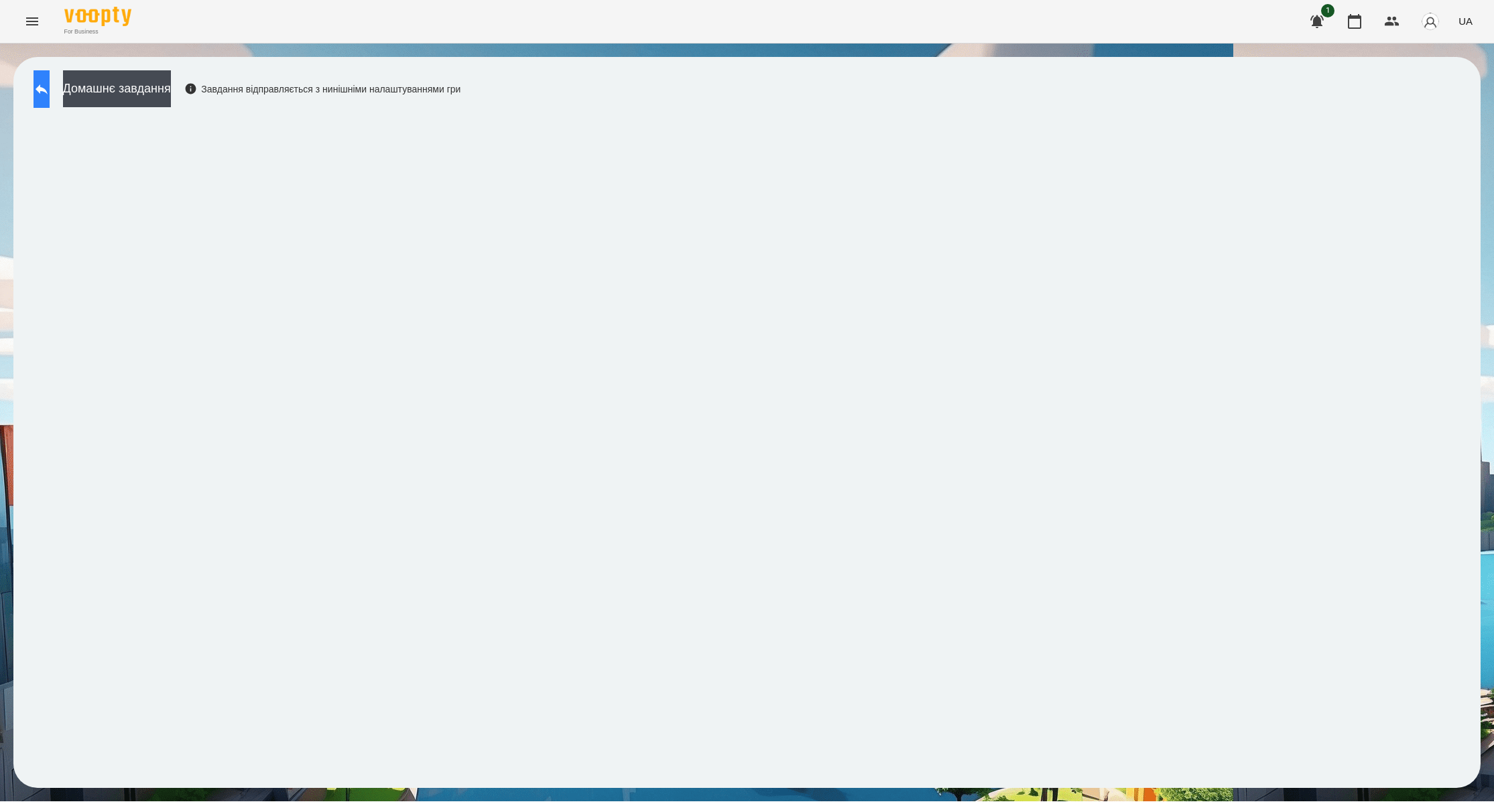
click at [50, 97] on button at bounding box center [42, 89] width 16 height 38
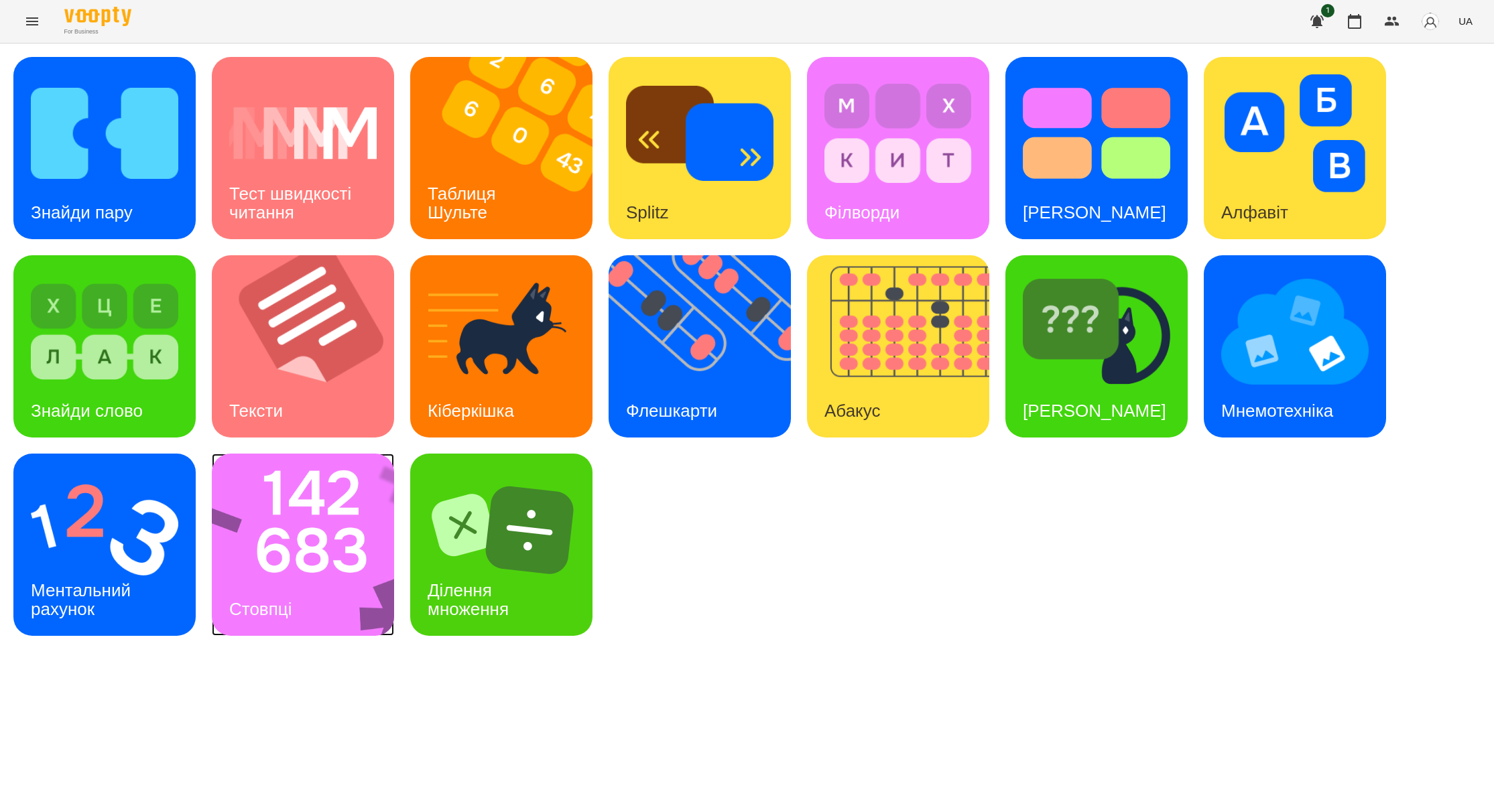
click at [347, 588] on img at bounding box center [311, 544] width 200 height 182
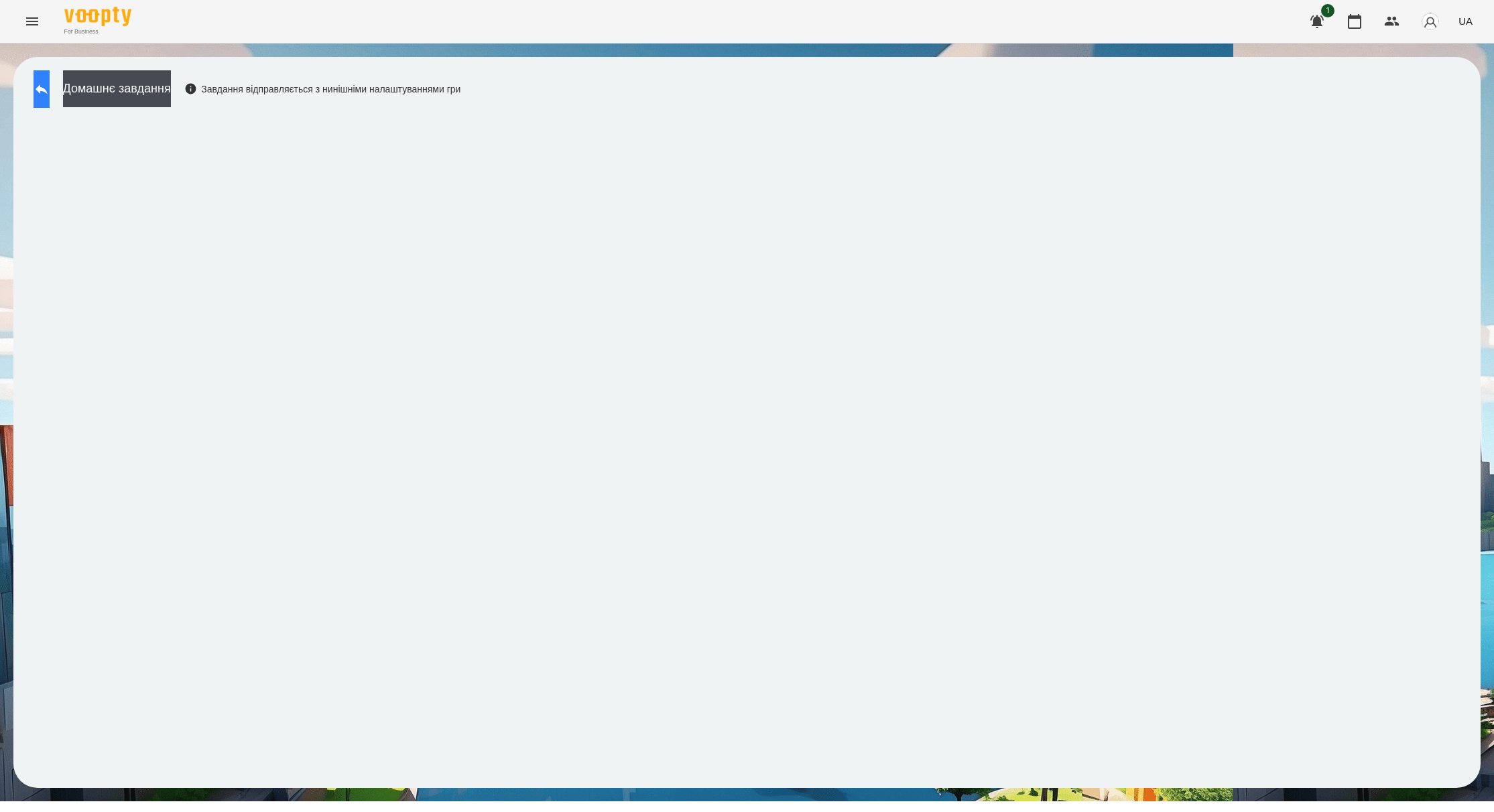
click at [50, 78] on button at bounding box center [42, 89] width 16 height 38
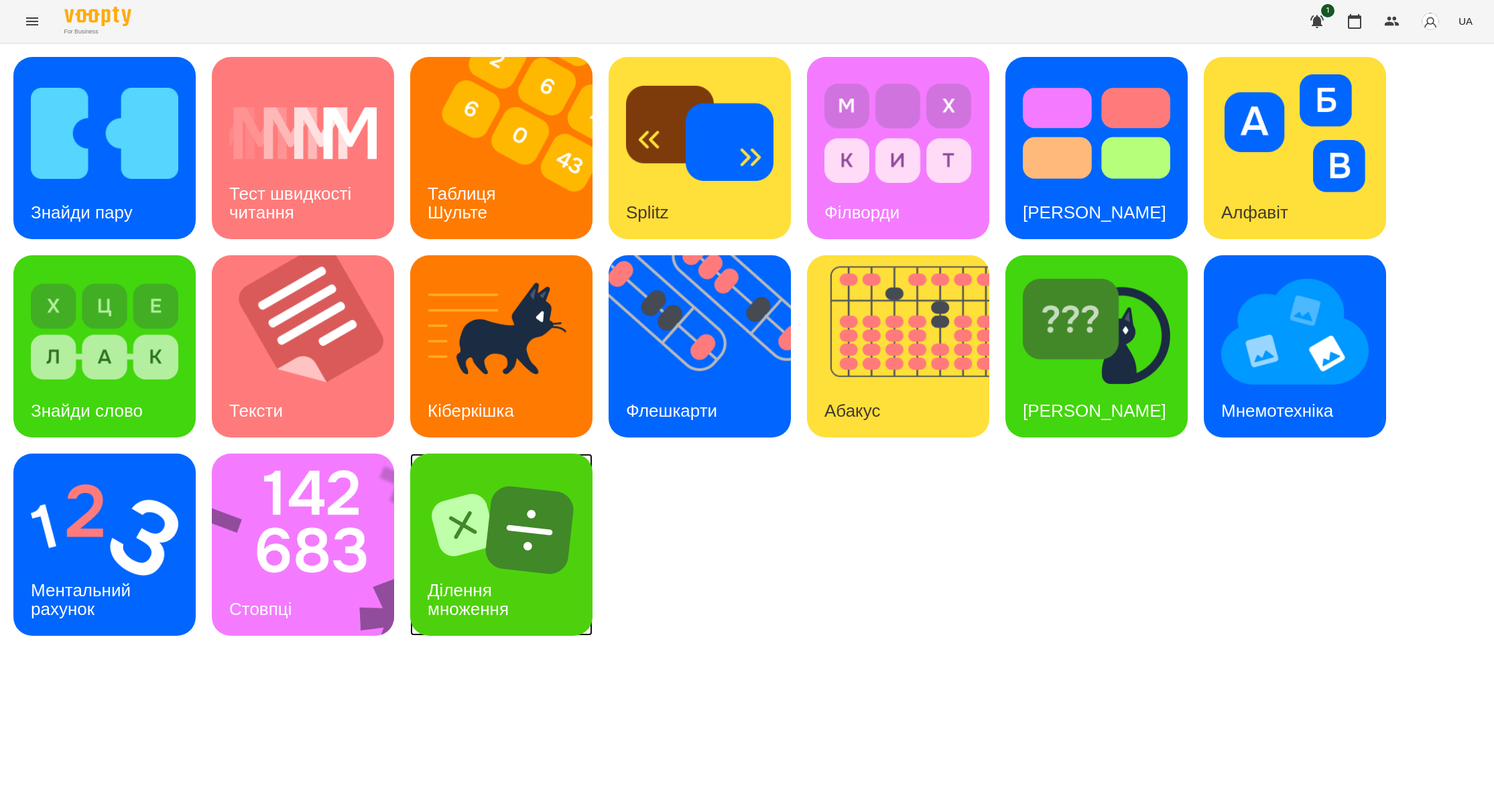
click at [461, 547] on img at bounding box center [501, 530] width 147 height 118
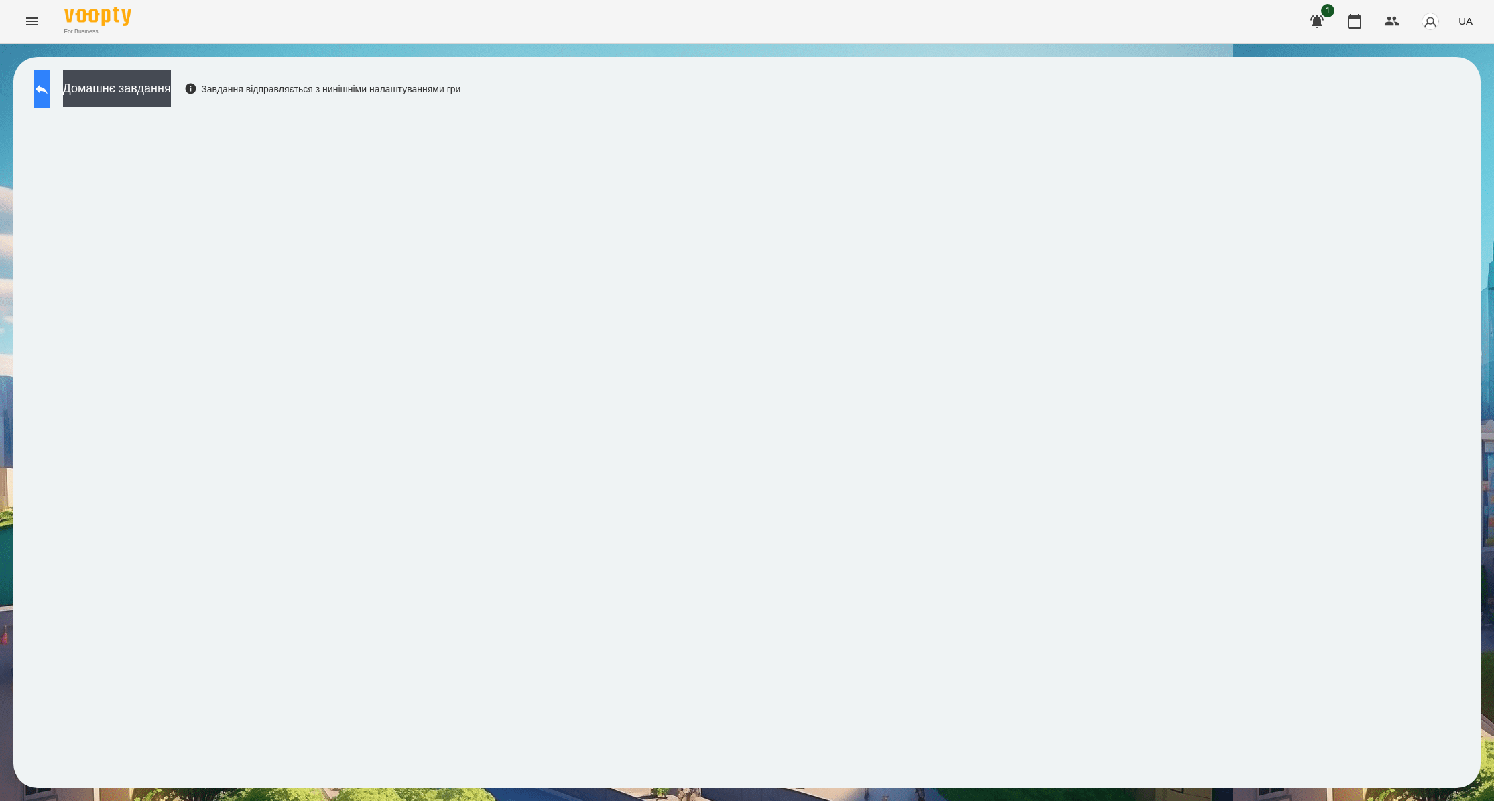
click at [48, 87] on icon at bounding box center [42, 89] width 12 height 10
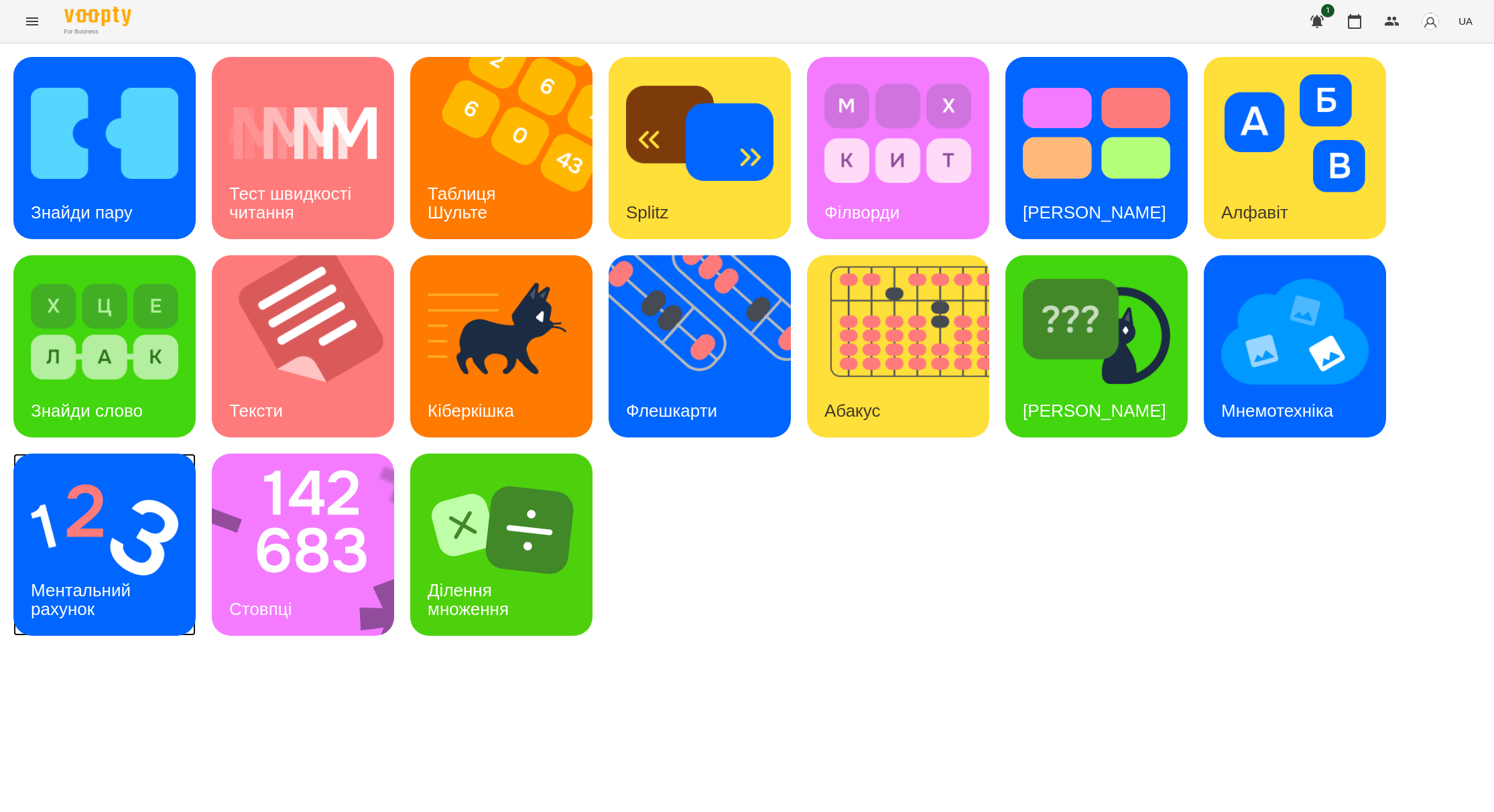
click at [143, 497] on img at bounding box center [104, 530] width 147 height 118
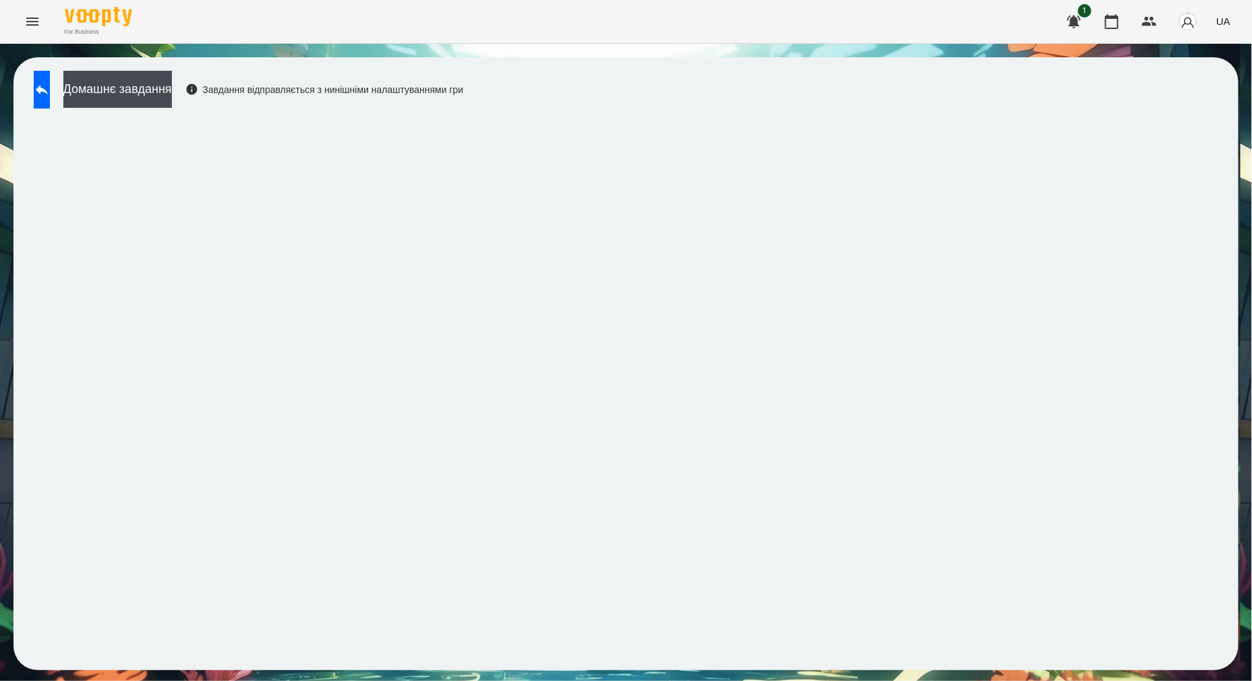
click at [32, 32] on button "Menu" at bounding box center [32, 21] width 32 height 32
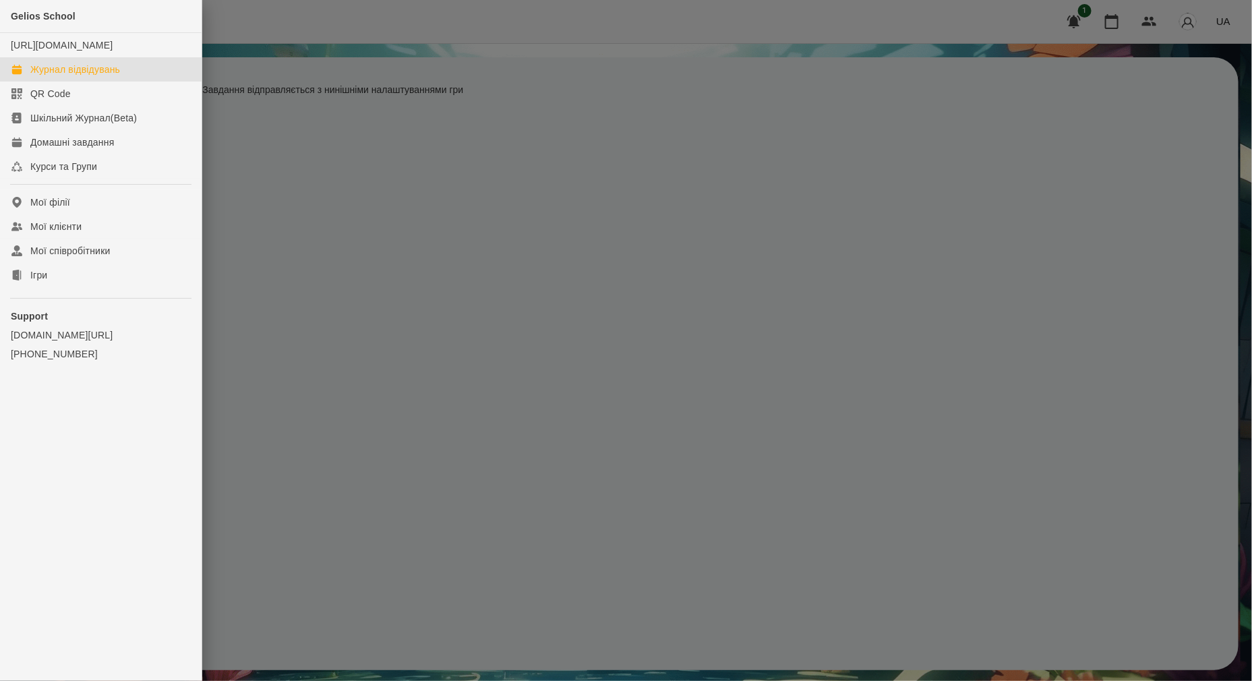
click at [87, 76] on div "Журнал відвідувань" at bounding box center [75, 69] width 90 height 13
